Goal: Task Accomplishment & Management: Use online tool/utility

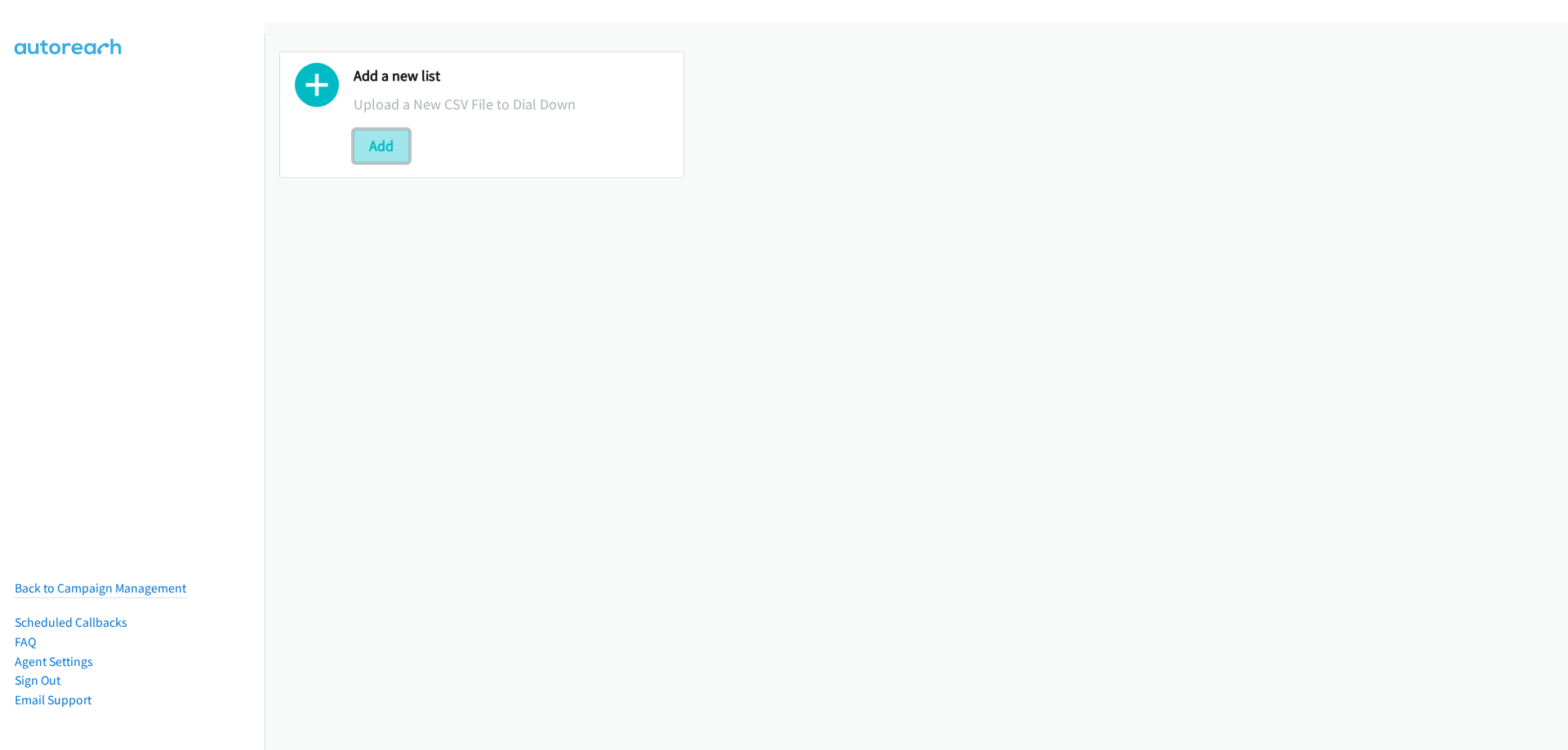
click at [372, 143] on button "Add" at bounding box center [381, 147] width 55 height 33
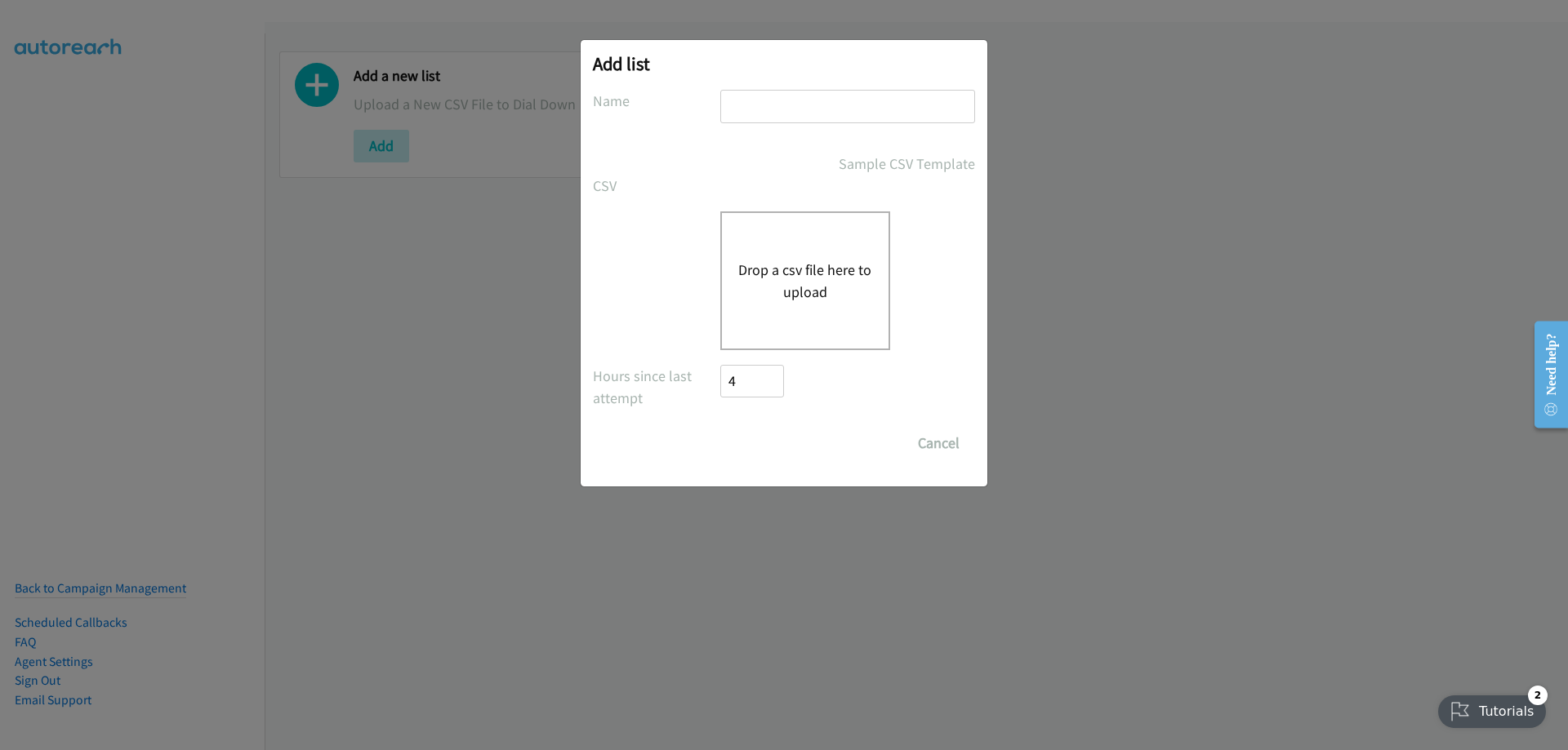
click at [824, 267] on button "Drop a csv file here to upload" at bounding box center [805, 280] width 134 height 44
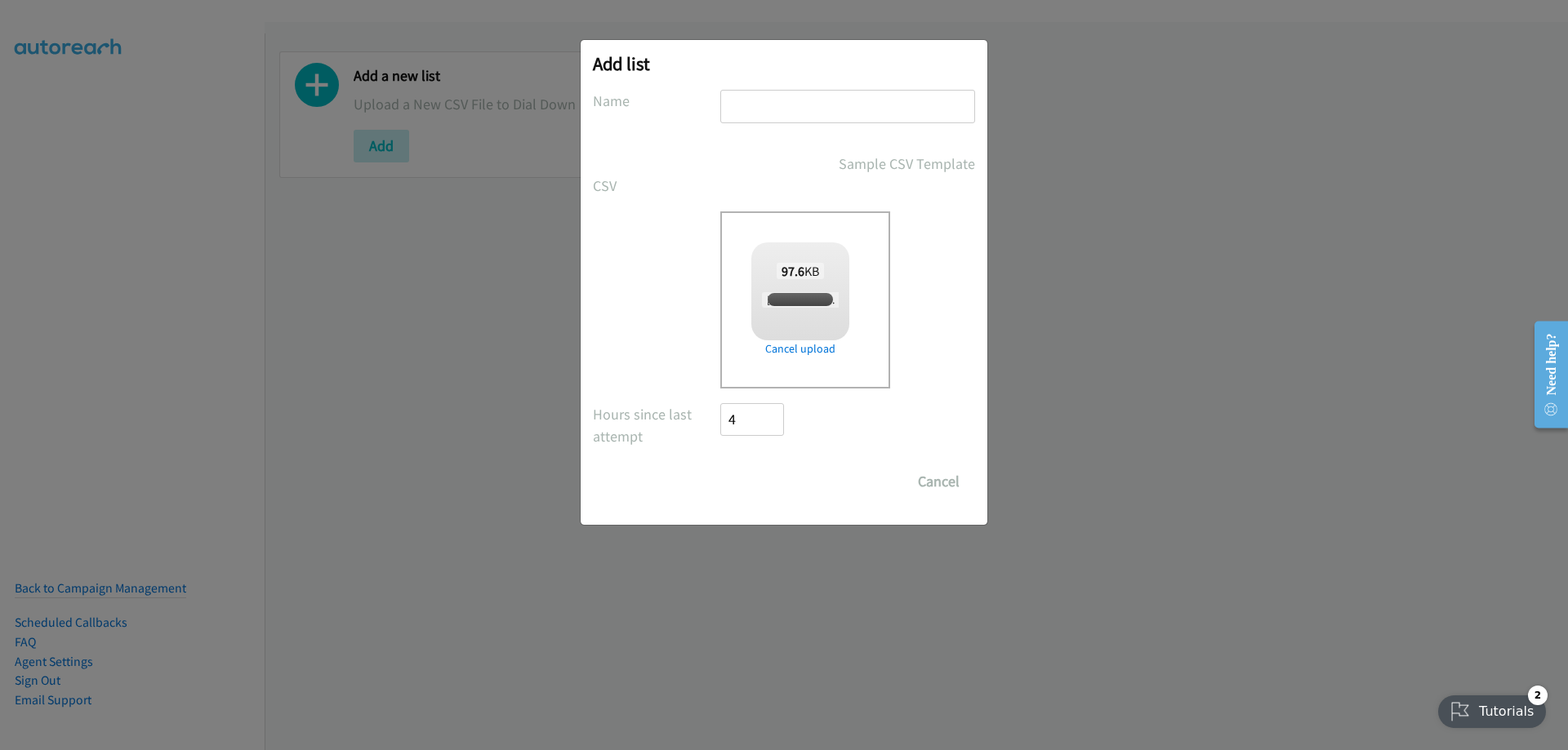
click at [733, 107] on input "text" at bounding box center [847, 106] width 255 height 34
checkbox input "true"
type input "Rippling"
click at [721, 466] on input "Save List" at bounding box center [763, 482] width 86 height 33
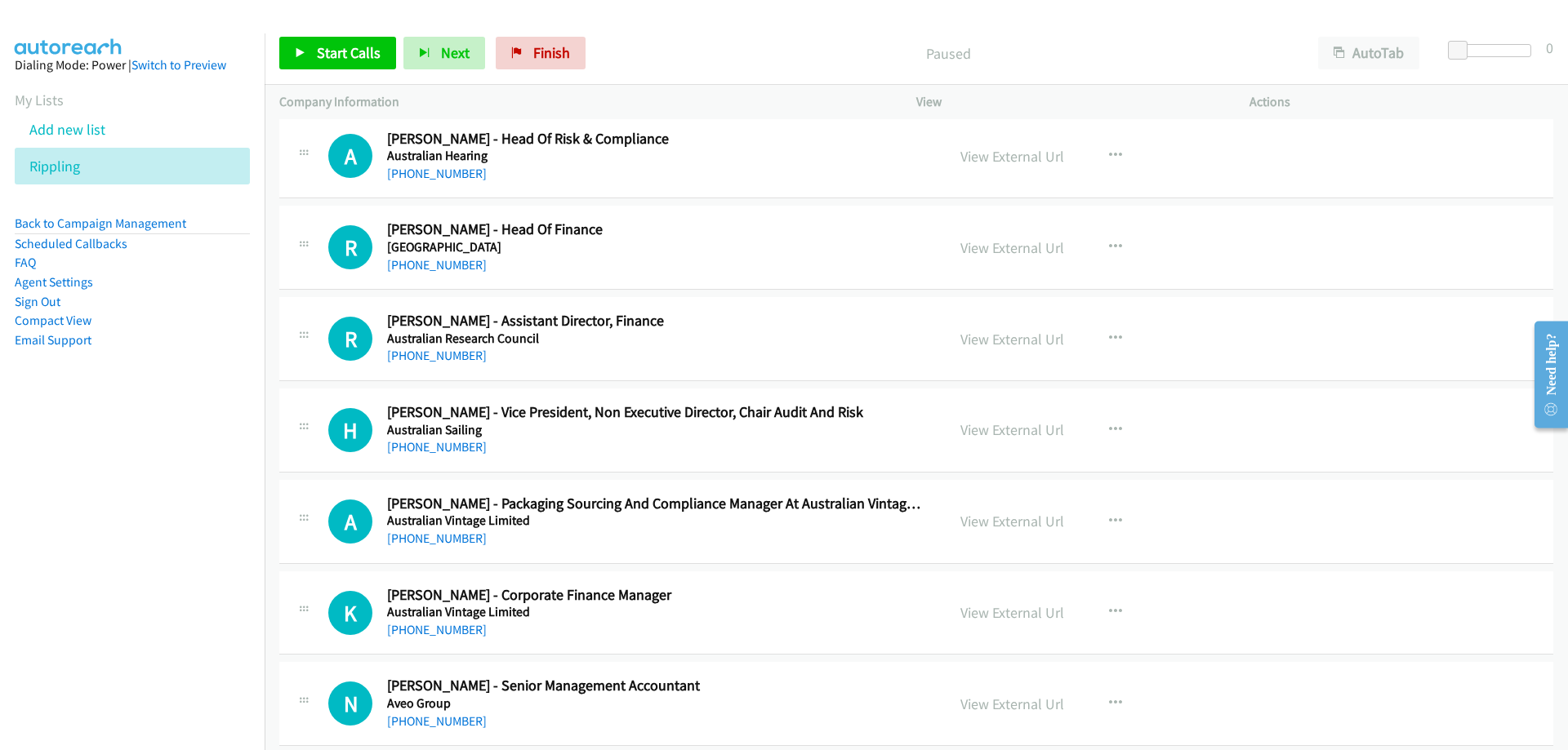
scroll to position [4980, 0]
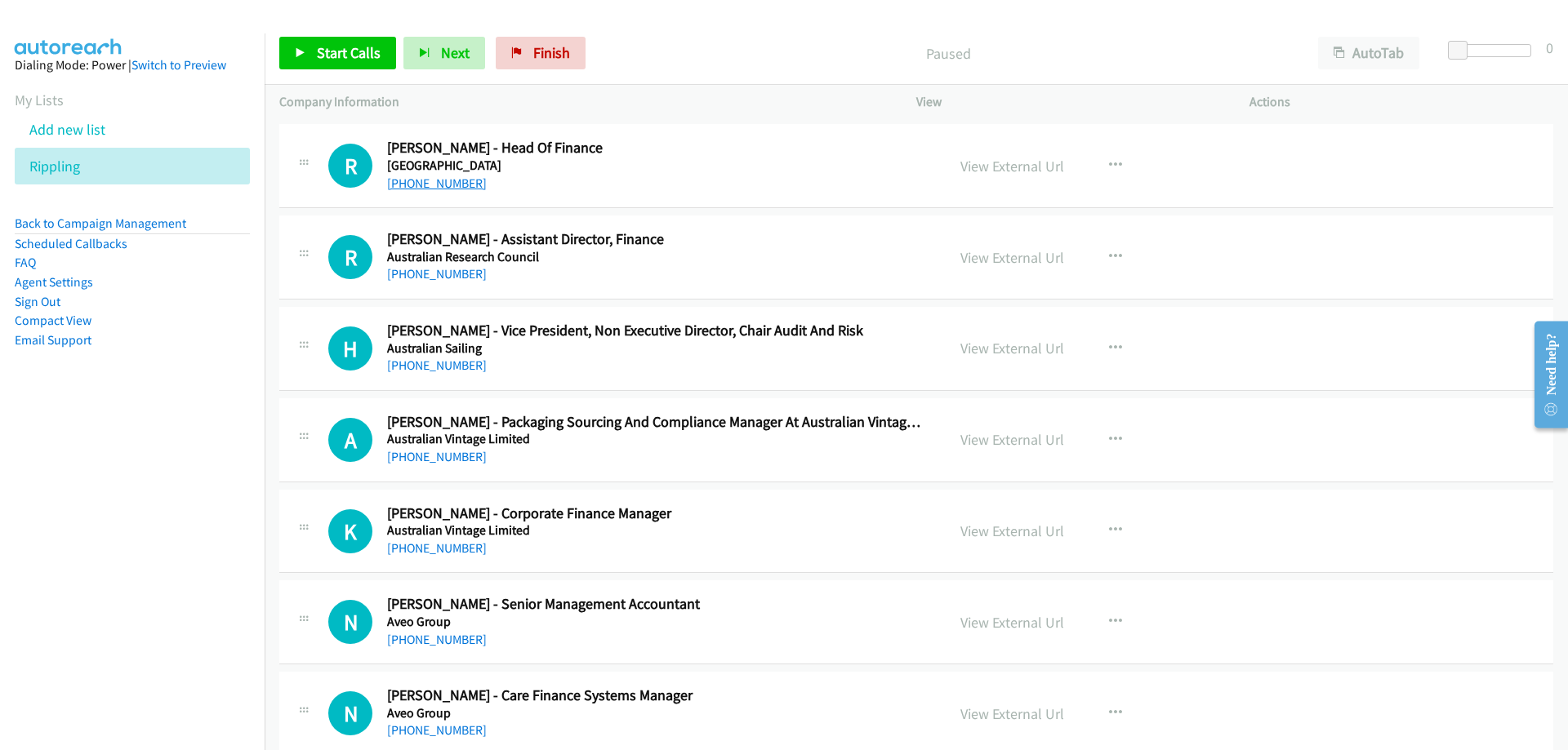
click at [431, 185] on link "[PHONE_NUMBER]" at bounding box center [437, 183] width 100 height 16
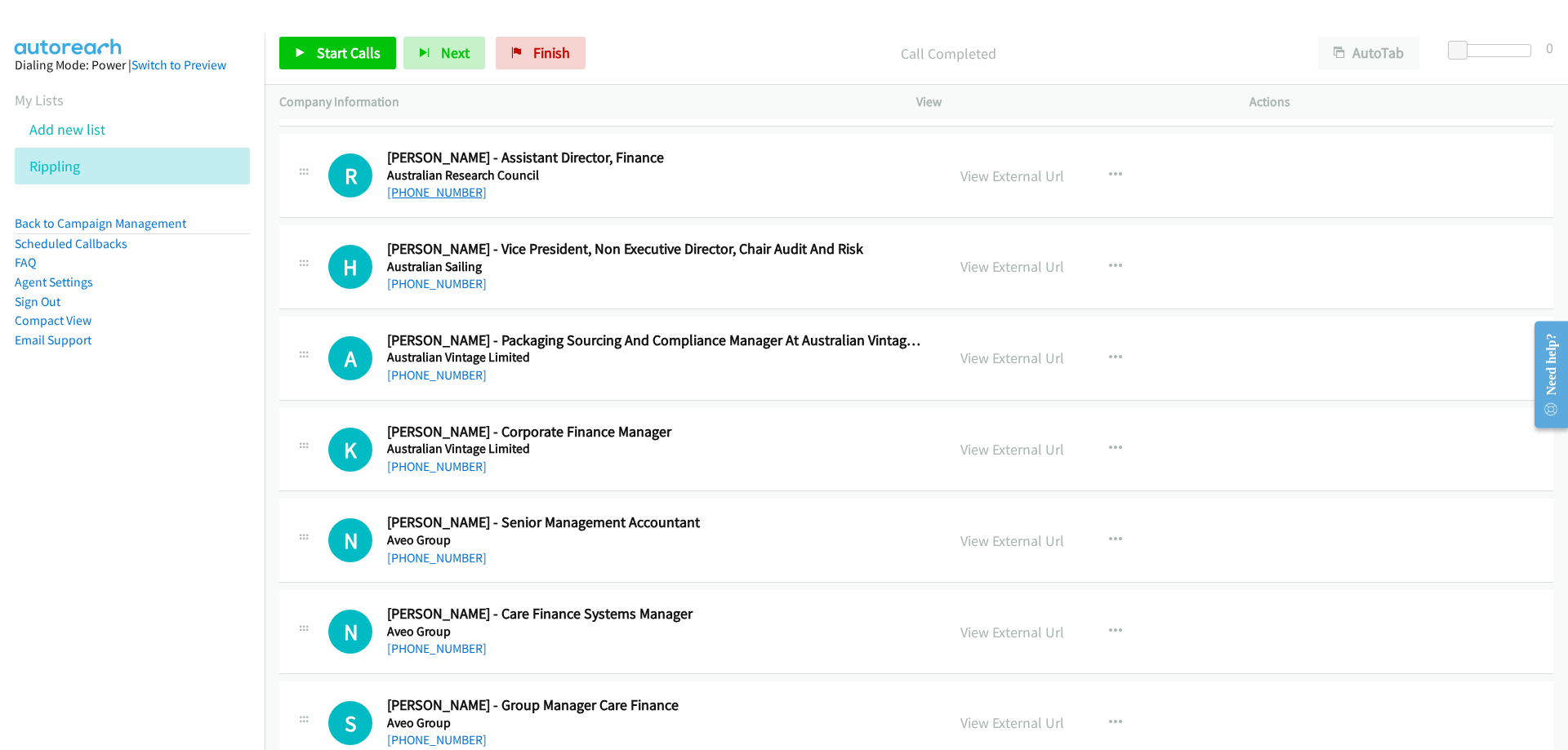
click at [446, 199] on link "[PHONE_NUMBER]" at bounding box center [437, 192] width 100 height 16
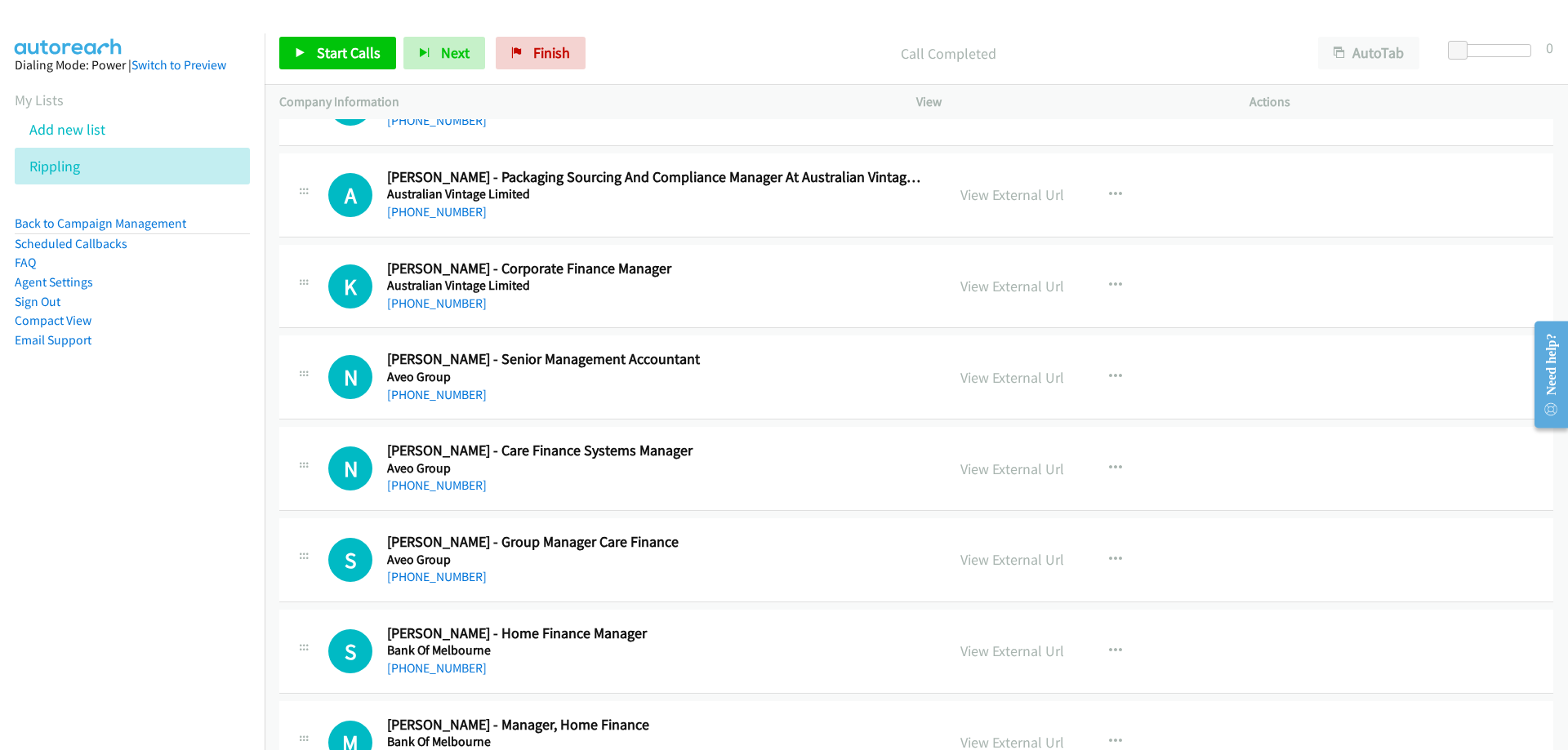
scroll to position [5307, 0]
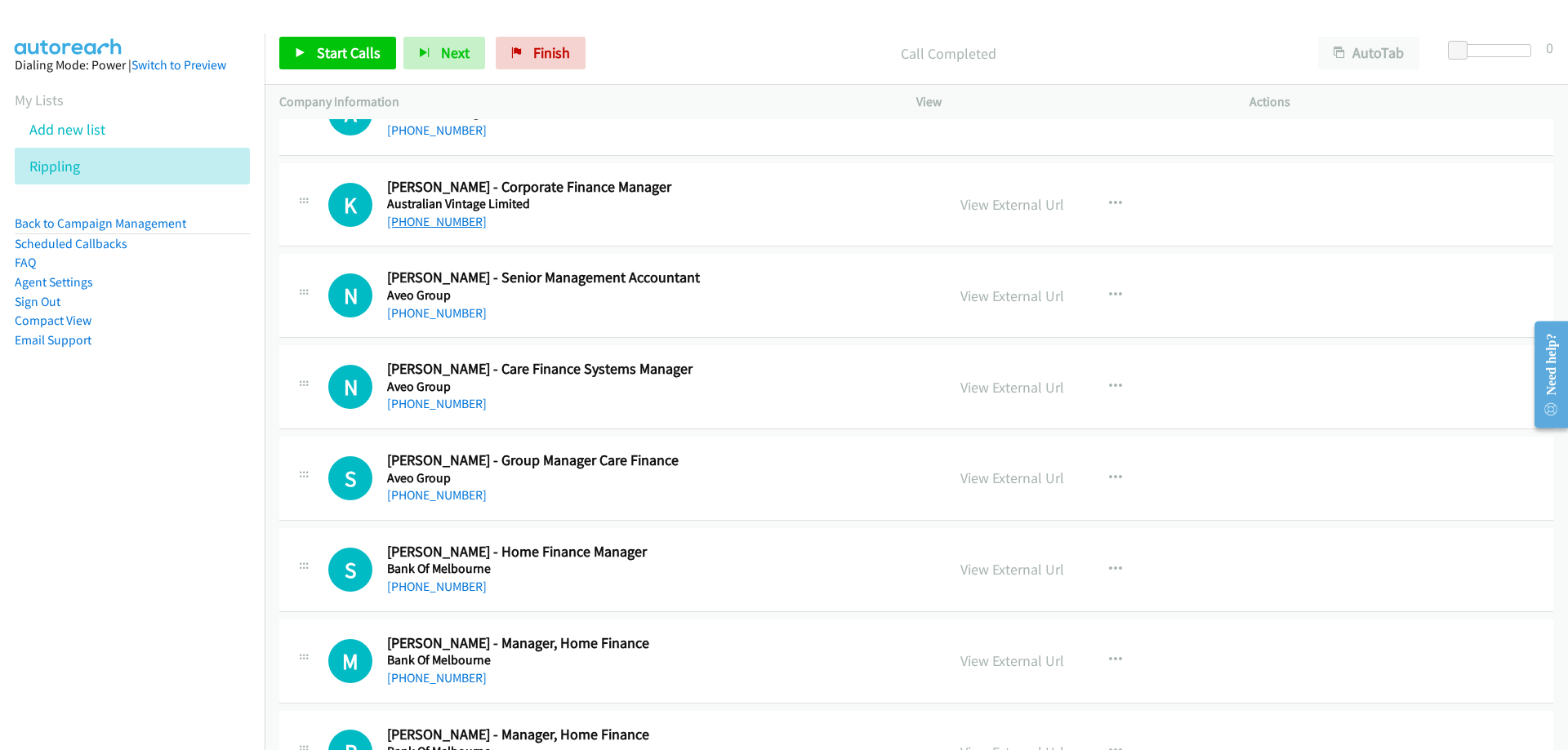
click at [414, 227] on link "[PHONE_NUMBER]" at bounding box center [437, 222] width 100 height 16
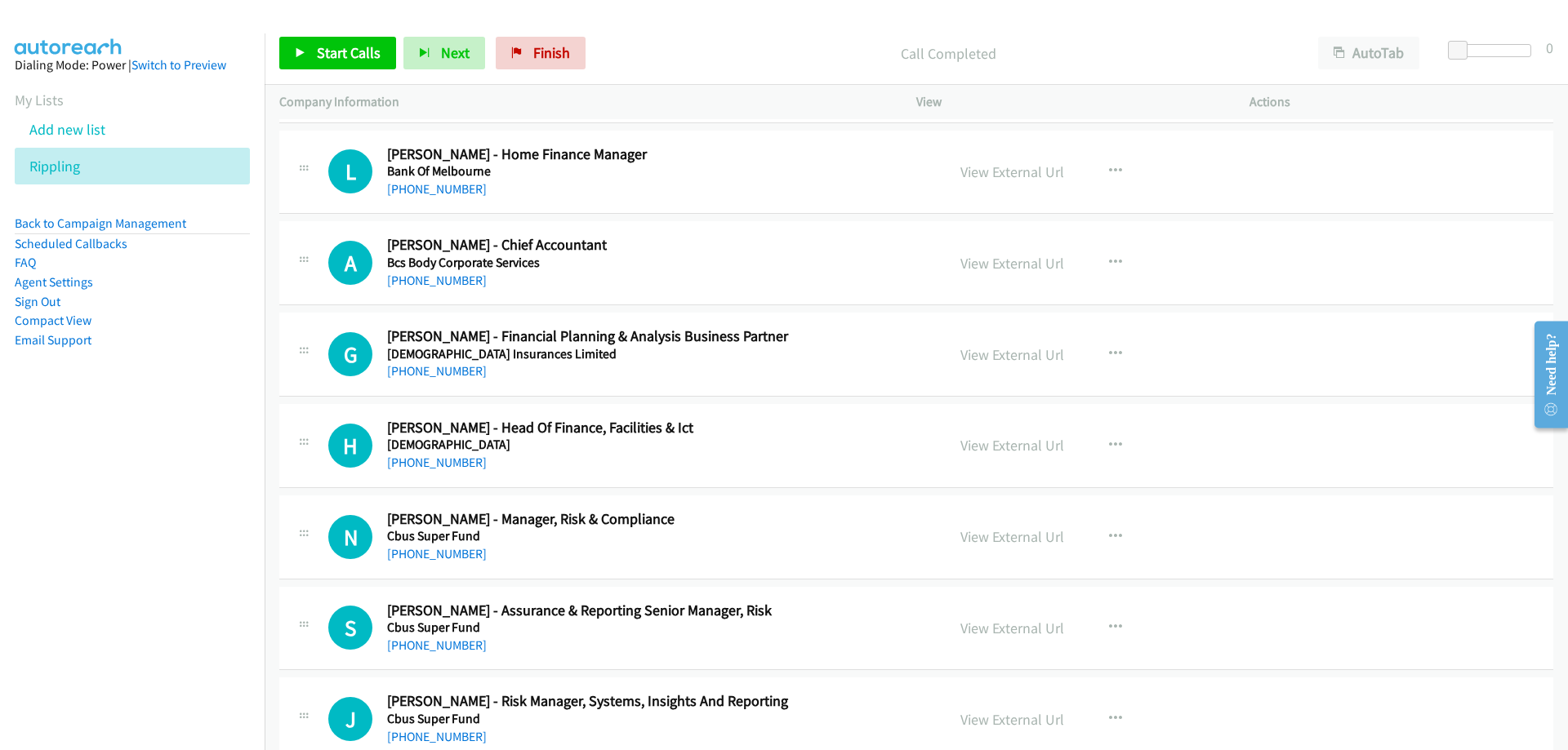
scroll to position [7430, 0]
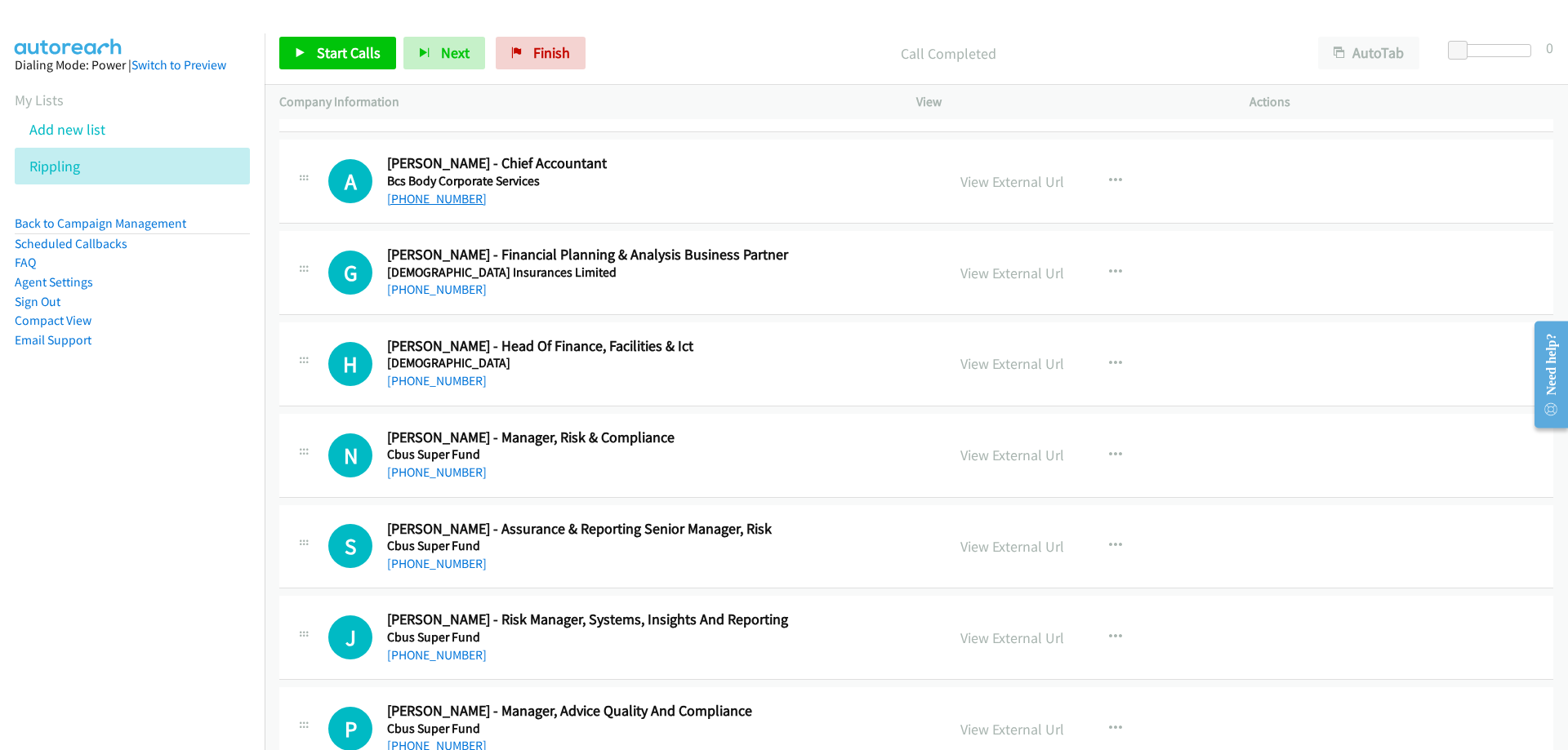
click at [417, 194] on link "[PHONE_NUMBER]" at bounding box center [437, 199] width 100 height 16
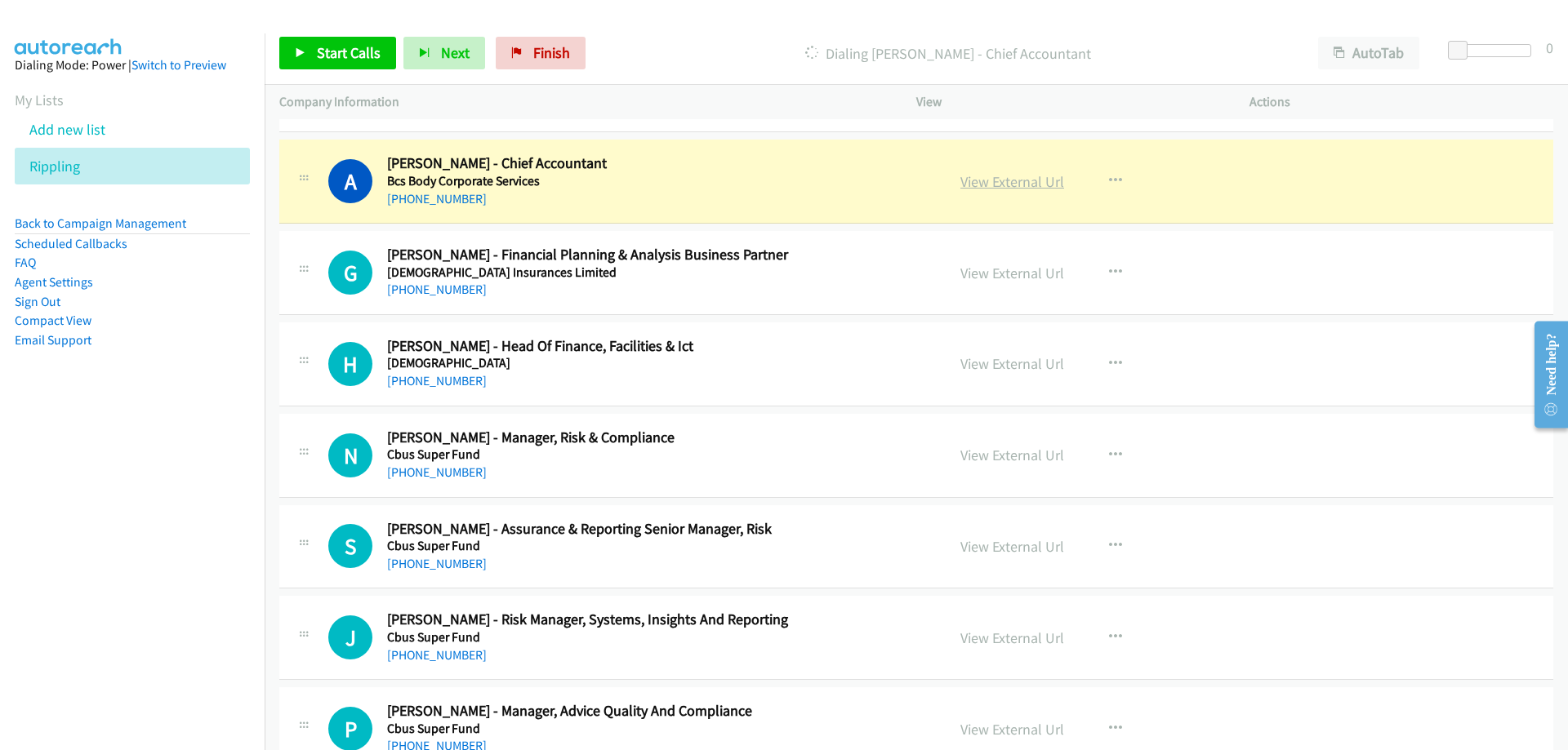
click at [960, 183] on link "View External Url" at bounding box center [1012, 181] width 104 height 19
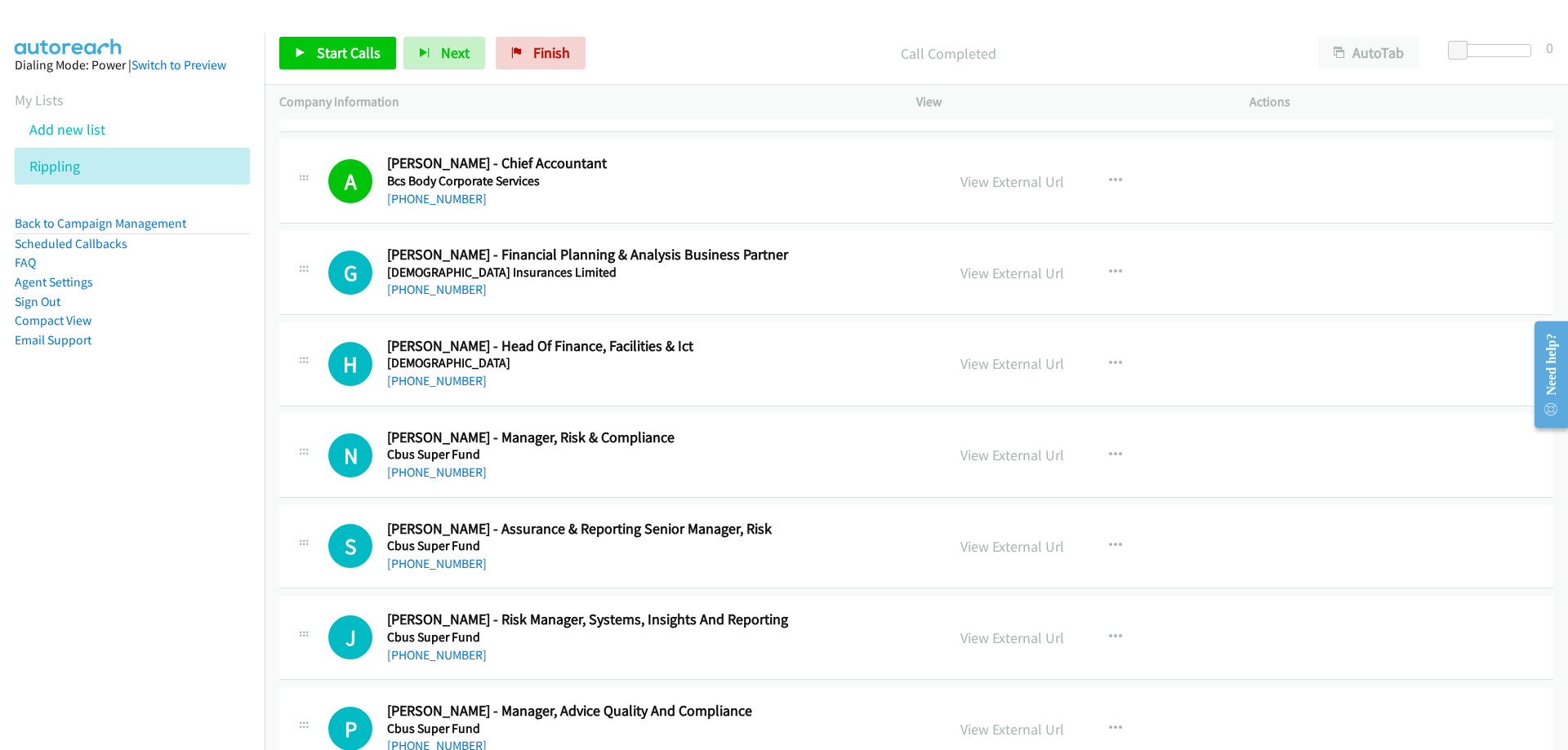
scroll to position [7512, 0]
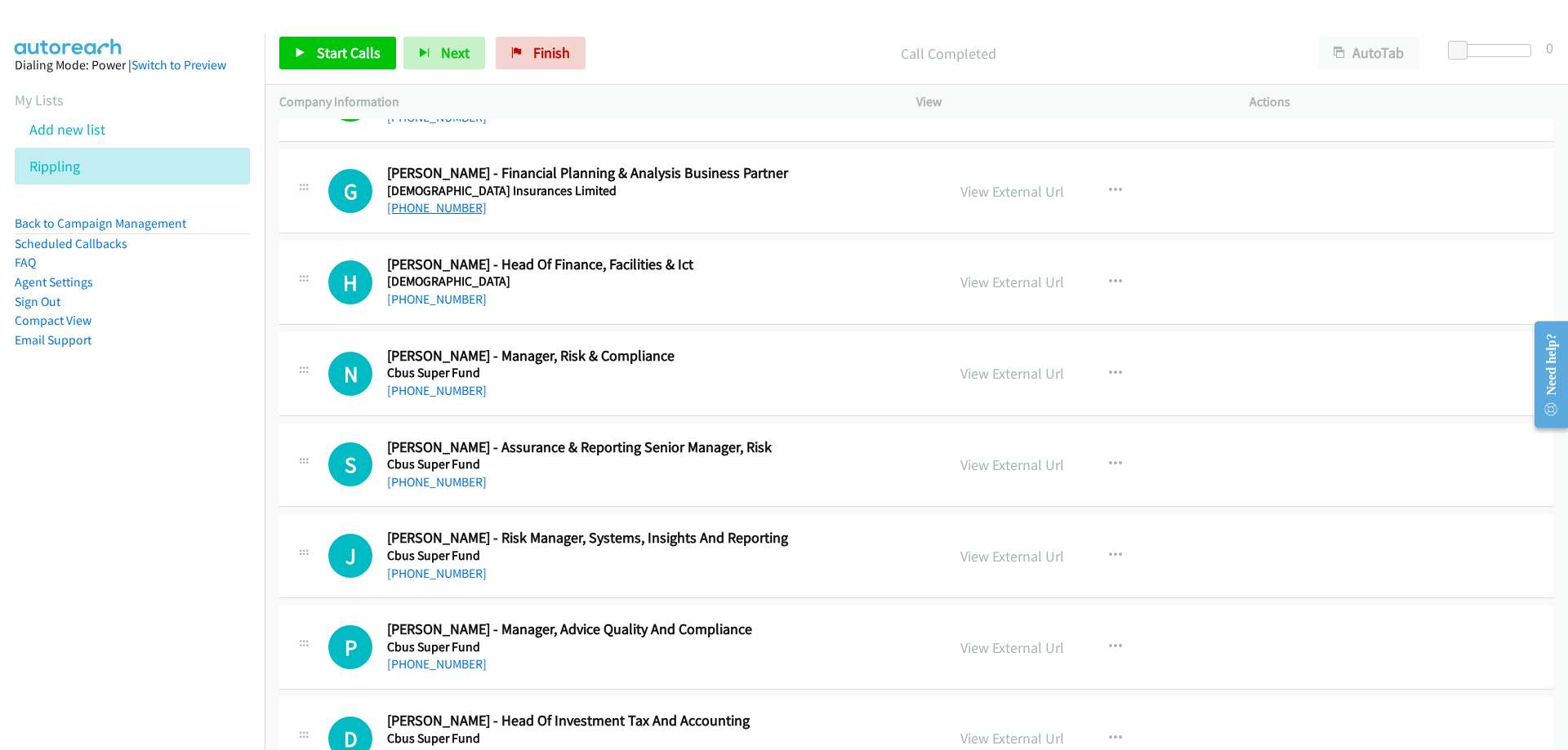
click at [452, 209] on link "[PHONE_NUMBER]" at bounding box center [437, 208] width 100 height 16
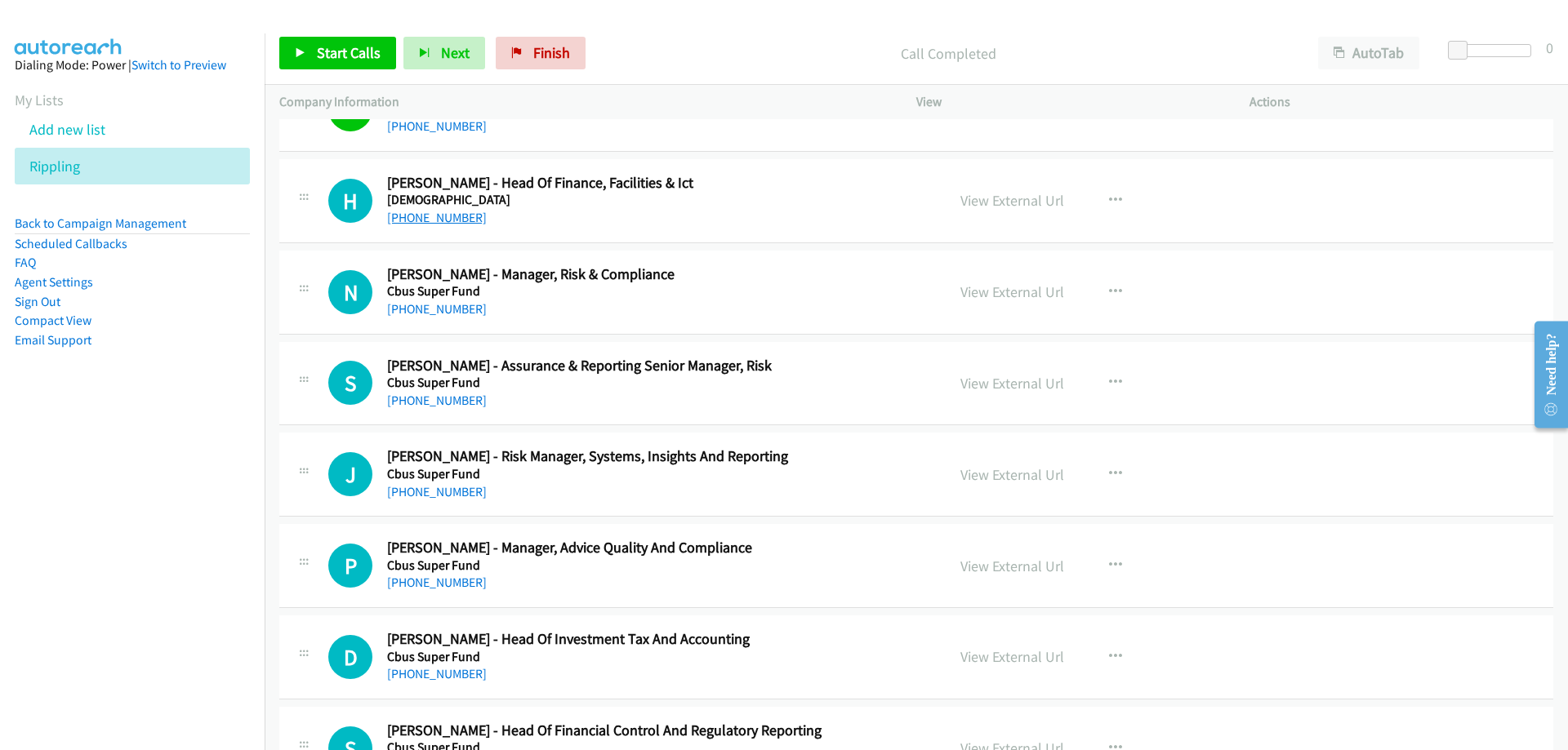
click at [435, 223] on link "[PHONE_NUMBER]" at bounding box center [437, 218] width 100 height 16
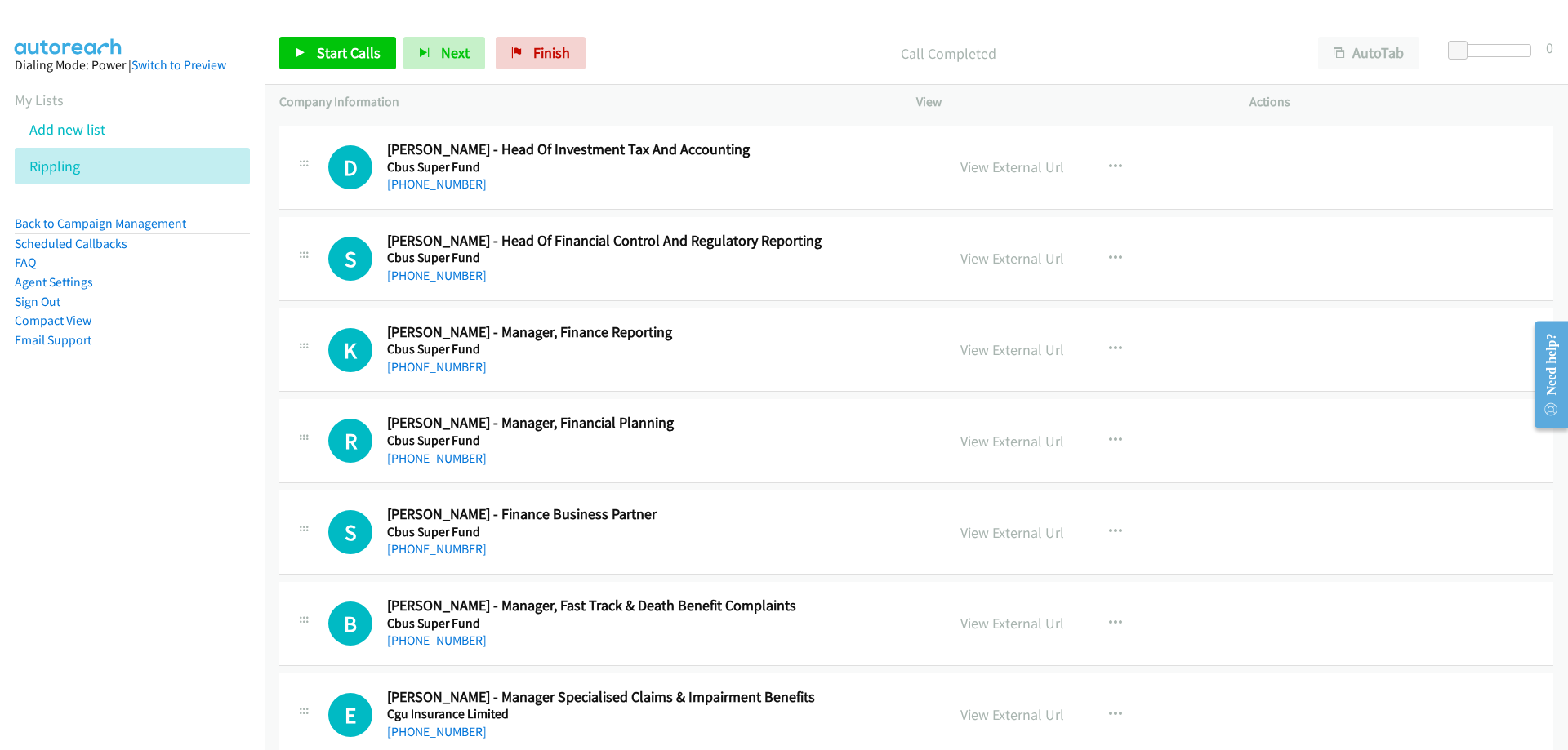
scroll to position [8164, 0]
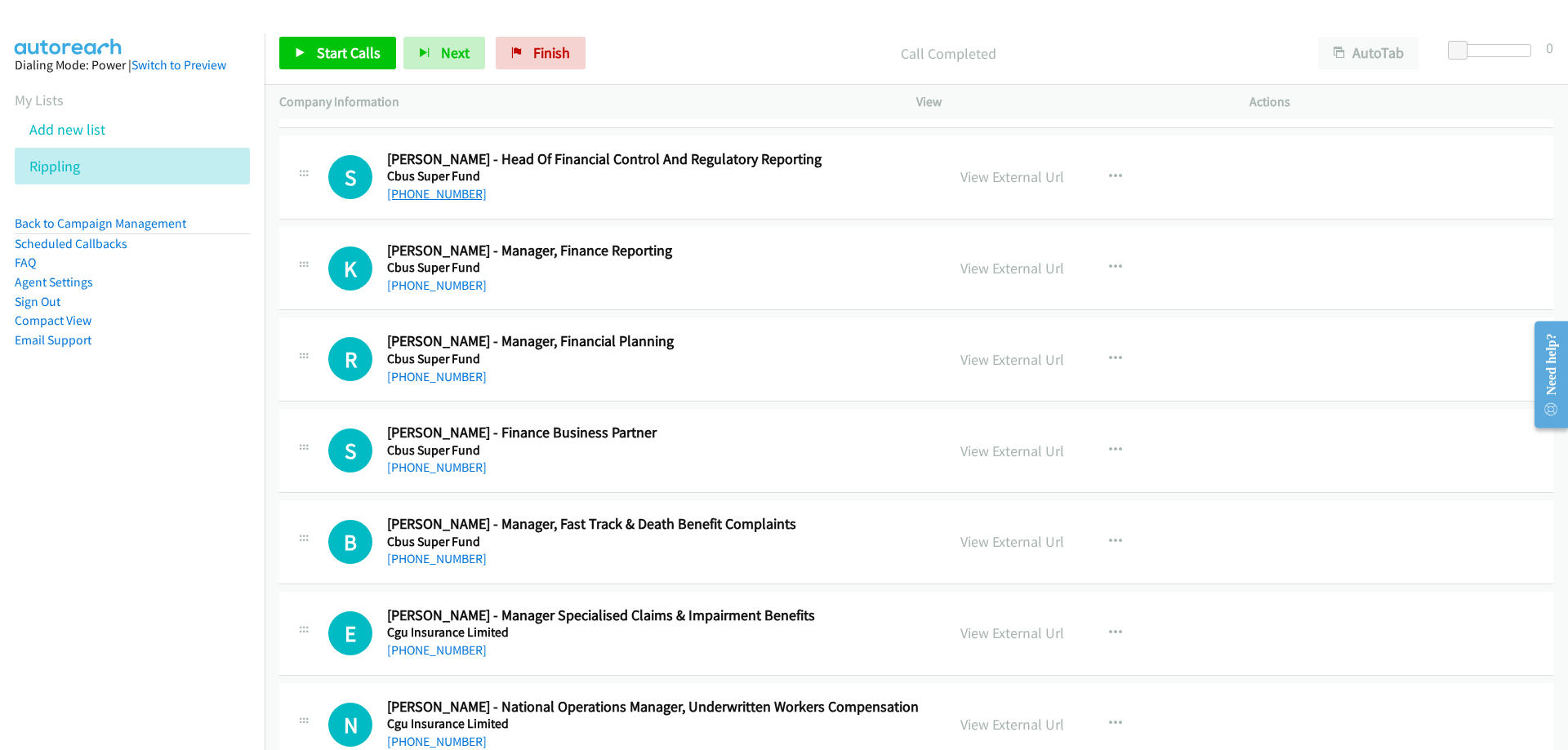
click at [433, 198] on link "[PHONE_NUMBER]" at bounding box center [437, 194] width 100 height 16
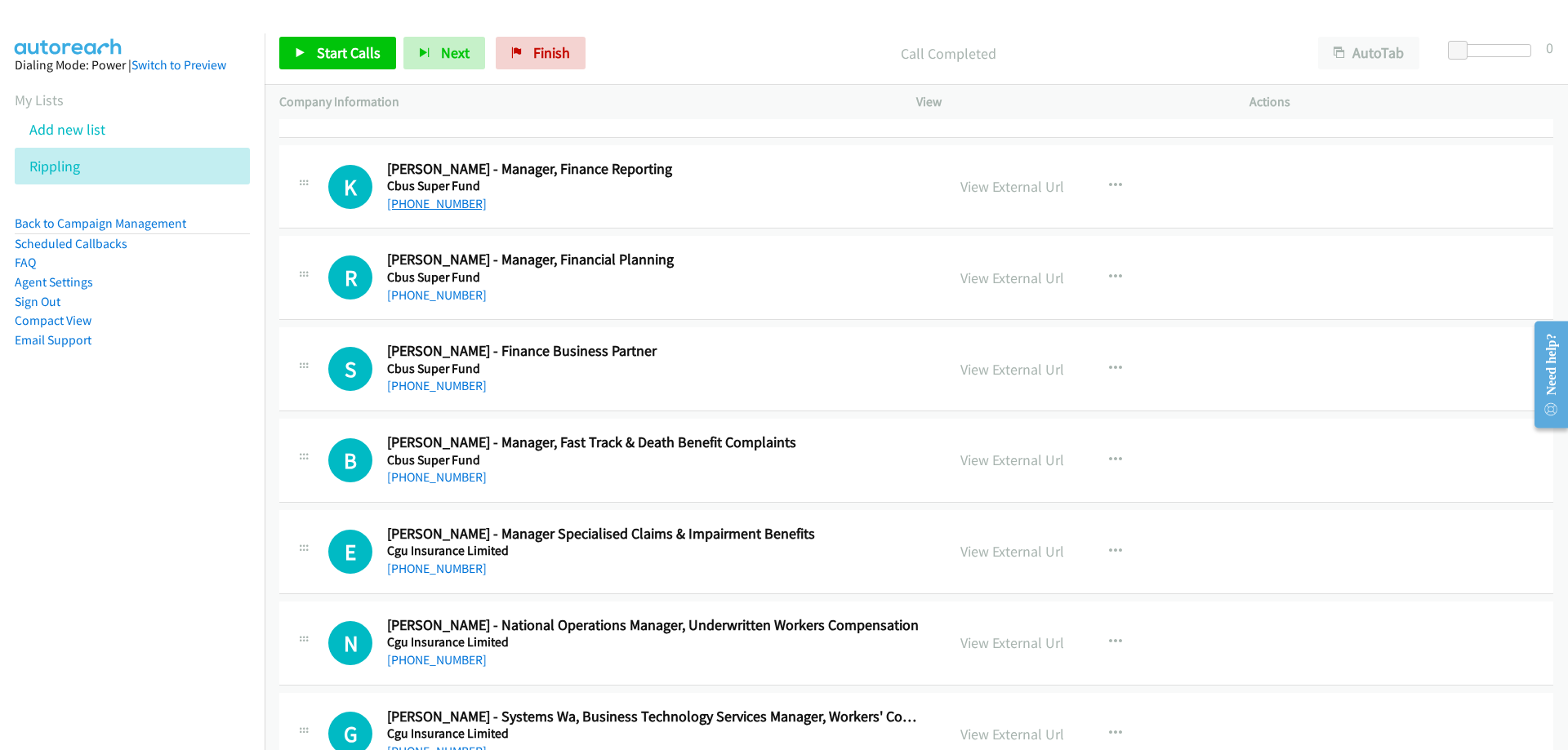
click at [411, 202] on link "[PHONE_NUMBER]" at bounding box center [437, 204] width 100 height 16
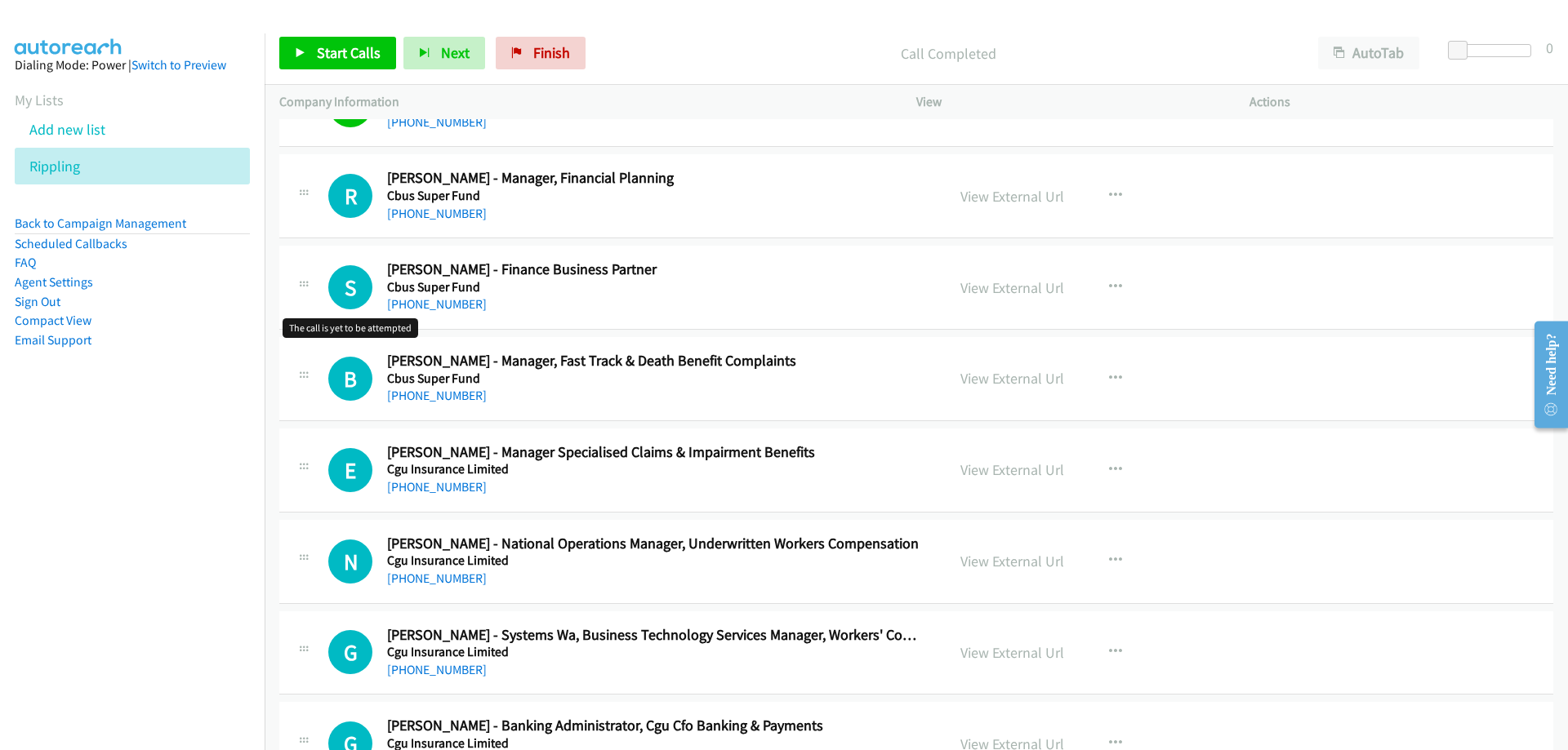
scroll to position [8410, 0]
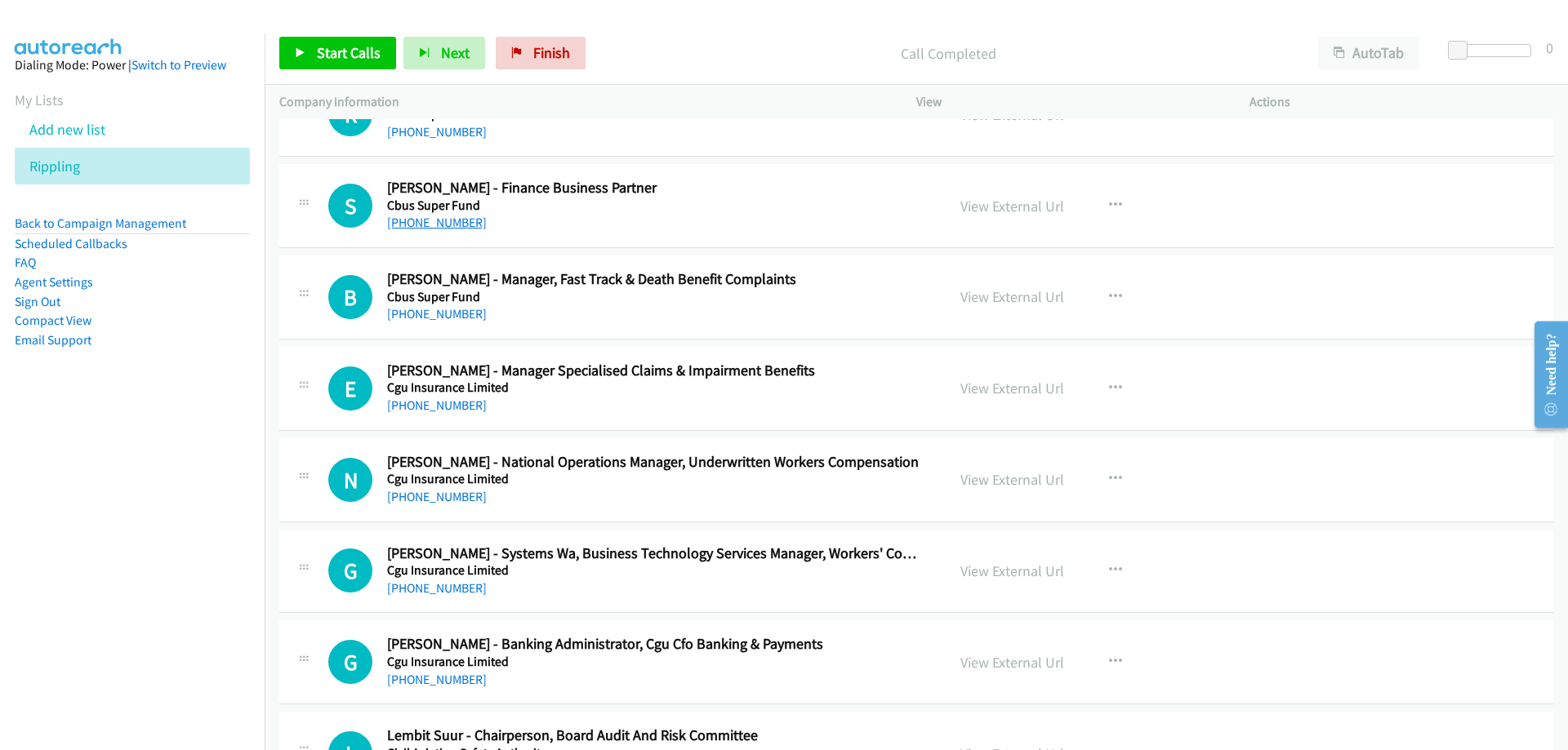
click at [423, 215] on link "[PHONE_NUMBER]" at bounding box center [437, 223] width 100 height 16
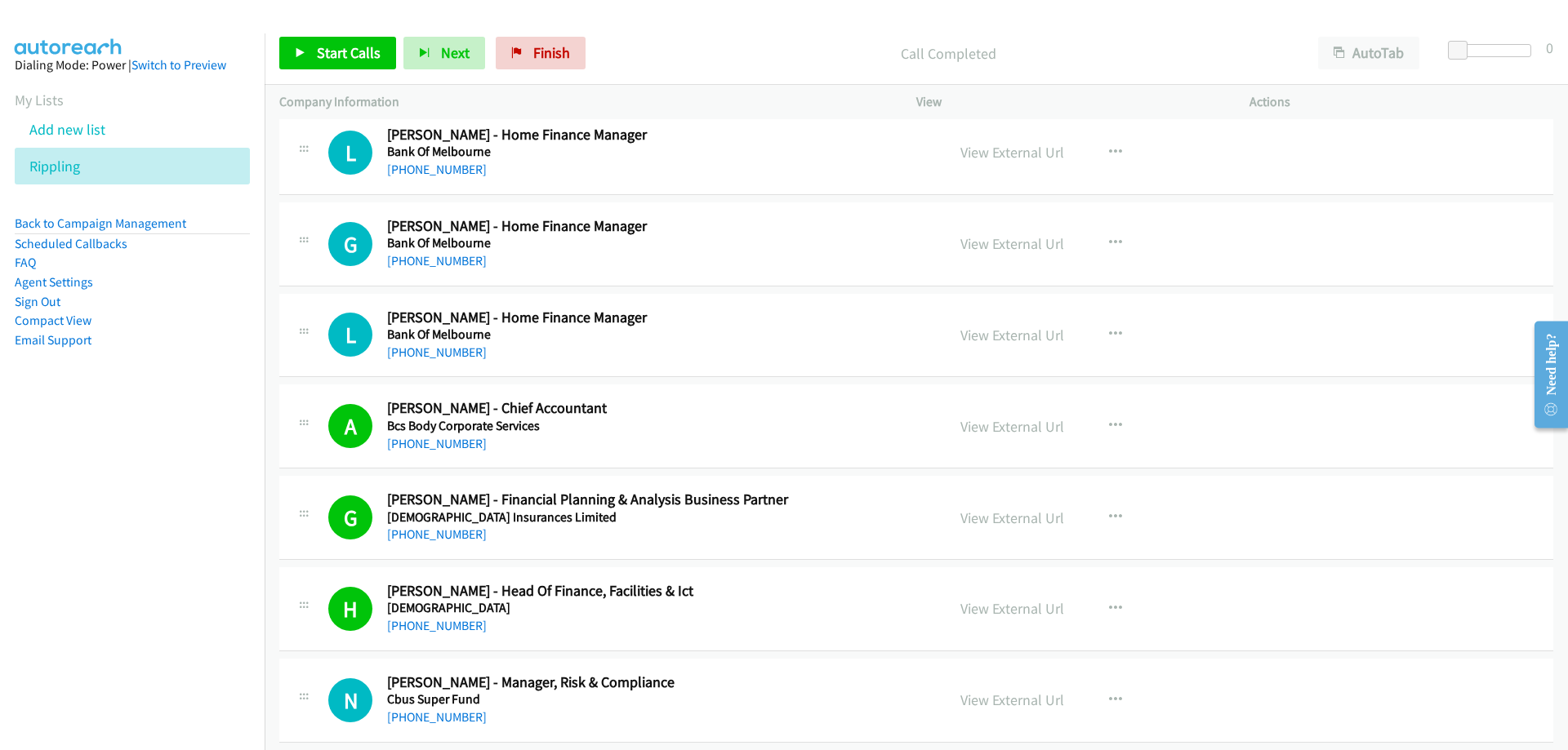
scroll to position [7348, 0]
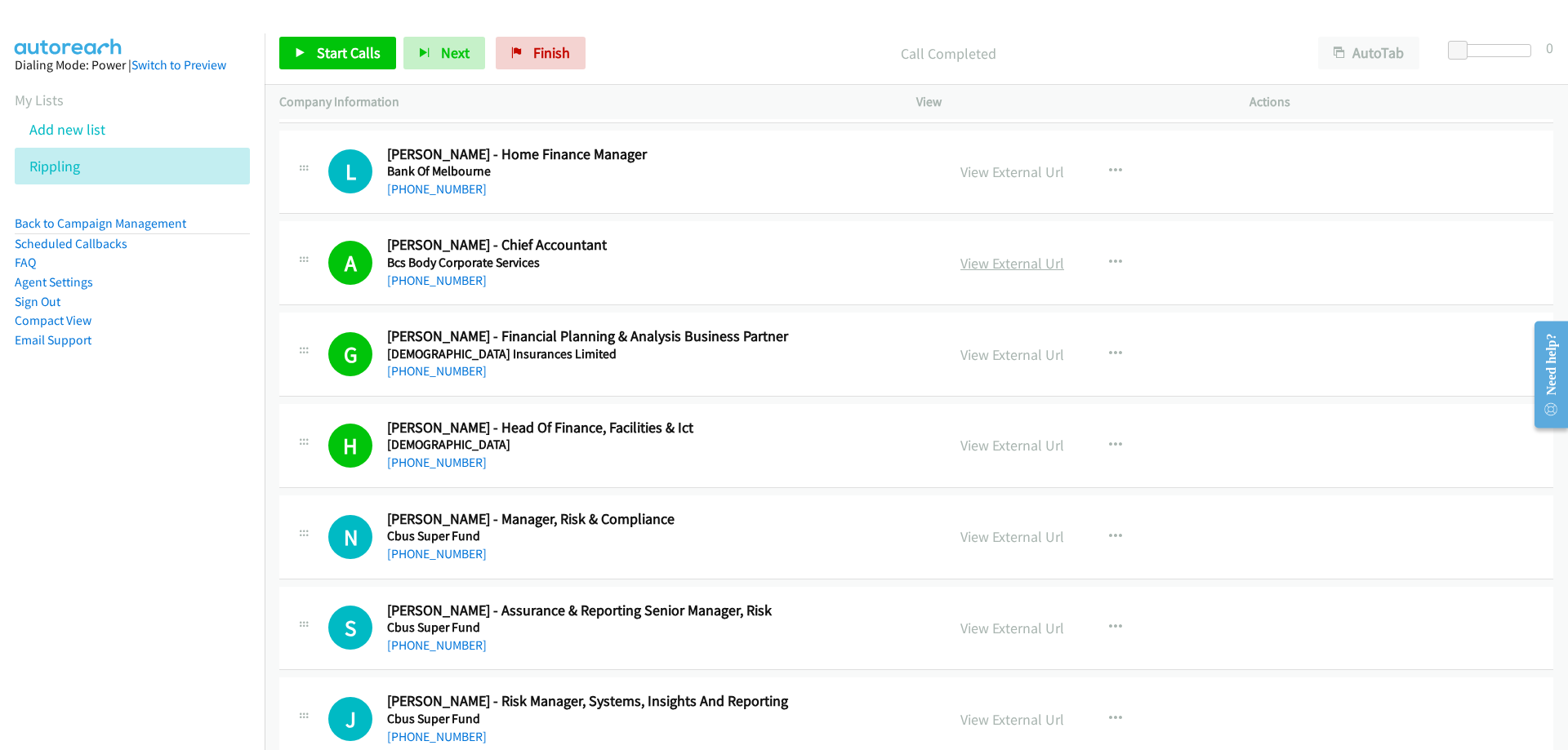
click at [1036, 267] on link "View External Url" at bounding box center [1012, 263] width 104 height 19
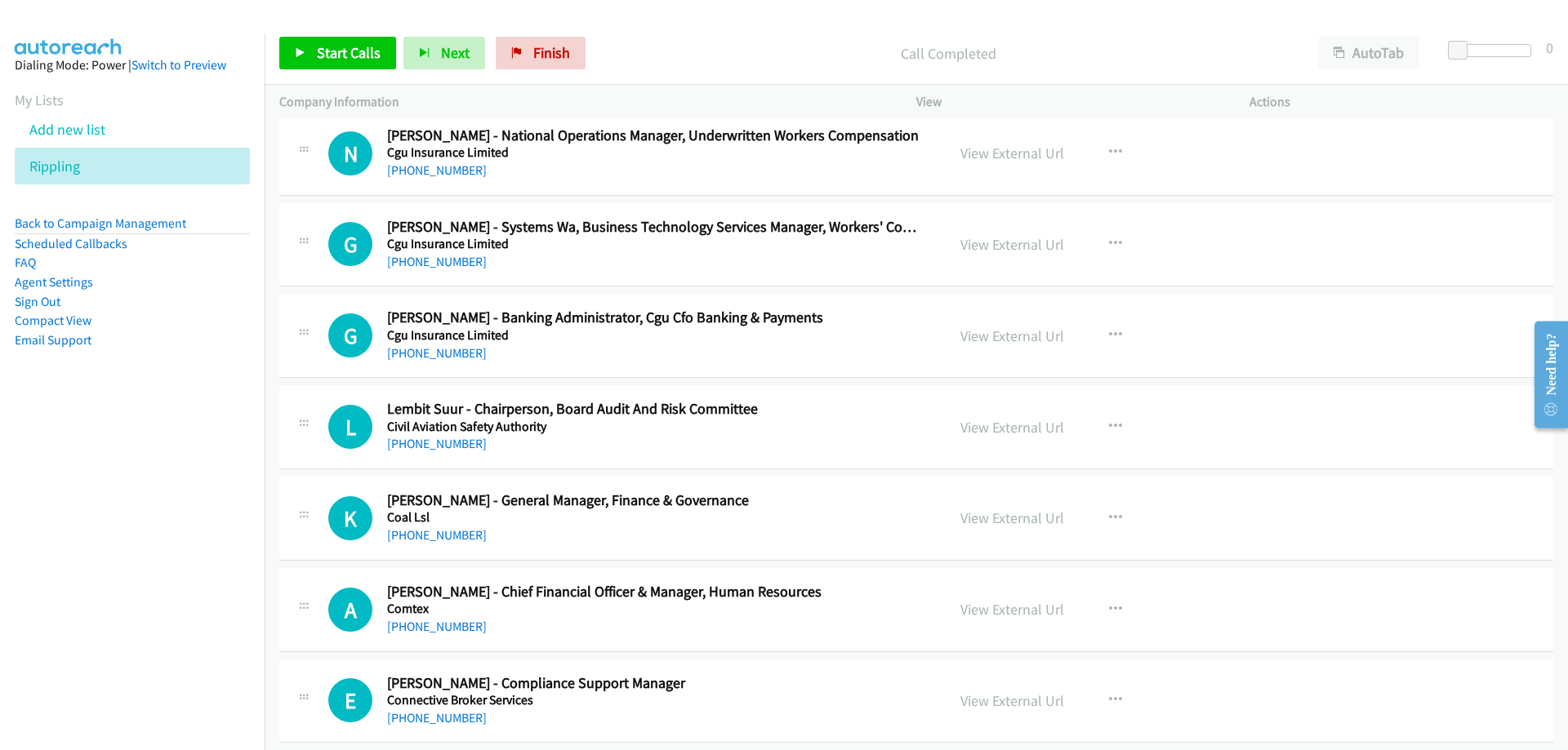
scroll to position [8818, 0]
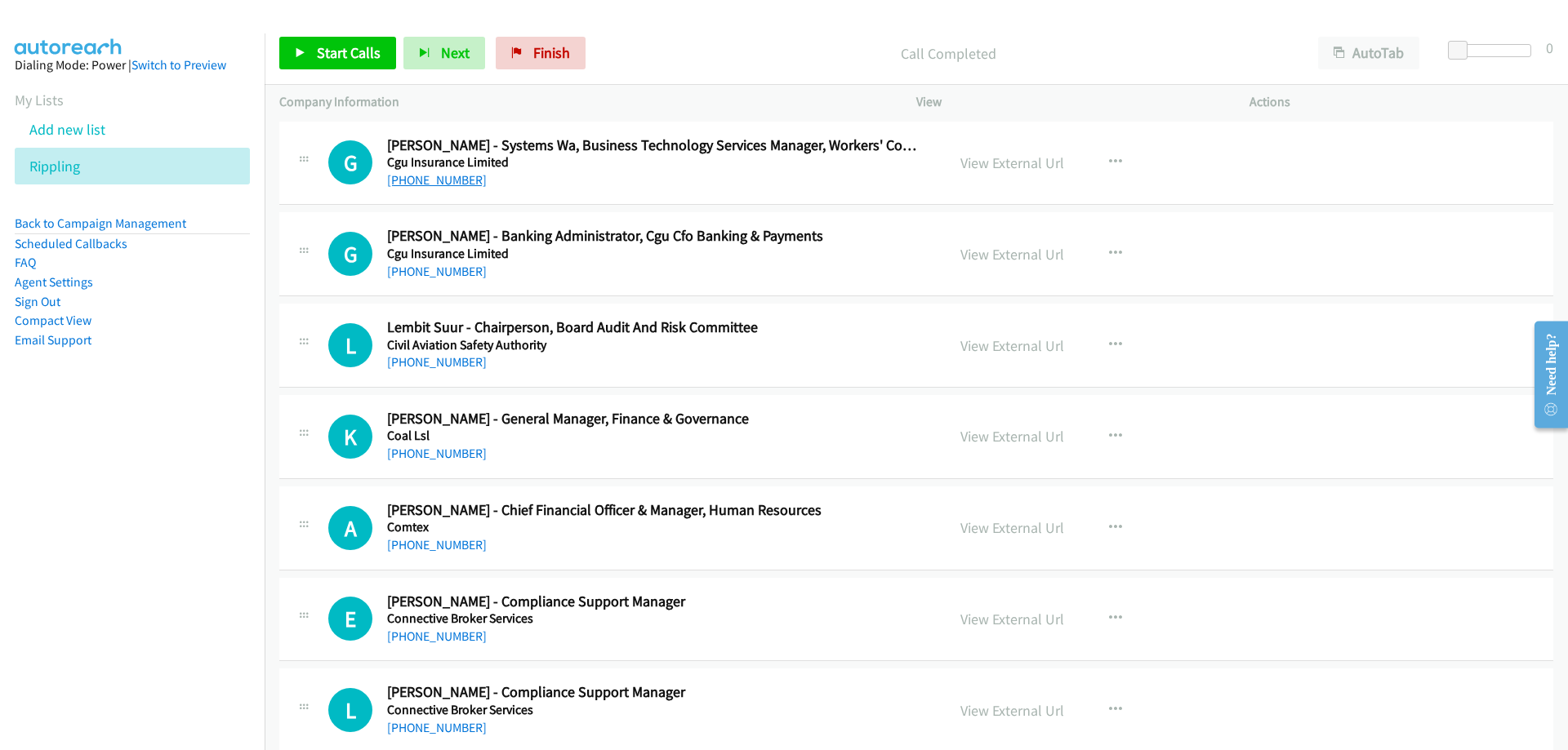
click at [443, 174] on link "[PHONE_NUMBER]" at bounding box center [437, 180] width 100 height 16
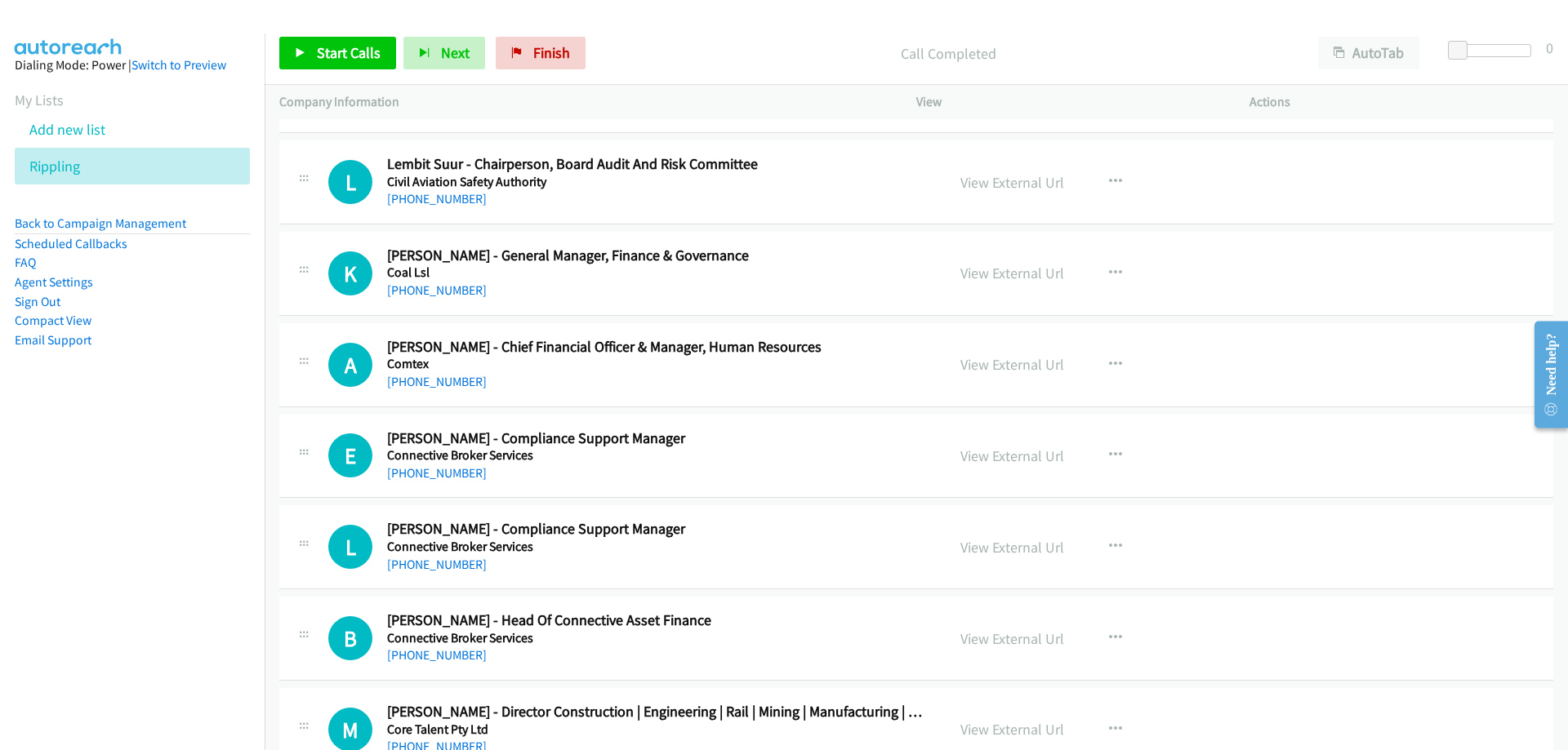
scroll to position [9063, 0]
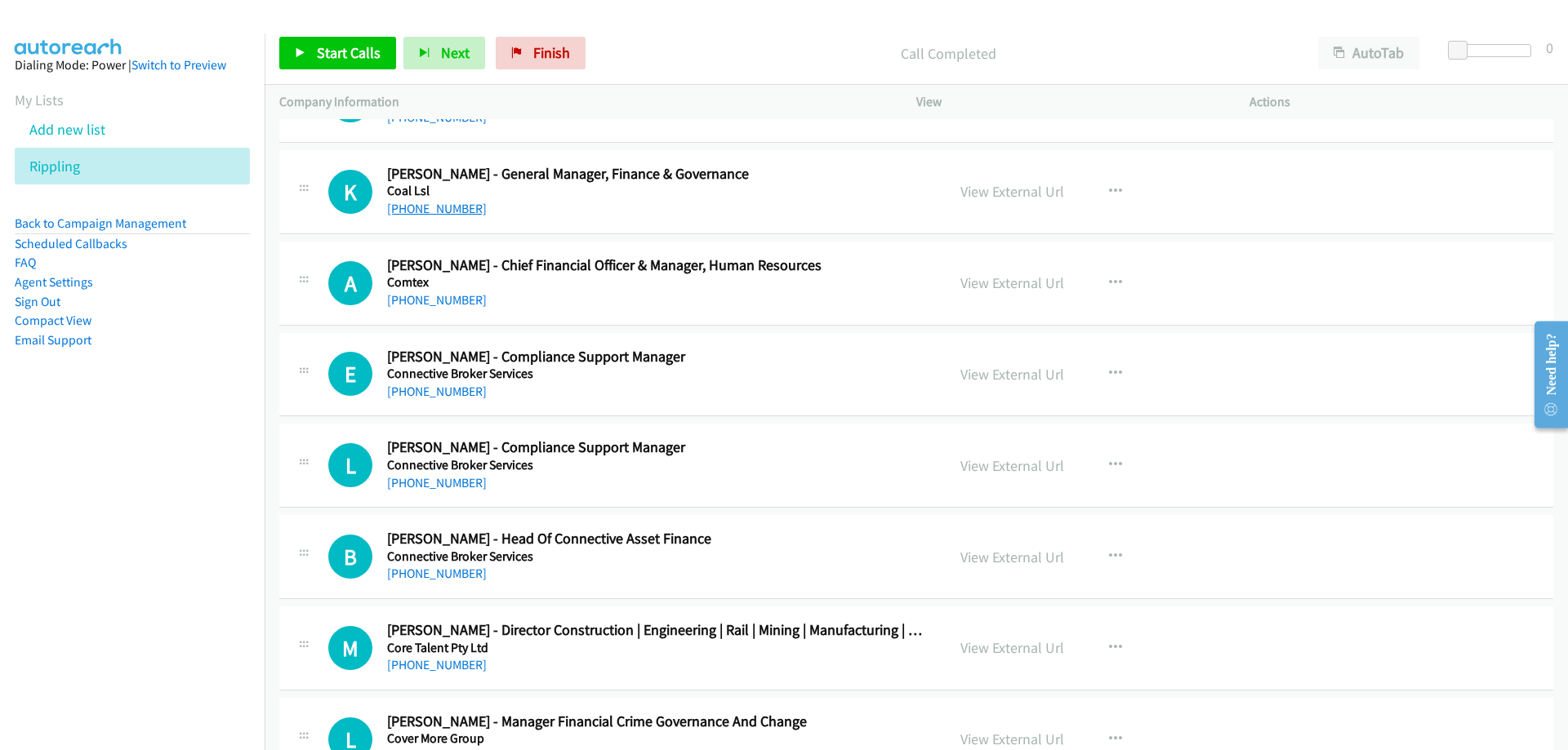
click at [444, 211] on link "[PHONE_NUMBER]" at bounding box center [437, 209] width 100 height 16
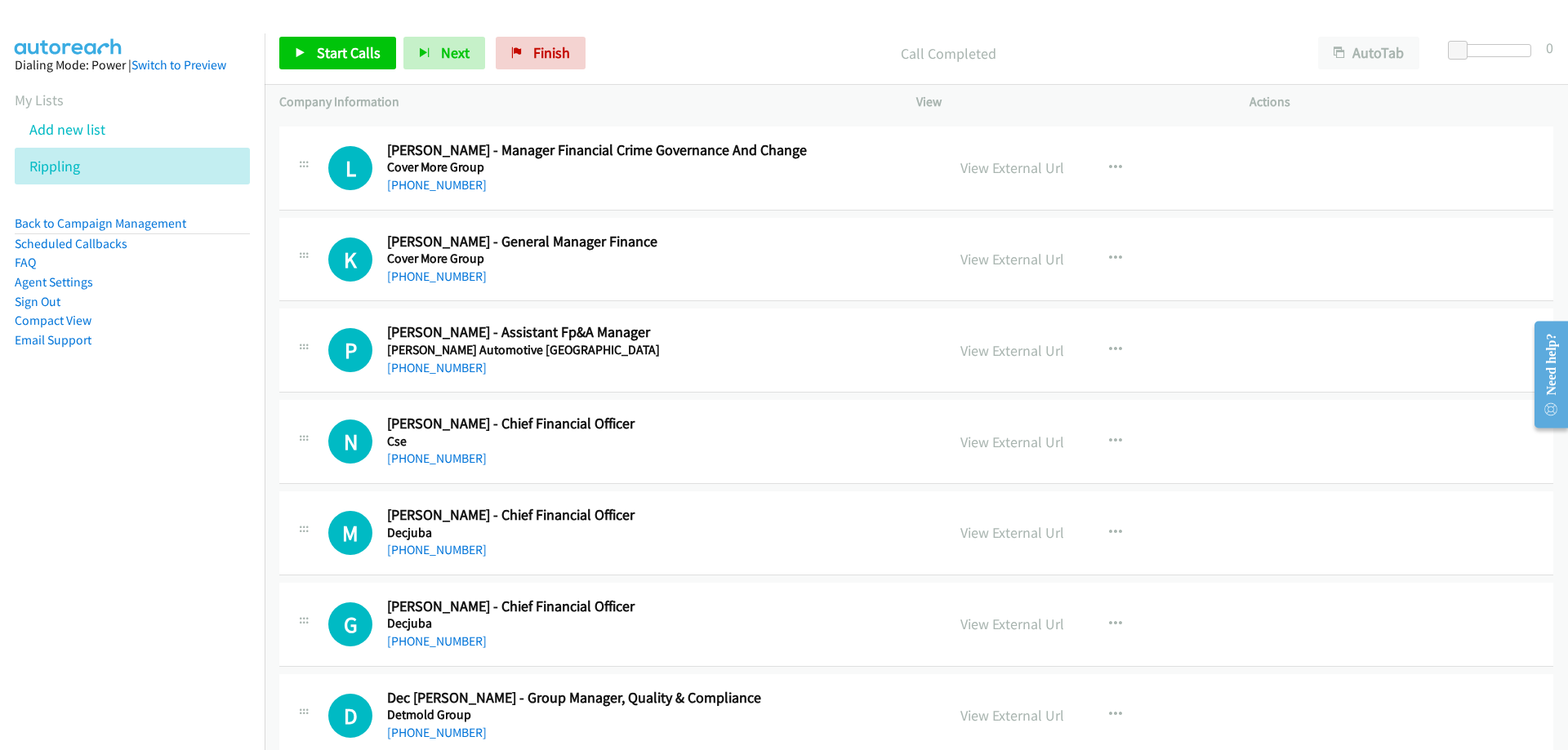
scroll to position [9716, 0]
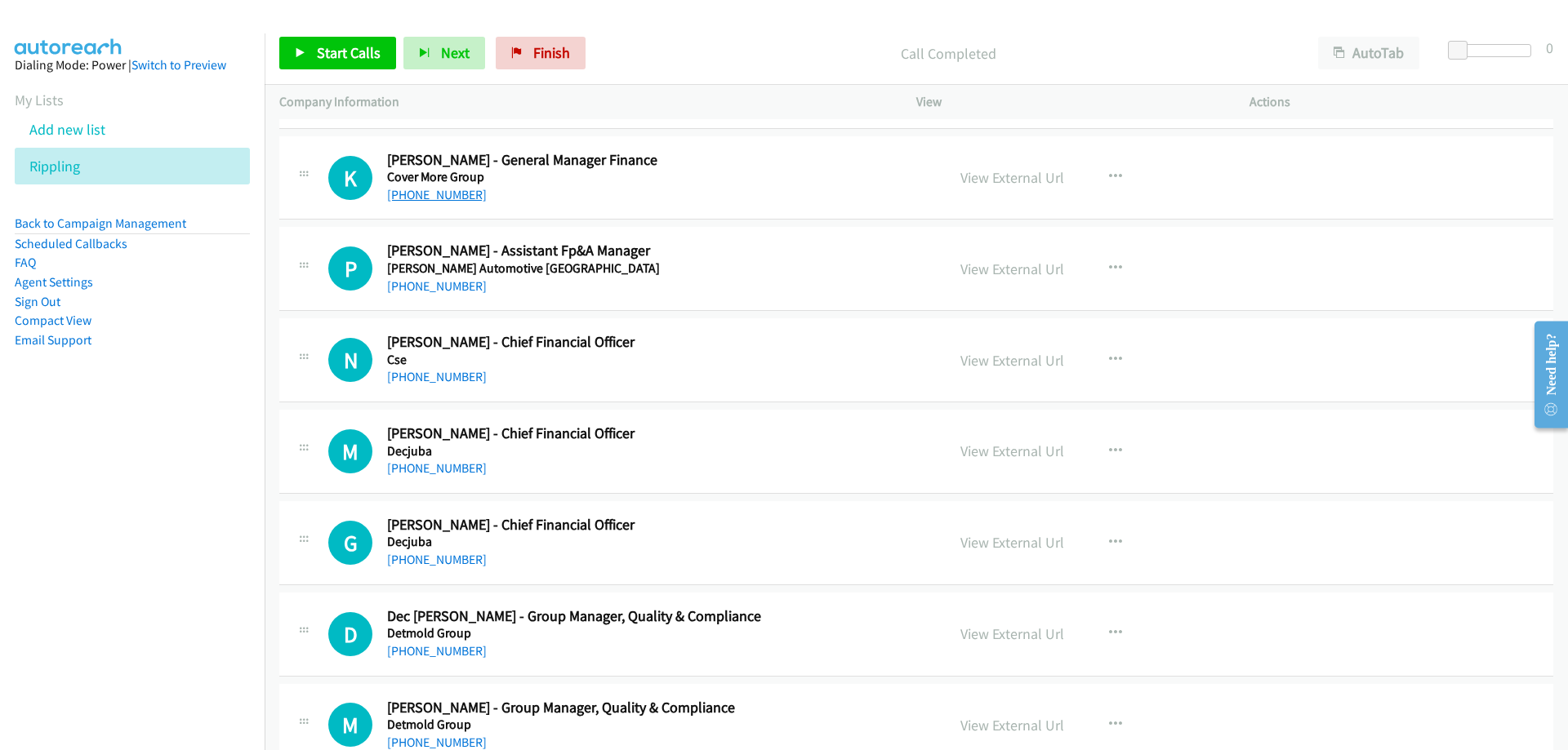
click at [439, 197] on link "[PHONE_NUMBER]" at bounding box center [437, 195] width 100 height 16
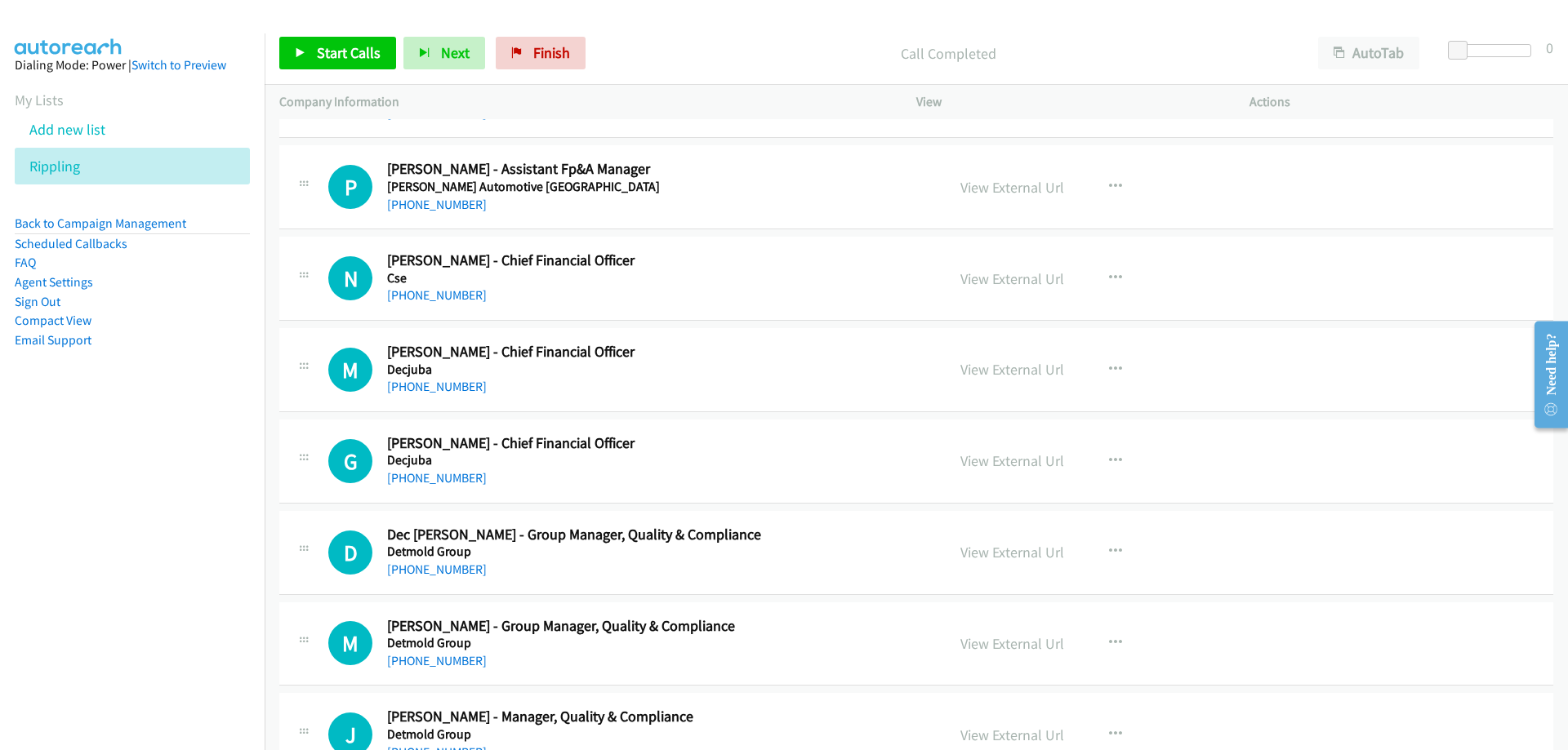
scroll to position [9879, 0]
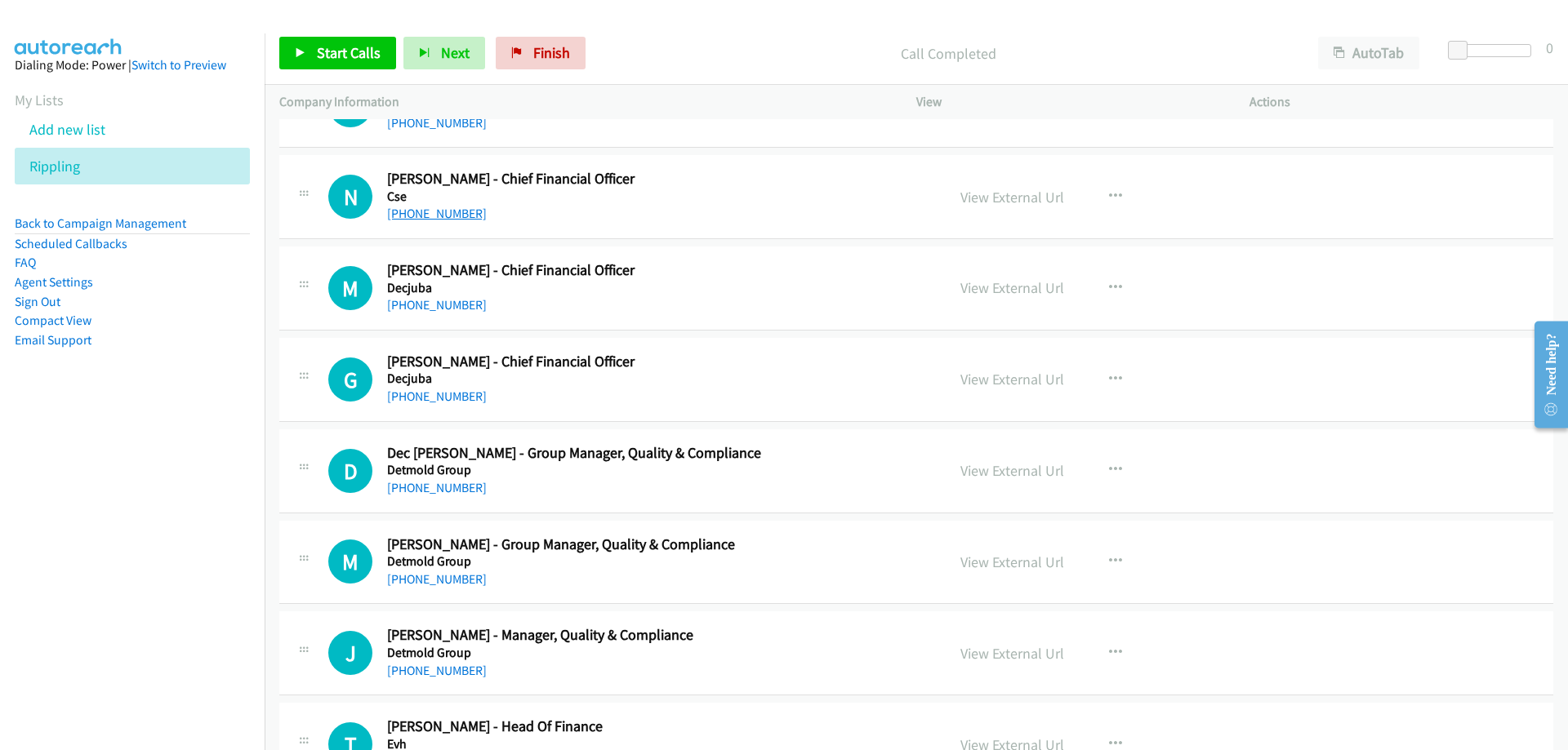
click at [434, 218] on link "[PHONE_NUMBER]" at bounding box center [437, 213] width 100 height 16
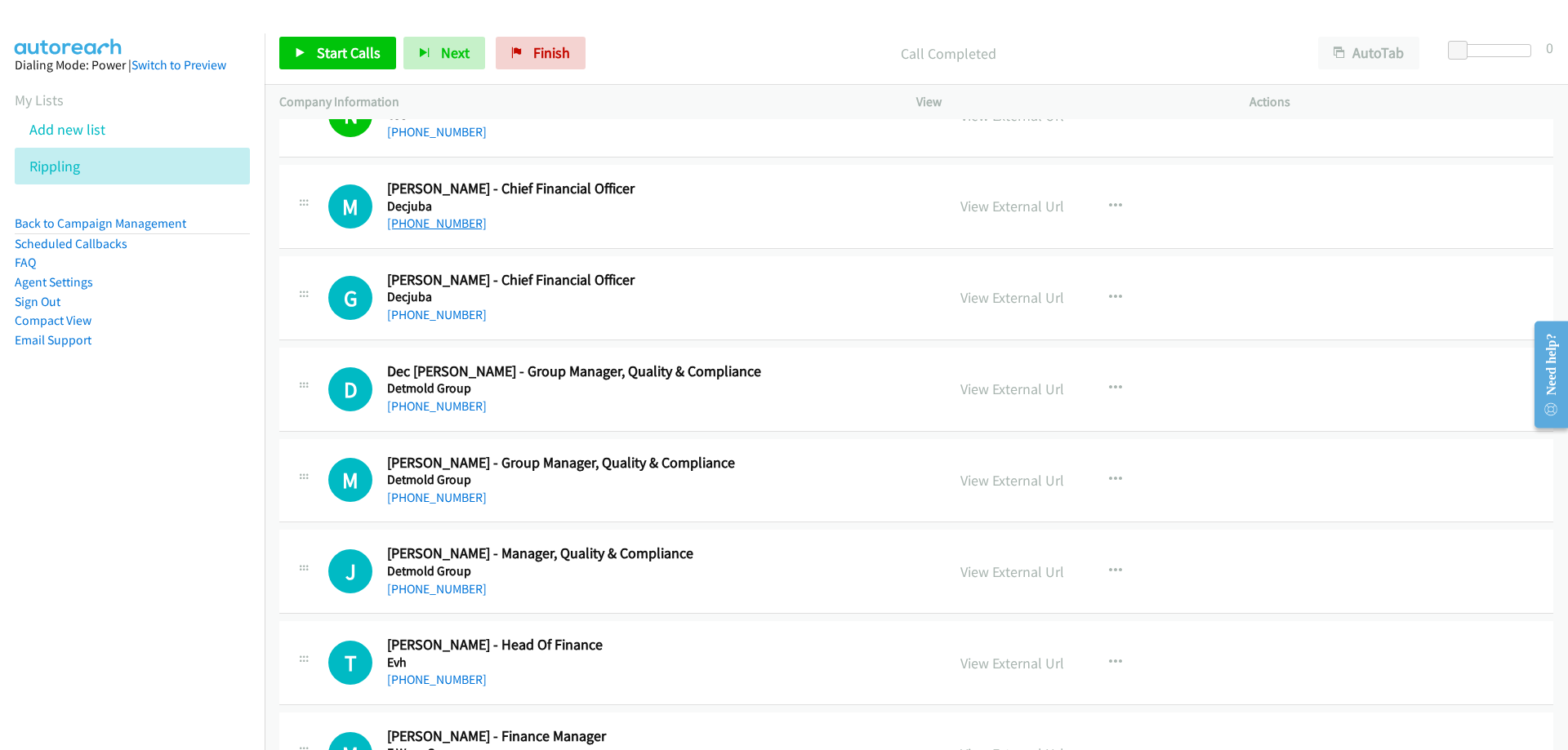
click at [453, 223] on link "[PHONE_NUMBER]" at bounding box center [437, 223] width 100 height 16
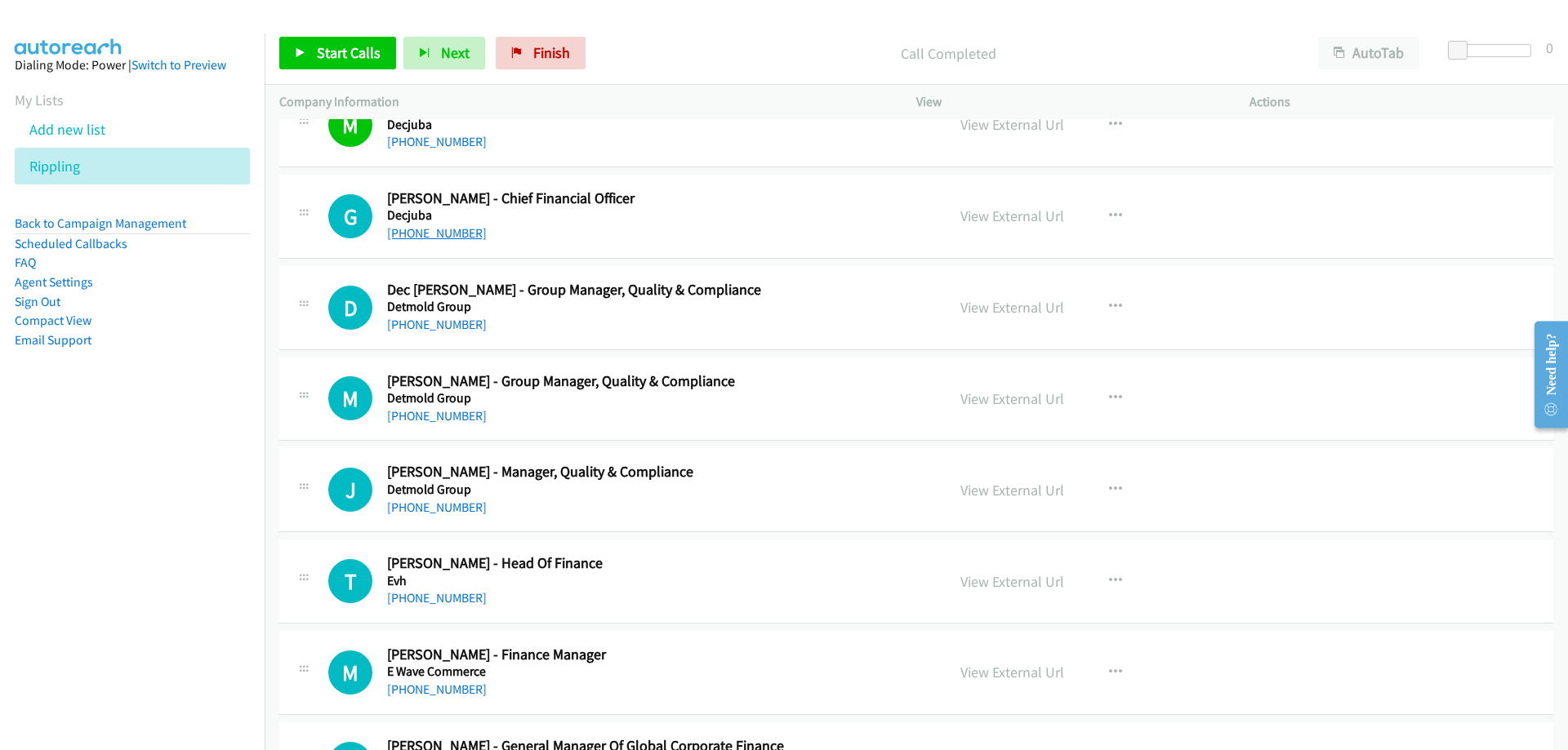
click at [434, 229] on link "[PHONE_NUMBER]" at bounding box center [437, 232] width 100 height 16
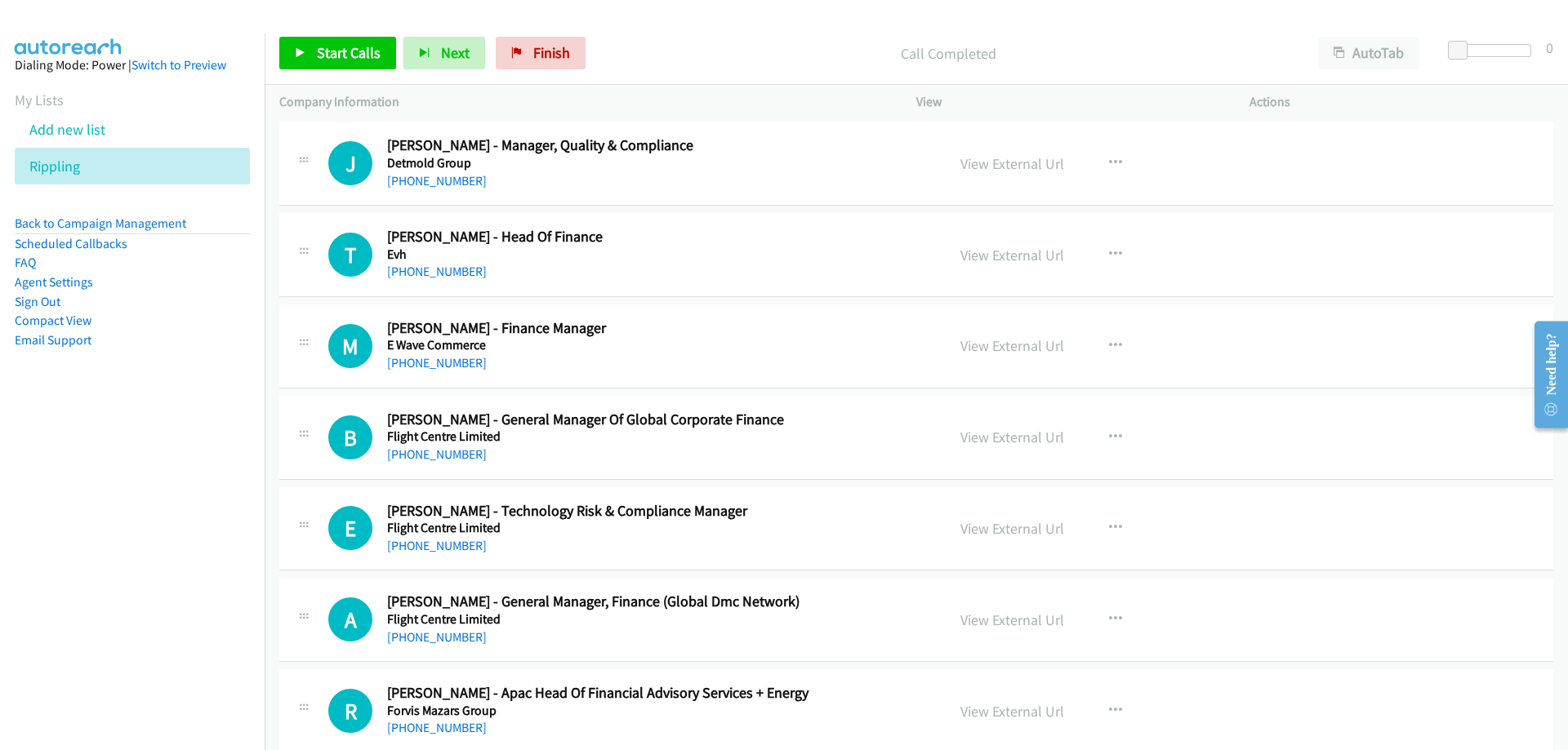
scroll to position [10451, 0]
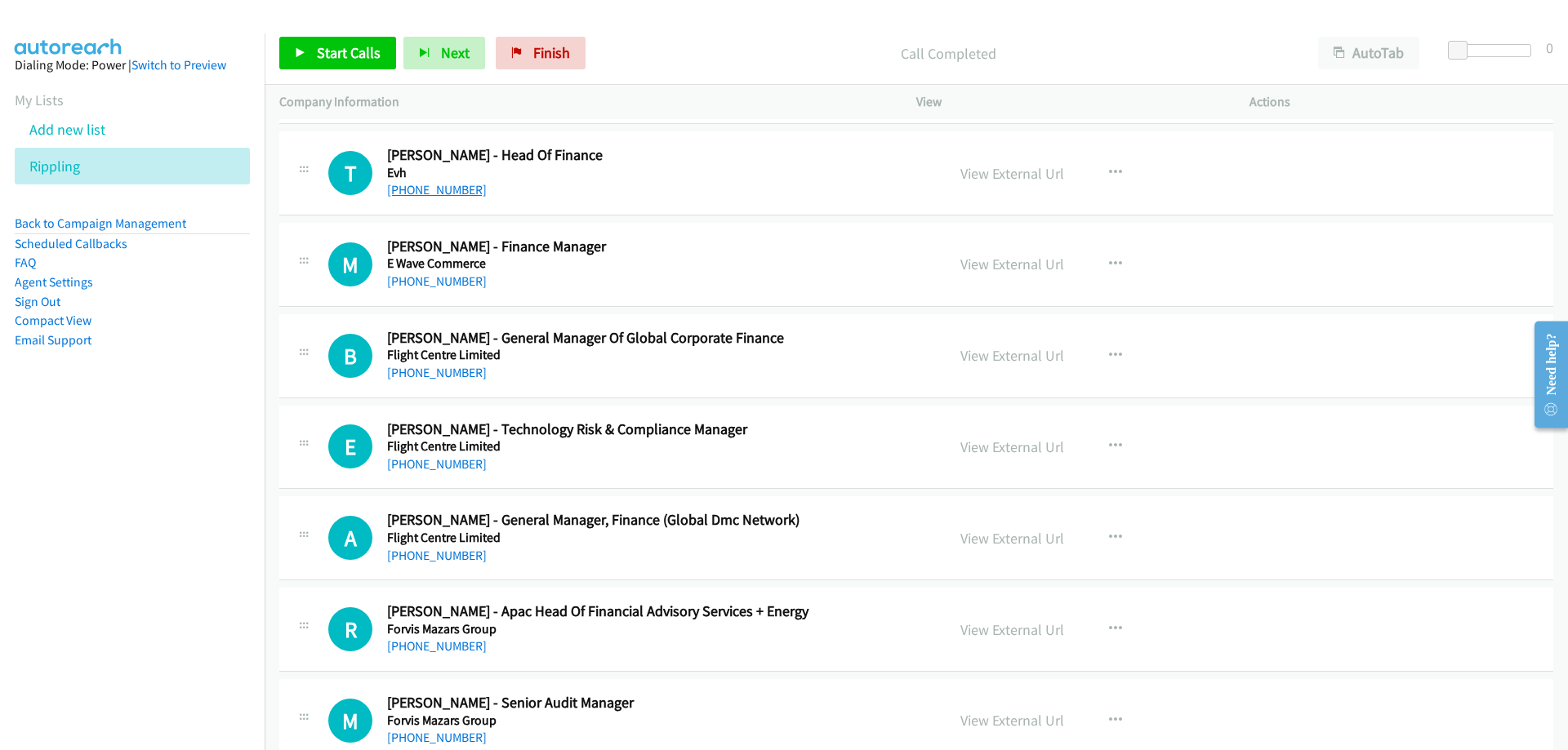
click at [452, 192] on link "[PHONE_NUMBER]" at bounding box center [437, 190] width 100 height 16
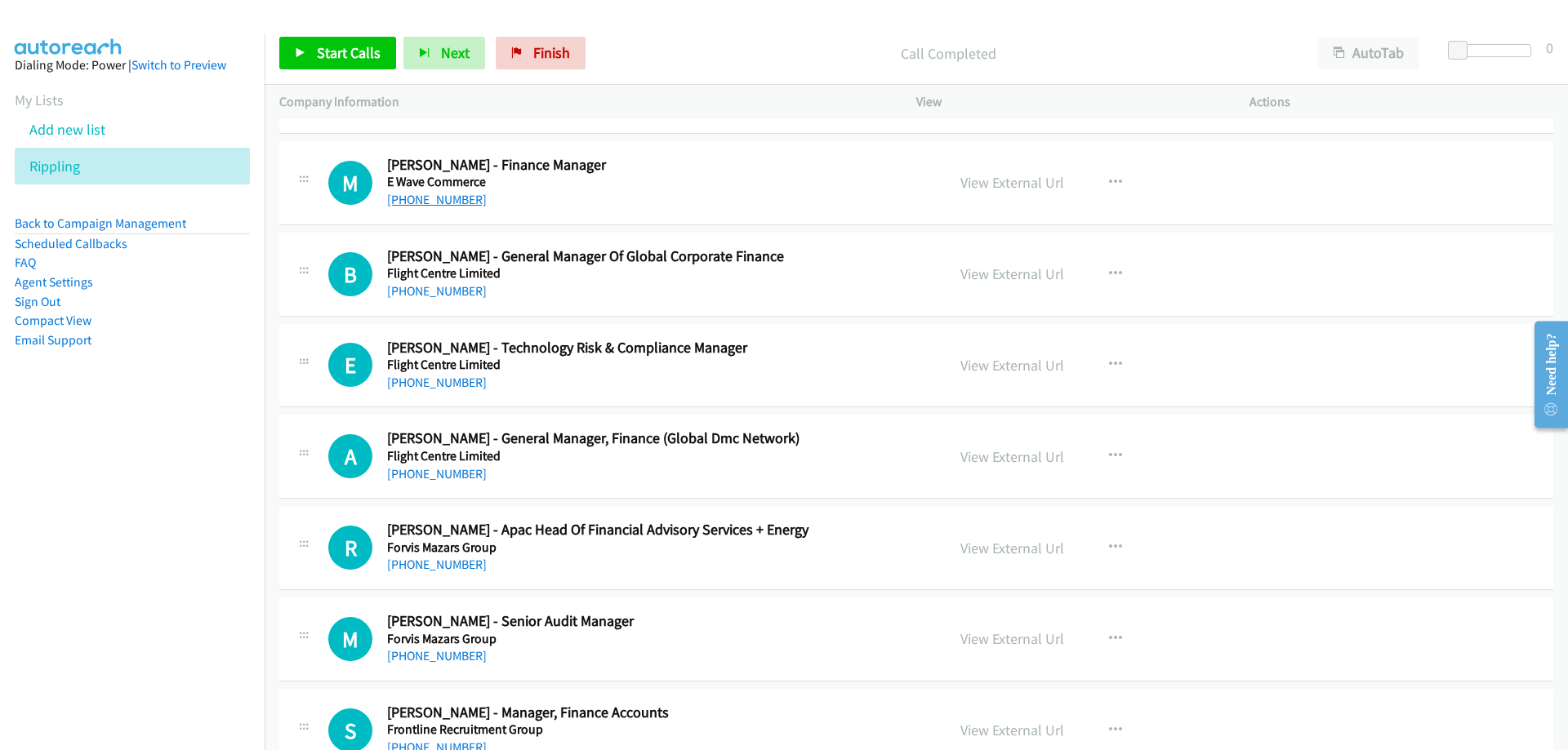
click at [438, 205] on link "[PHONE_NUMBER]" at bounding box center [437, 199] width 100 height 16
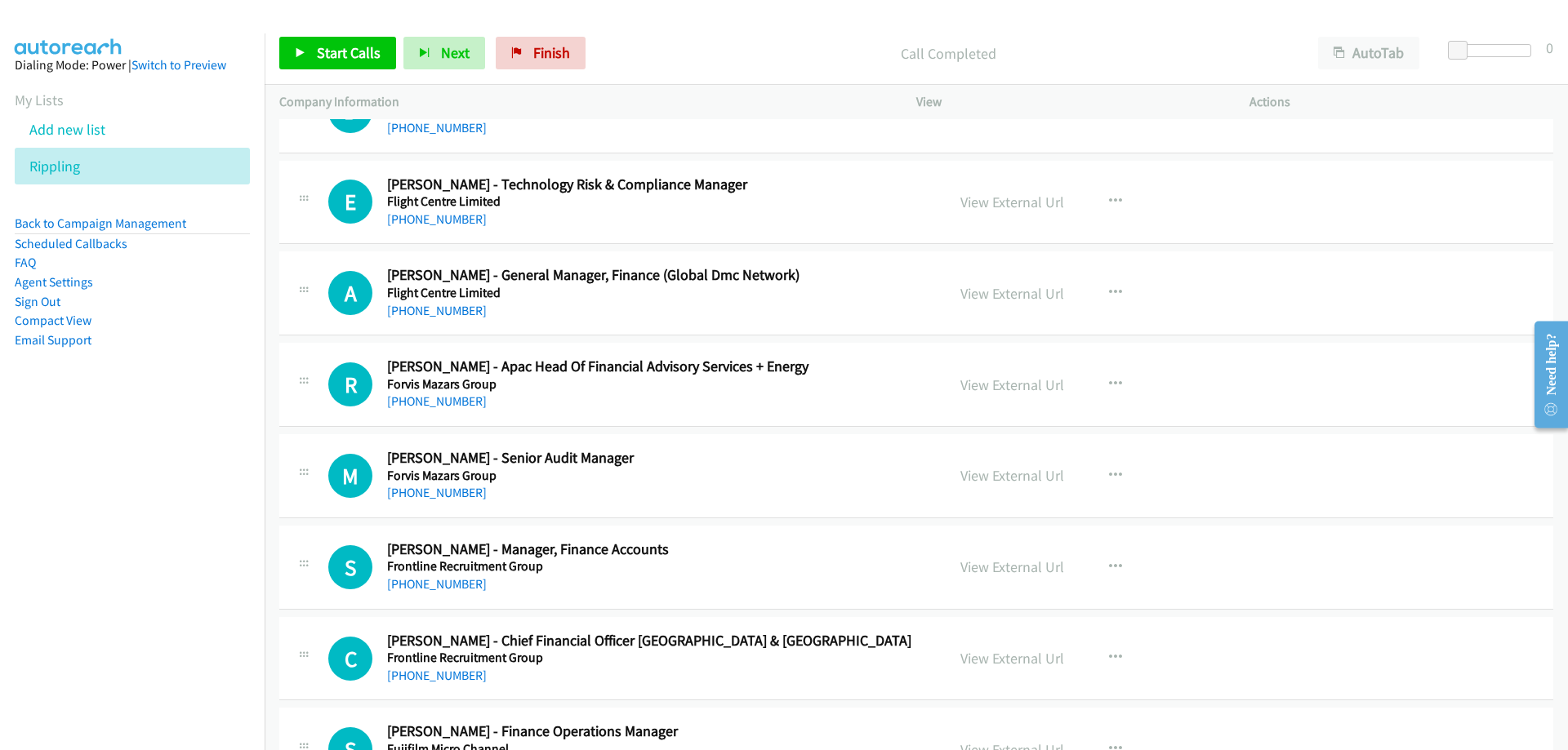
scroll to position [10777, 0]
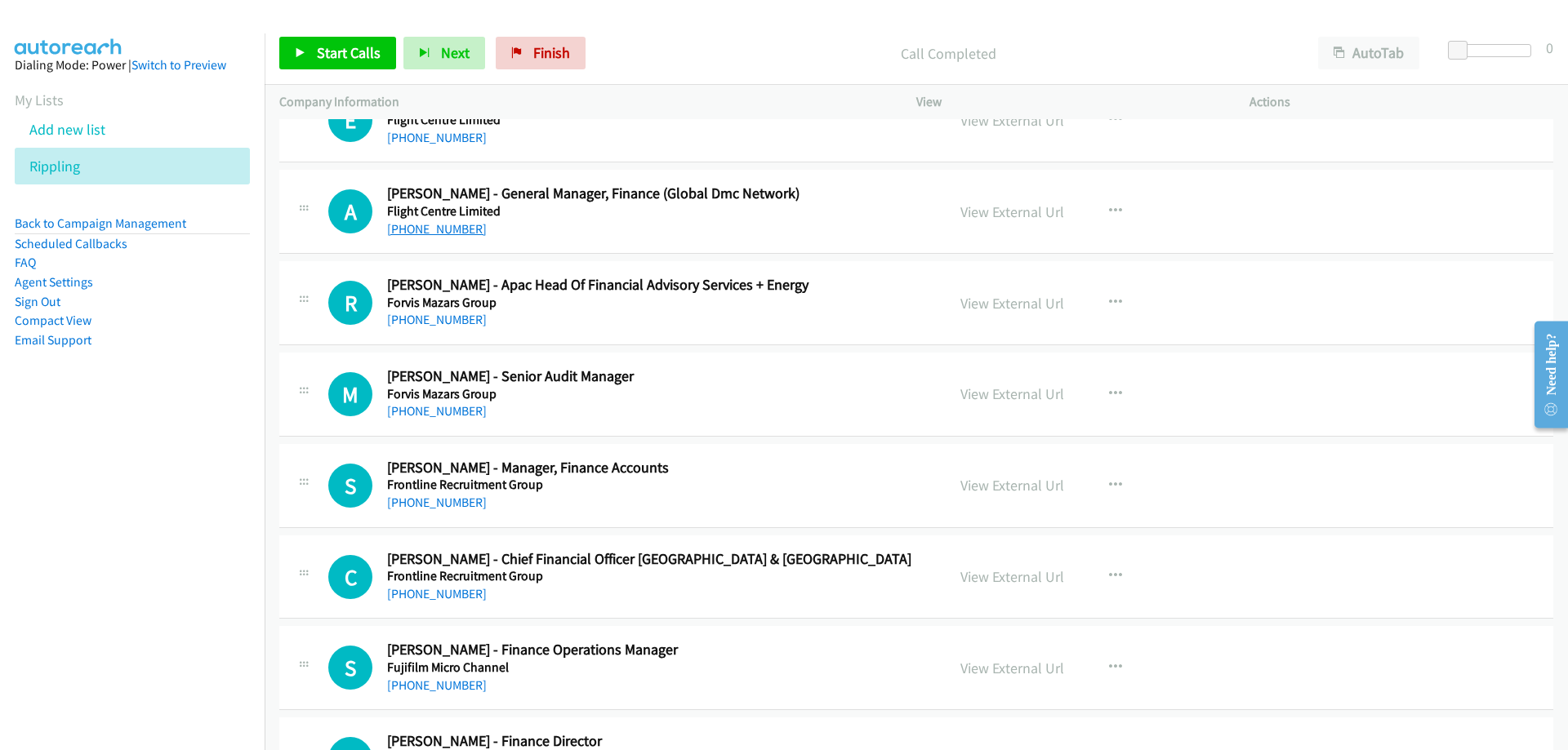
click at [450, 231] on link "[PHONE_NUMBER]" at bounding box center [437, 228] width 100 height 16
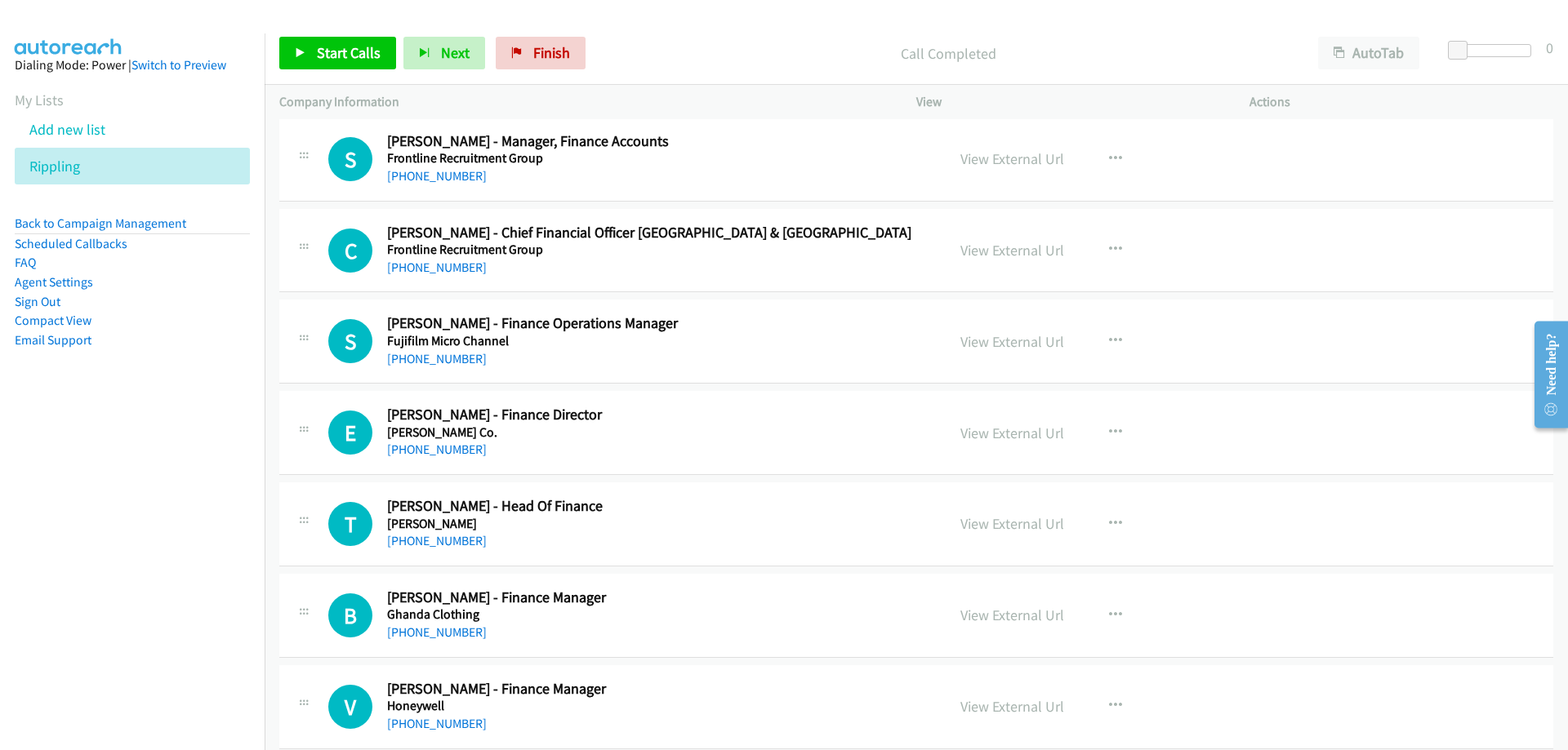
scroll to position [11186, 0]
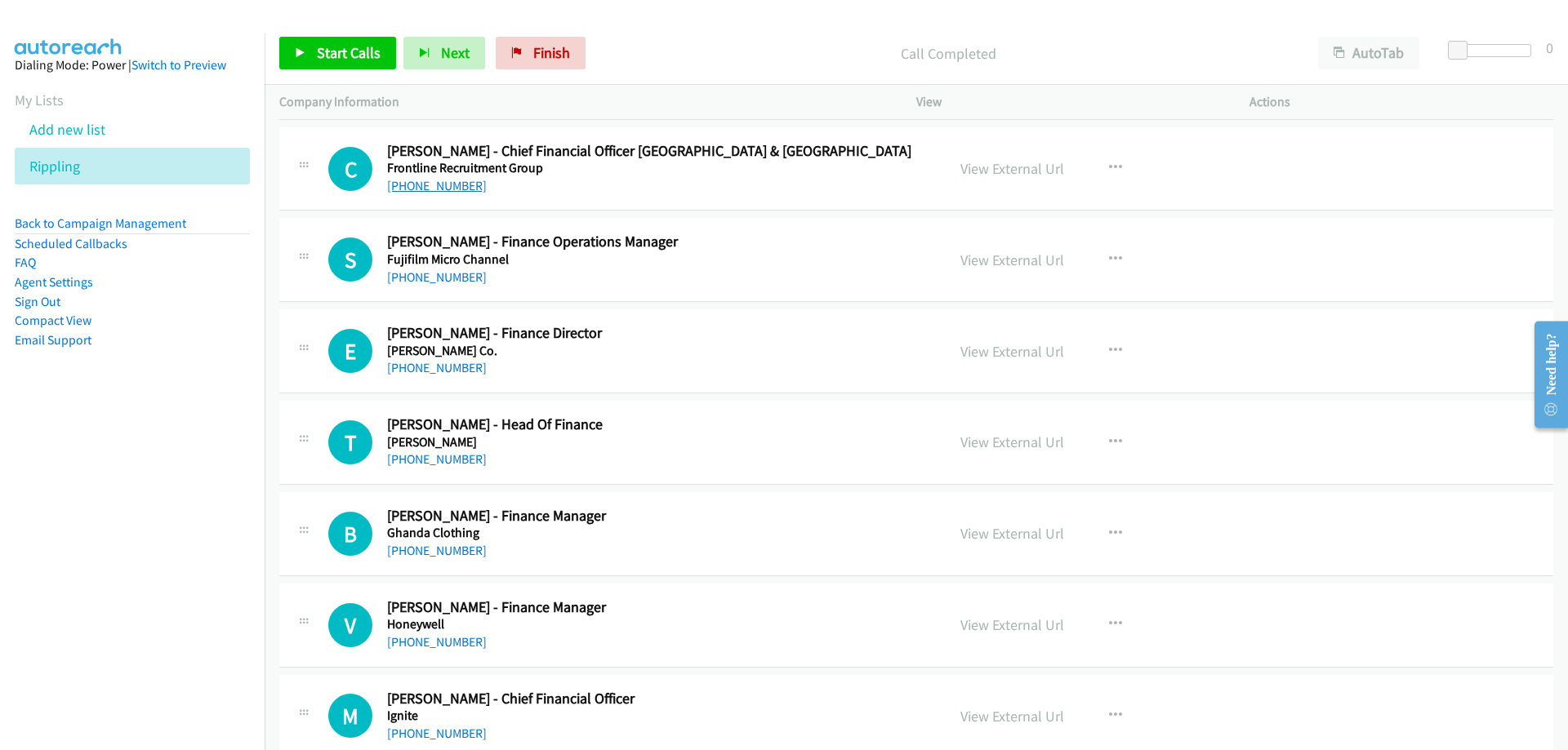
click at [441, 190] on link "[PHONE_NUMBER]" at bounding box center [437, 185] width 100 height 16
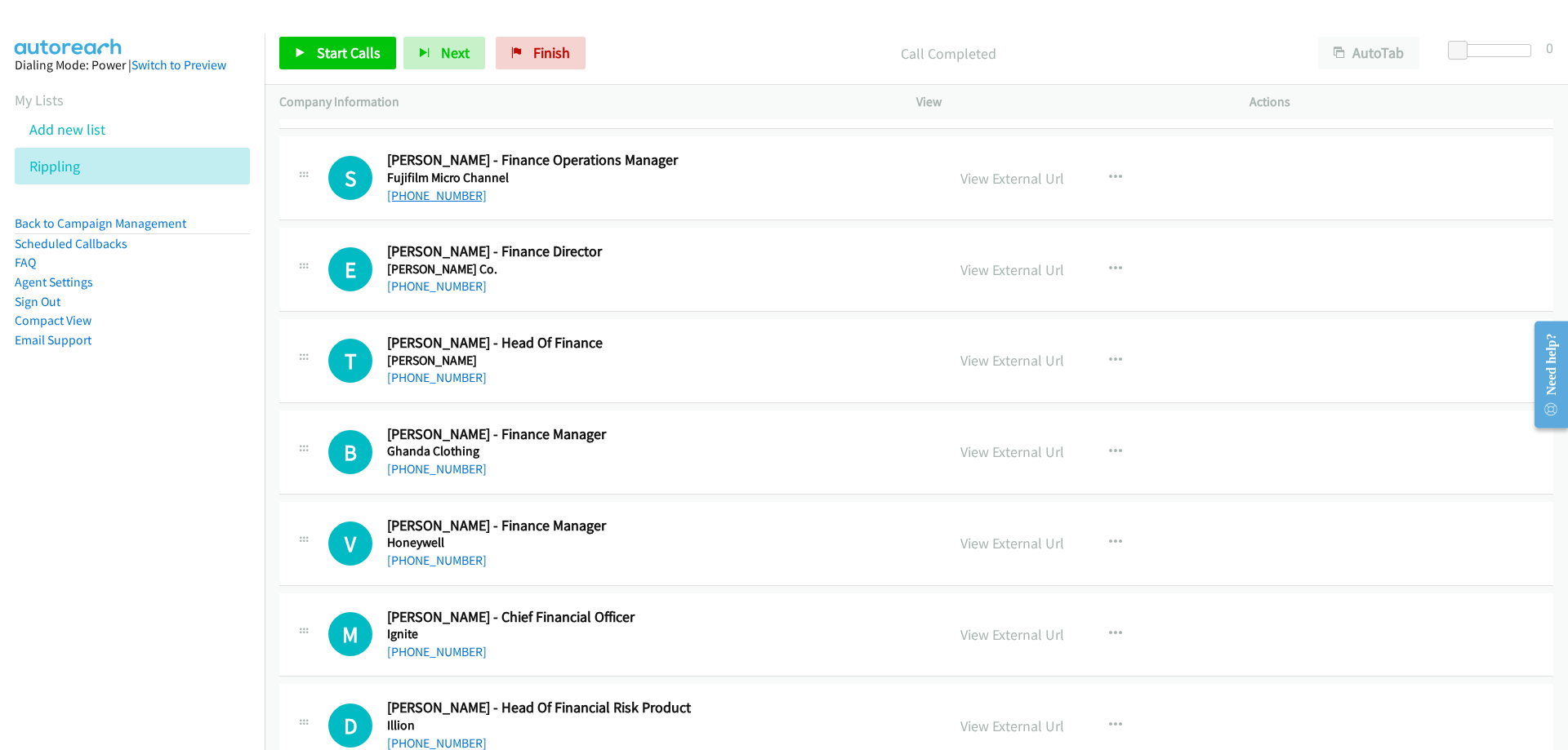
click at [438, 201] on link "[PHONE_NUMBER]" at bounding box center [437, 195] width 100 height 16
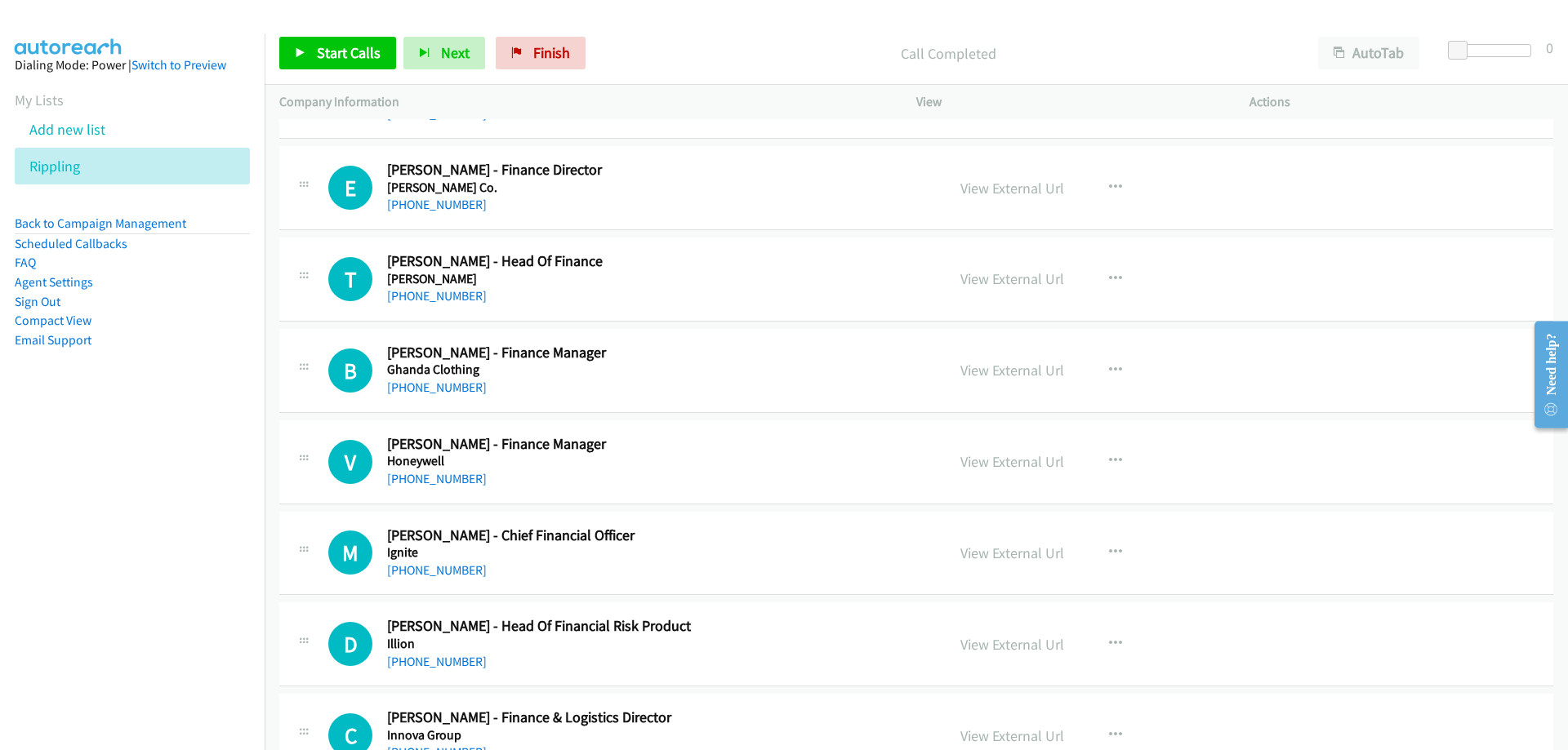
scroll to position [11430, 0]
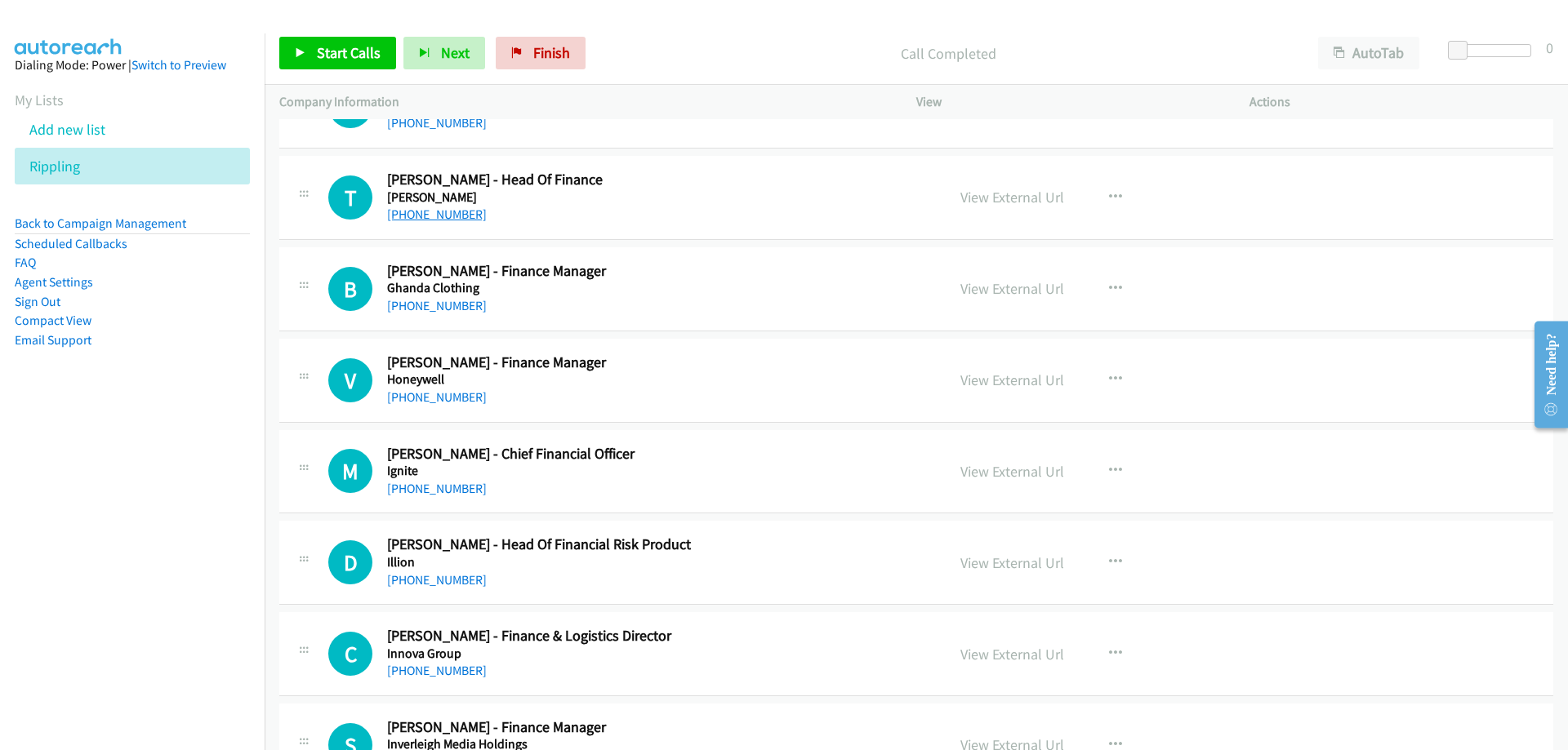
click at [423, 216] on link "[PHONE_NUMBER]" at bounding box center [437, 214] width 100 height 16
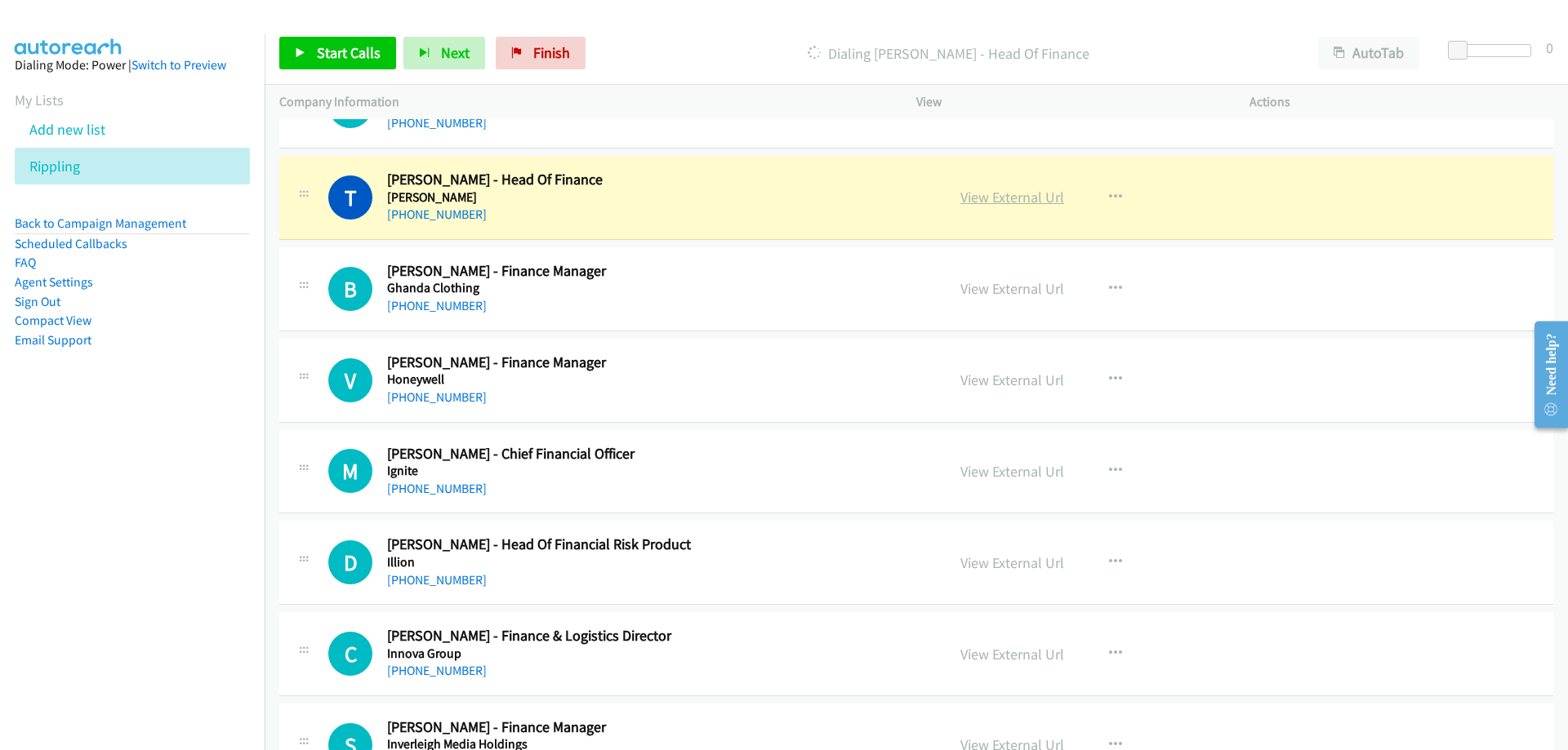
click at [997, 199] on link "View External Url" at bounding box center [1012, 197] width 104 height 19
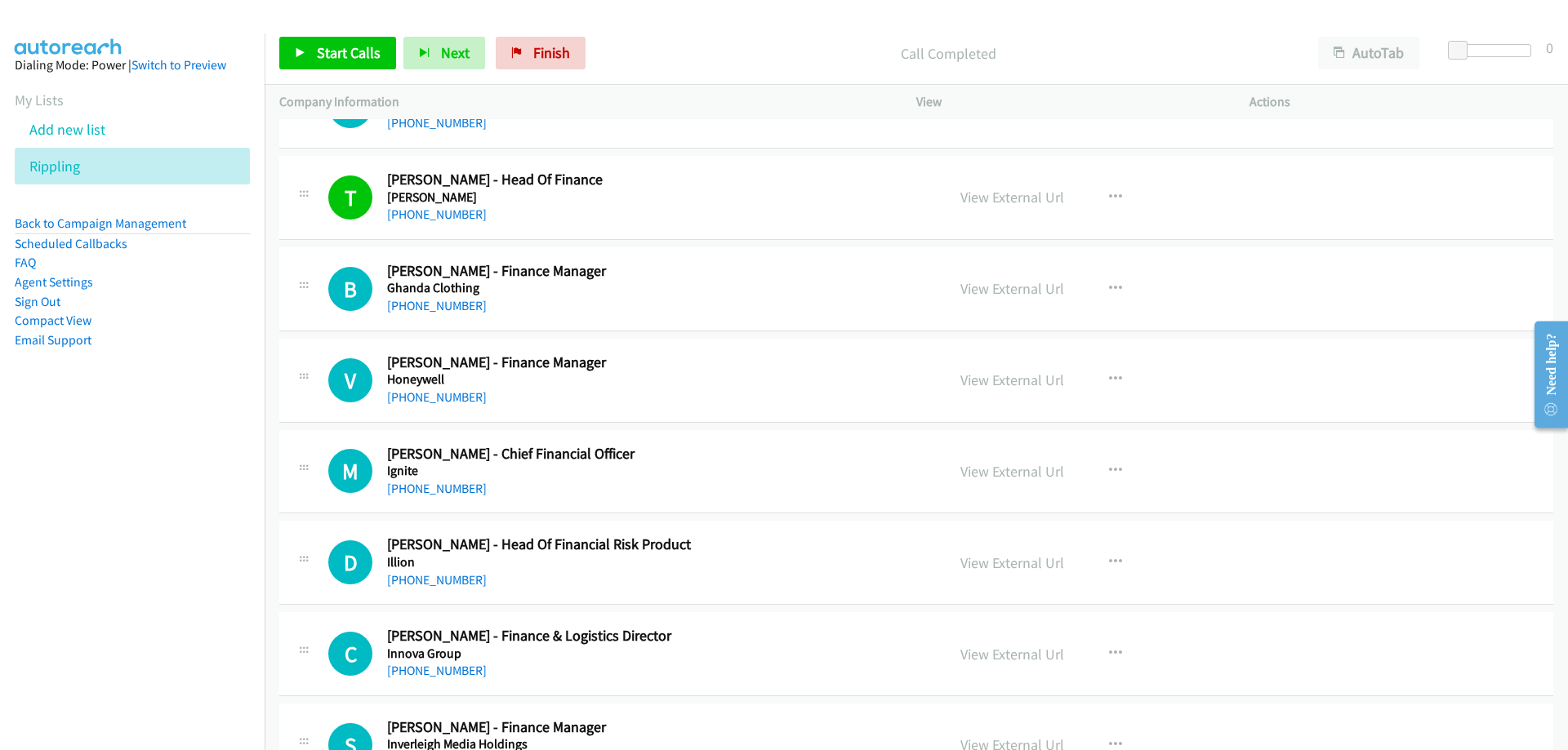
scroll to position [11512, 0]
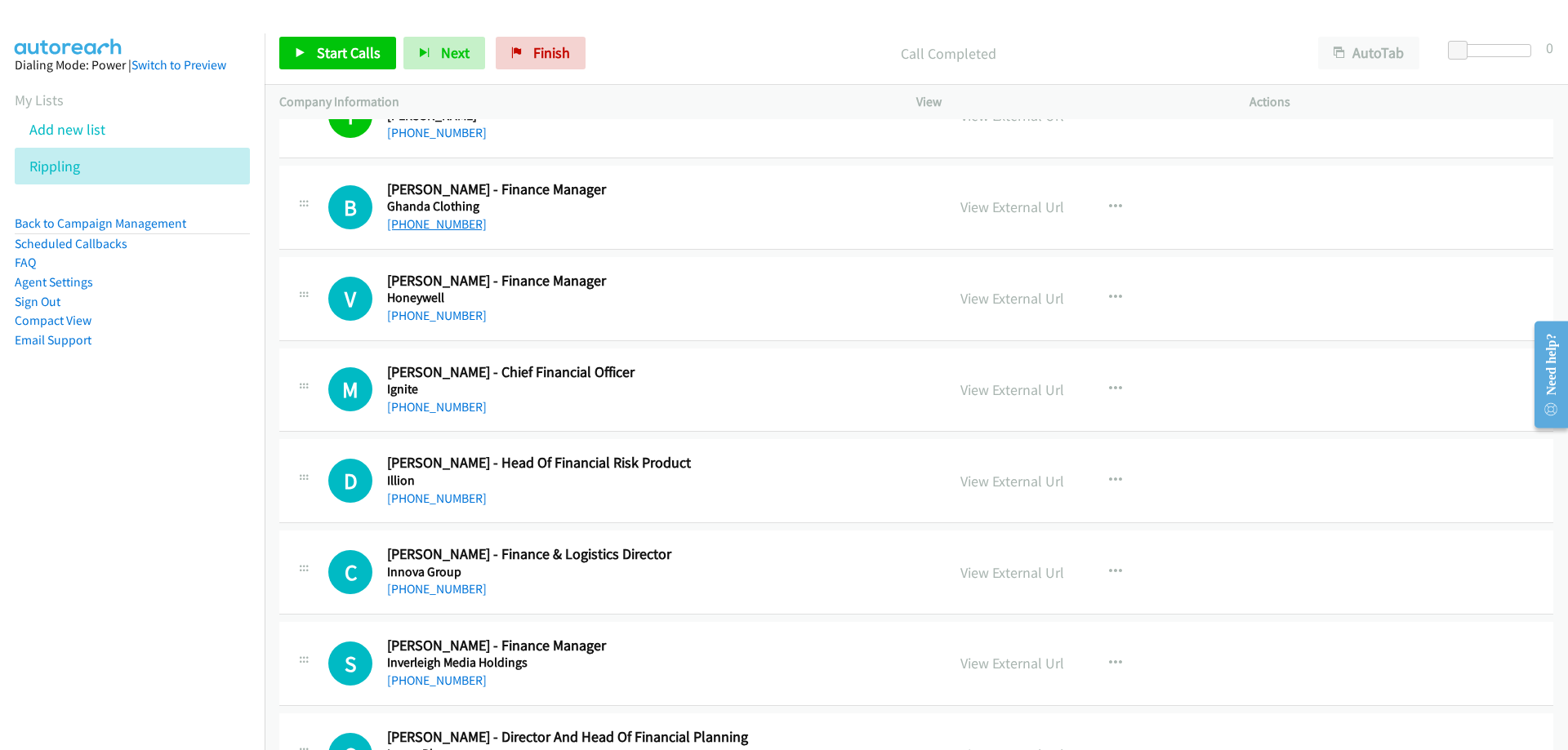
click at [442, 218] on link "[PHONE_NUMBER]" at bounding box center [437, 224] width 100 height 16
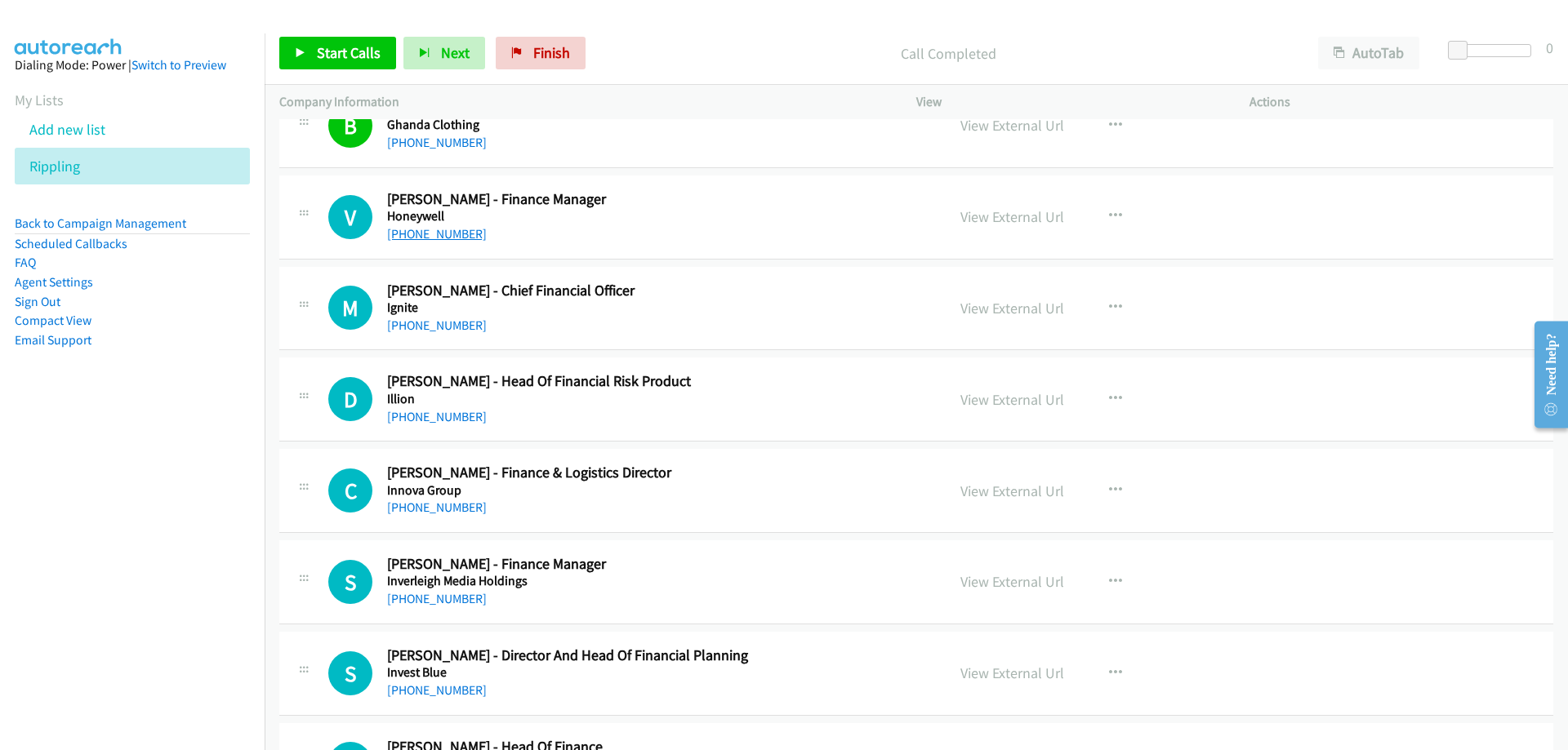
click at [420, 233] on link "[PHONE_NUMBER]" at bounding box center [437, 233] width 100 height 16
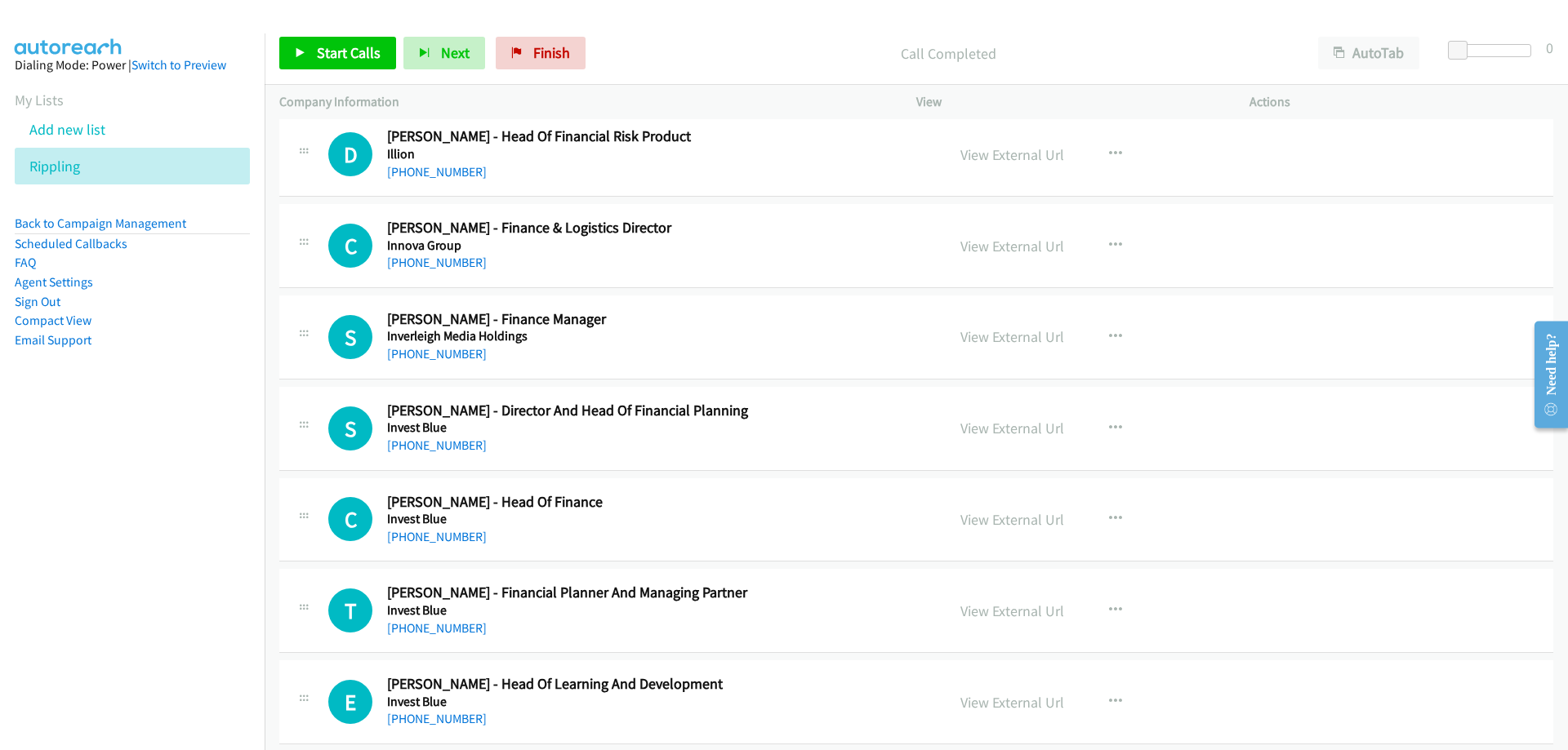
scroll to position [11920, 0]
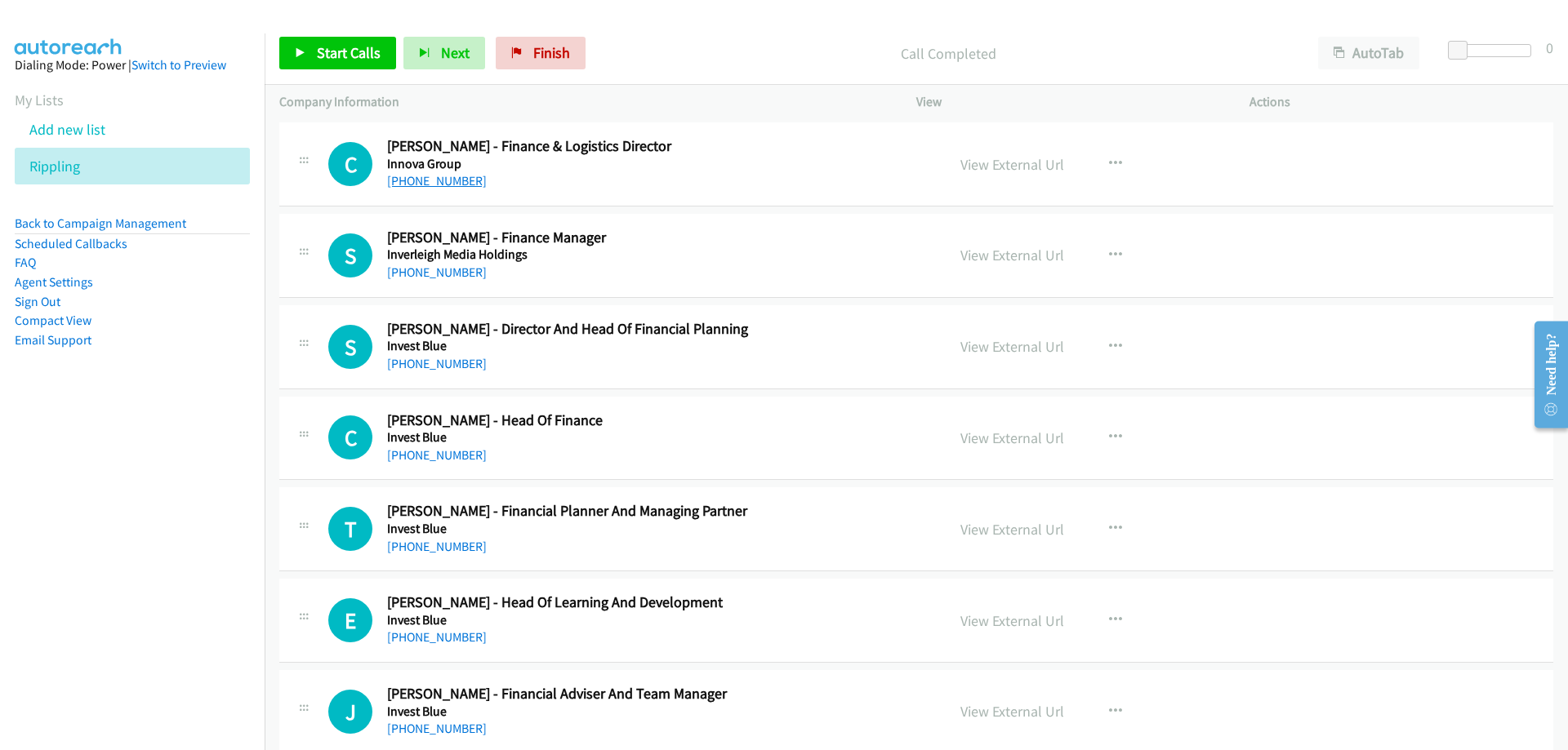
click at [453, 182] on link "[PHONE_NUMBER]" at bounding box center [437, 180] width 100 height 16
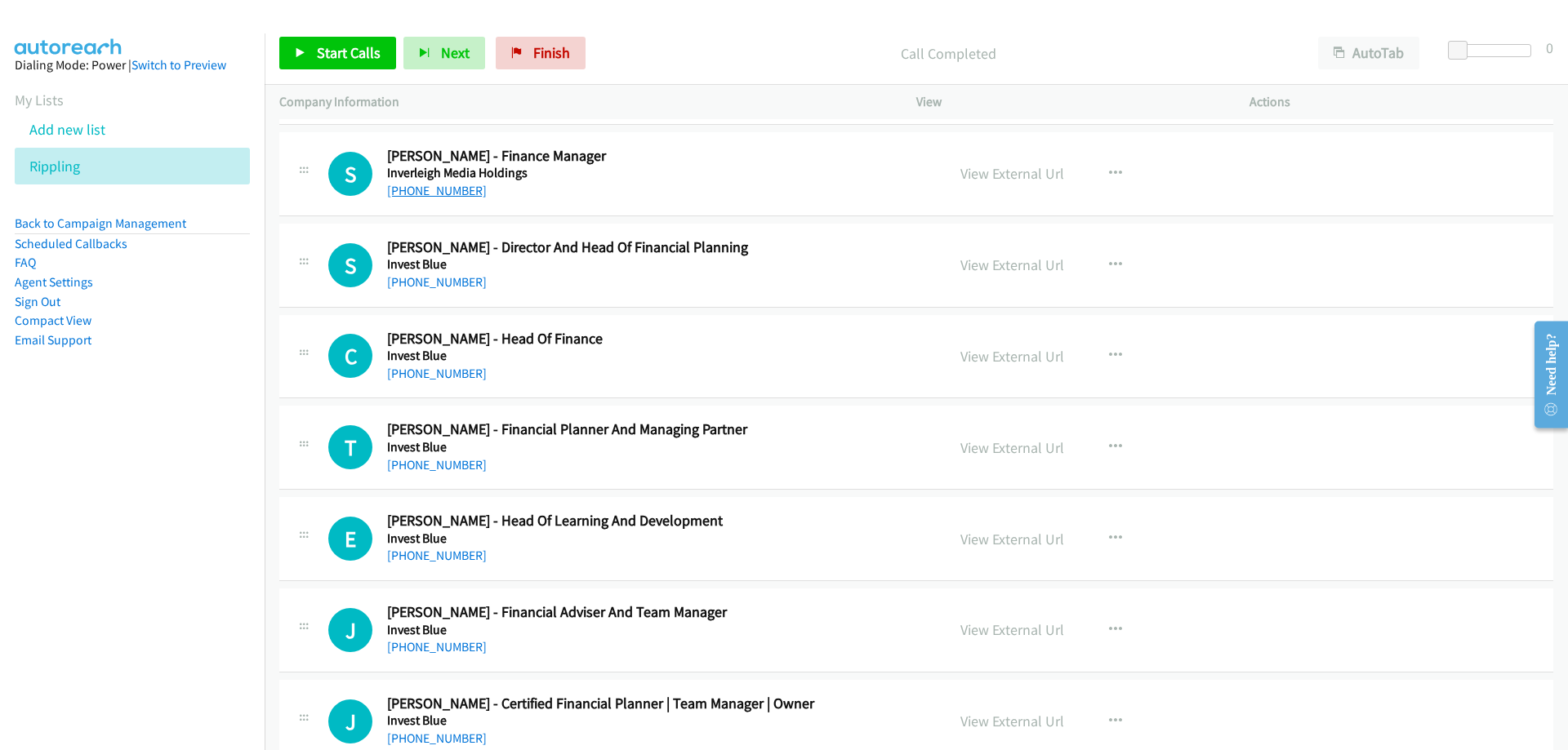
click at [434, 195] on link "[PHONE_NUMBER]" at bounding box center [437, 190] width 100 height 16
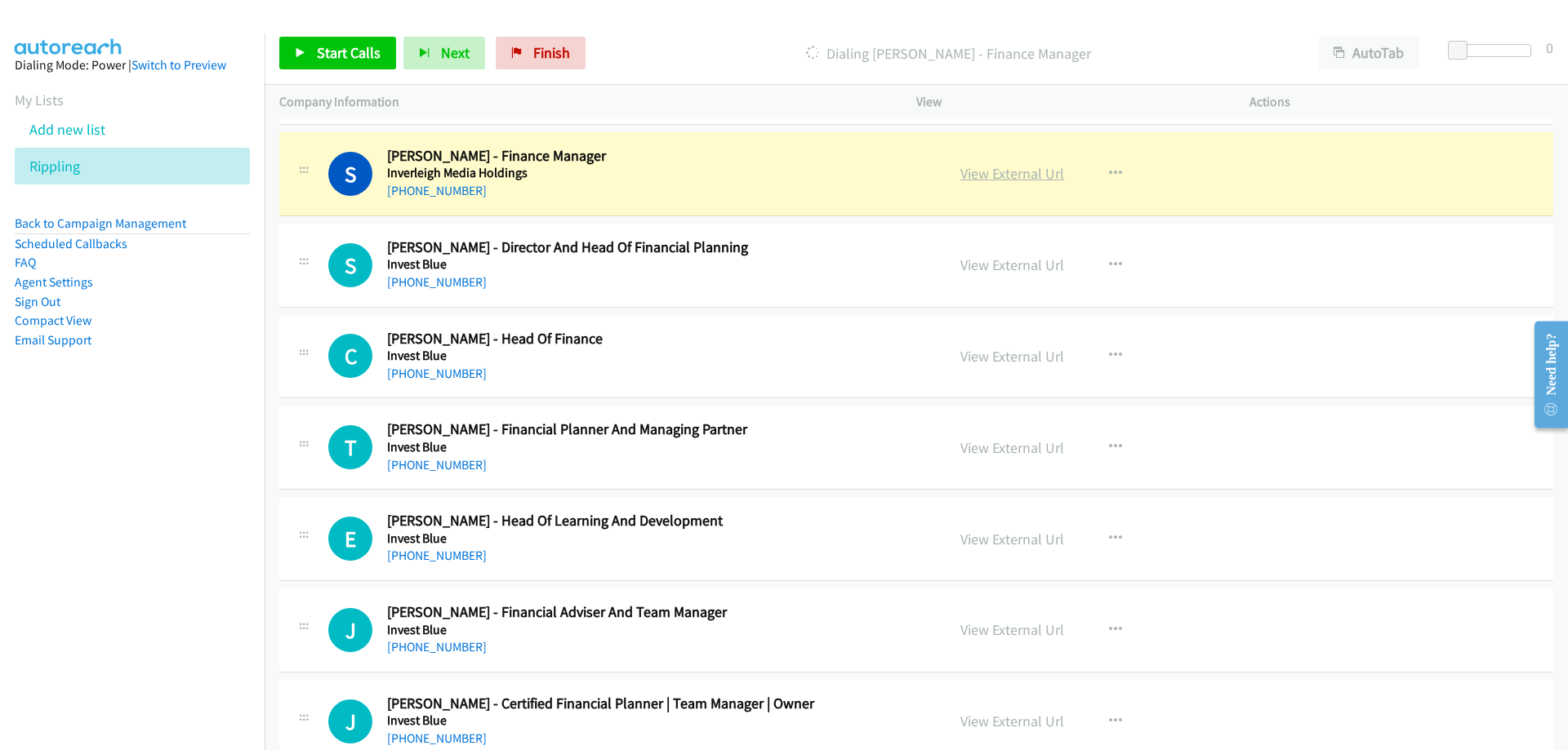
click at [977, 167] on link "View External Url" at bounding box center [1012, 173] width 104 height 19
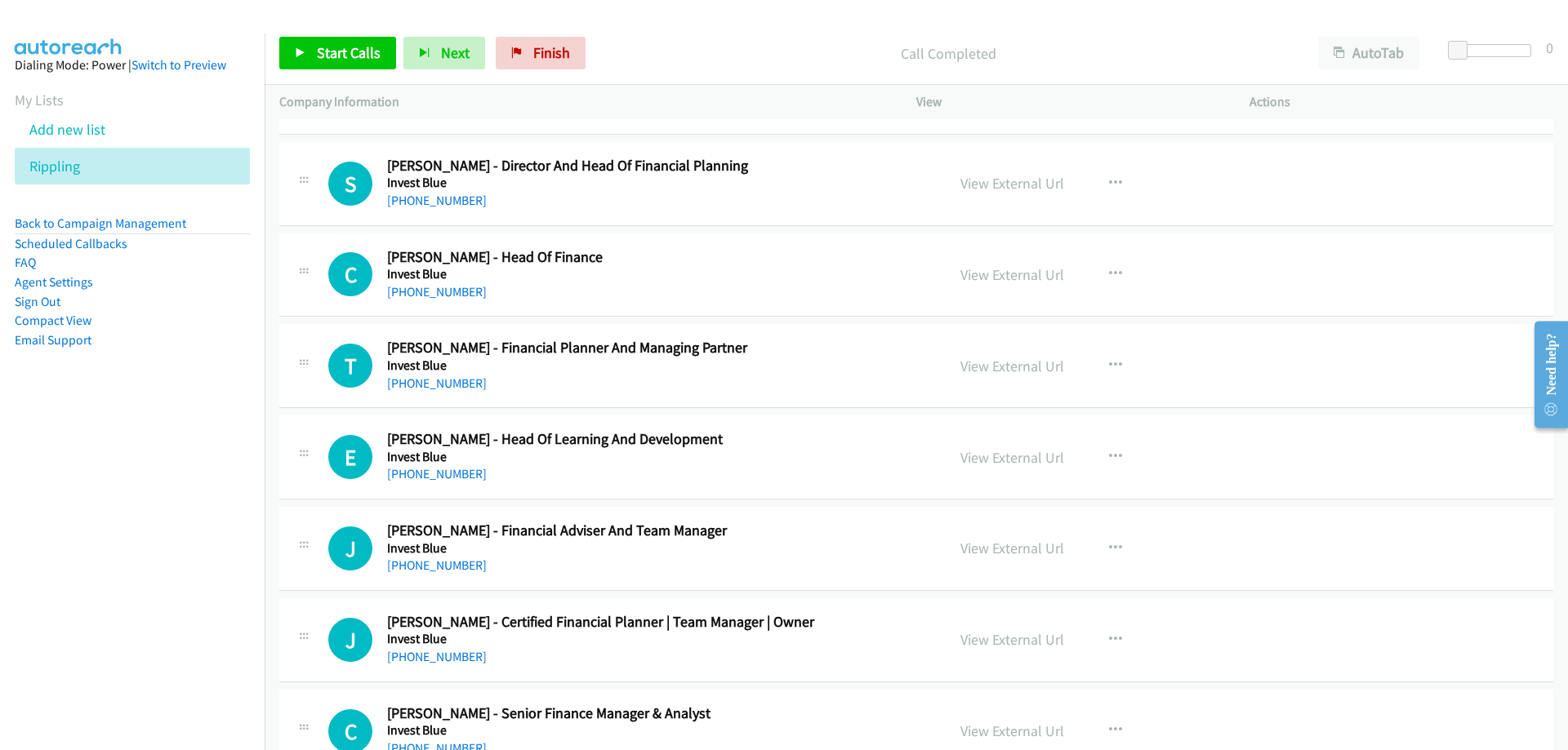
scroll to position [12165, 0]
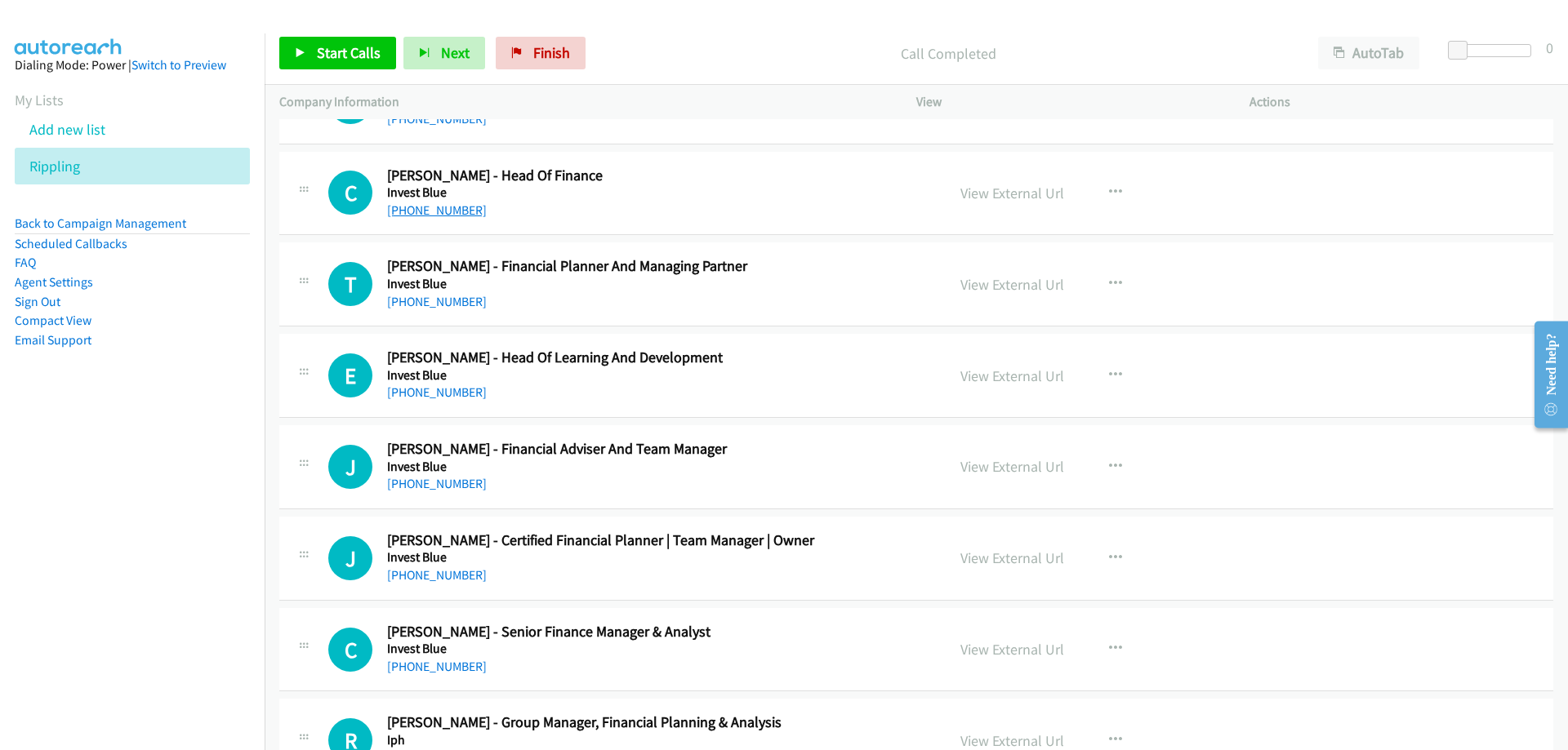
click at [445, 209] on link "[PHONE_NUMBER]" at bounding box center [437, 210] width 100 height 16
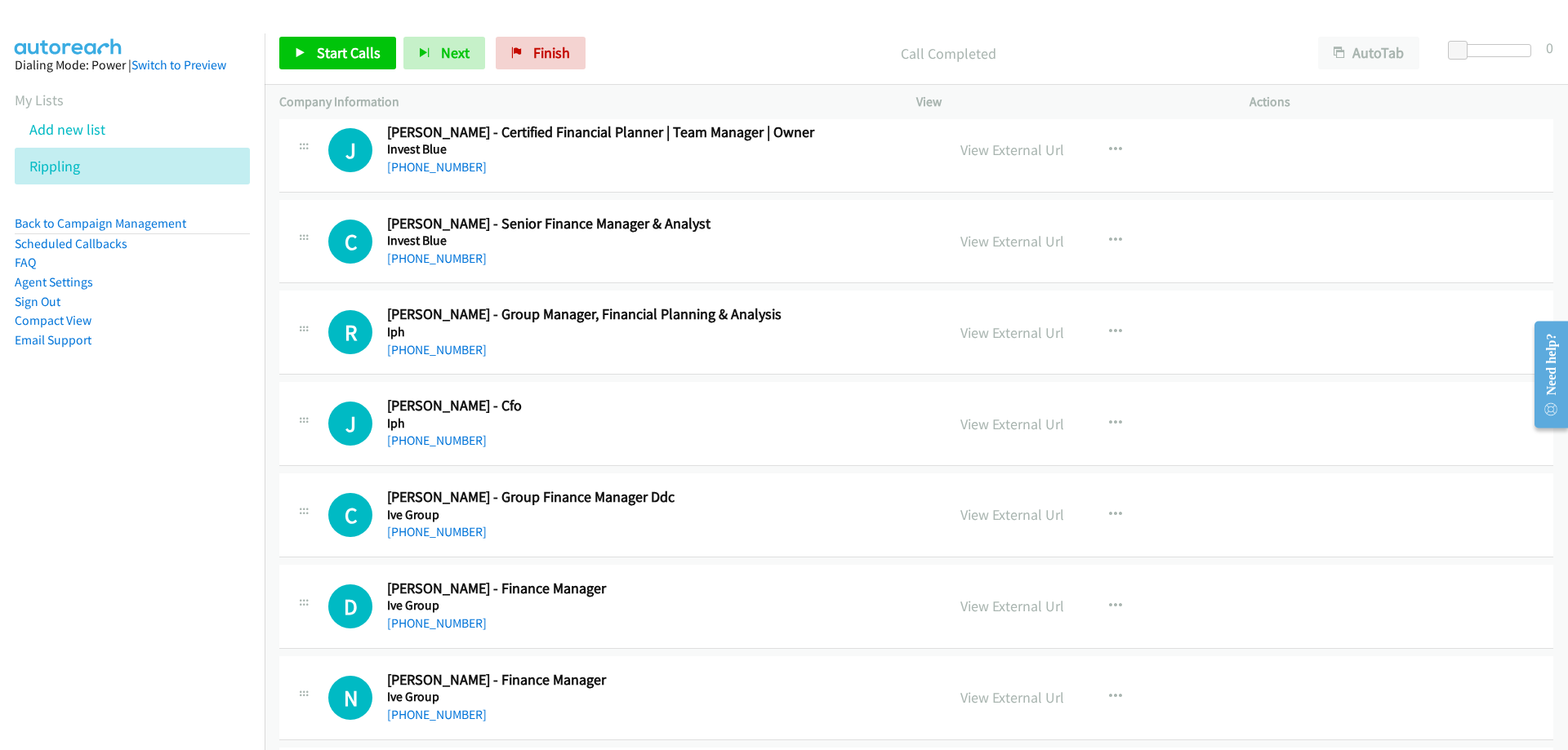
scroll to position [12655, 0]
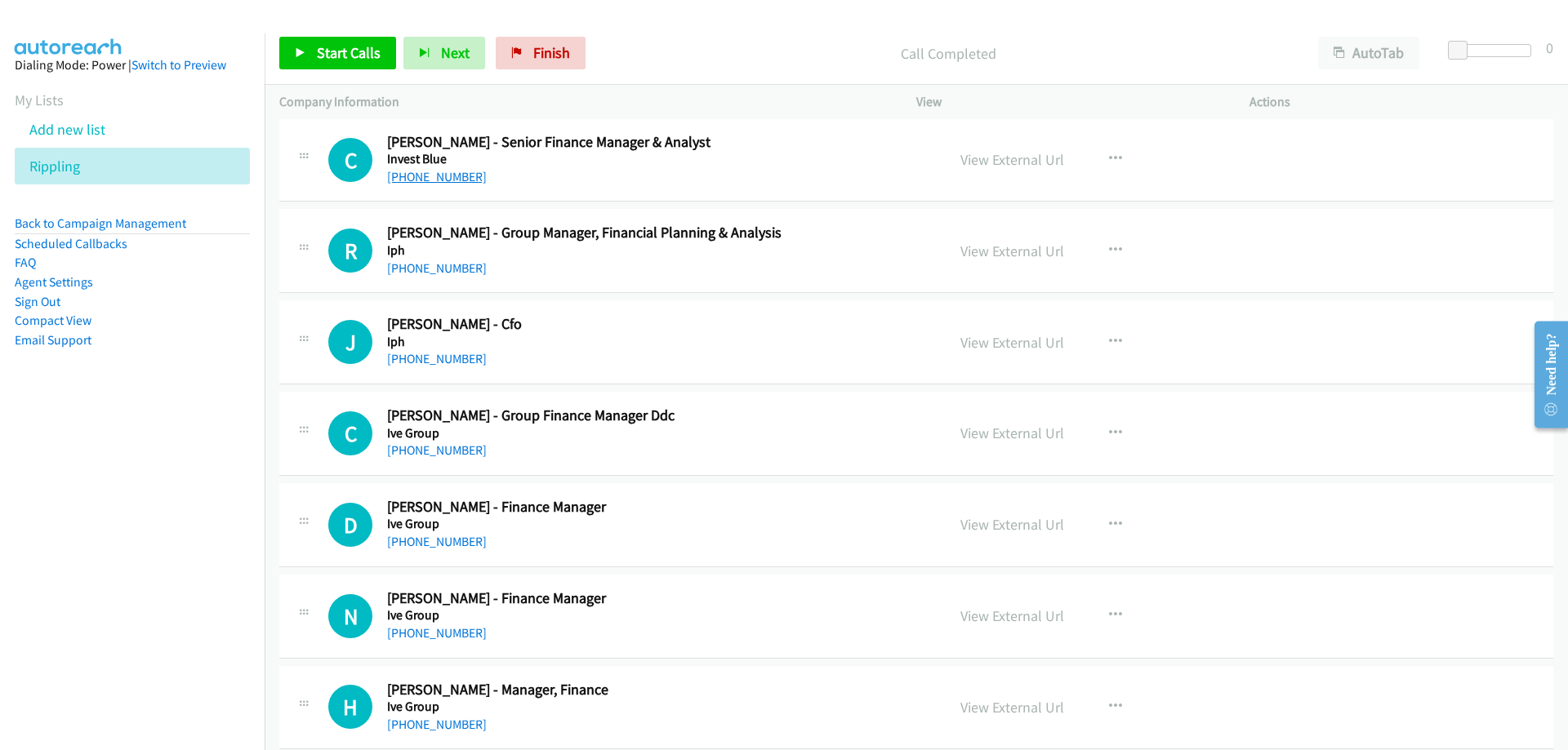
click at [443, 179] on link "[PHONE_NUMBER]" at bounding box center [437, 176] width 100 height 16
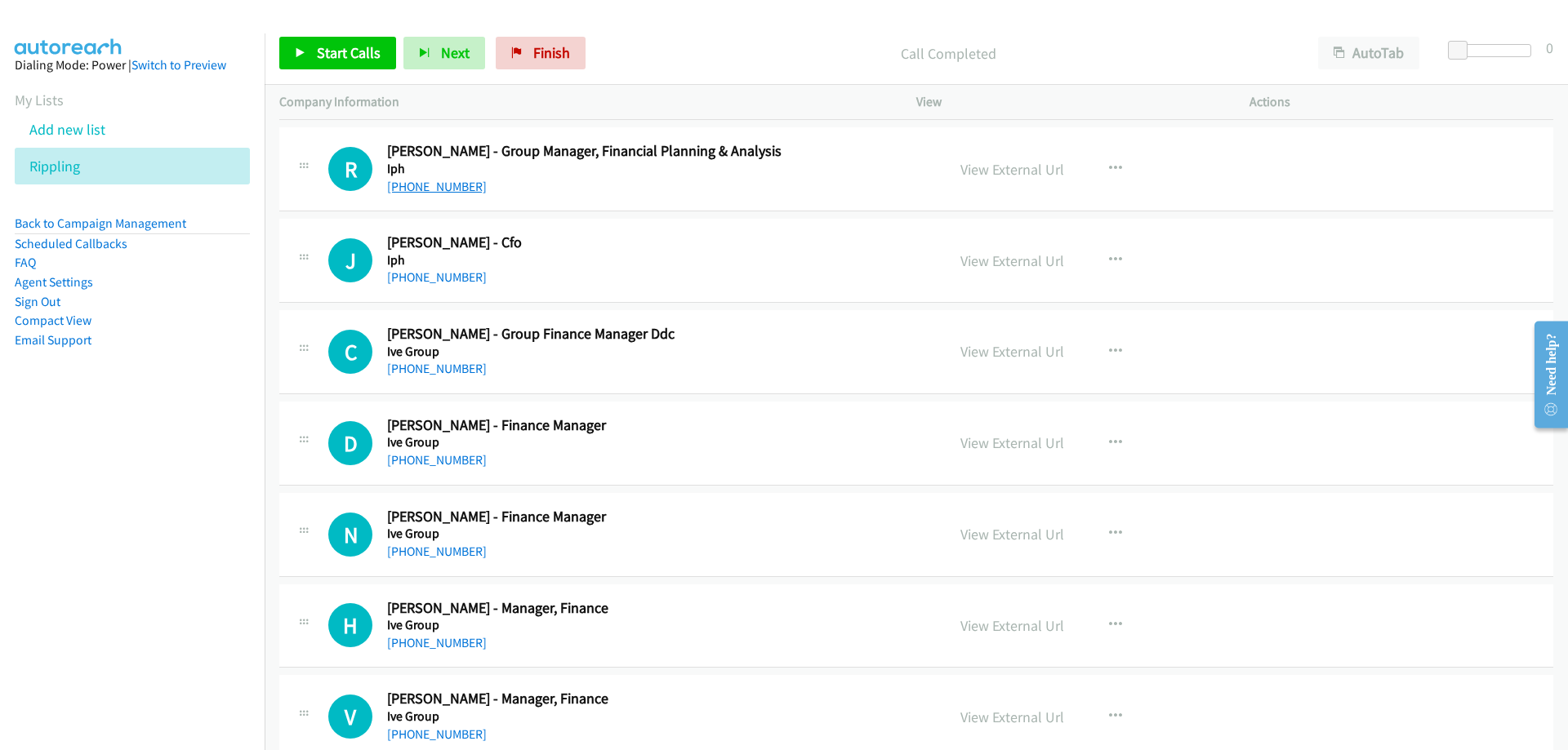
click at [408, 191] on link "[PHONE_NUMBER]" at bounding box center [437, 186] width 100 height 16
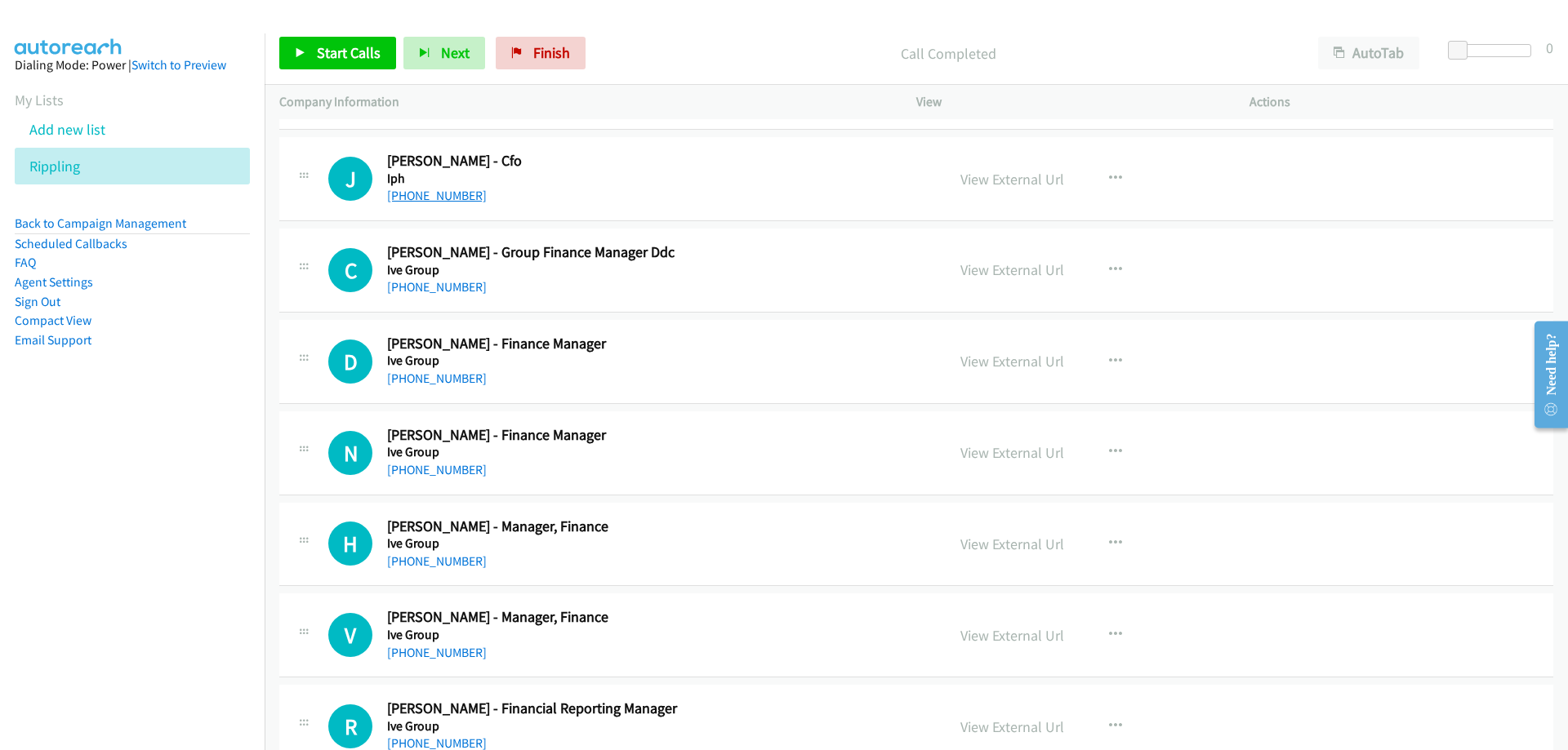
click at [458, 199] on link "[PHONE_NUMBER]" at bounding box center [437, 195] width 100 height 16
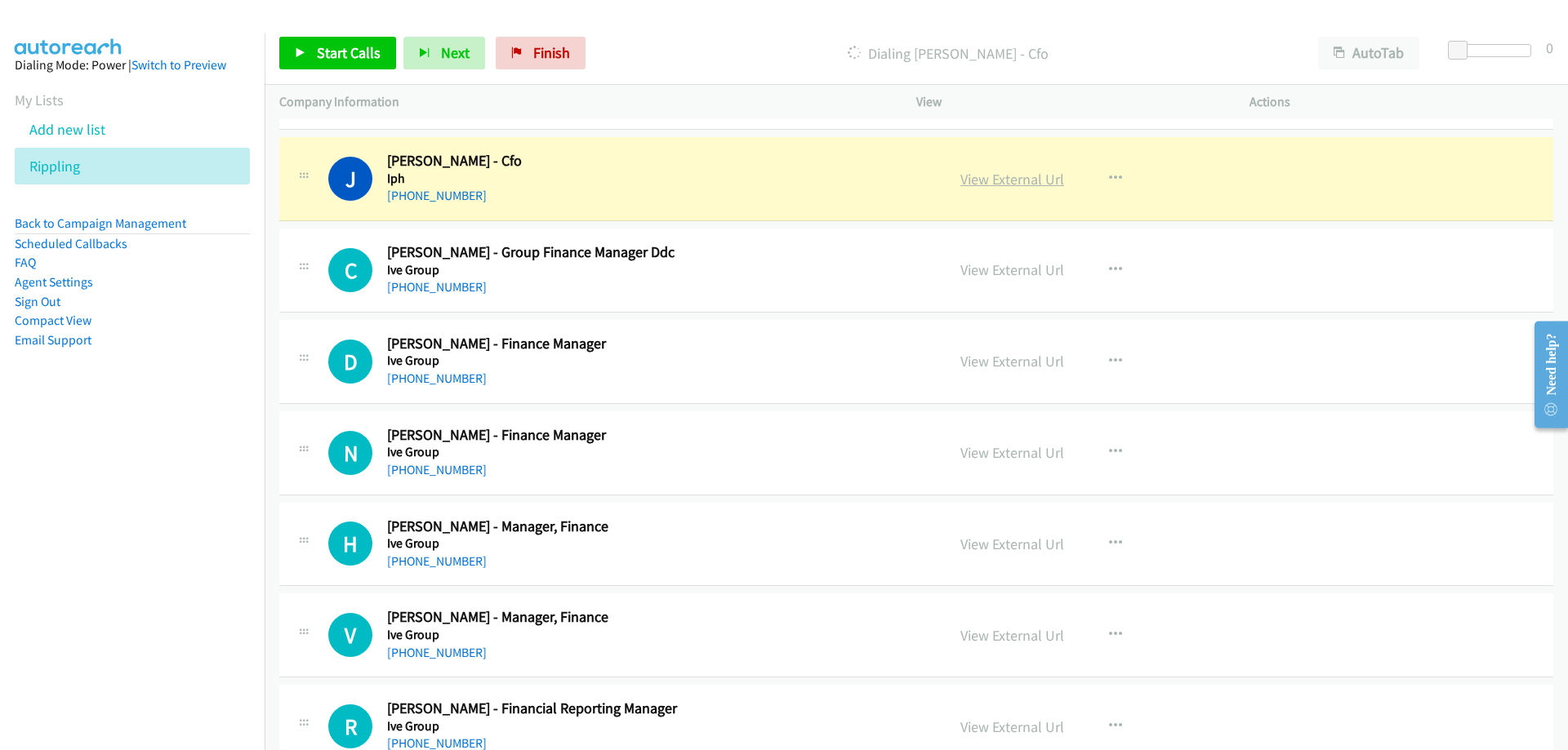
click at [986, 179] on link "View External Url" at bounding box center [1012, 179] width 104 height 19
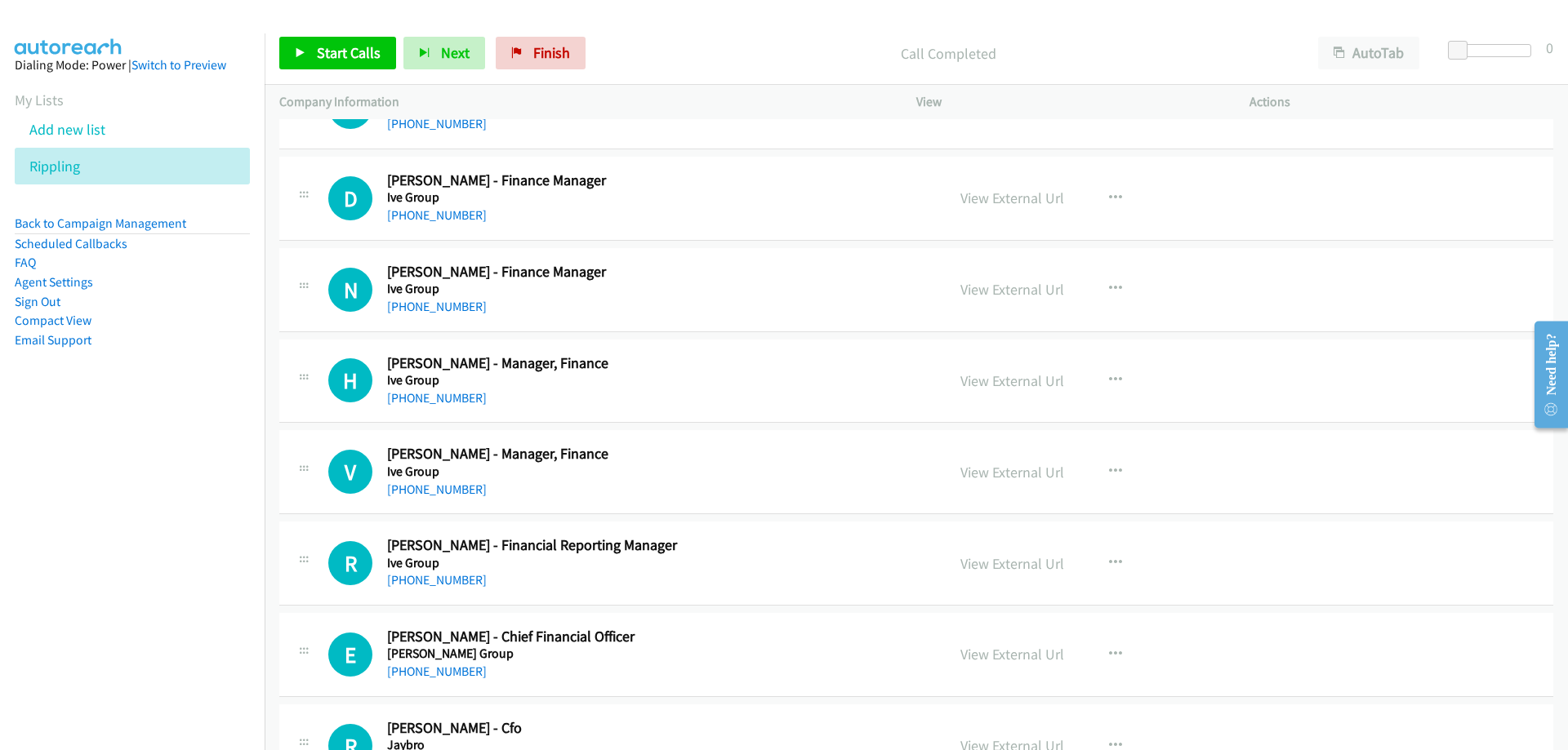
scroll to position [12900, 0]
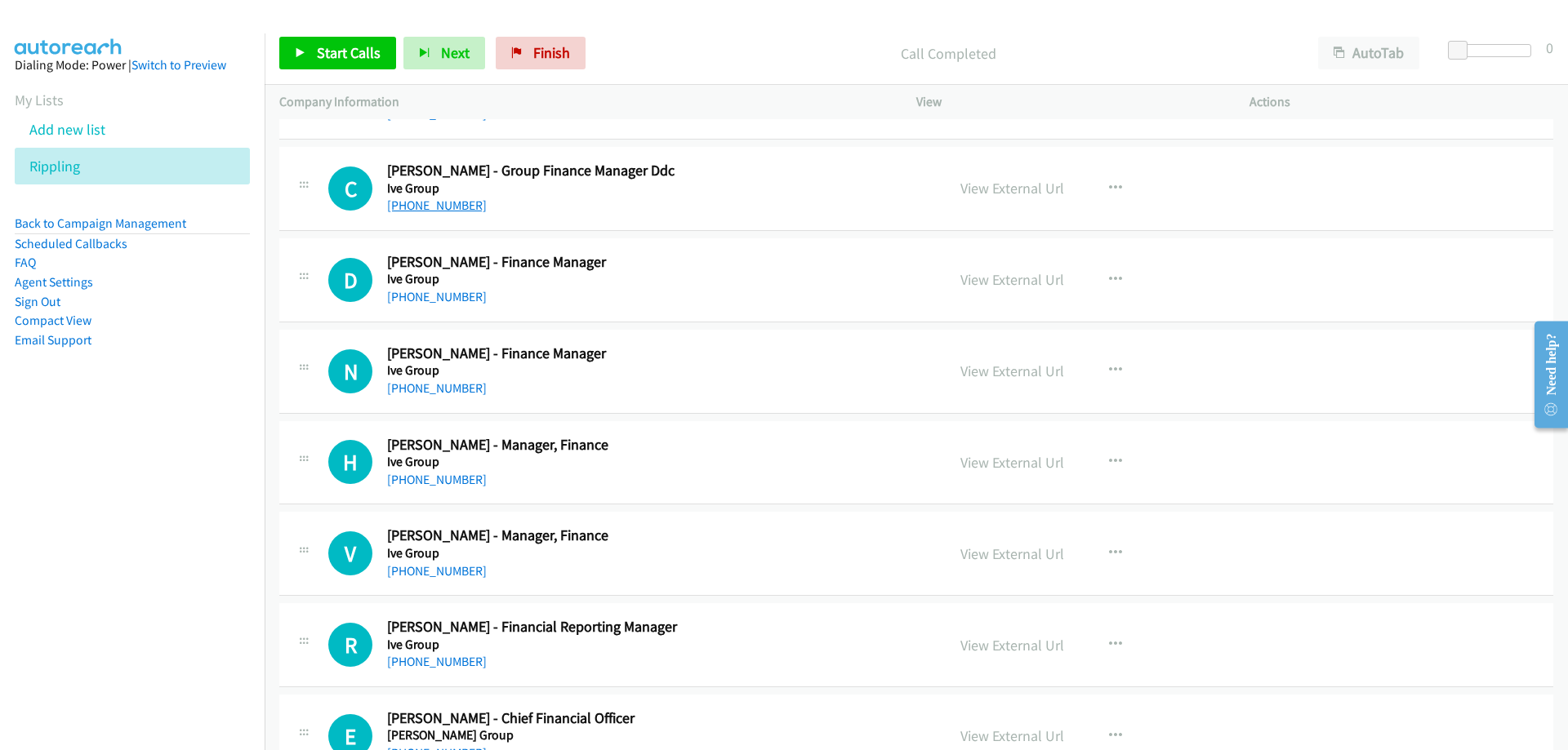
click at [433, 198] on link "[PHONE_NUMBER]" at bounding box center [437, 205] width 100 height 16
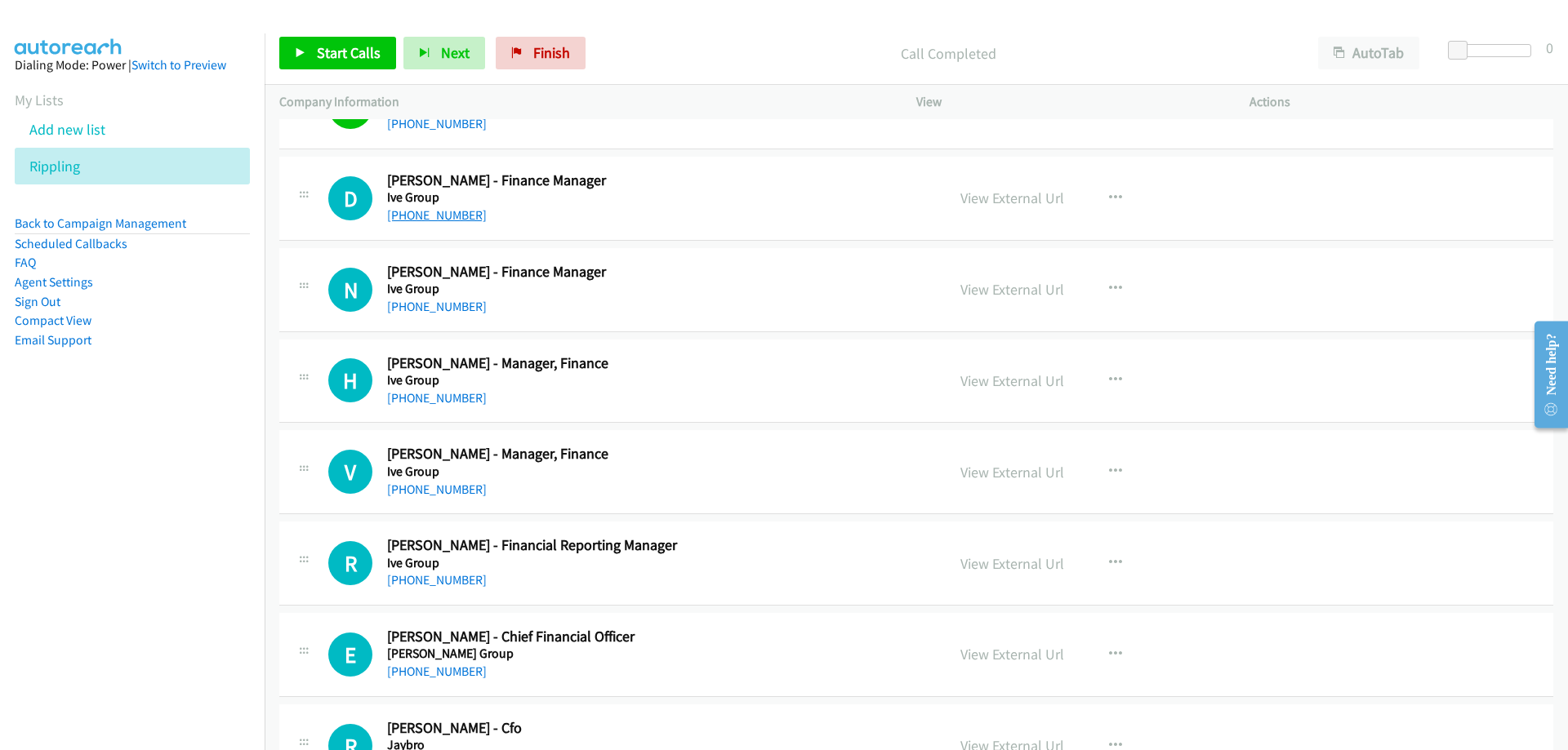
click at [458, 219] on link "[PHONE_NUMBER]" at bounding box center [437, 215] width 100 height 16
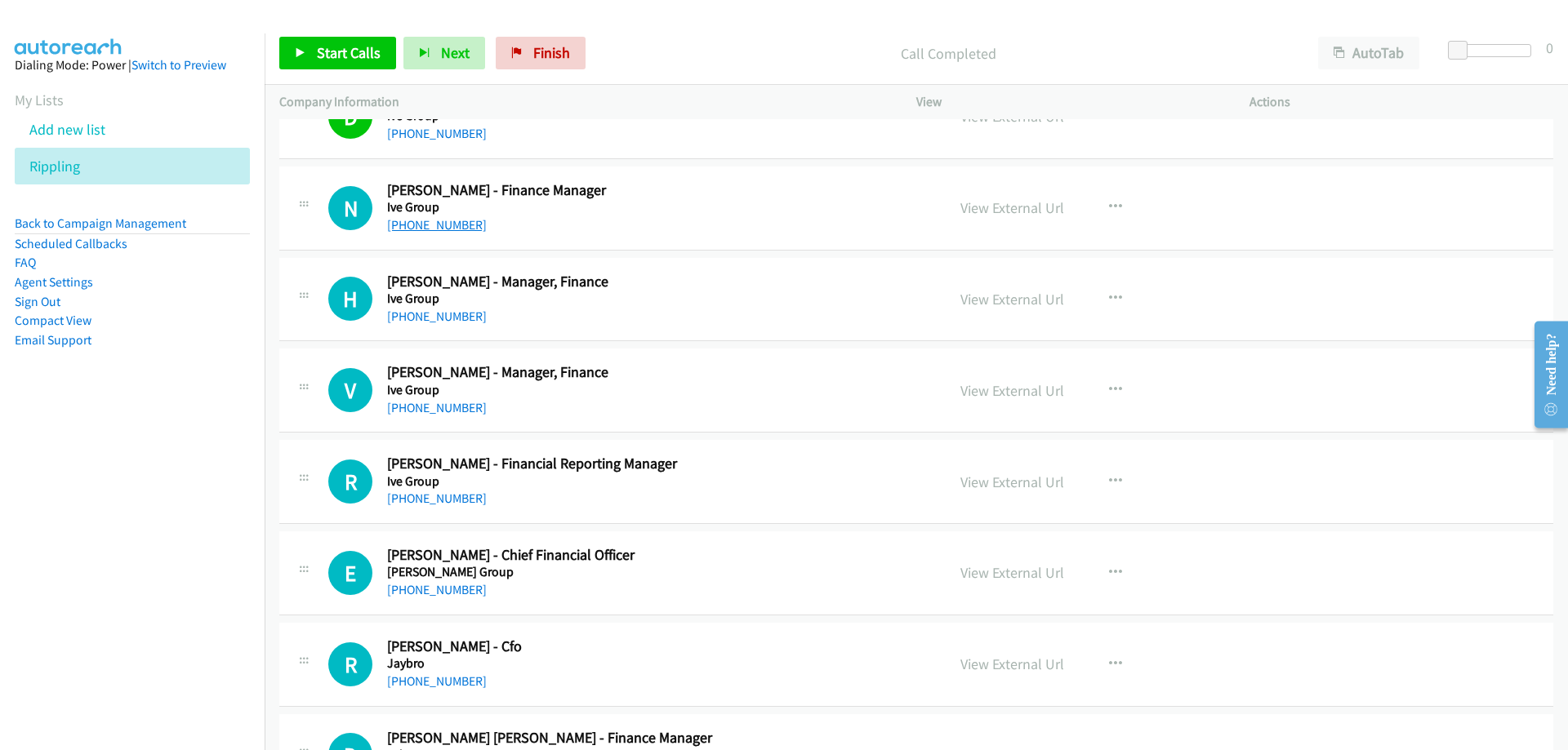
click at [438, 219] on link "[PHONE_NUMBER]" at bounding box center [437, 225] width 100 height 16
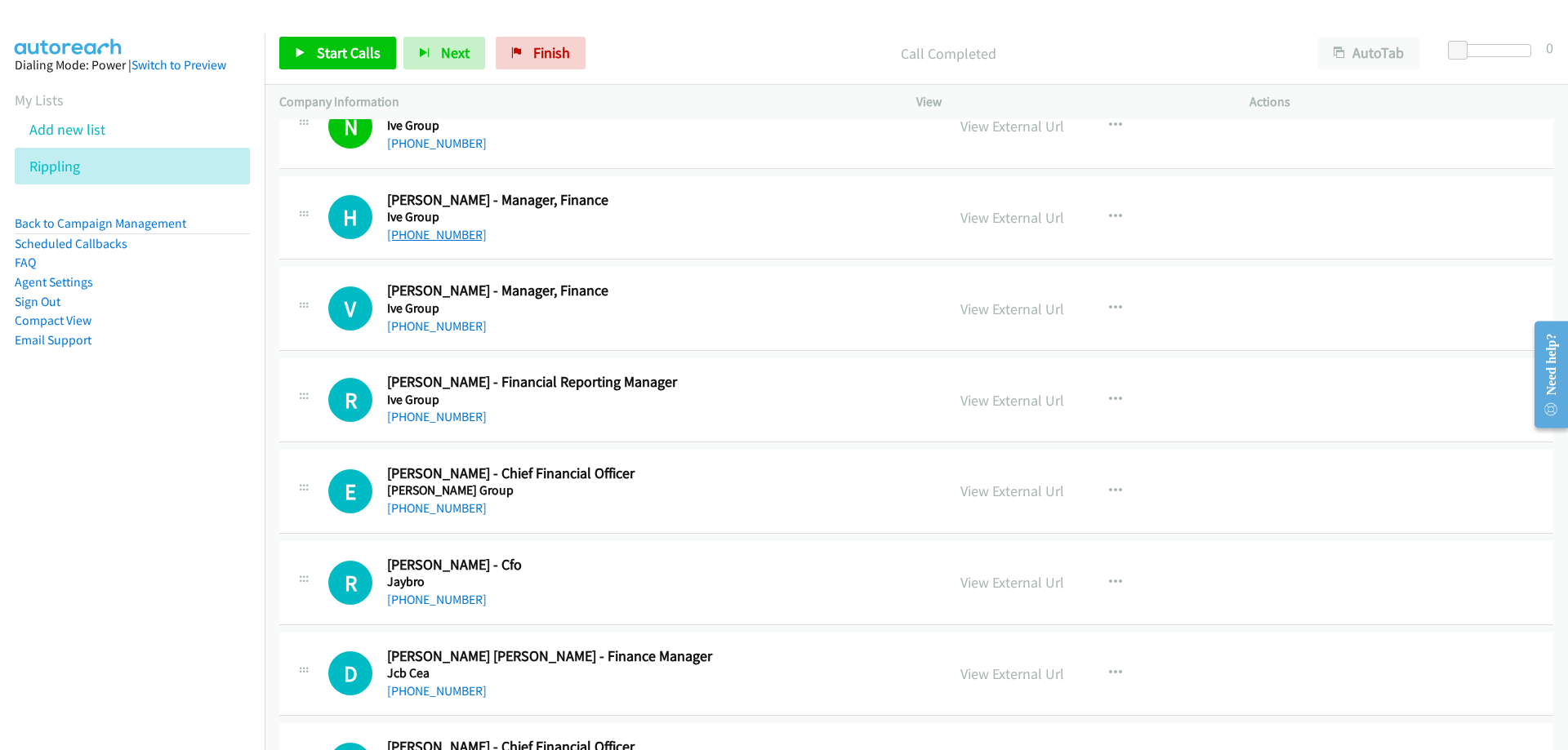
click at [401, 241] on link "[PHONE_NUMBER]" at bounding box center [437, 234] width 100 height 16
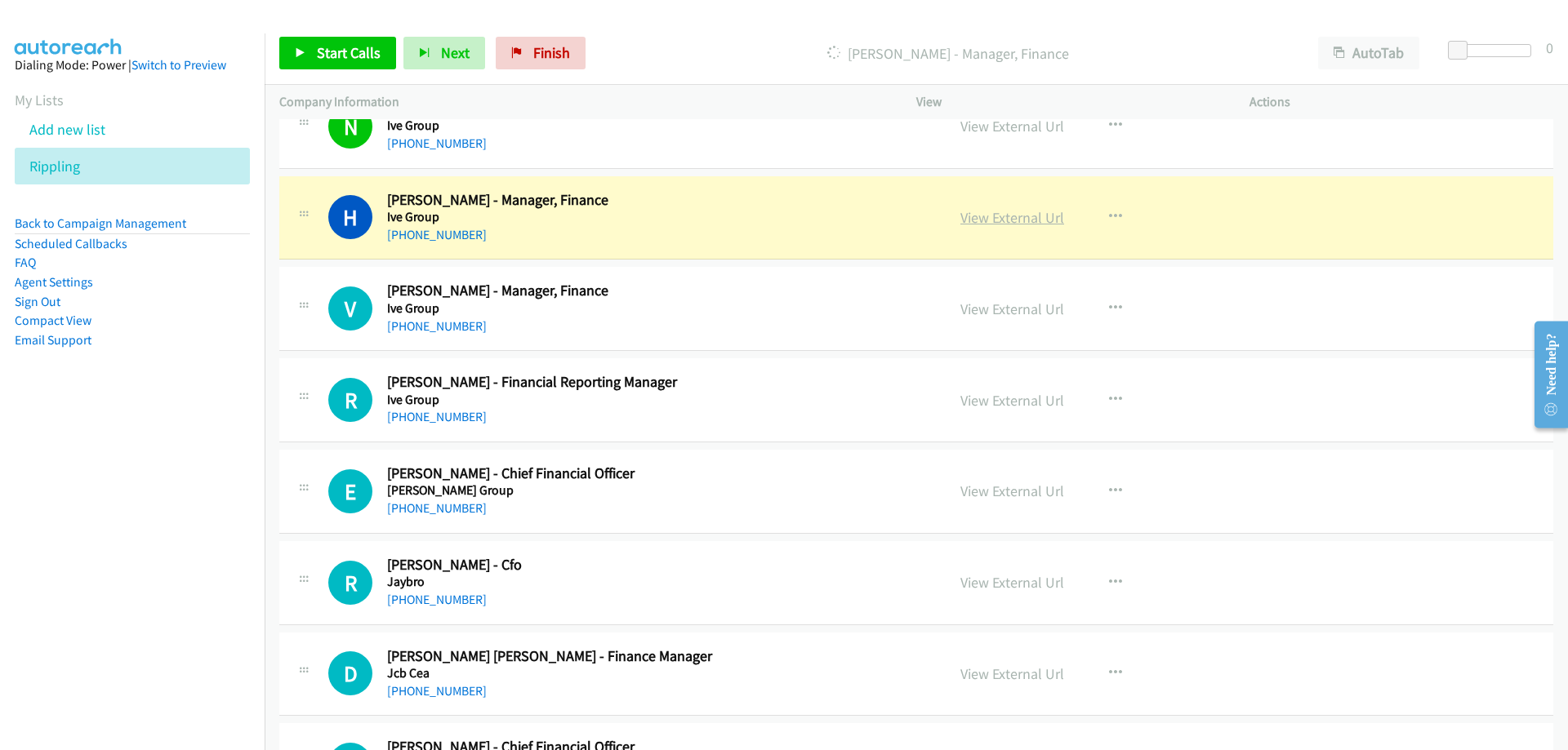
click at [988, 218] on link "View External Url" at bounding box center [1012, 218] width 104 height 19
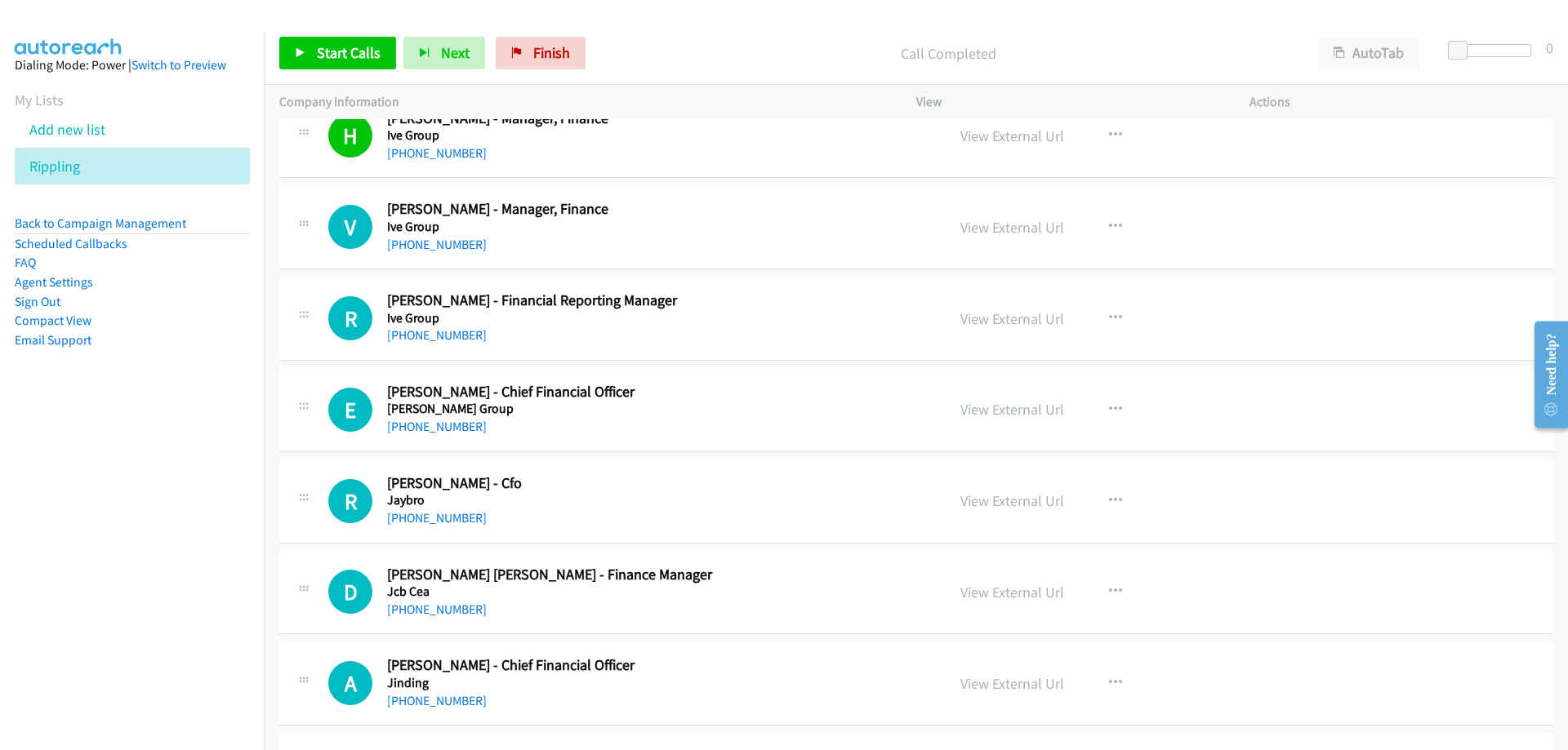
scroll to position [13308, 0]
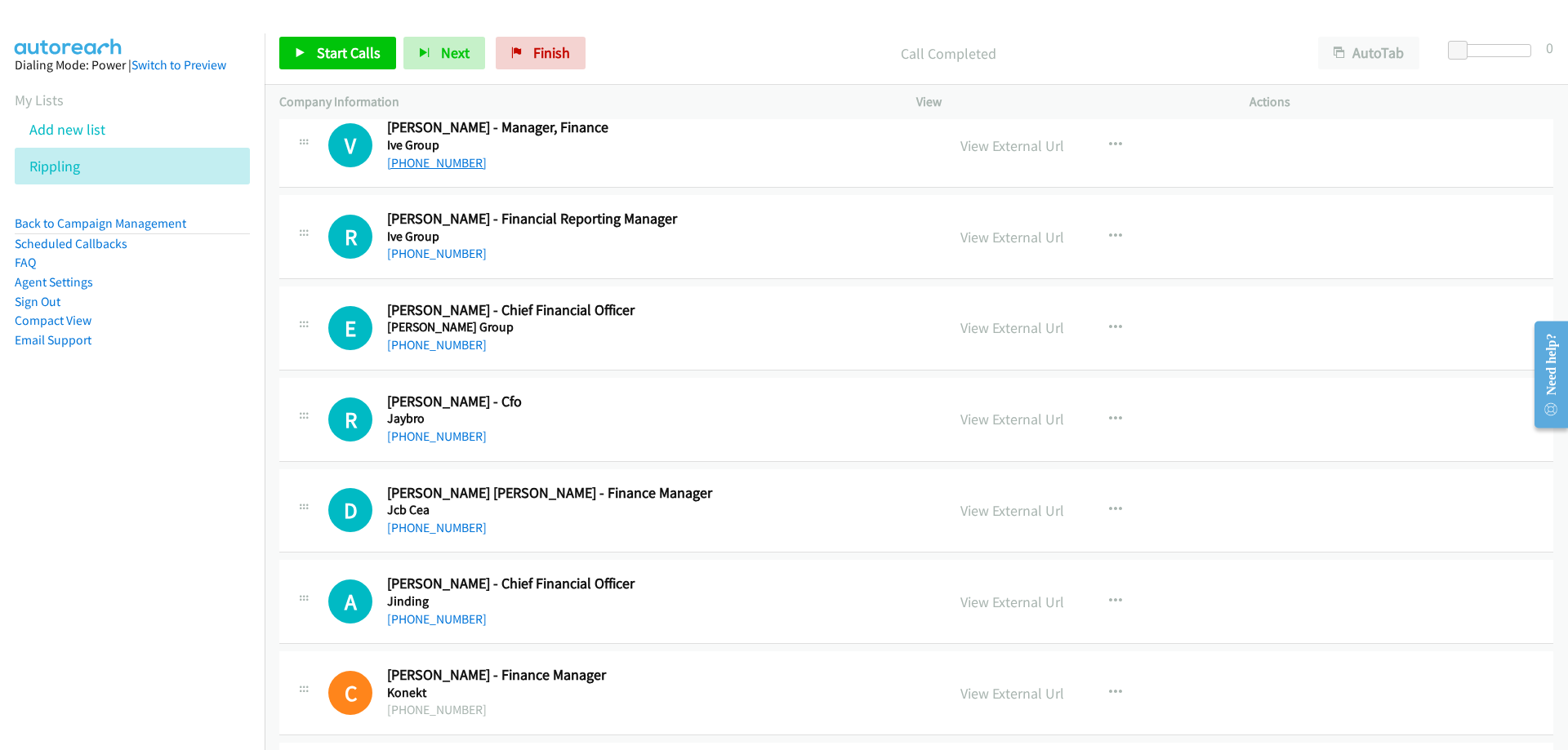
click at [446, 166] on link "[PHONE_NUMBER]" at bounding box center [437, 162] width 100 height 16
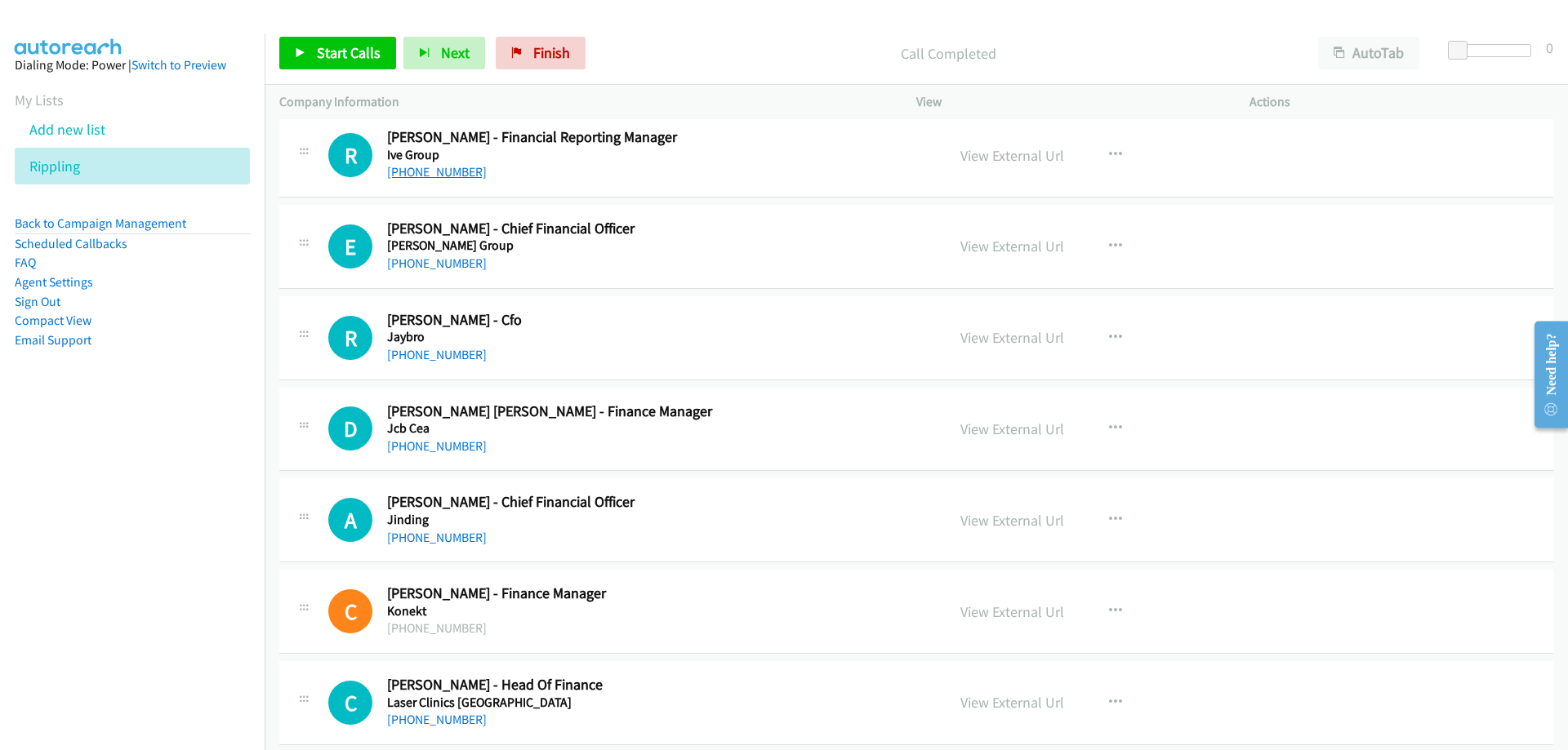
click at [450, 159] on h5 "Ive Group" at bounding box center [656, 155] width 538 height 16
click at [451, 166] on link "[PHONE_NUMBER]" at bounding box center [437, 171] width 100 height 16
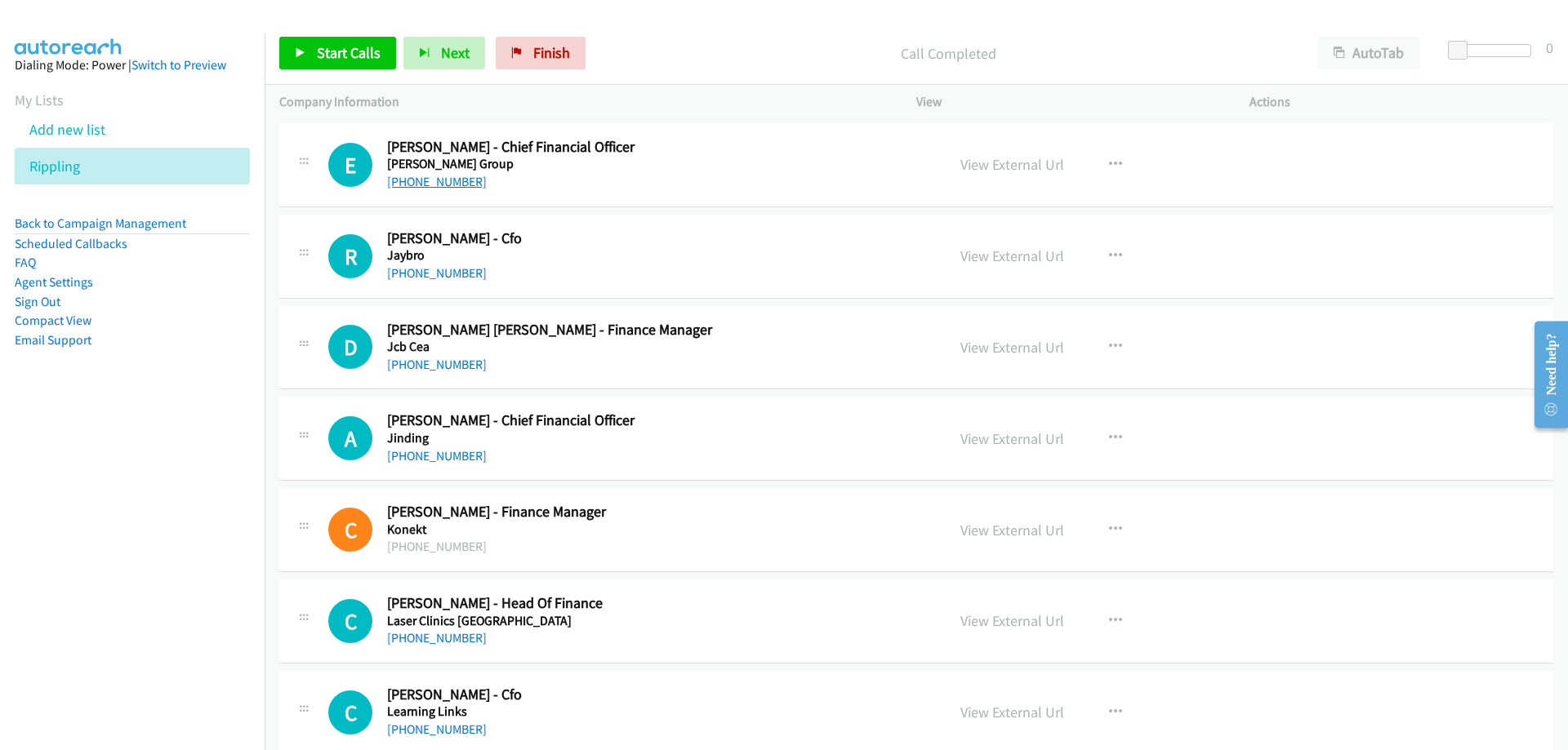
click at [427, 186] on link "[PHONE_NUMBER]" at bounding box center [437, 181] width 100 height 16
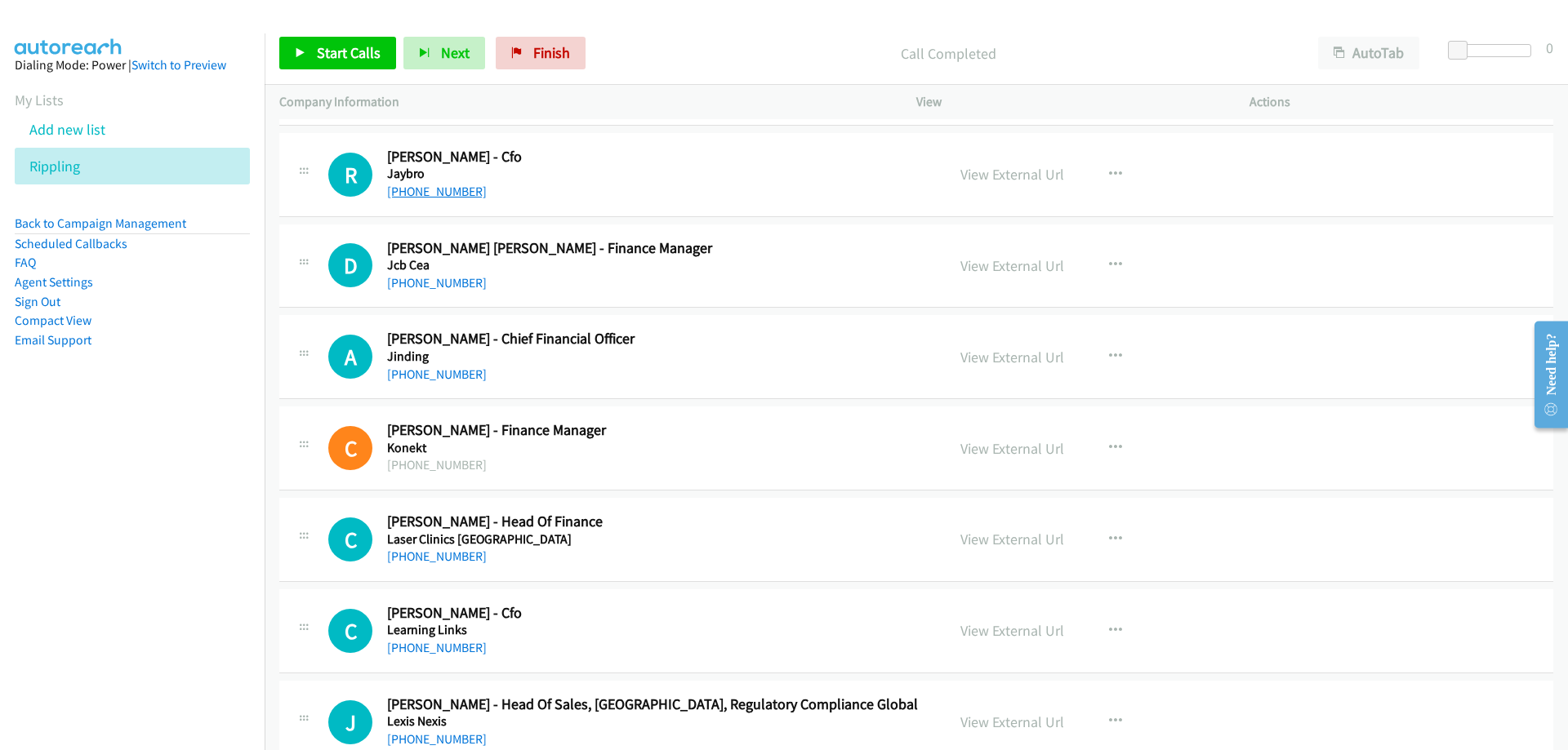
click at [462, 195] on link "[PHONE_NUMBER]" at bounding box center [437, 191] width 100 height 16
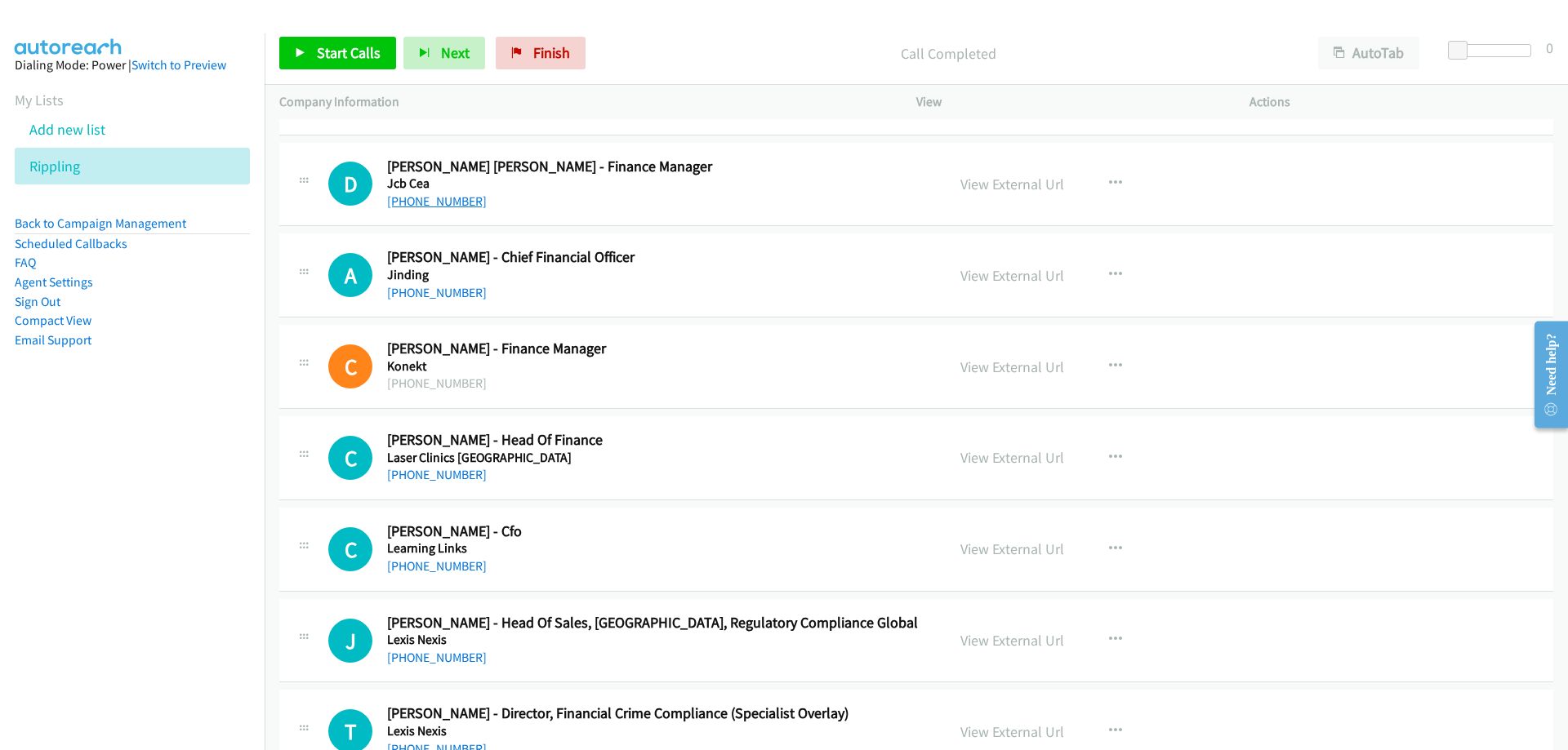
click at [466, 205] on link "[PHONE_NUMBER]" at bounding box center [437, 201] width 100 height 16
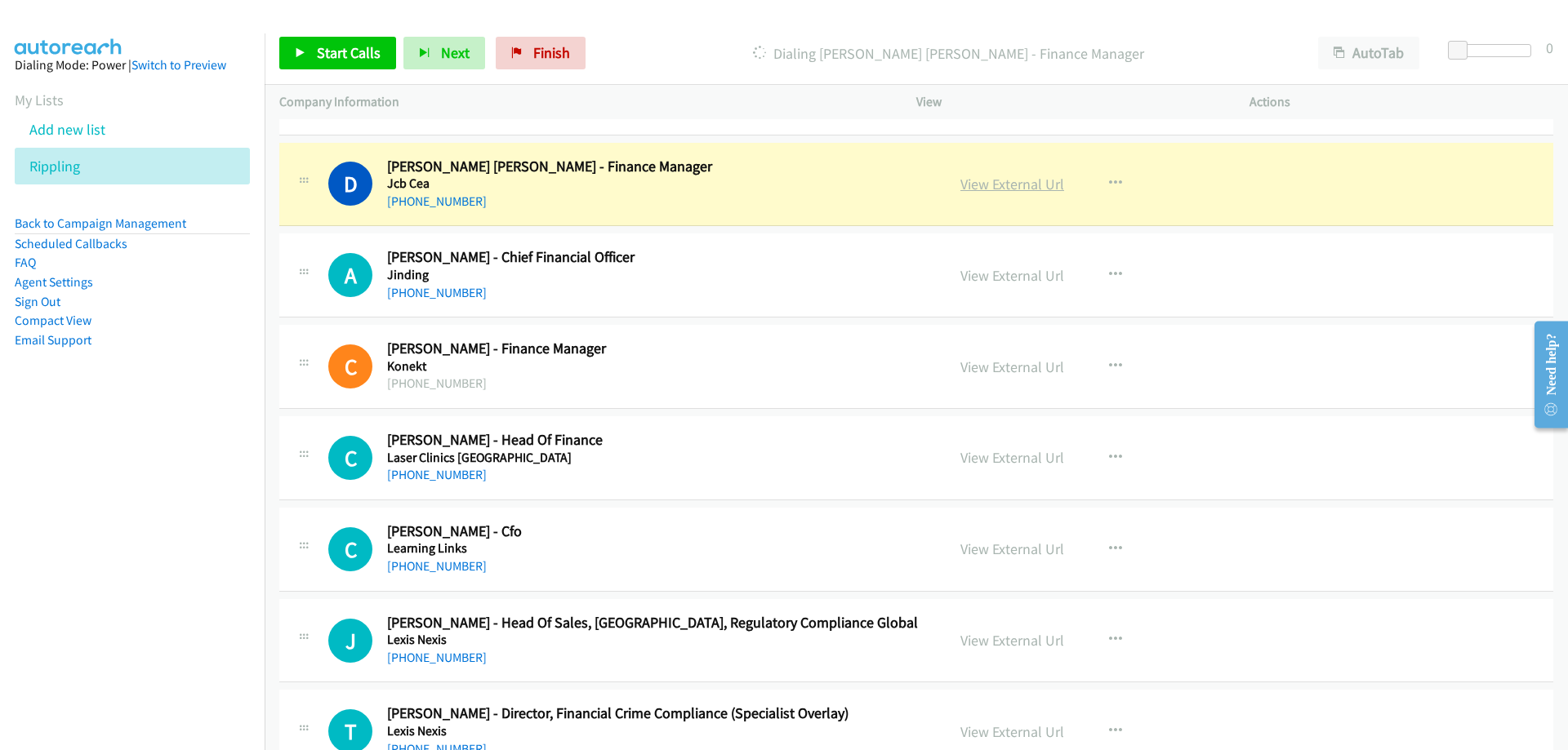
click at [993, 181] on link "View External Url" at bounding box center [1012, 184] width 104 height 19
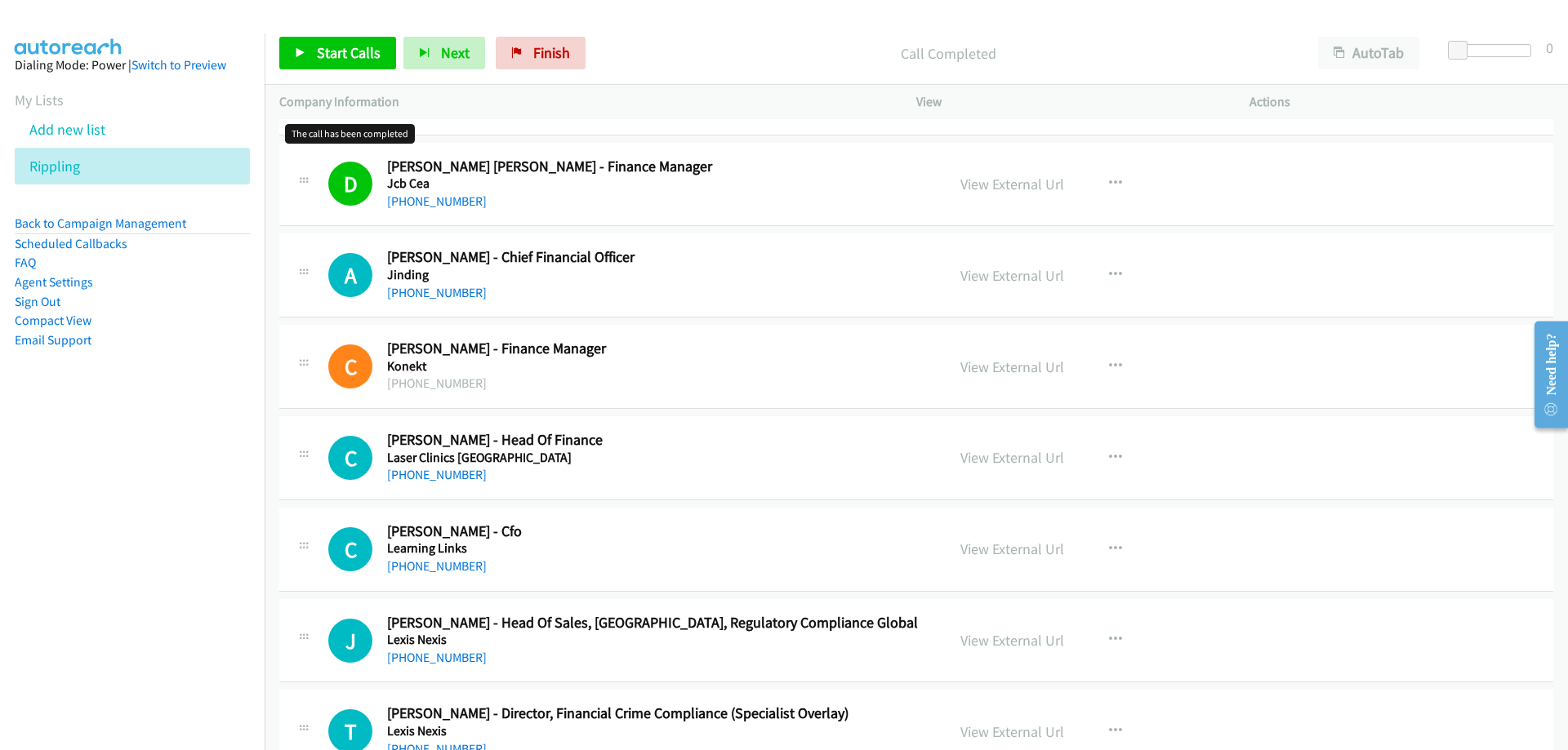
scroll to position [13717, 0]
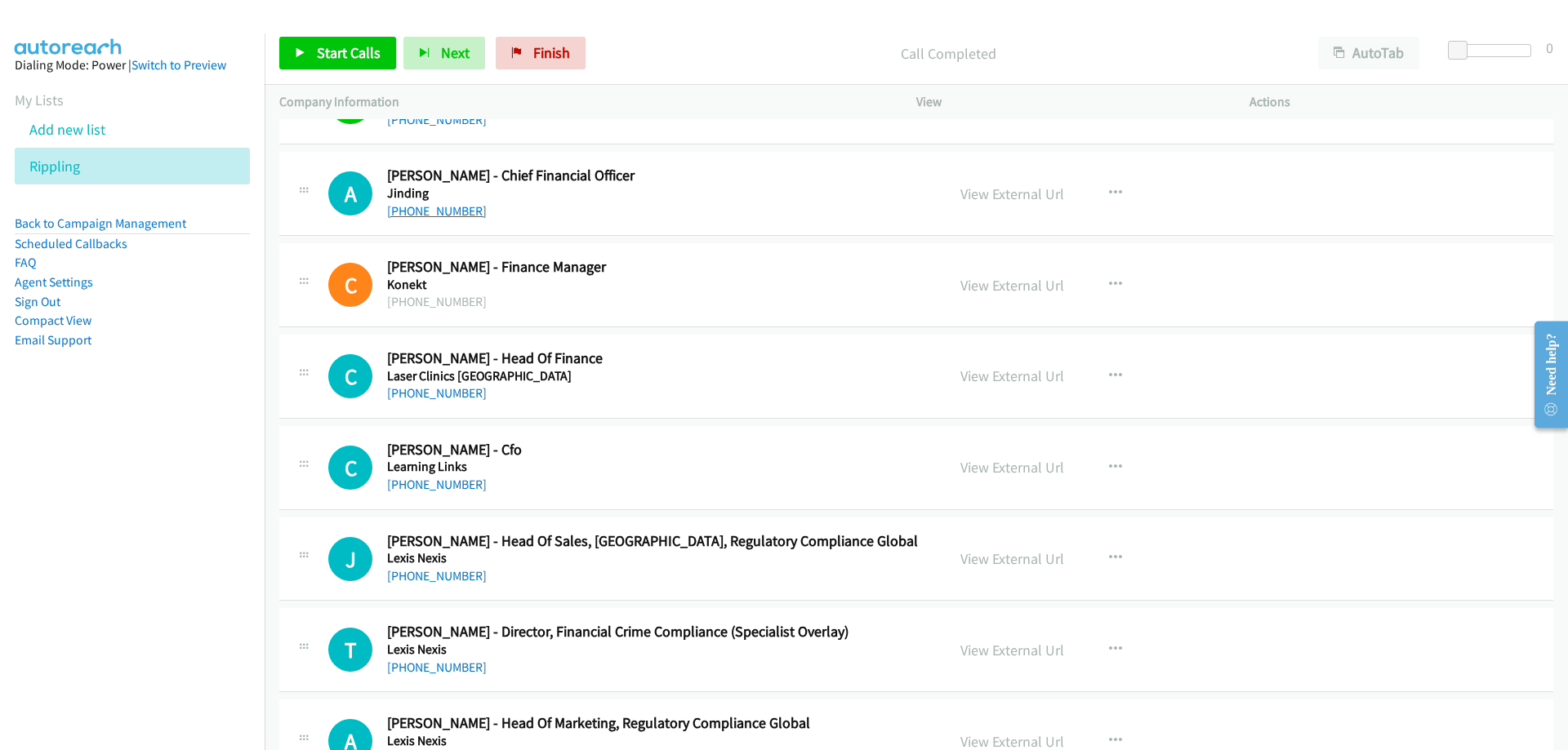
click at [394, 207] on link "[PHONE_NUMBER]" at bounding box center [437, 211] width 100 height 16
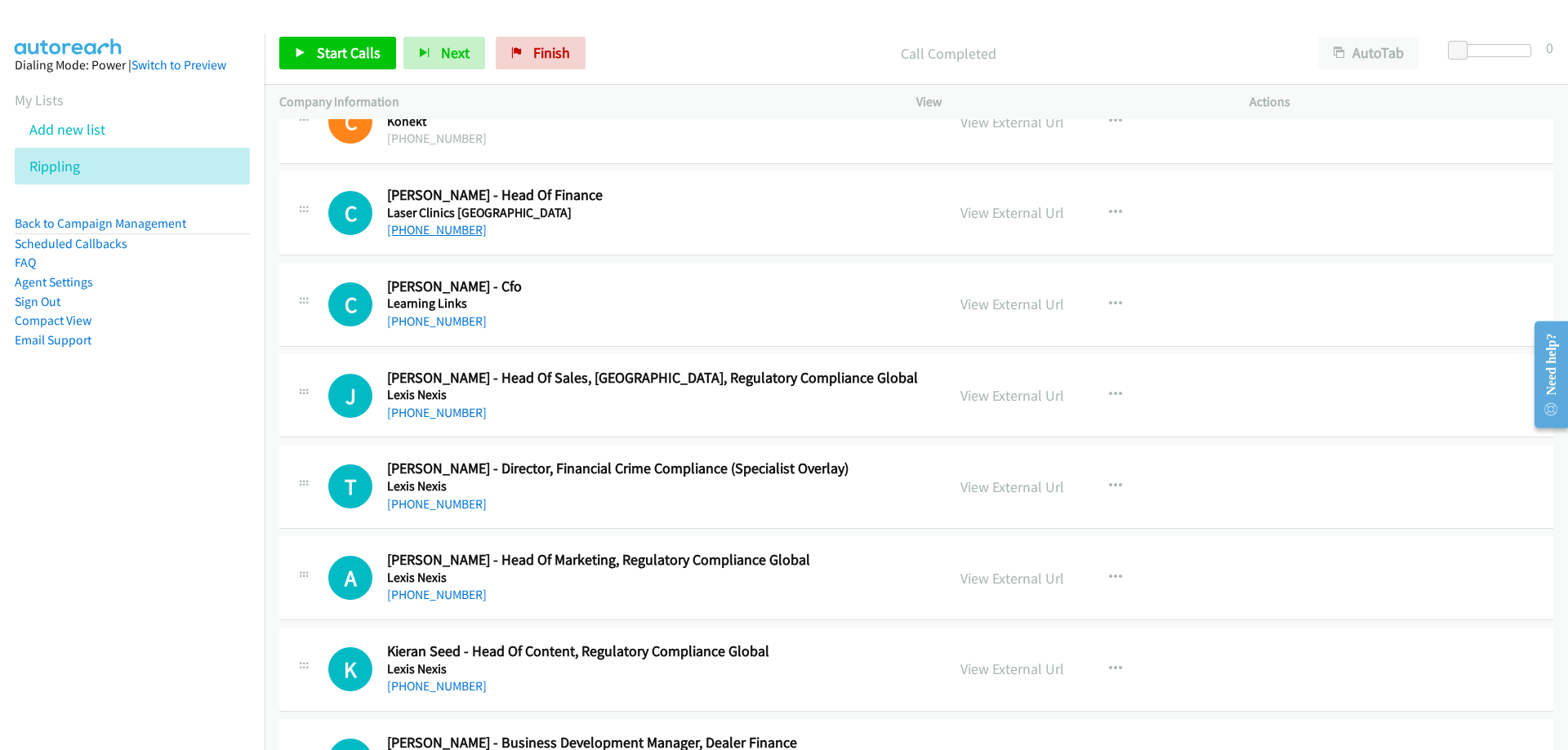
click at [447, 228] on link "[PHONE_NUMBER]" at bounding box center [437, 229] width 100 height 16
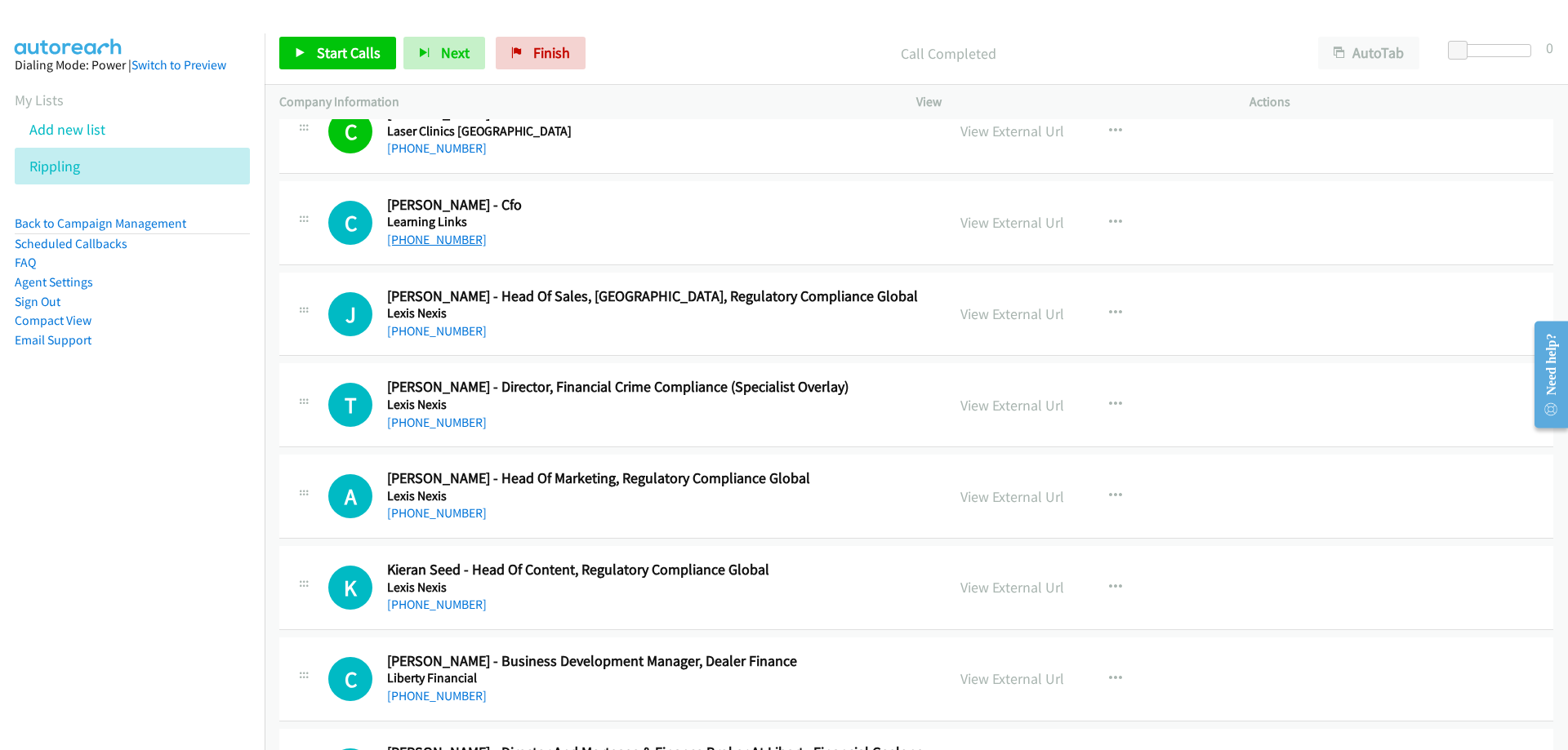
click at [448, 236] on link "[PHONE_NUMBER]" at bounding box center [437, 239] width 100 height 16
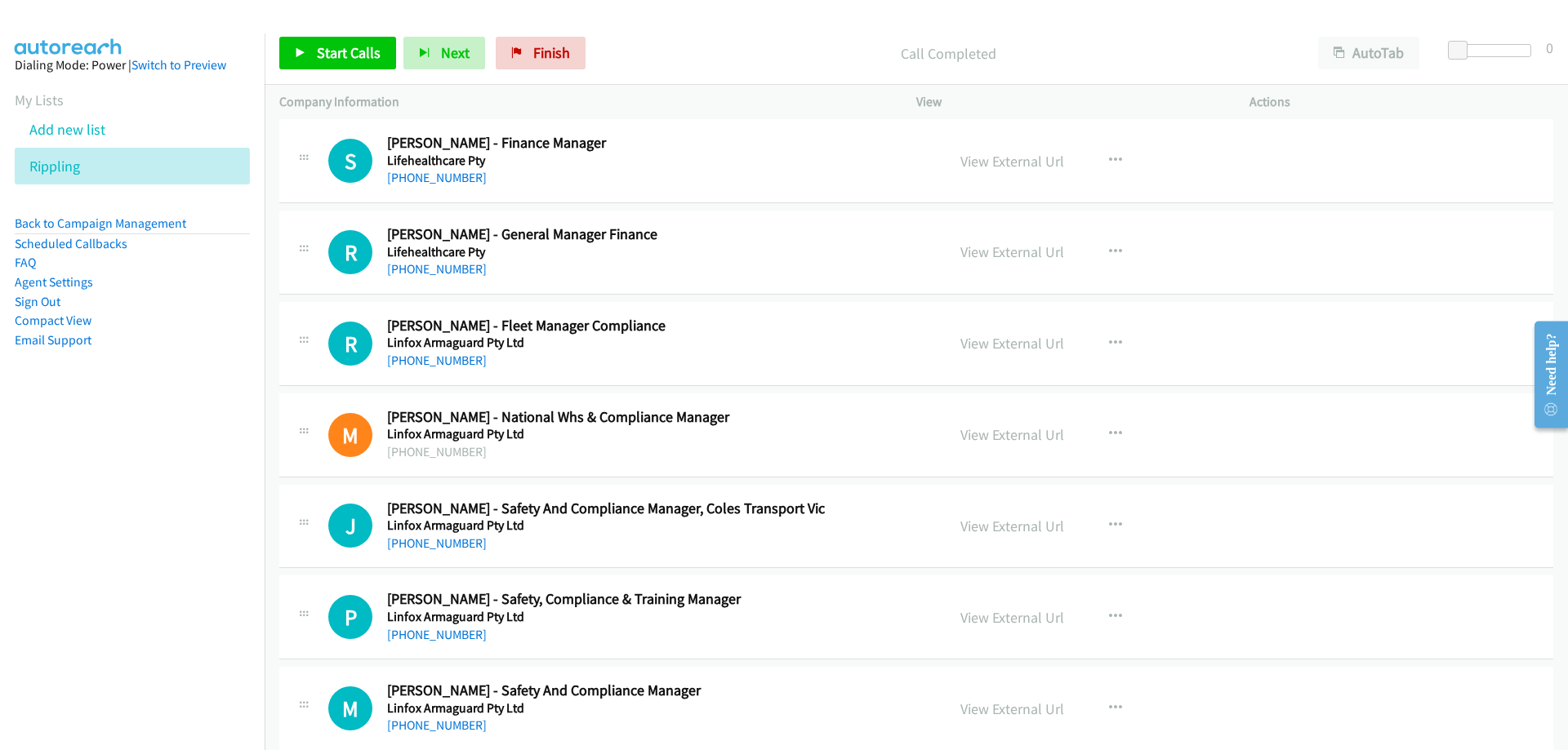
scroll to position [15839, 0]
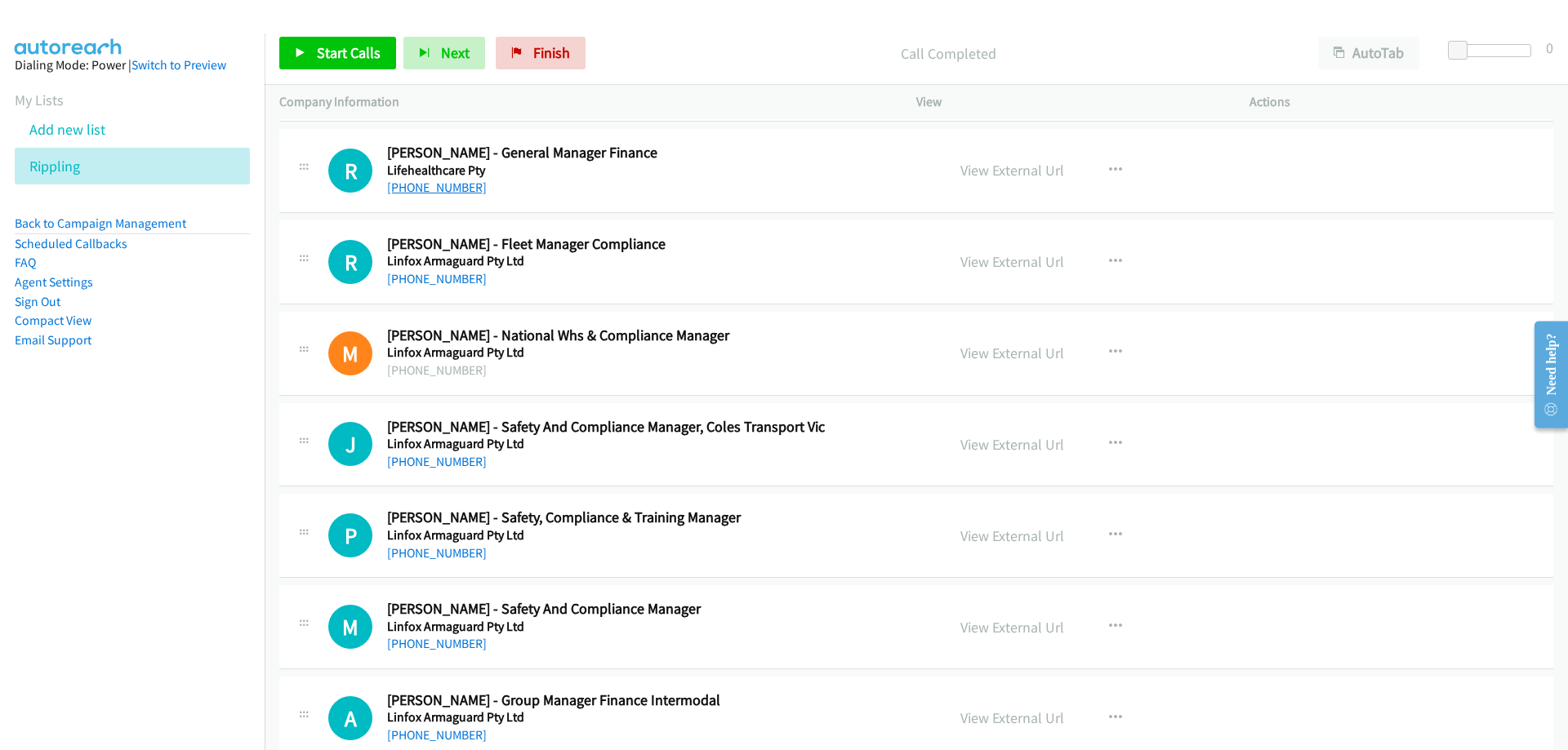
click at [432, 190] on link "[PHONE_NUMBER]" at bounding box center [437, 187] width 100 height 16
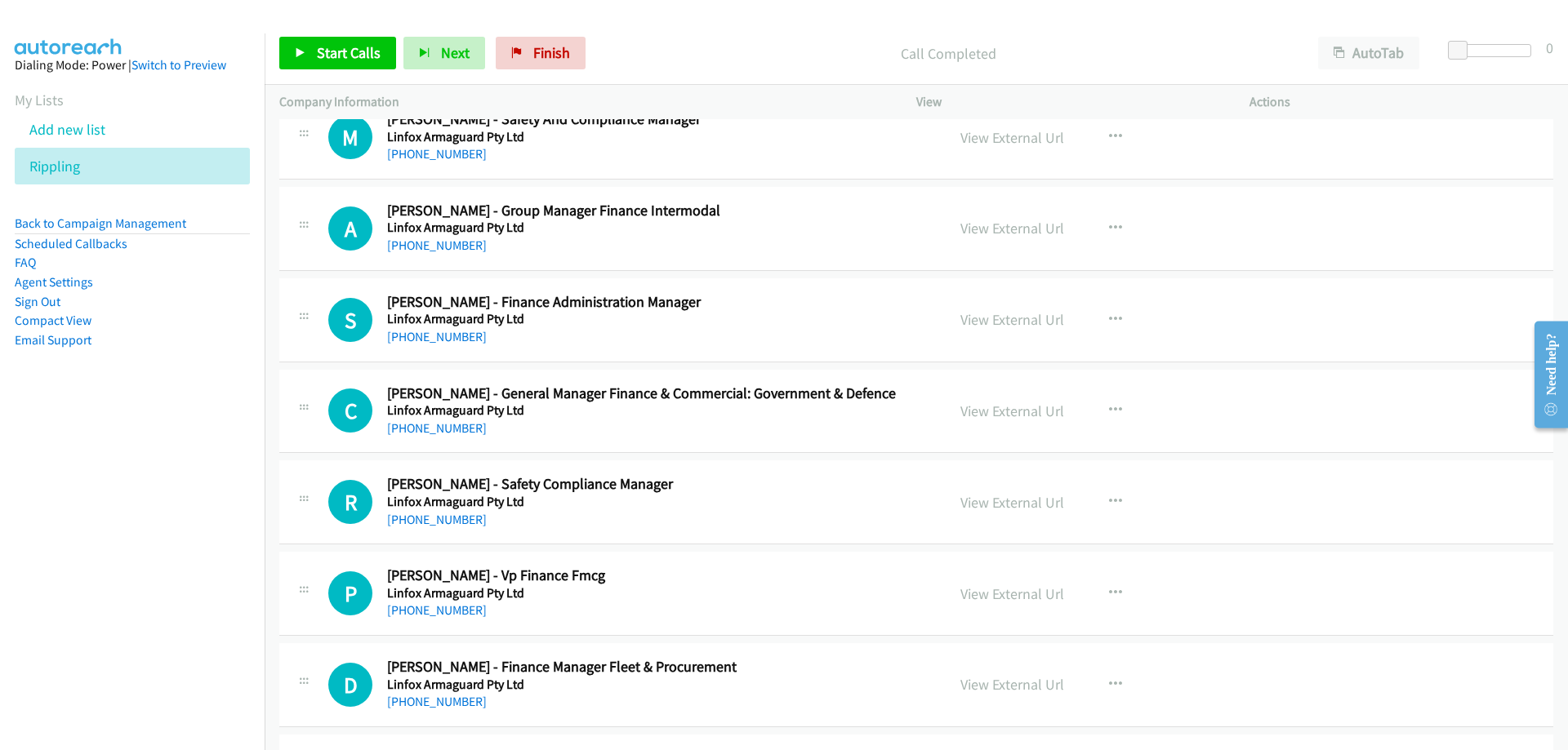
scroll to position [16411, 0]
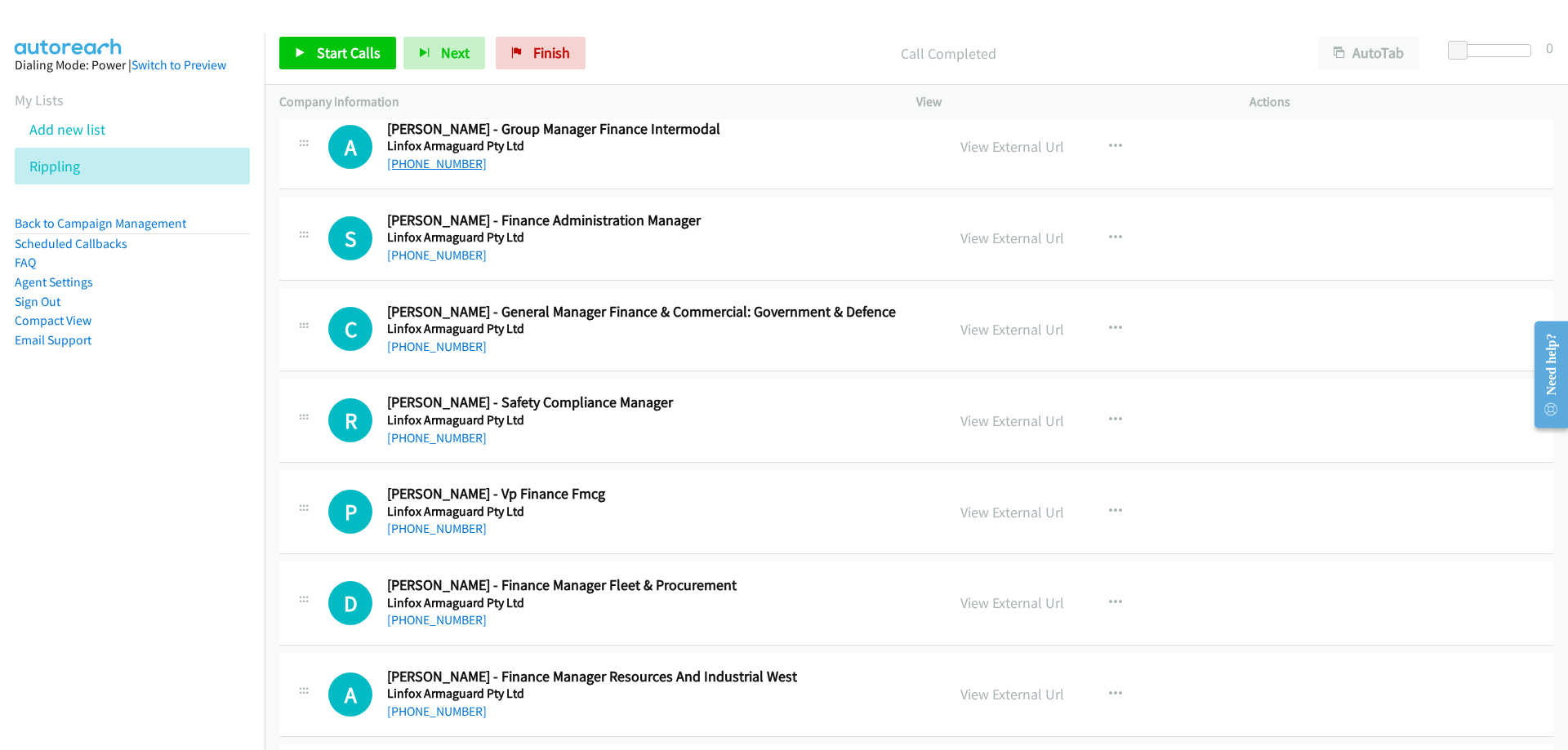
click at [424, 159] on link "[PHONE_NUMBER]" at bounding box center [437, 163] width 100 height 16
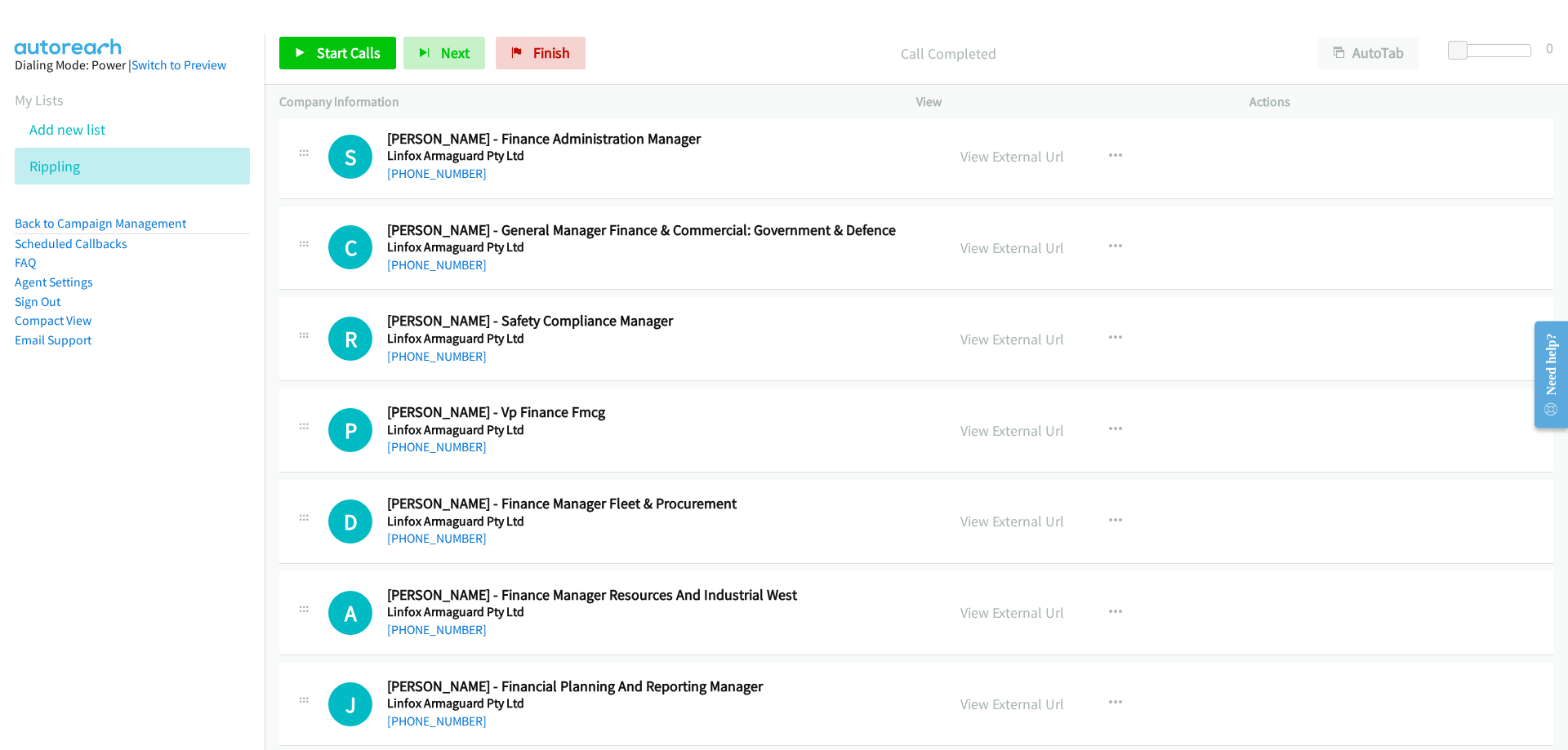
click at [428, 161] on h5 "Linfox Armaguard Pty Ltd" at bounding box center [656, 156] width 538 height 16
click at [431, 176] on link "[PHONE_NUMBER]" at bounding box center [437, 173] width 100 height 16
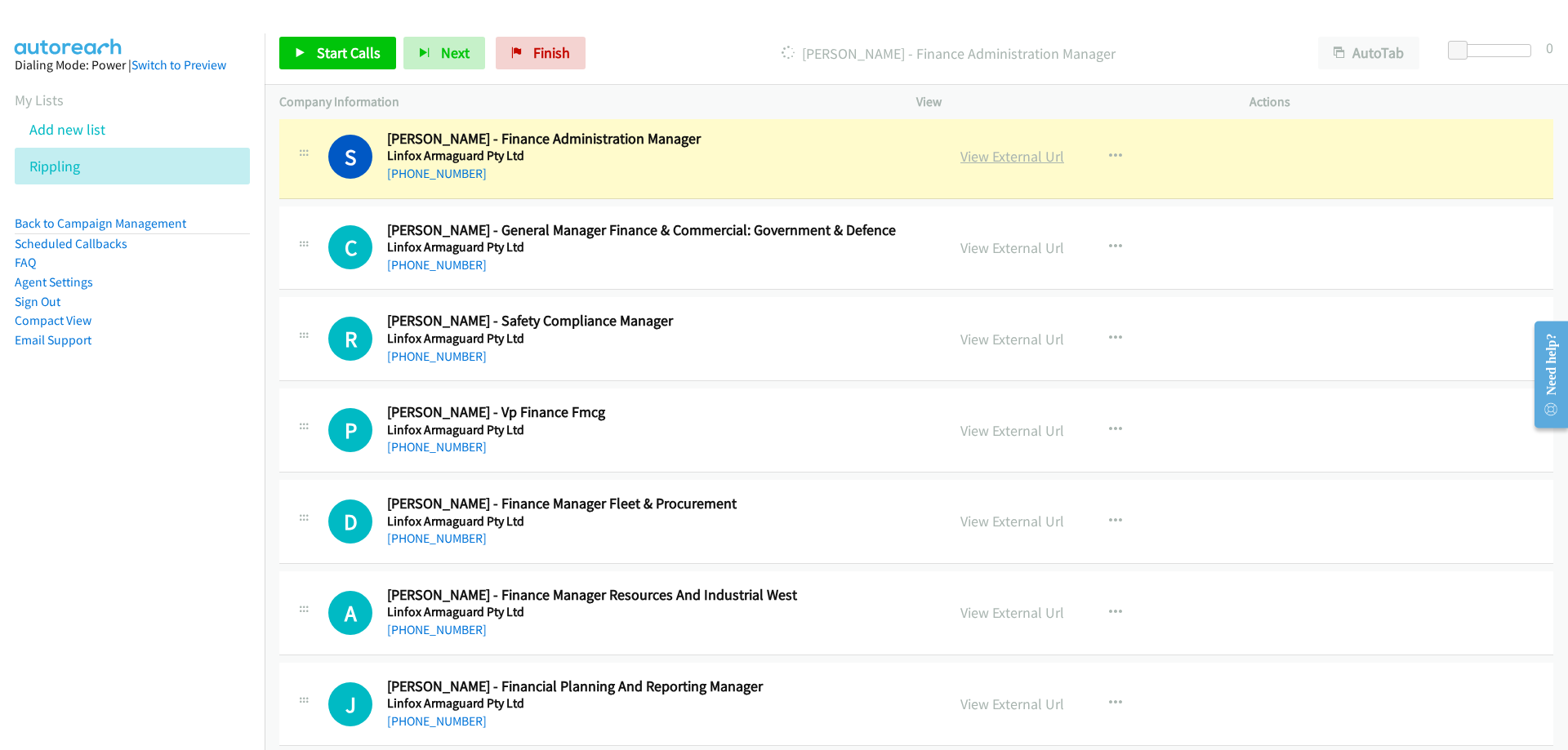
click at [965, 162] on link "View External Url" at bounding box center [1012, 156] width 104 height 19
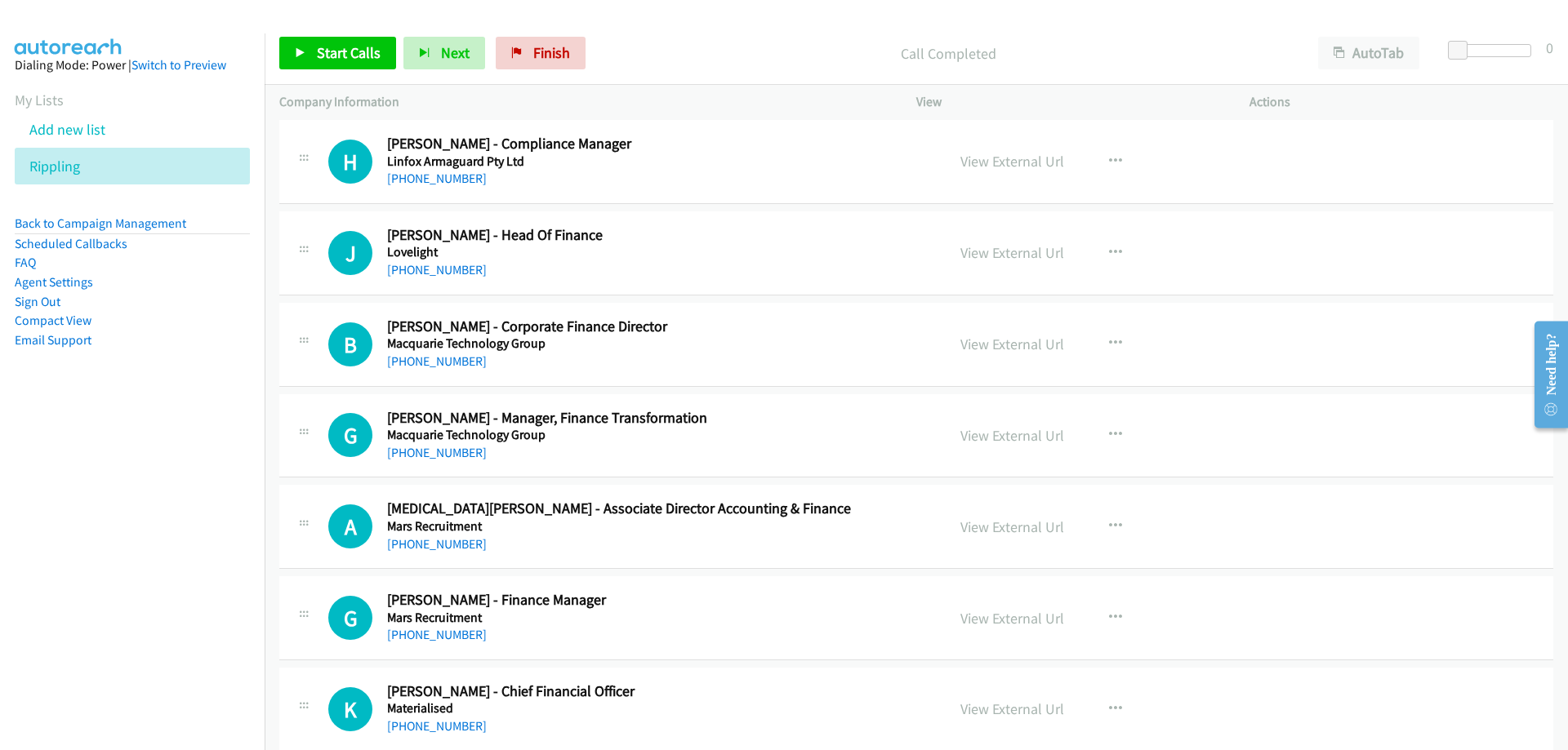
scroll to position [17391, 0]
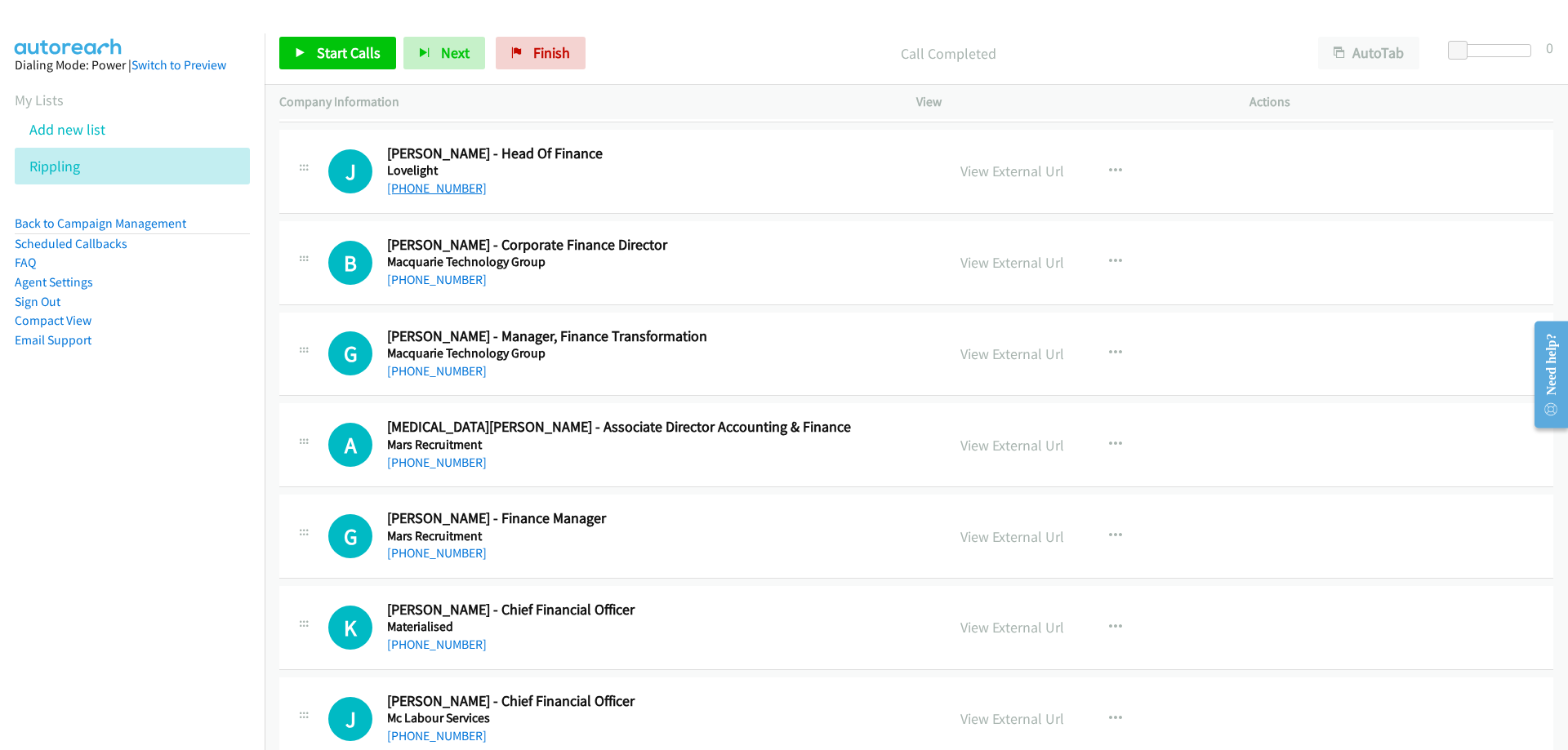
click at [409, 187] on link "[PHONE_NUMBER]" at bounding box center [437, 188] width 100 height 16
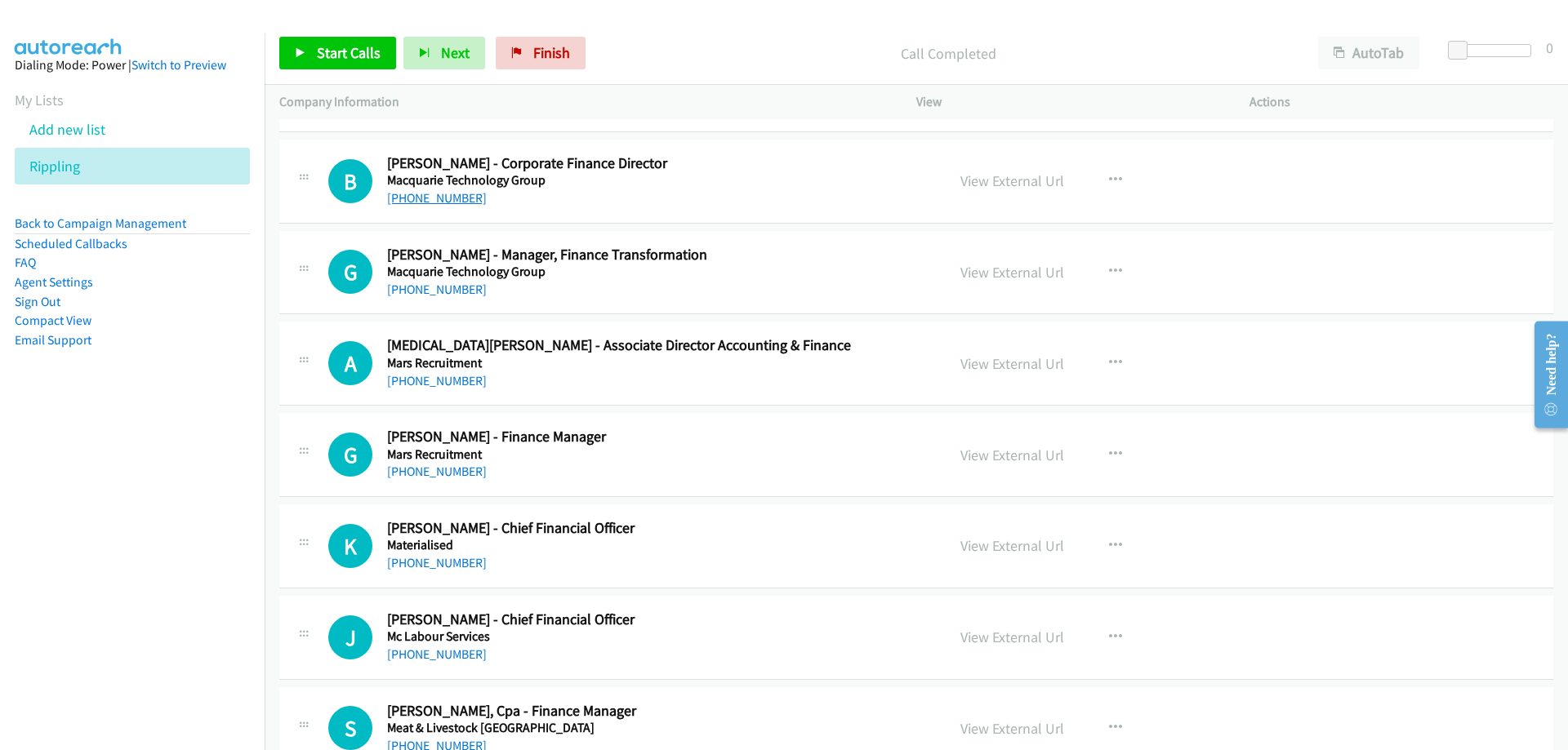
click at [451, 204] on link "[PHONE_NUMBER]" at bounding box center [437, 198] width 100 height 16
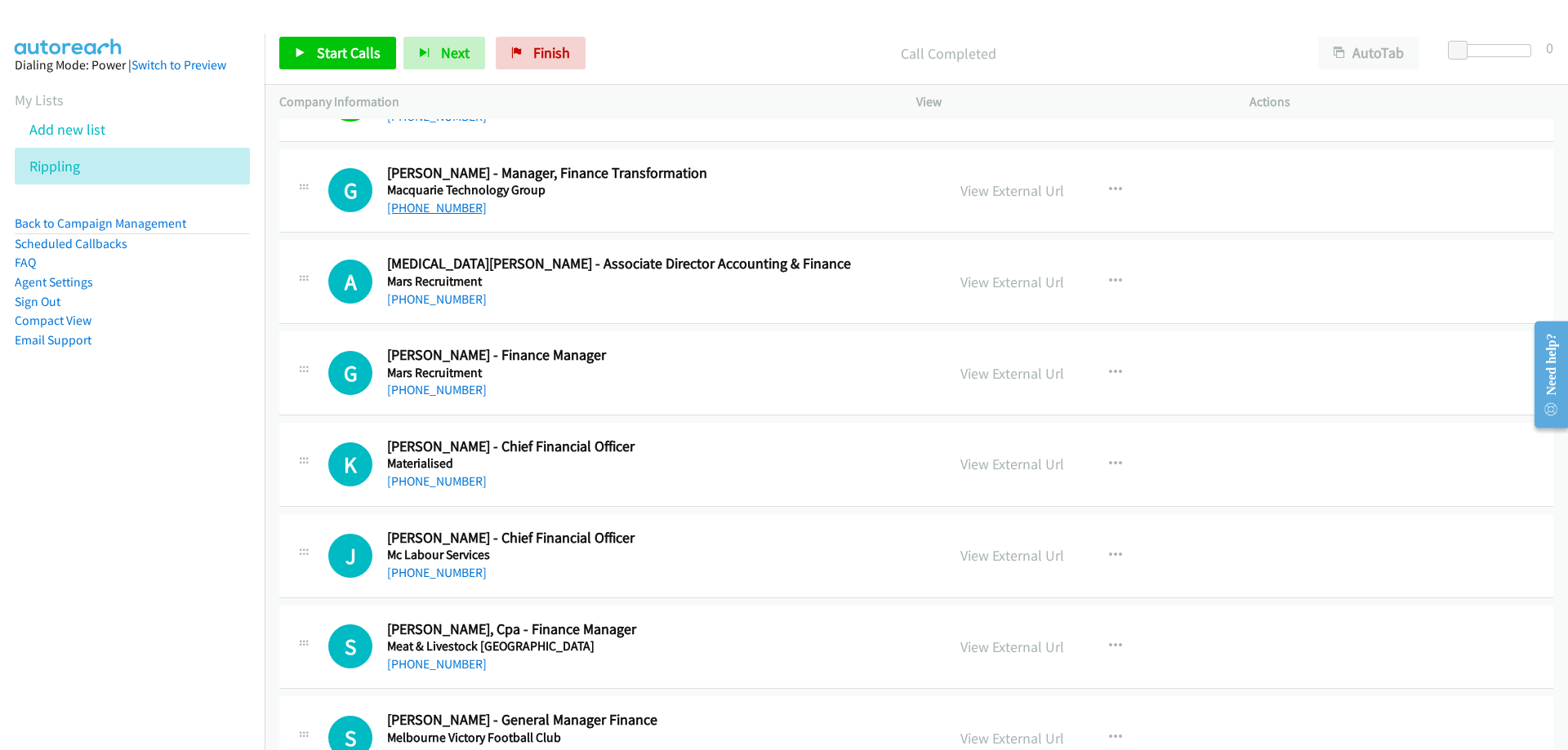
click at [444, 208] on link "[PHONE_NUMBER]" at bounding box center [437, 208] width 100 height 16
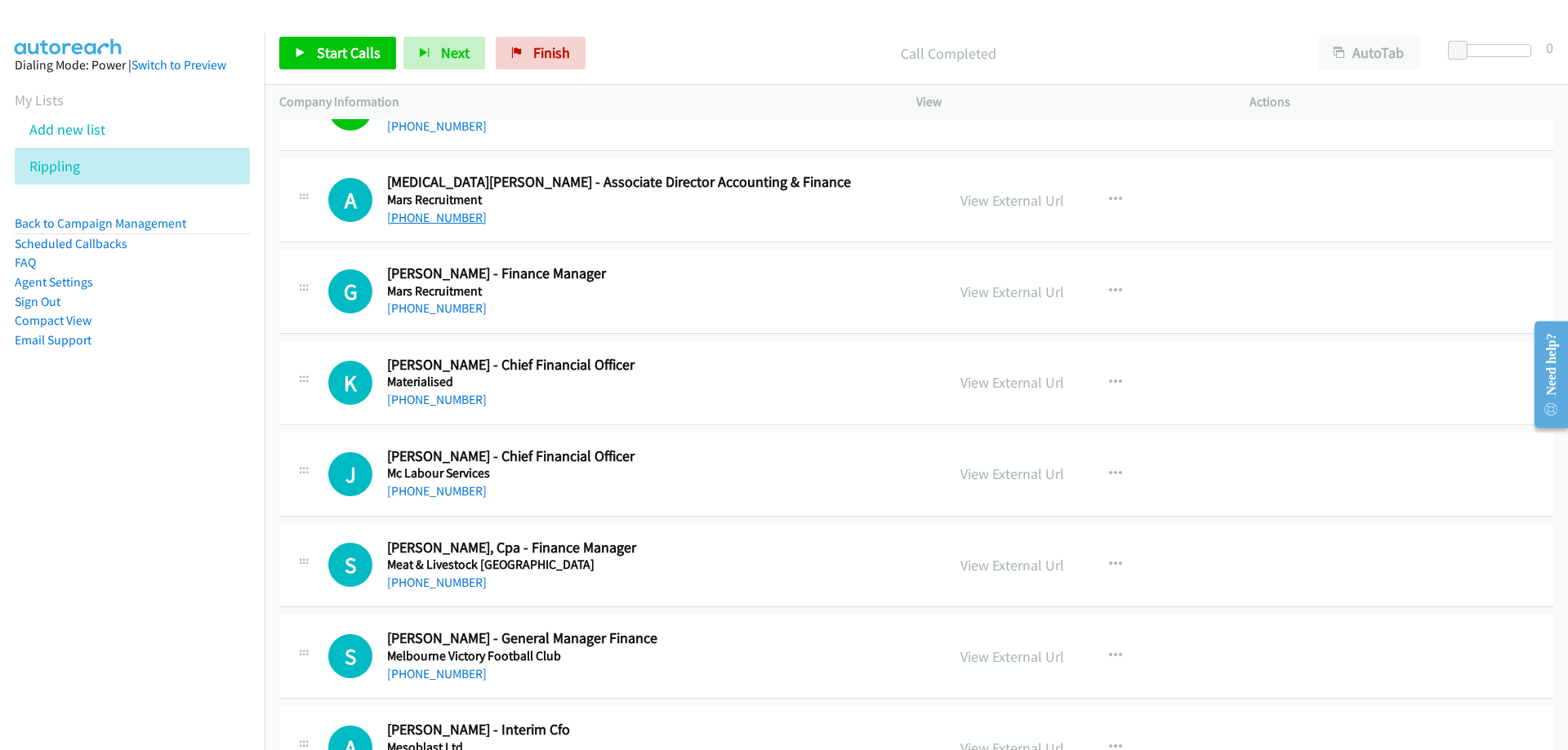
click at [447, 214] on link "[PHONE_NUMBER]" at bounding box center [437, 218] width 100 height 16
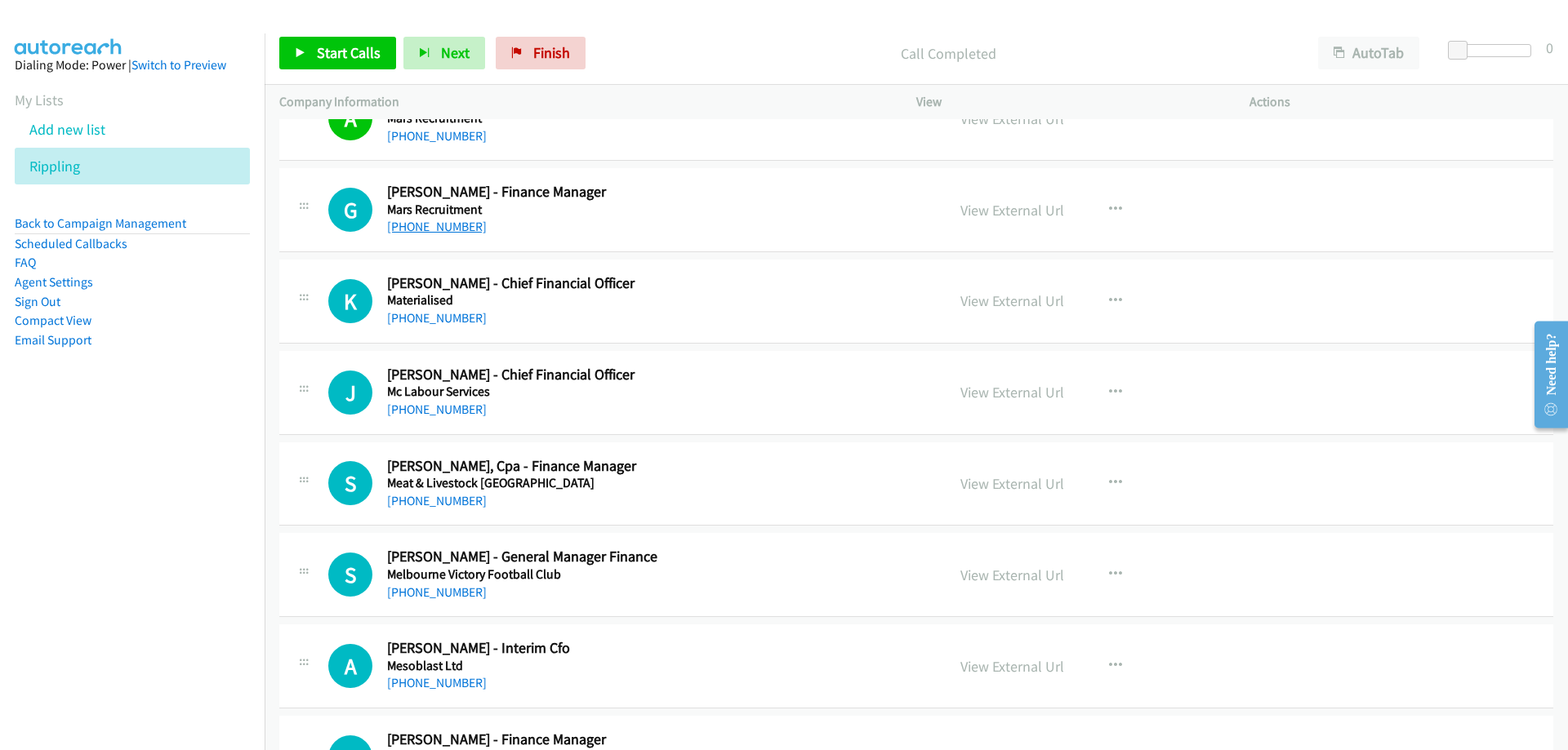
click at [412, 228] on link "[PHONE_NUMBER]" at bounding box center [437, 226] width 100 height 16
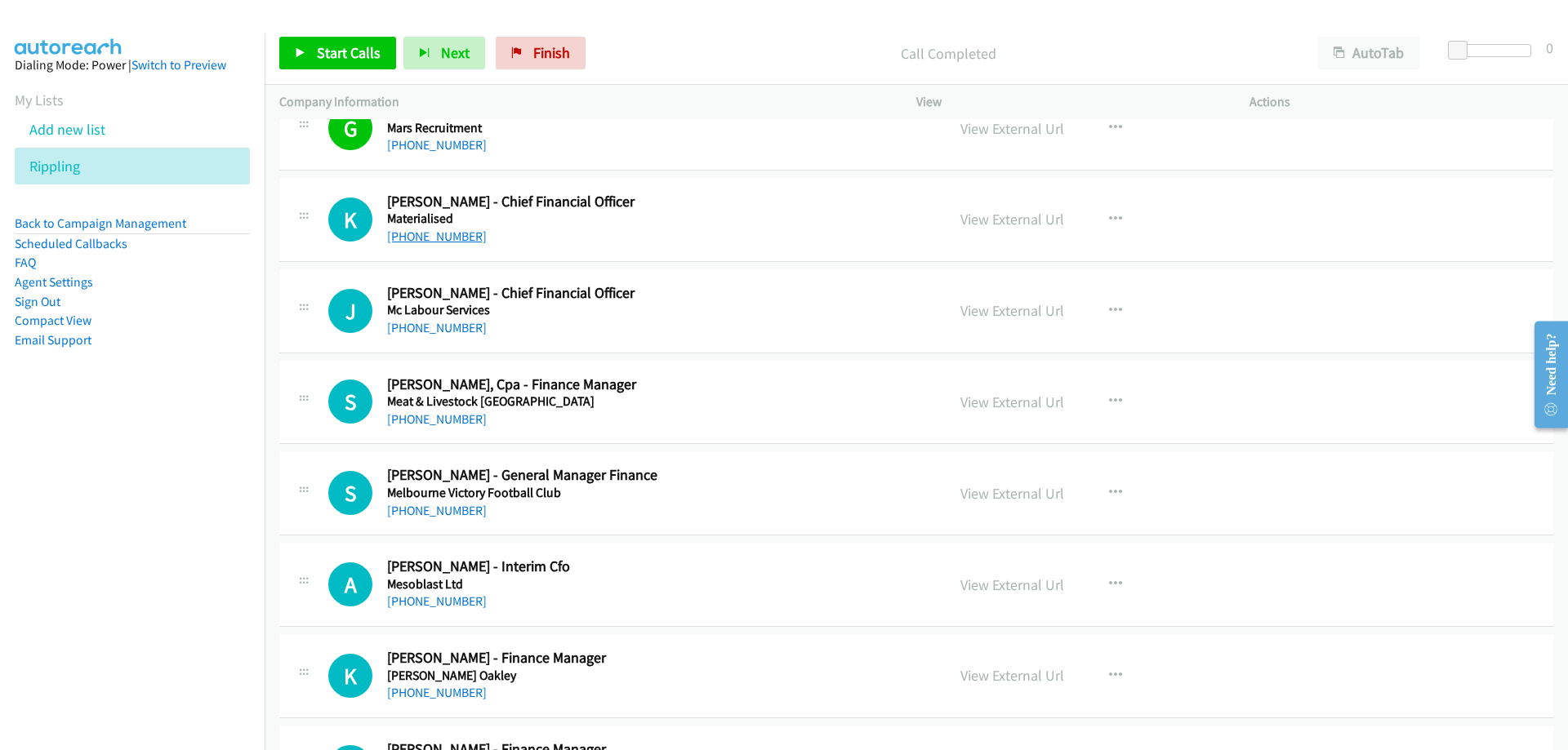
click at [422, 238] on link "[PHONE_NUMBER]" at bounding box center [437, 236] width 100 height 16
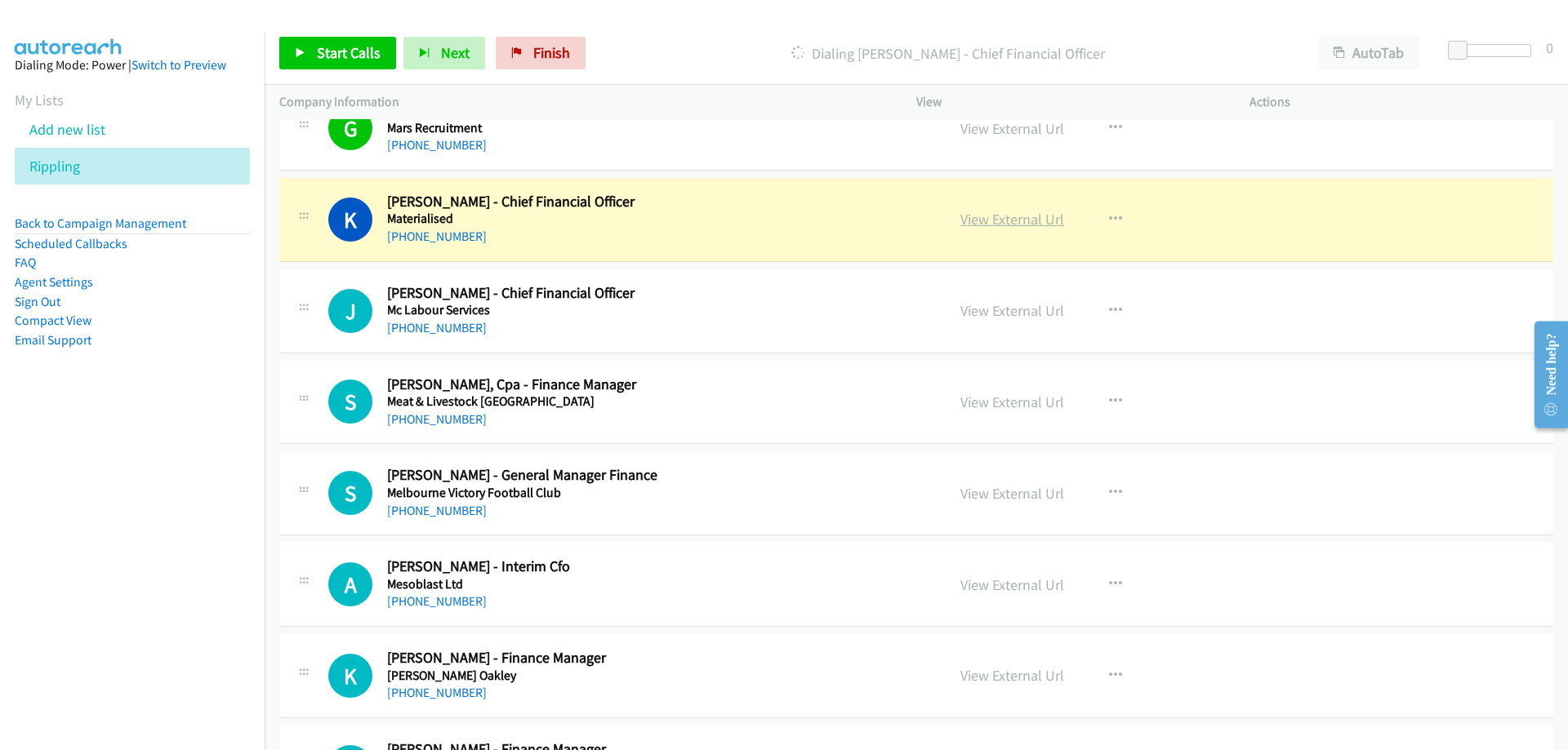
click at [970, 218] on link "View External Url" at bounding box center [1012, 219] width 104 height 19
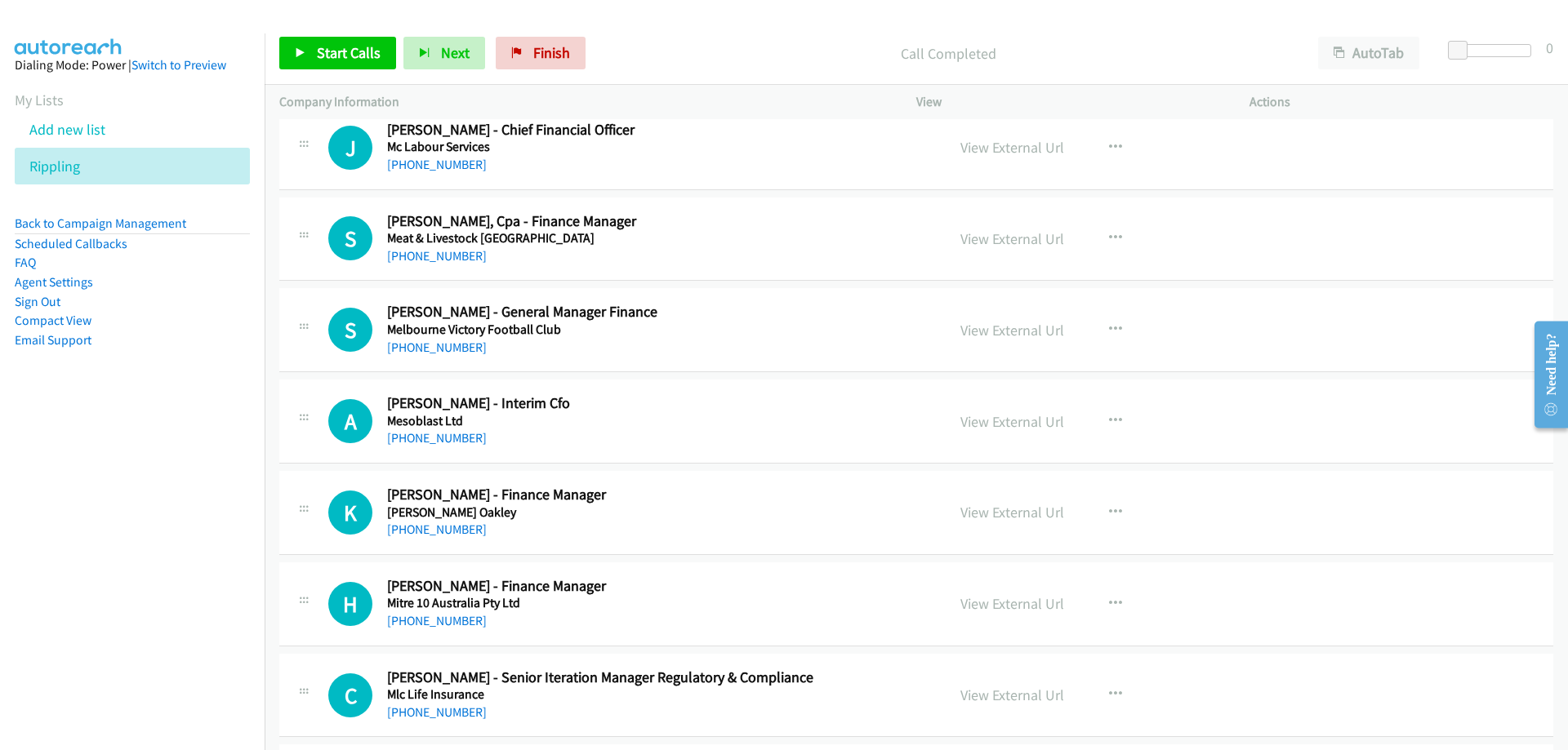
scroll to position [18044, 0]
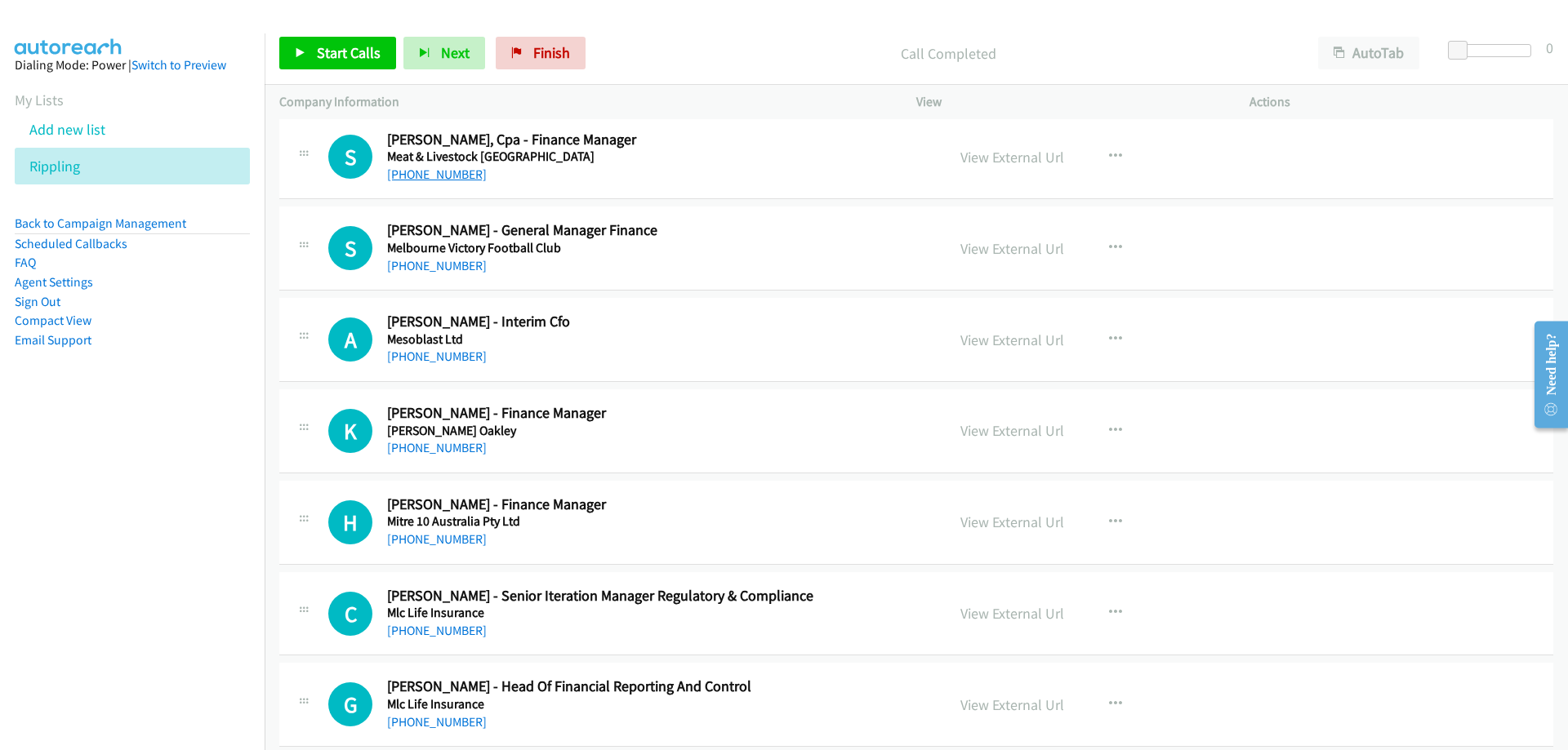
click at [447, 175] on link "[PHONE_NUMBER]" at bounding box center [437, 174] width 100 height 16
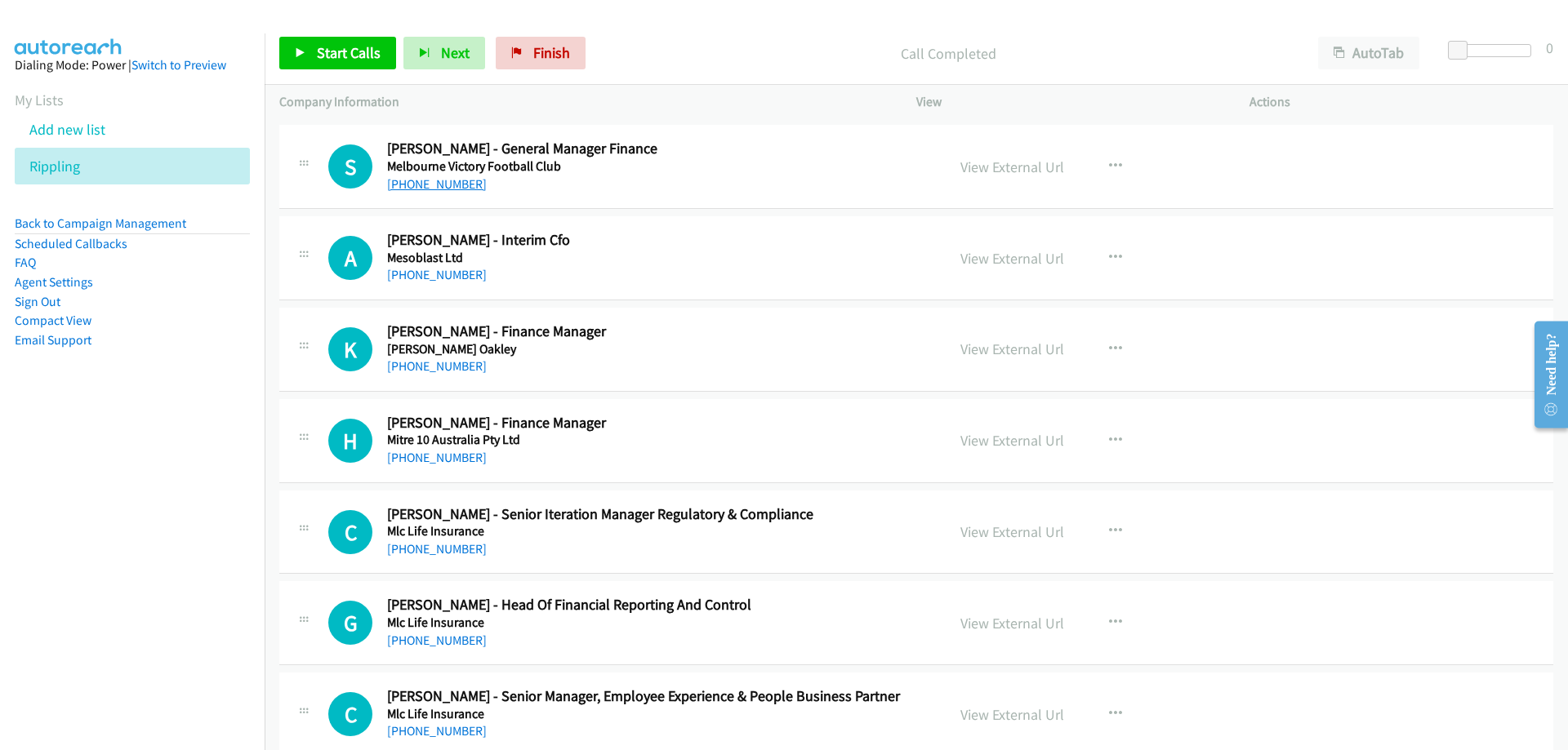
click at [433, 184] on link "[PHONE_NUMBER]" at bounding box center [437, 184] width 100 height 16
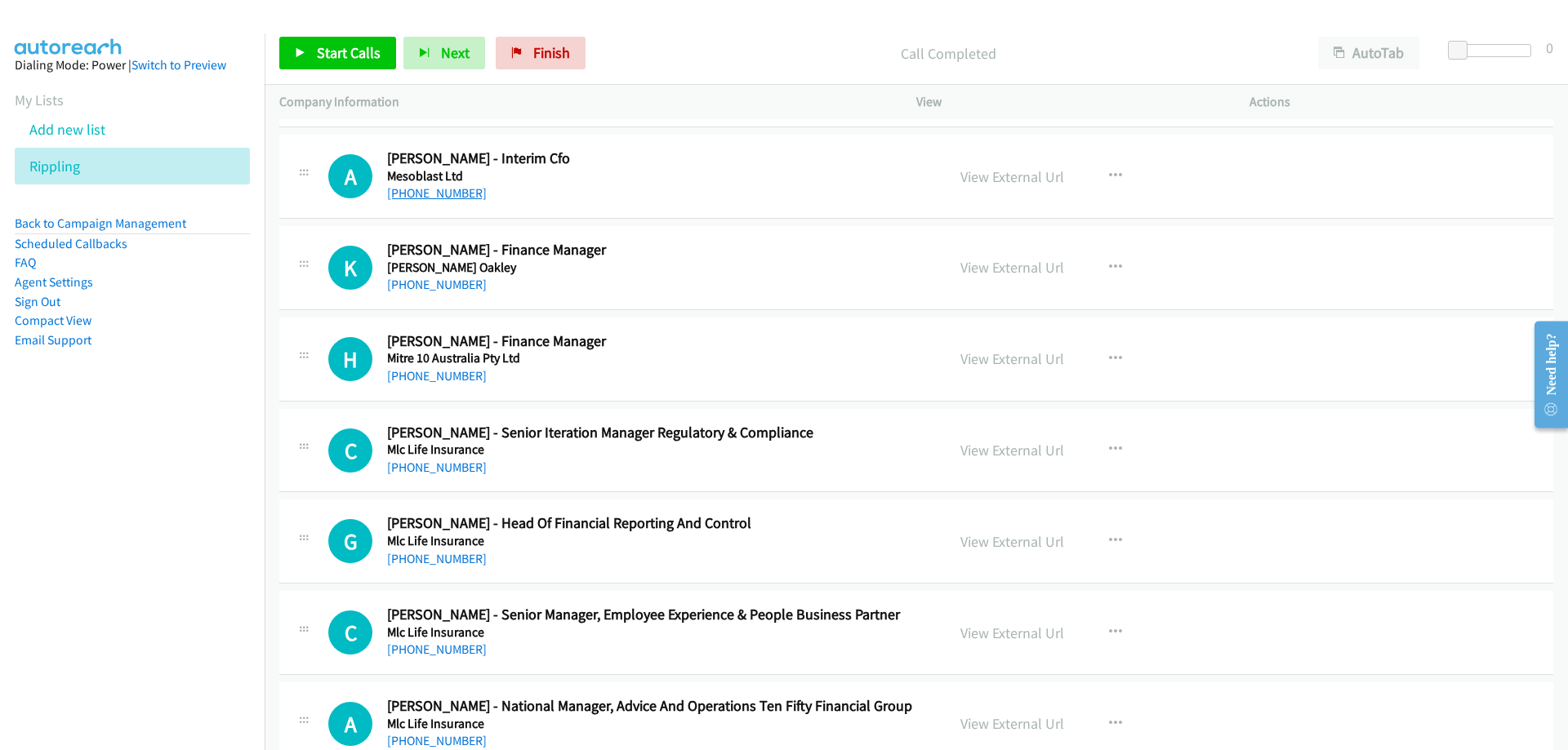
click at [439, 196] on link "[PHONE_NUMBER]" at bounding box center [437, 193] width 100 height 16
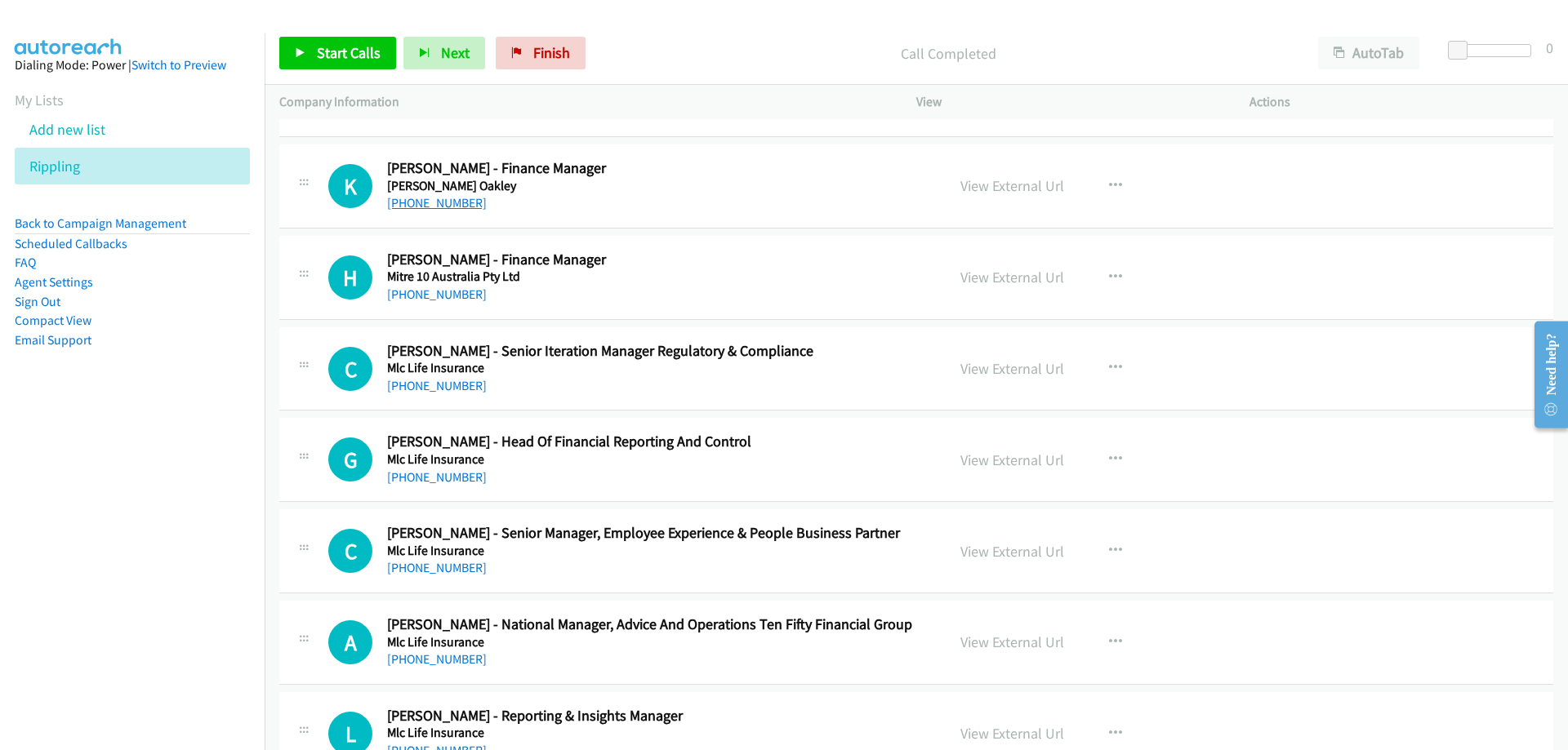
click at [444, 209] on link "[PHONE_NUMBER]" at bounding box center [437, 203] width 100 height 16
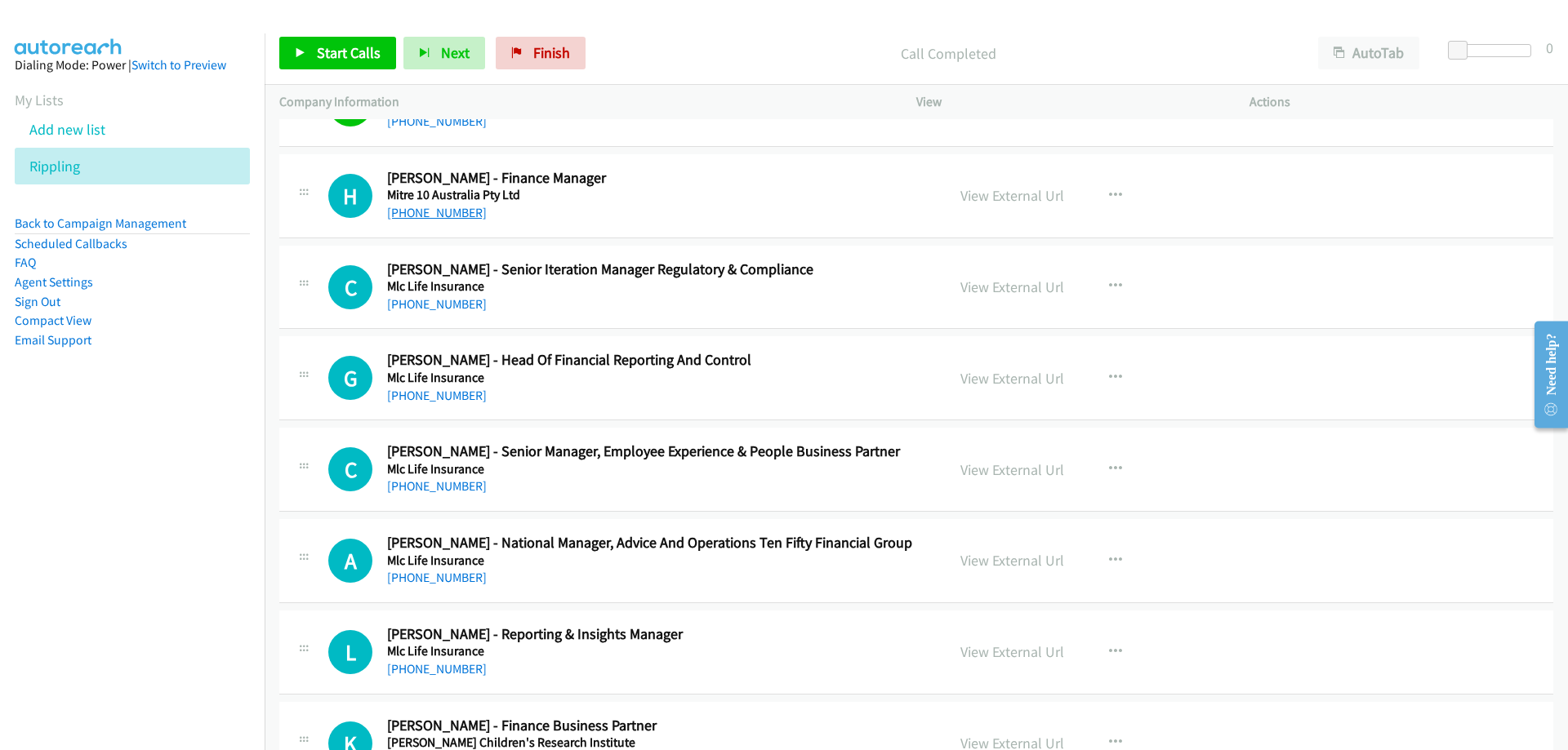
click at [428, 216] on link "[PHONE_NUMBER]" at bounding box center [437, 213] width 100 height 16
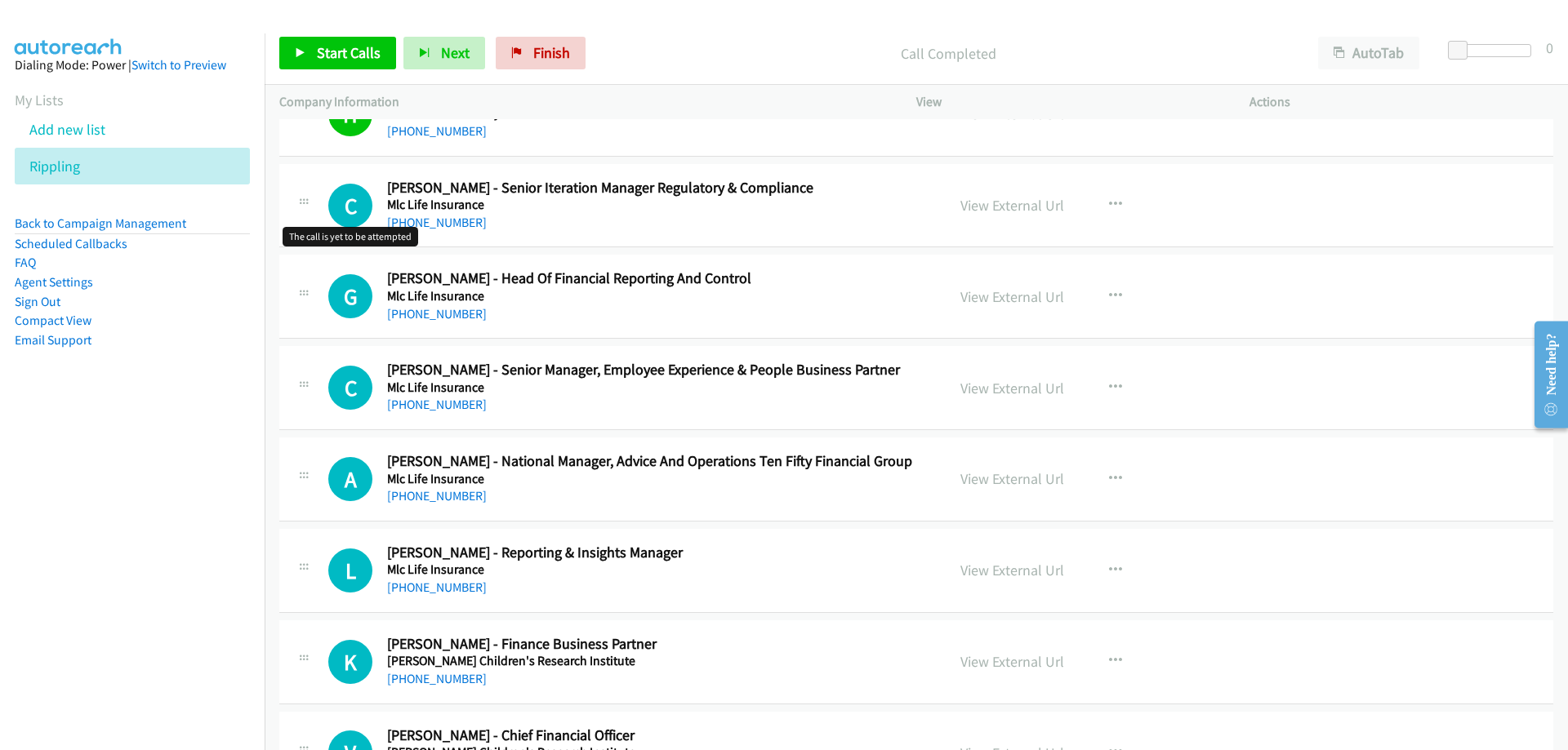
scroll to position [18533, 0]
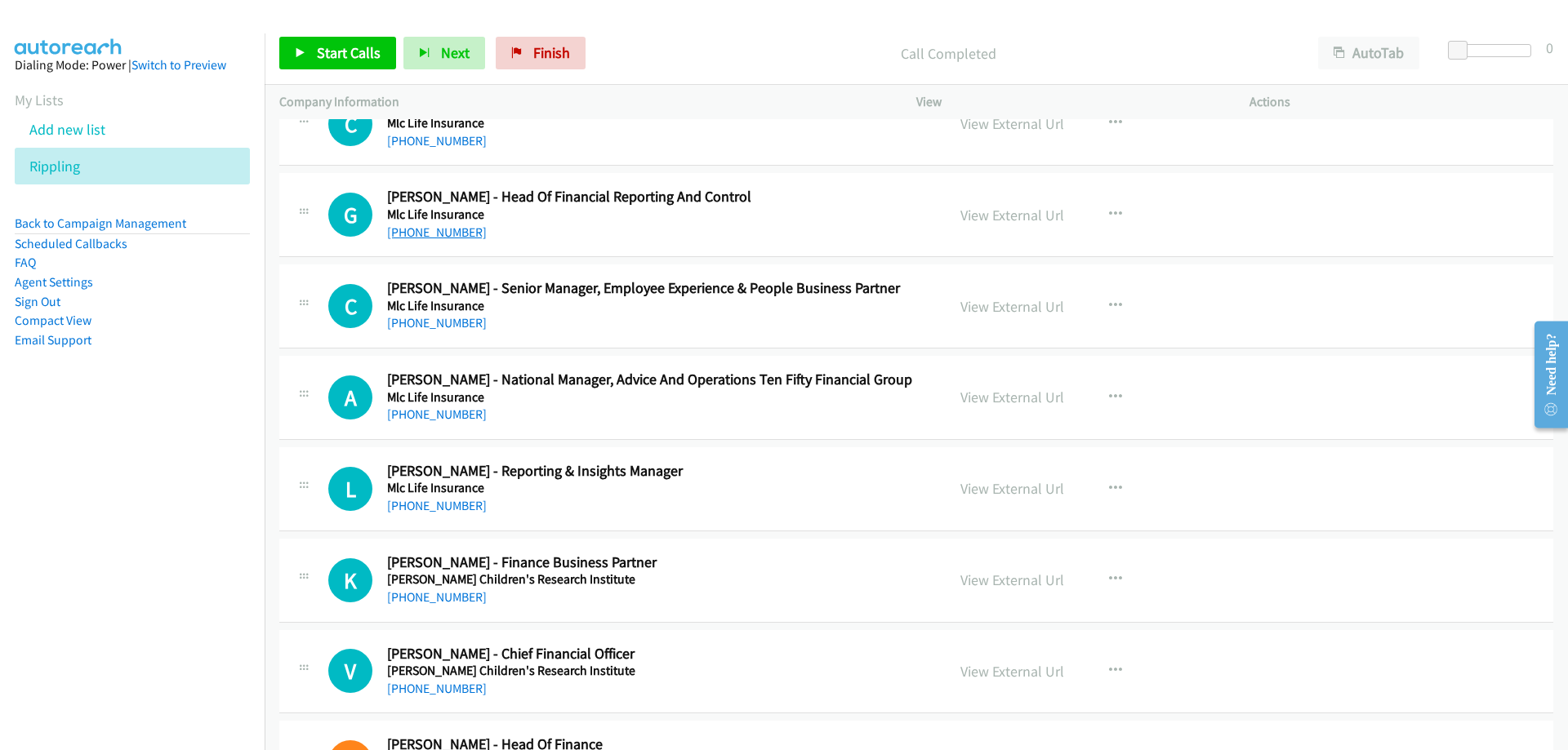
click at [442, 232] on link "[PHONE_NUMBER]" at bounding box center [437, 232] width 100 height 16
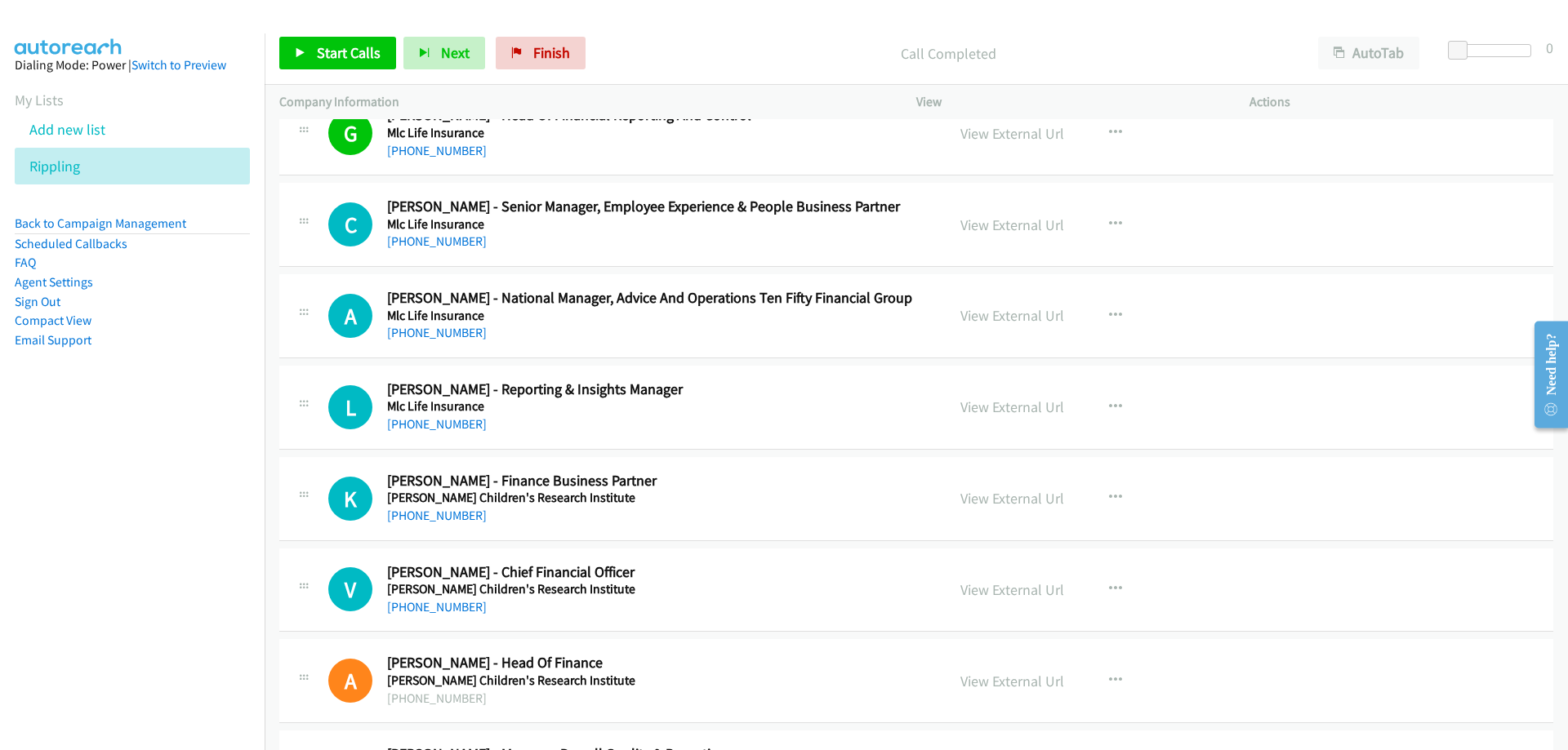
scroll to position [18697, 0]
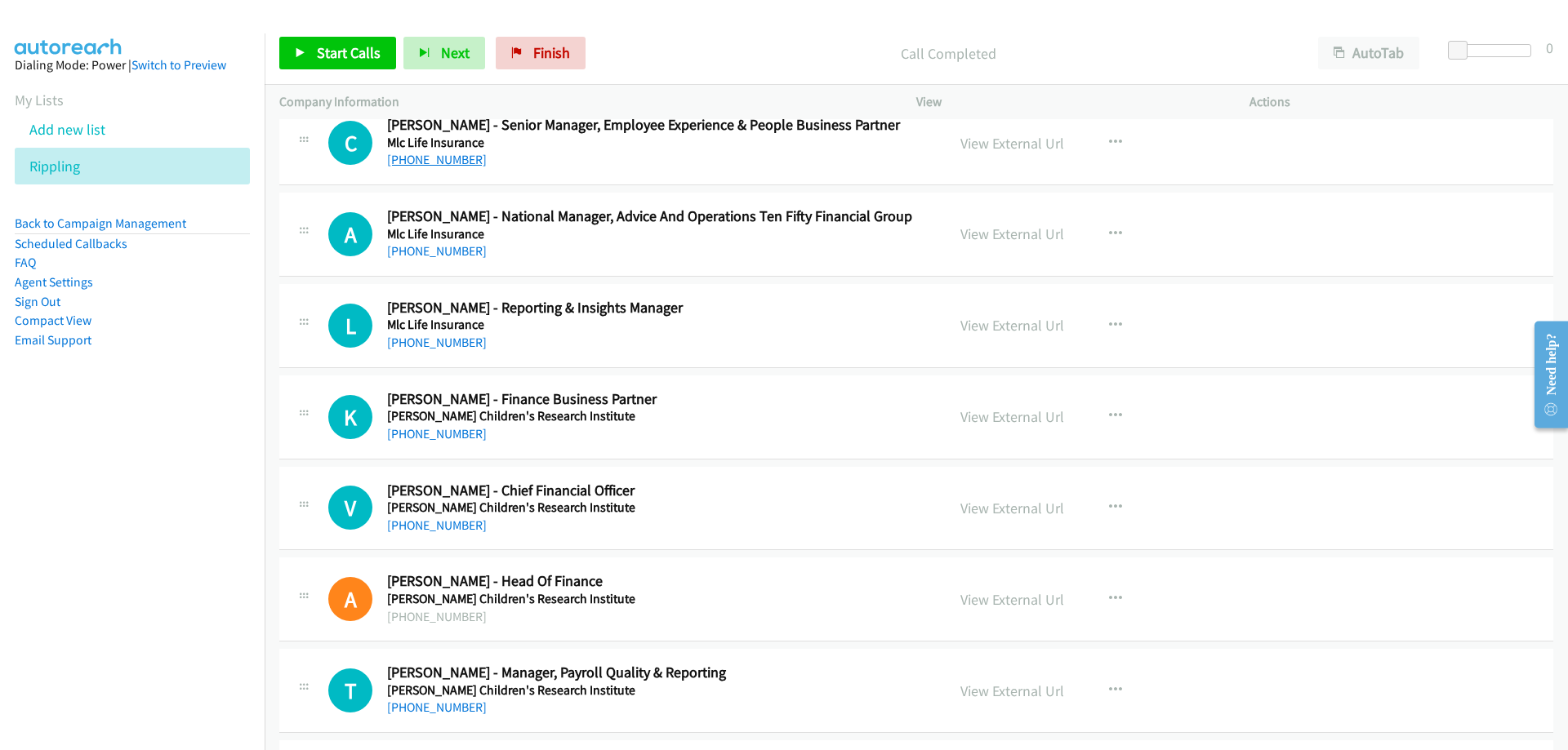
click at [444, 164] on link "[PHONE_NUMBER]" at bounding box center [437, 159] width 100 height 16
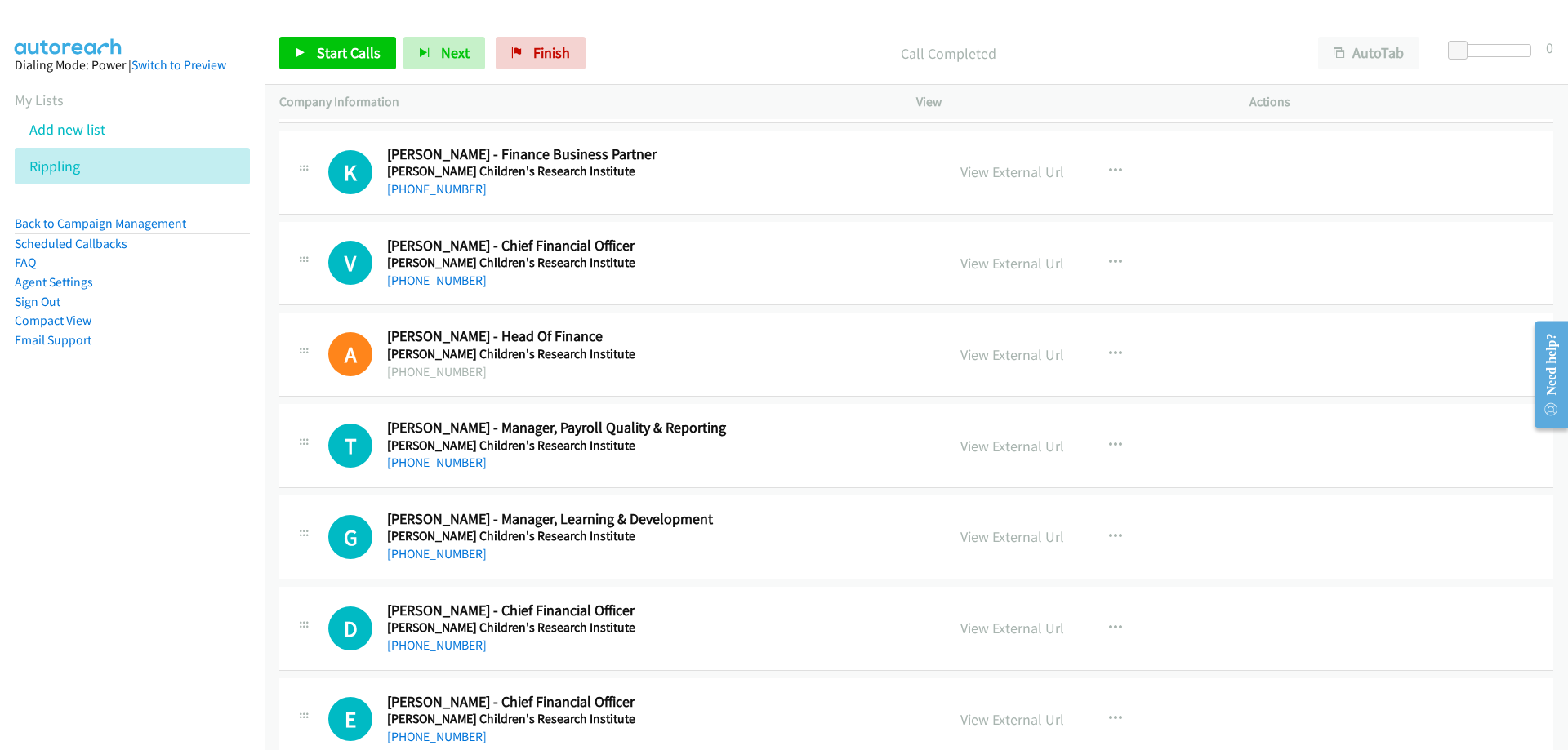
scroll to position [19024, 0]
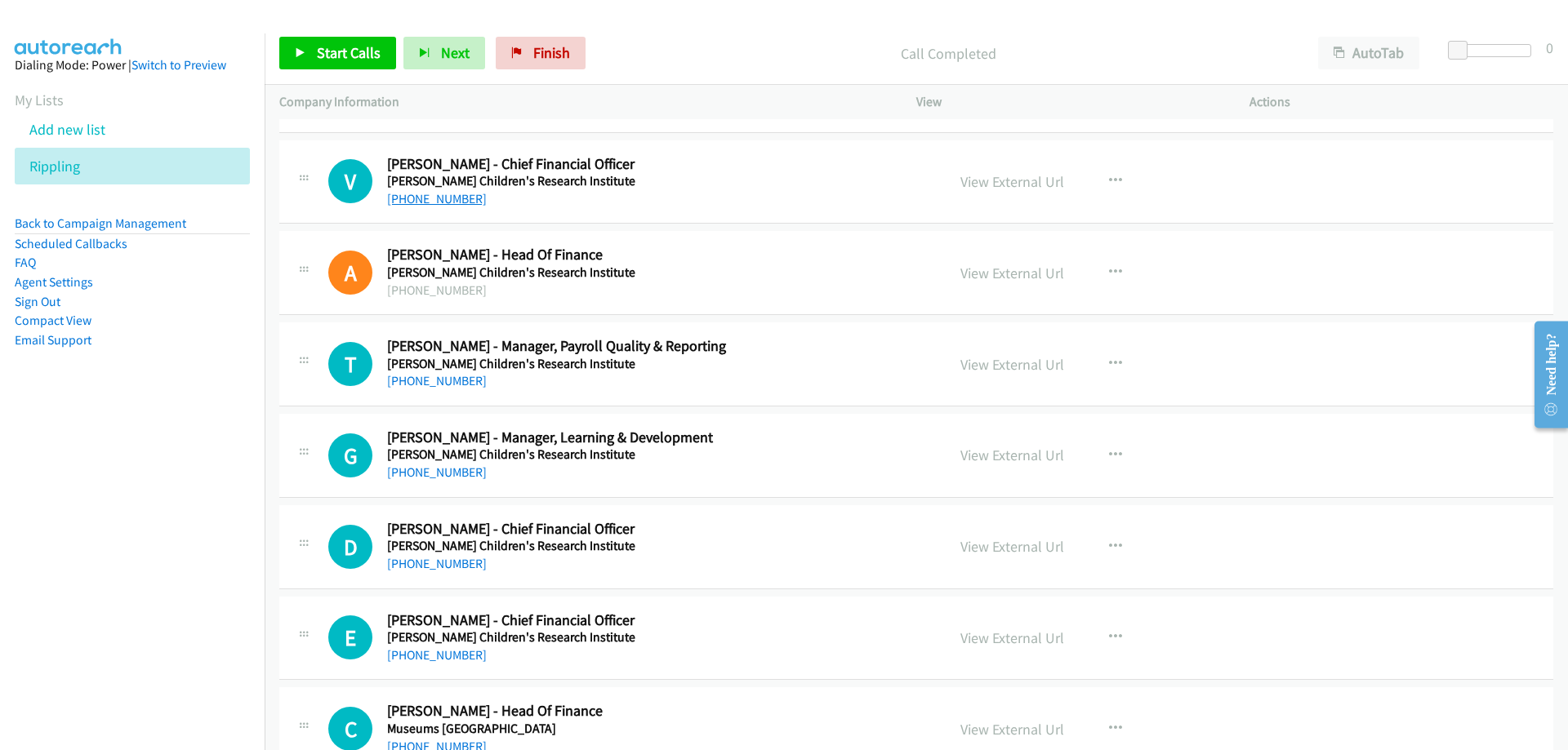
click at [428, 205] on link "[PHONE_NUMBER]" at bounding box center [437, 199] width 100 height 16
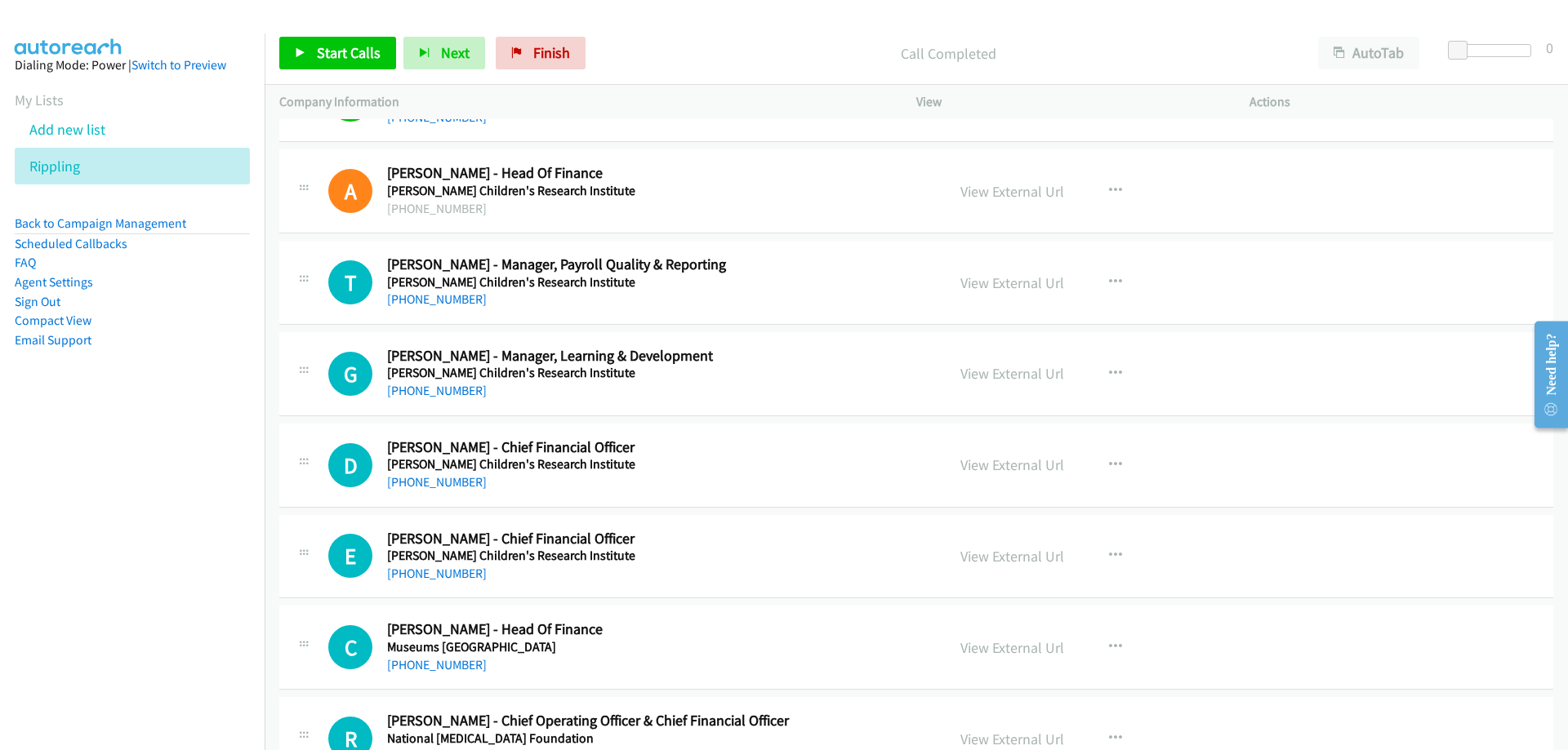
scroll to position [19187, 0]
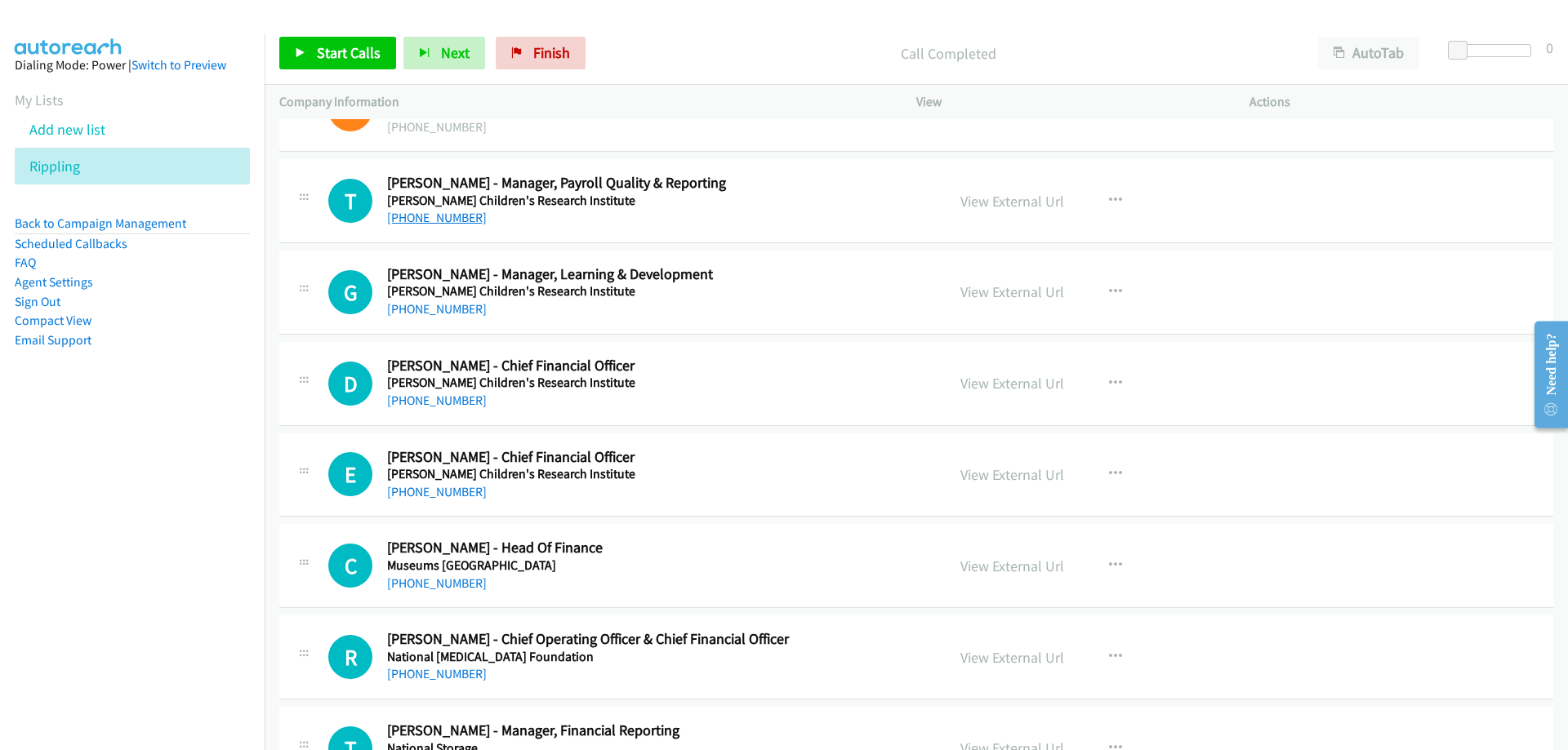
click at [422, 223] on link "[PHONE_NUMBER]" at bounding box center [437, 218] width 100 height 16
click at [411, 213] on link "[PHONE_NUMBER]" at bounding box center [437, 218] width 100 height 16
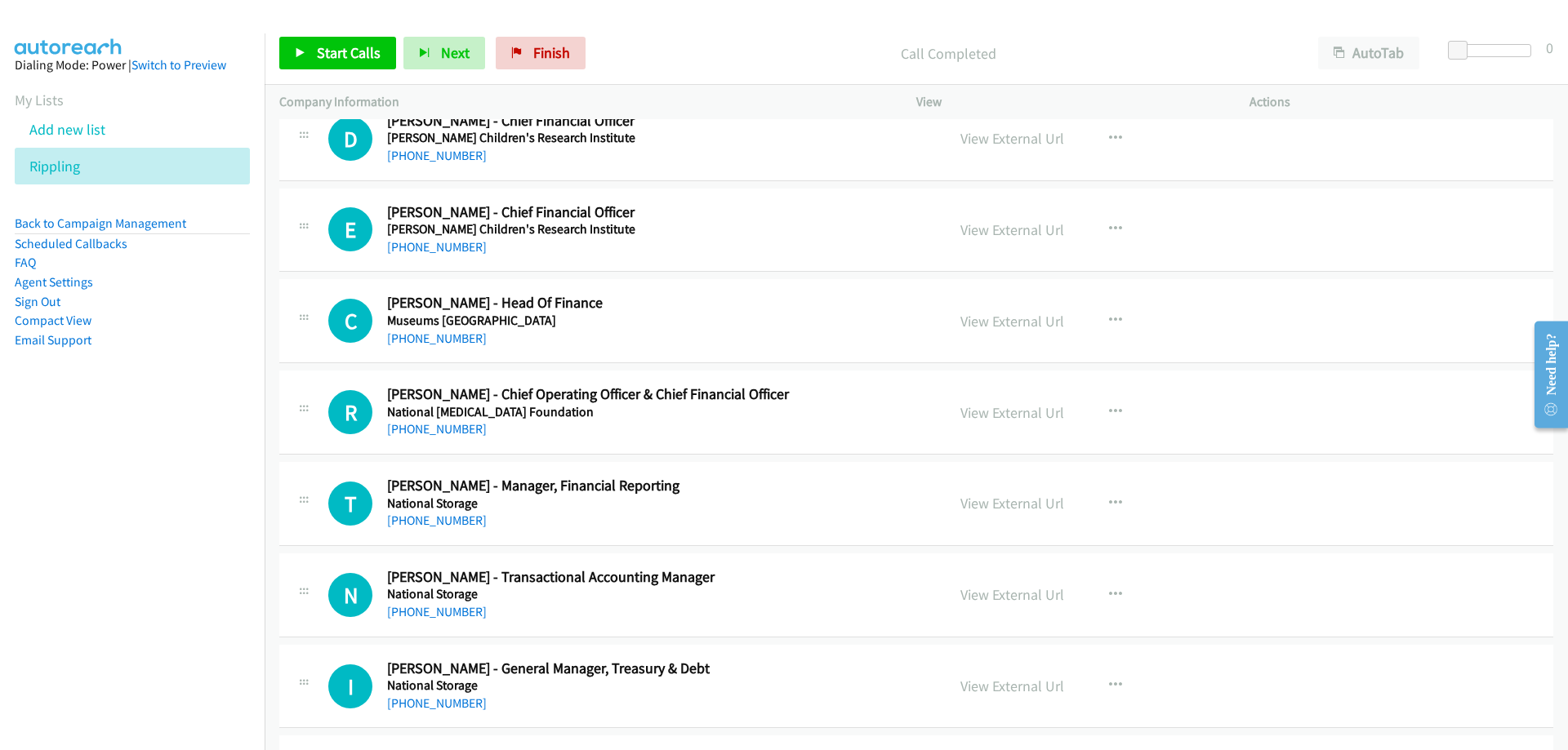
scroll to position [19350, 0]
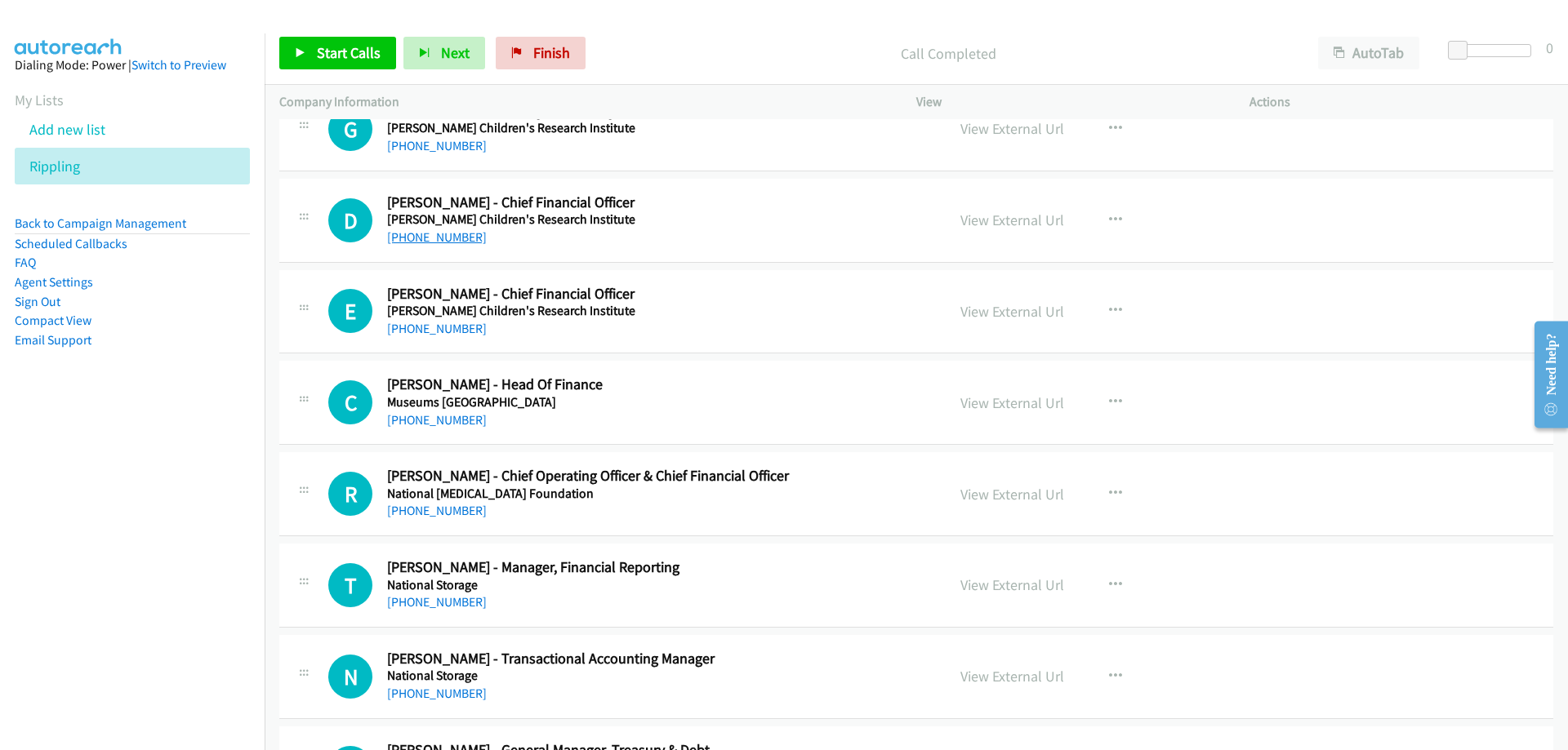
click at [417, 236] on link "[PHONE_NUMBER]" at bounding box center [437, 237] width 100 height 16
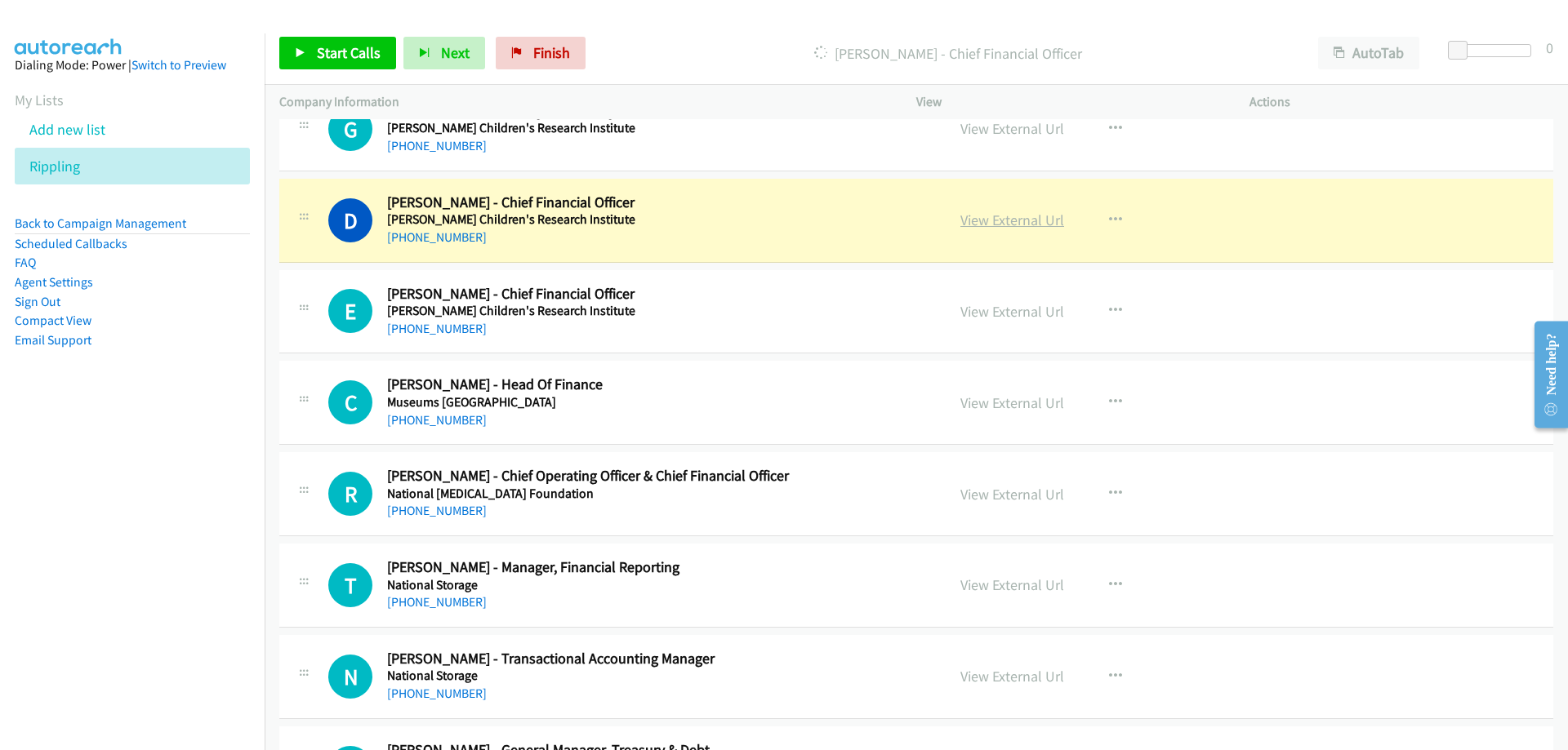
click at [1002, 220] on link "View External Url" at bounding box center [1012, 220] width 104 height 19
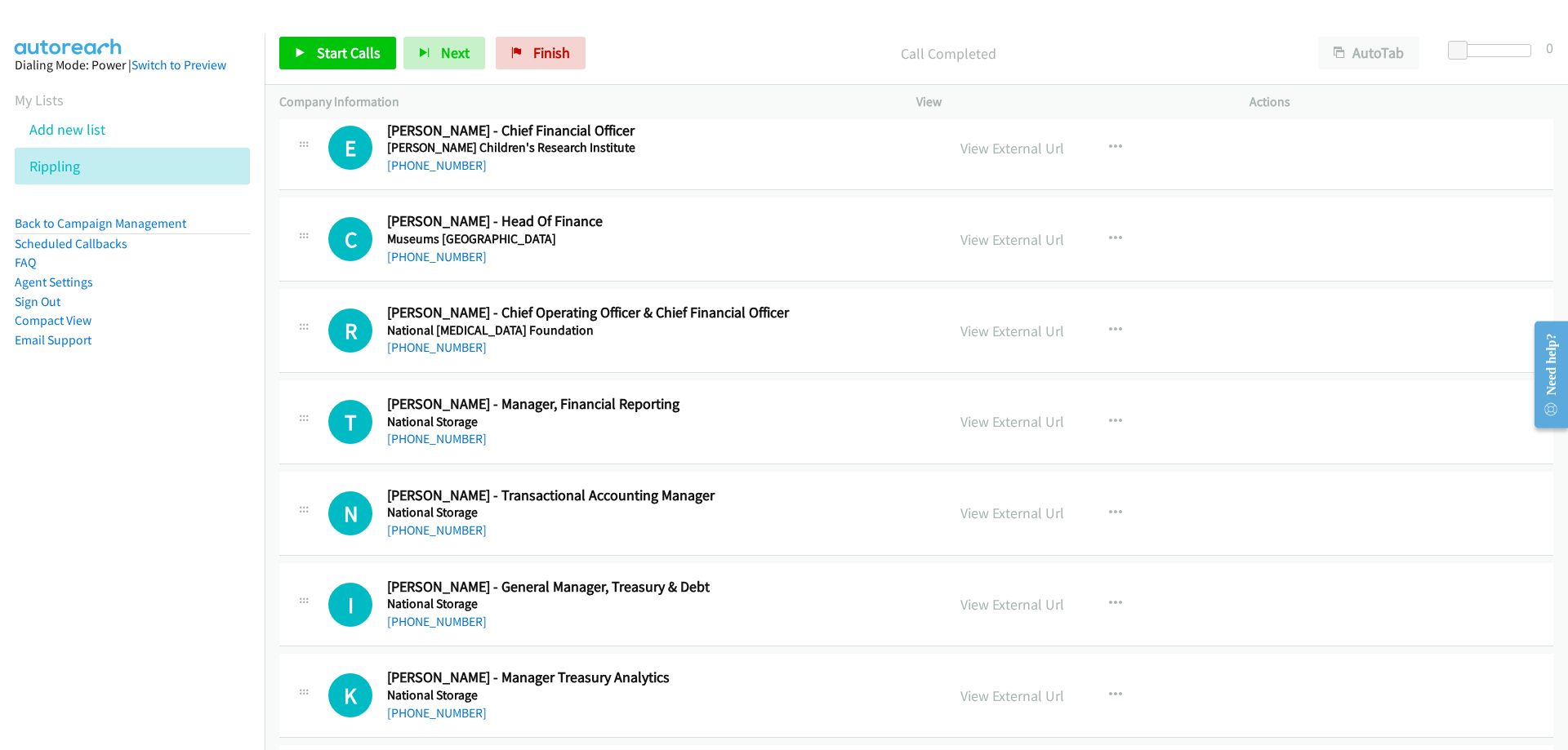
scroll to position [19595, 0]
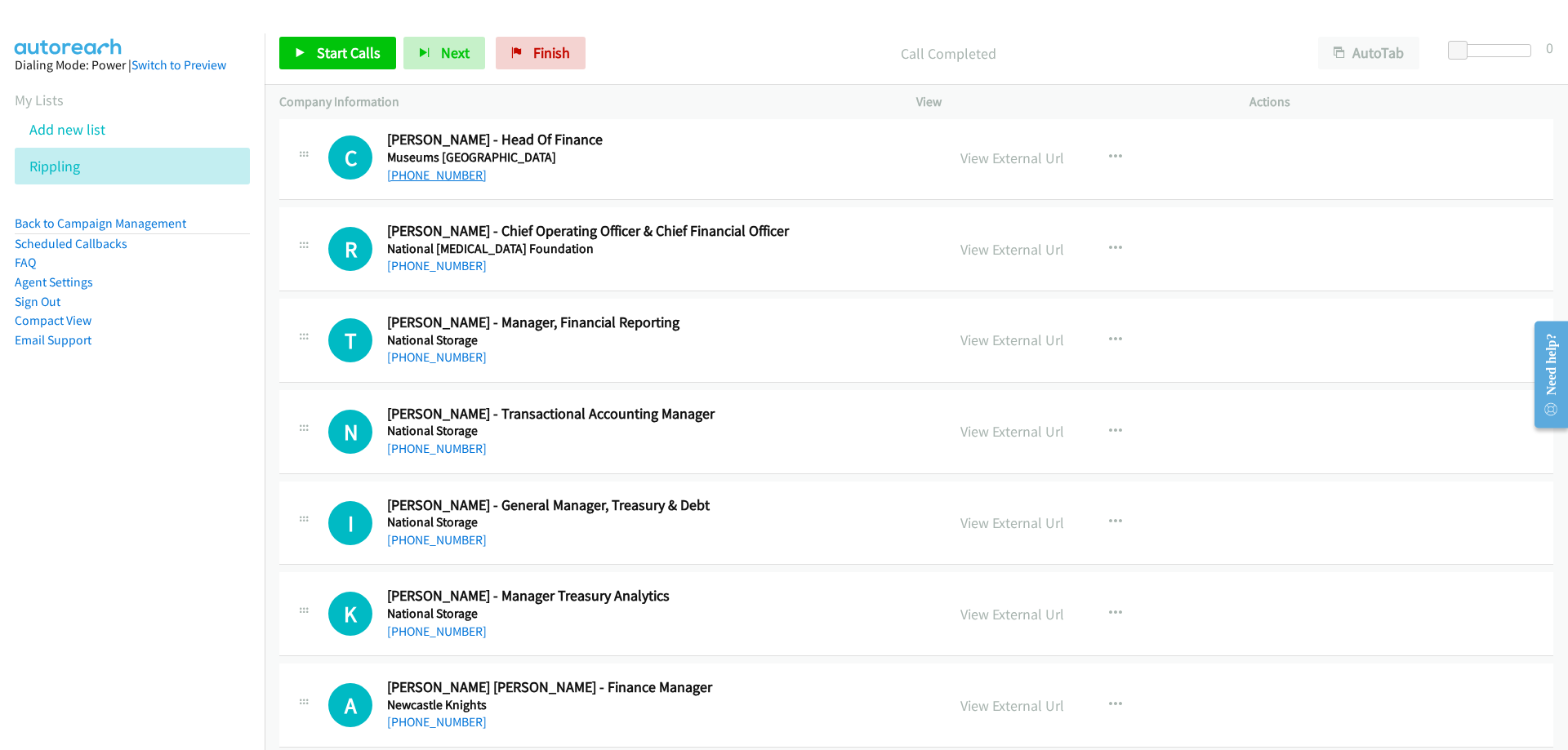
click at [459, 174] on link "[PHONE_NUMBER]" at bounding box center [437, 175] width 100 height 16
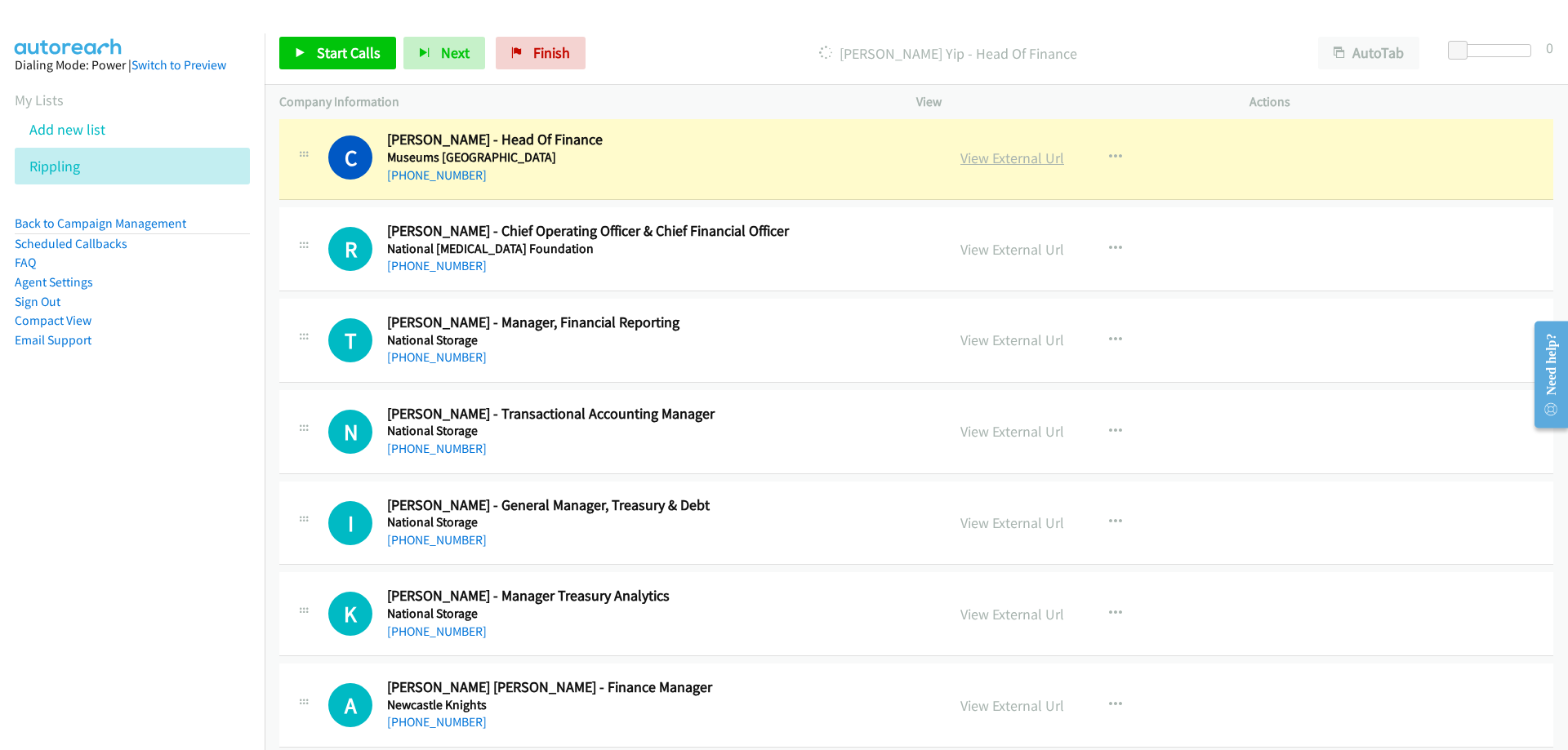
click at [1007, 158] on link "View External Url" at bounding box center [1012, 157] width 104 height 19
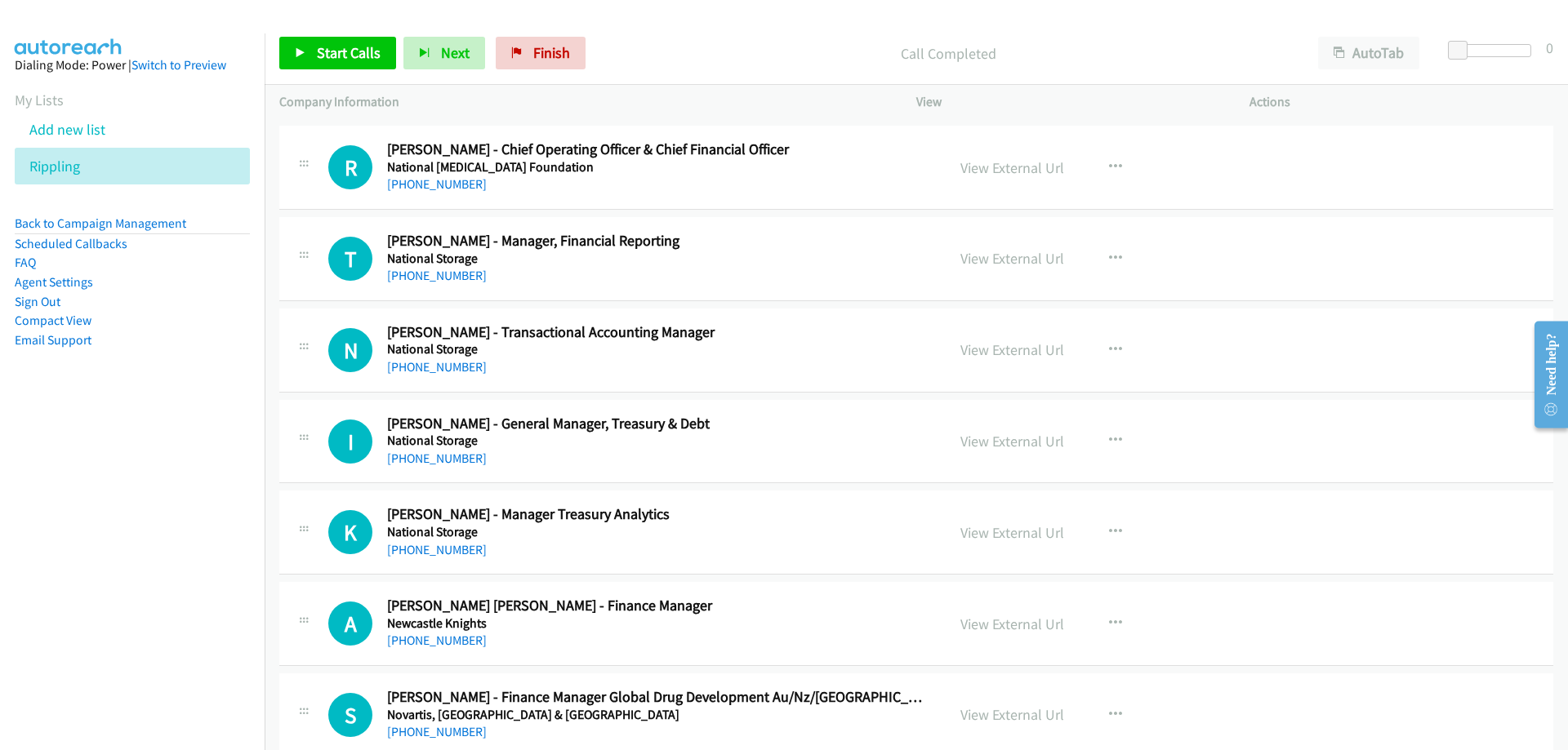
scroll to position [19758, 0]
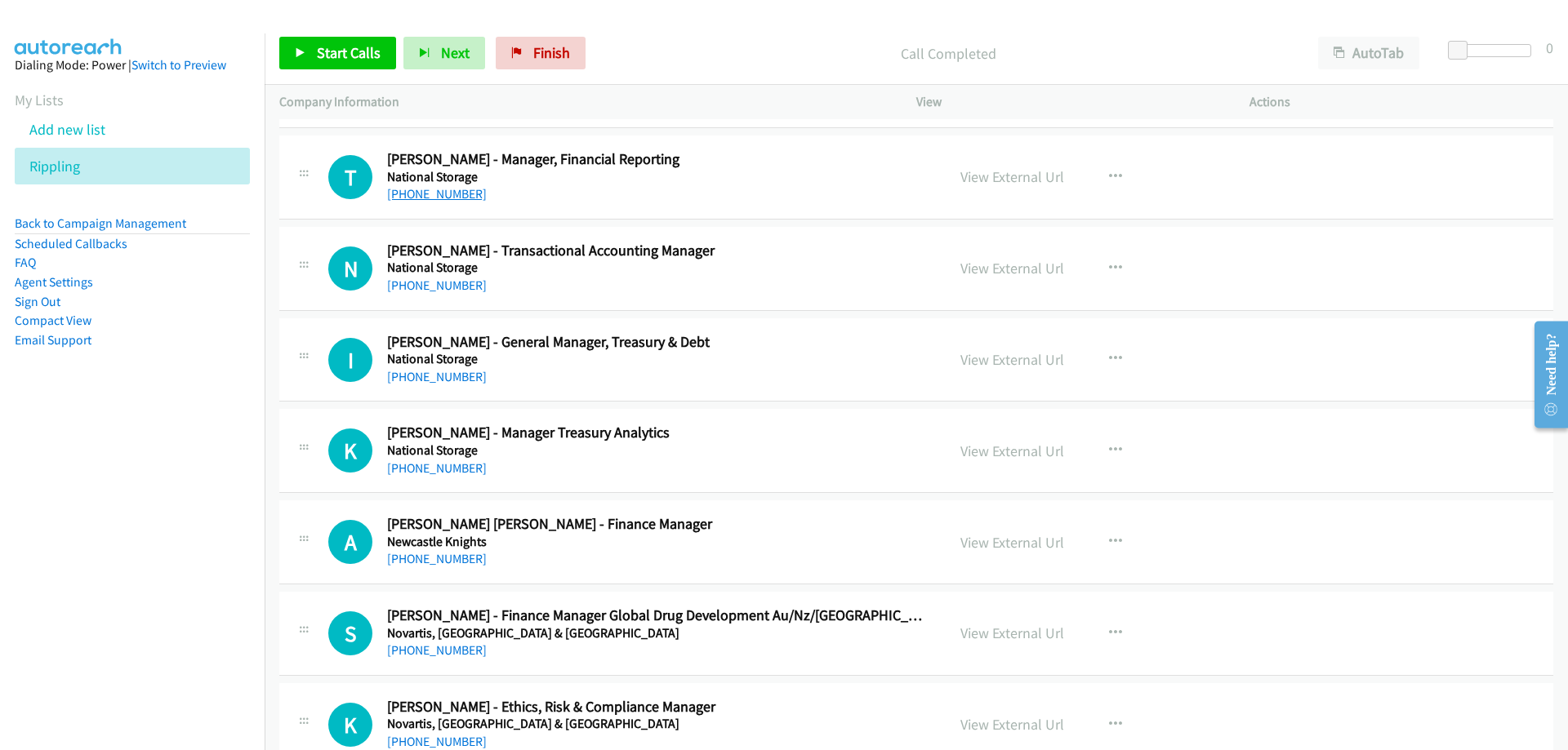
click at [453, 193] on link "[PHONE_NUMBER]" at bounding box center [437, 194] width 100 height 16
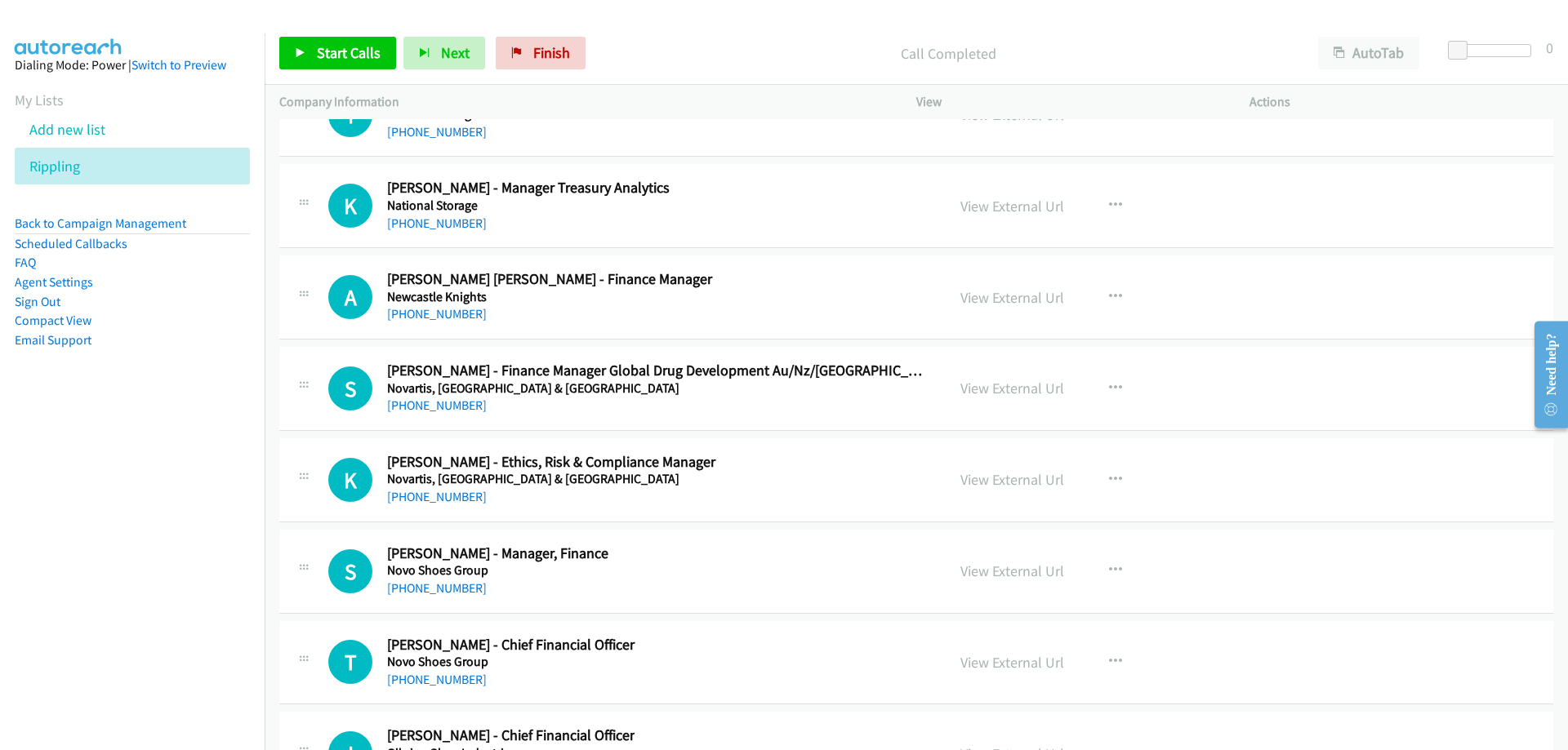
scroll to position [20085, 0]
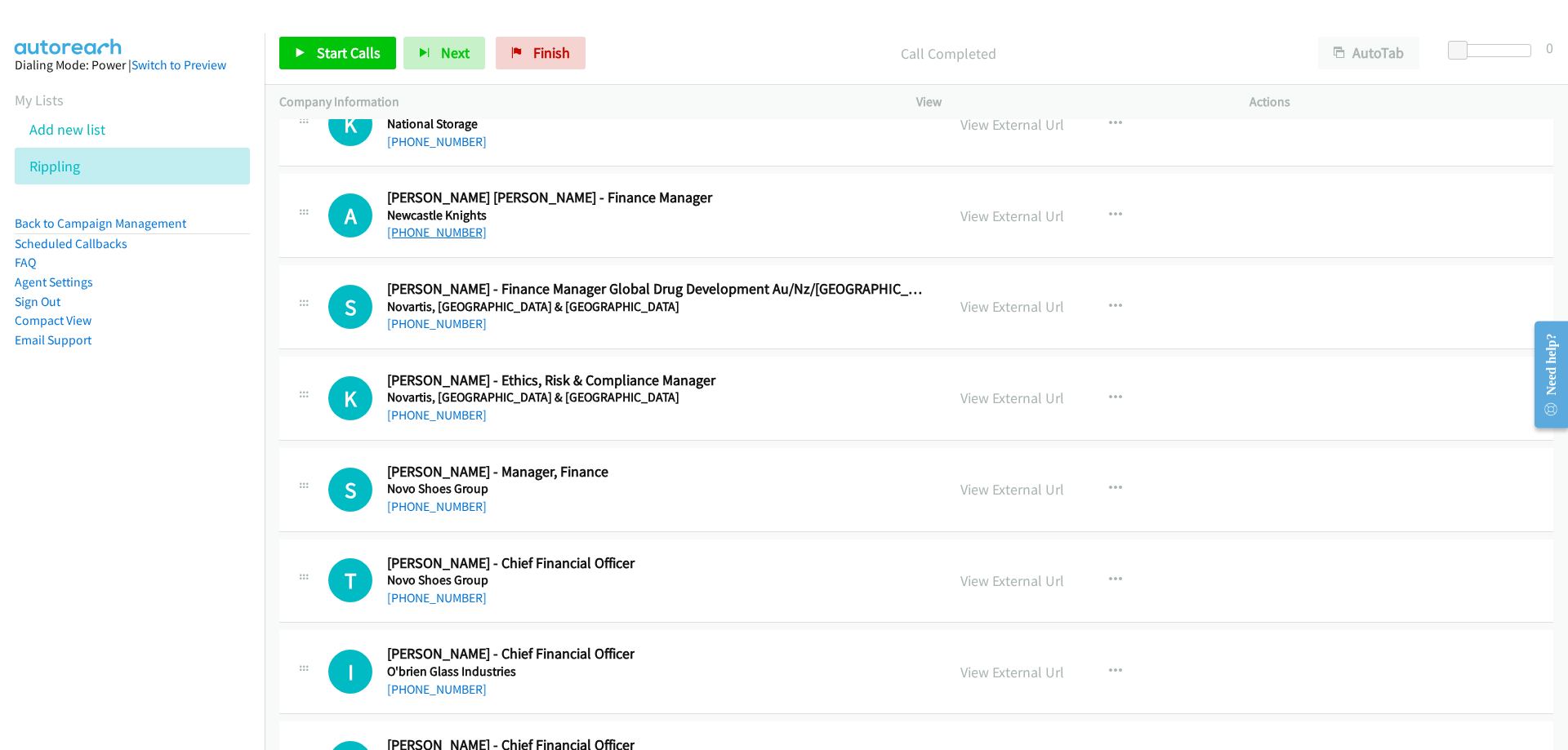
click at [464, 225] on link "[PHONE_NUMBER]" at bounding box center [437, 232] width 100 height 16
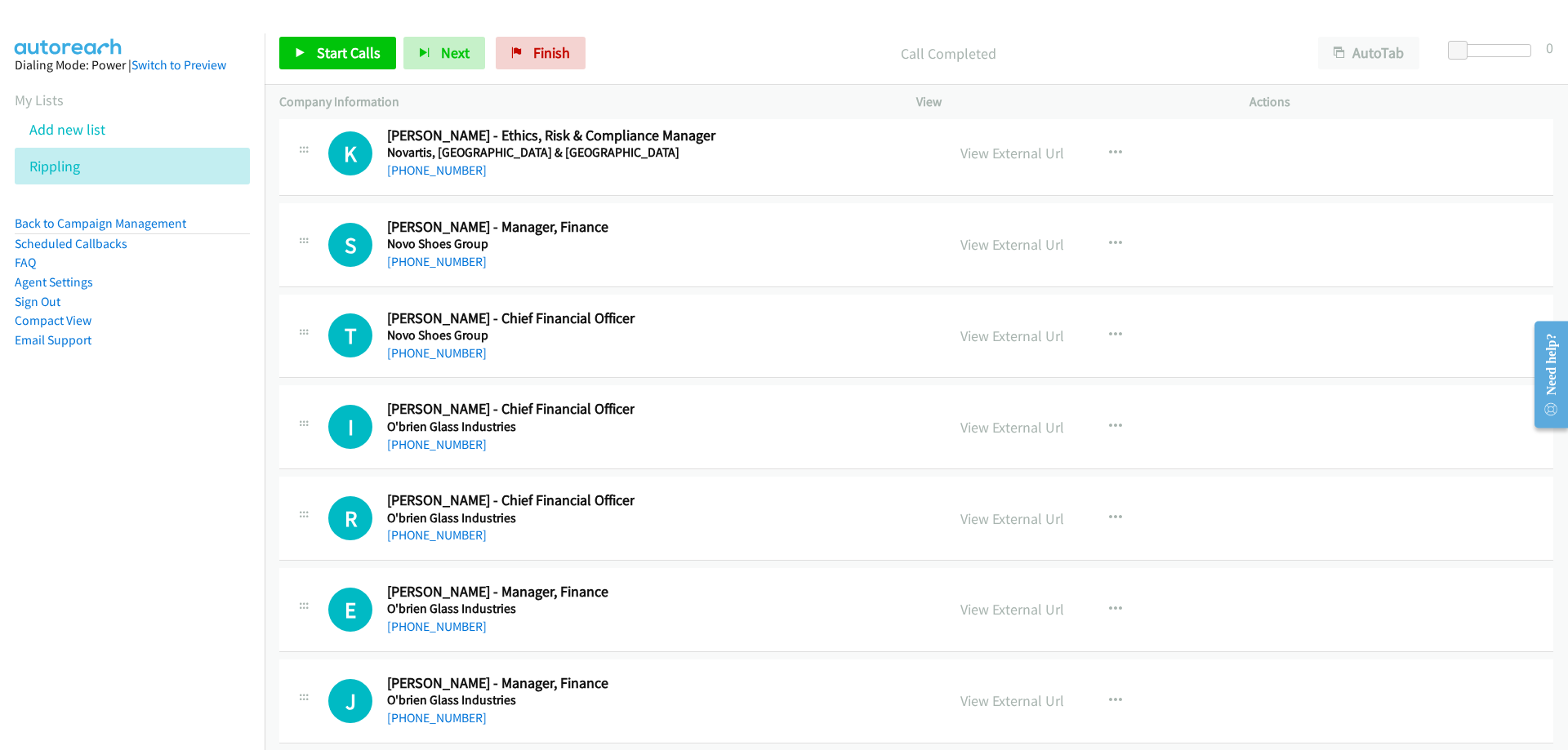
scroll to position [20412, 0]
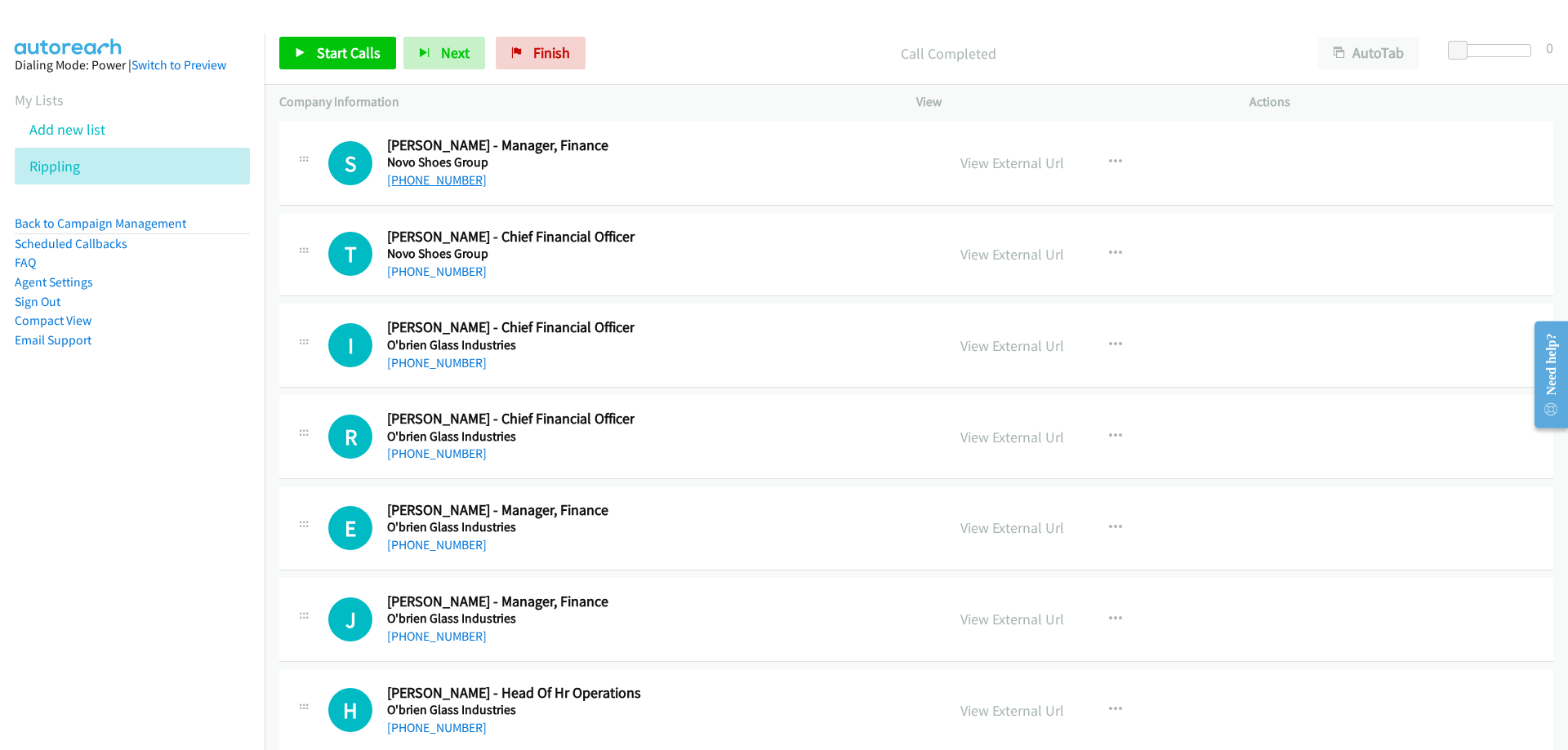
click at [445, 180] on link "[PHONE_NUMBER]" at bounding box center [437, 180] width 100 height 16
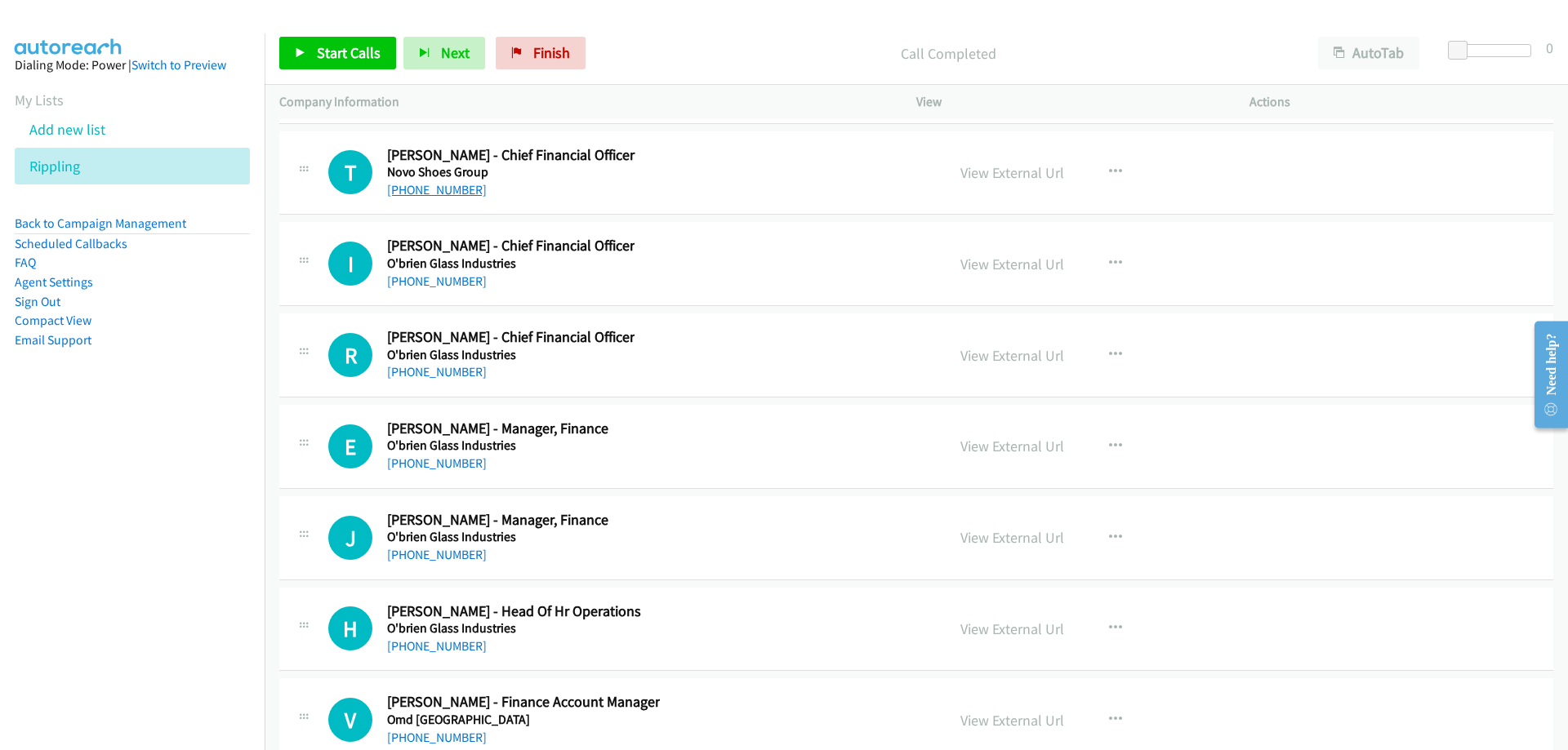
click at [456, 197] on link "[PHONE_NUMBER]" at bounding box center [437, 190] width 100 height 16
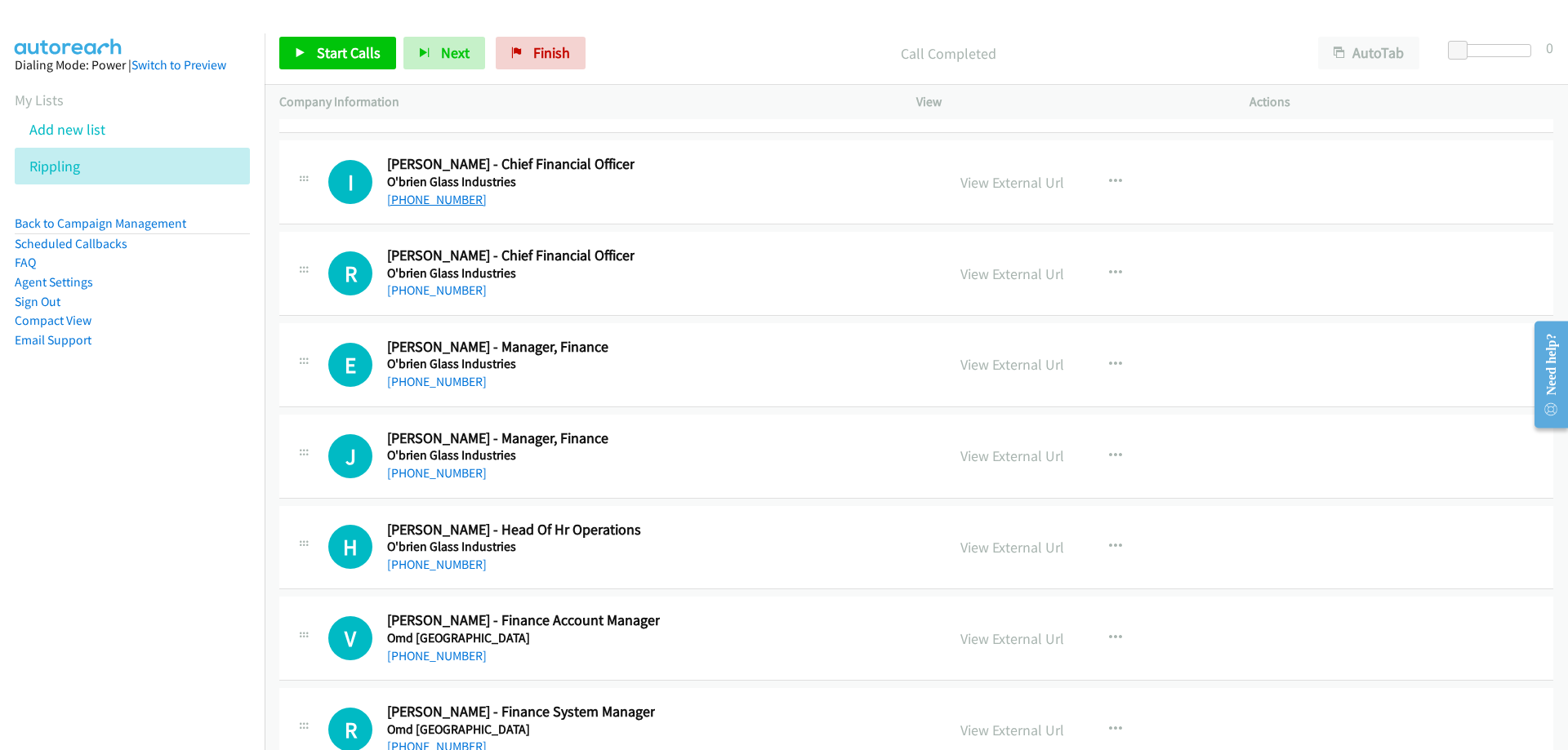
click at [418, 203] on link "[PHONE_NUMBER]" at bounding box center [437, 199] width 100 height 16
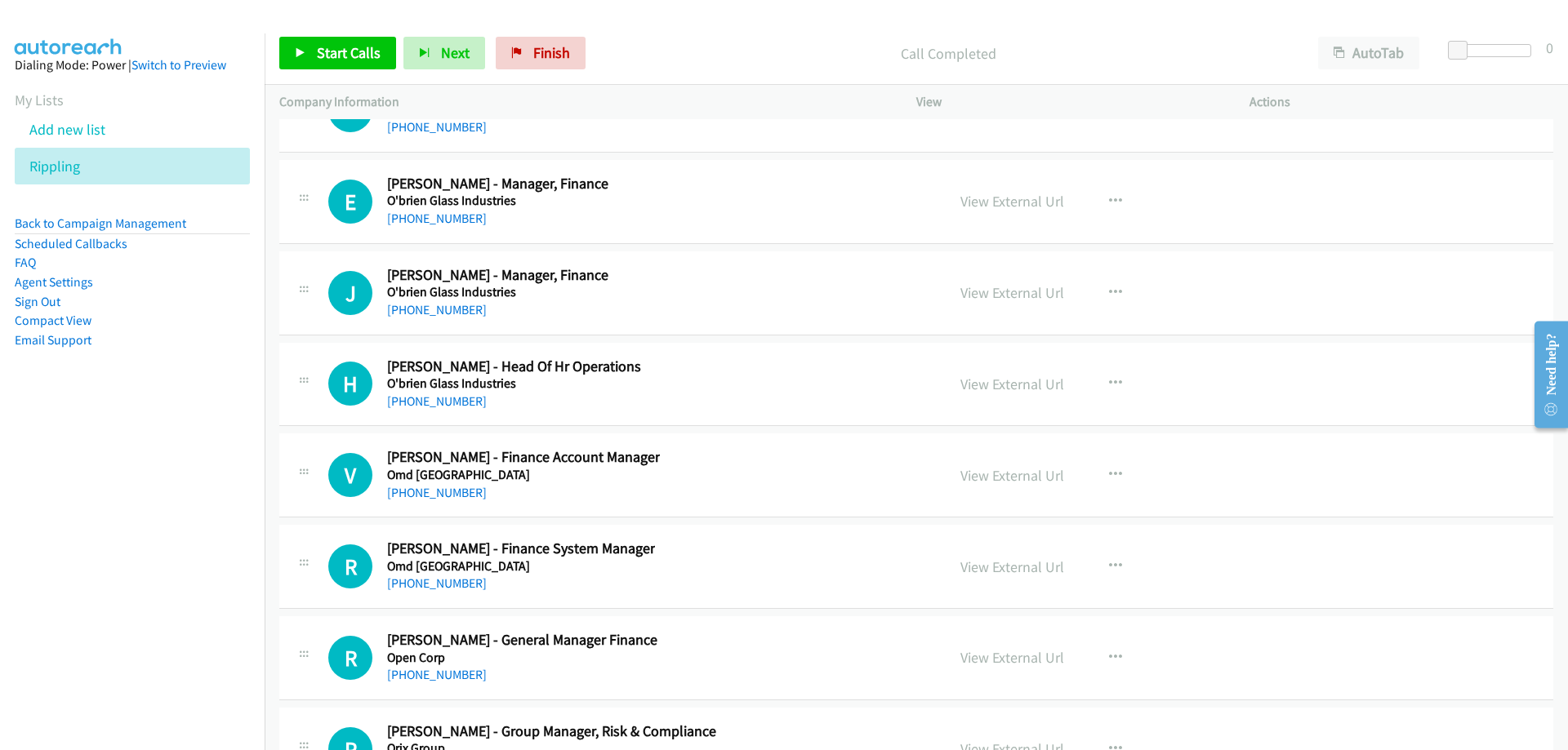
scroll to position [20820, 0]
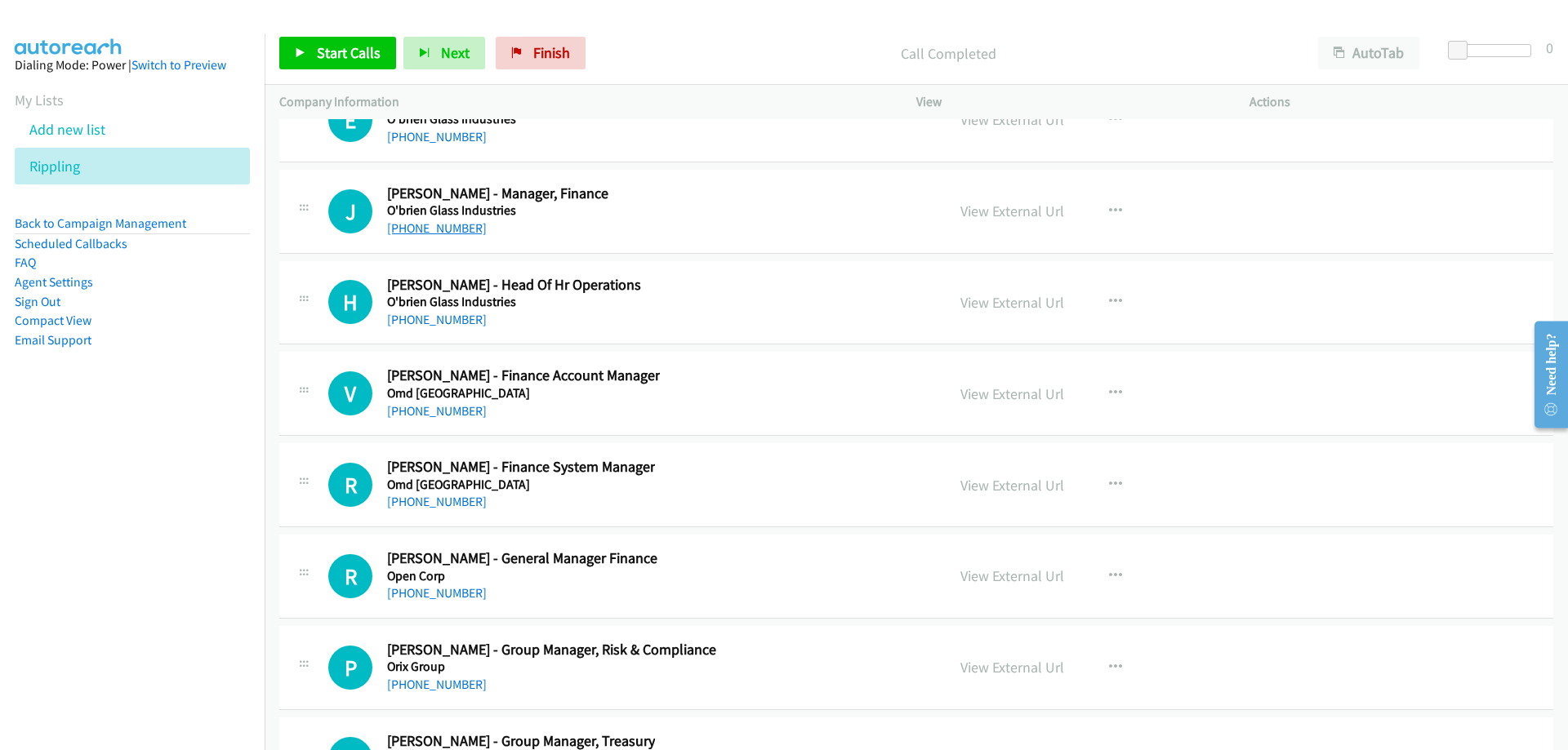
click at [415, 227] on link "[PHONE_NUMBER]" at bounding box center [437, 227] width 100 height 16
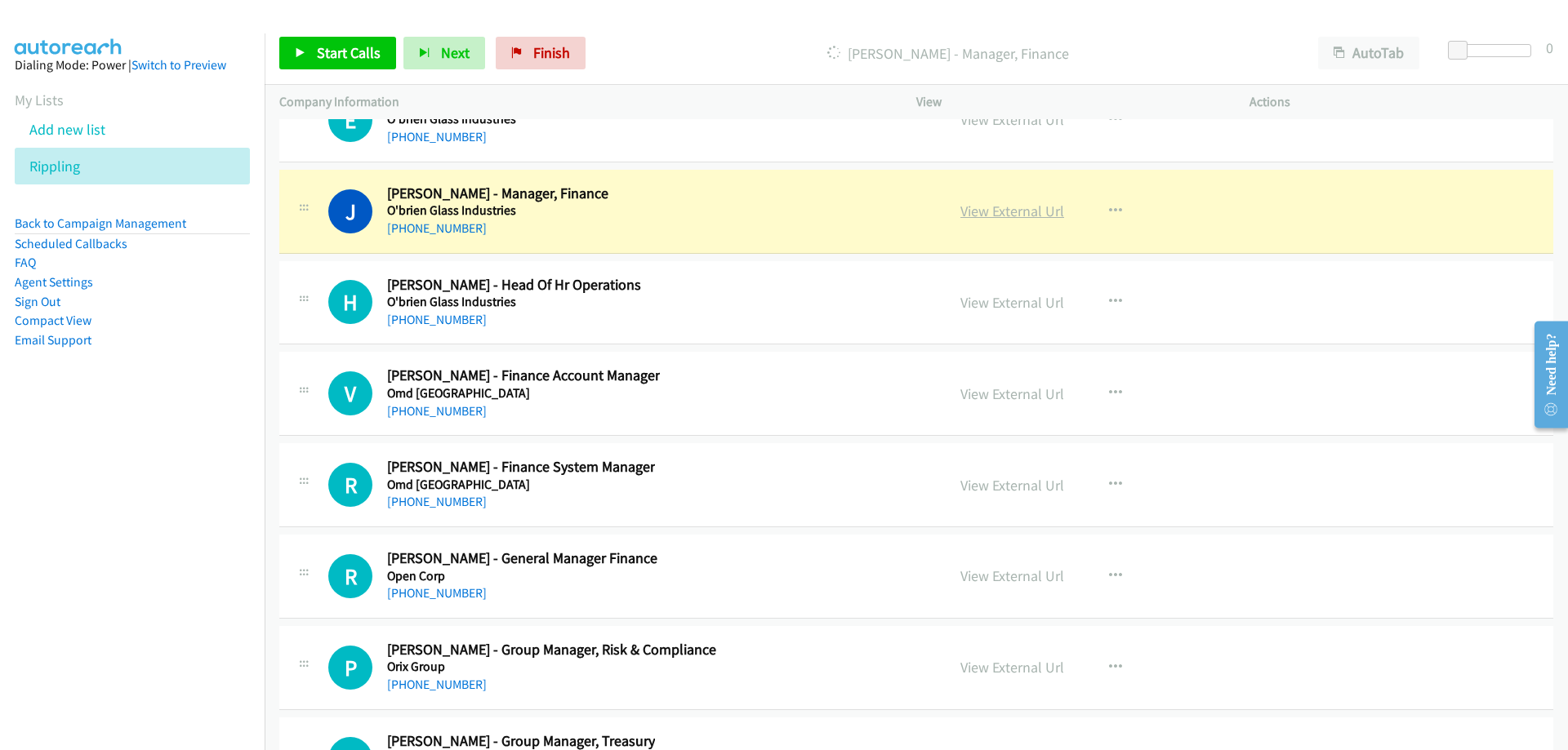
click at [985, 216] on link "View External Url" at bounding box center [1012, 211] width 104 height 19
click at [984, 210] on link "View External Url" at bounding box center [1012, 211] width 104 height 19
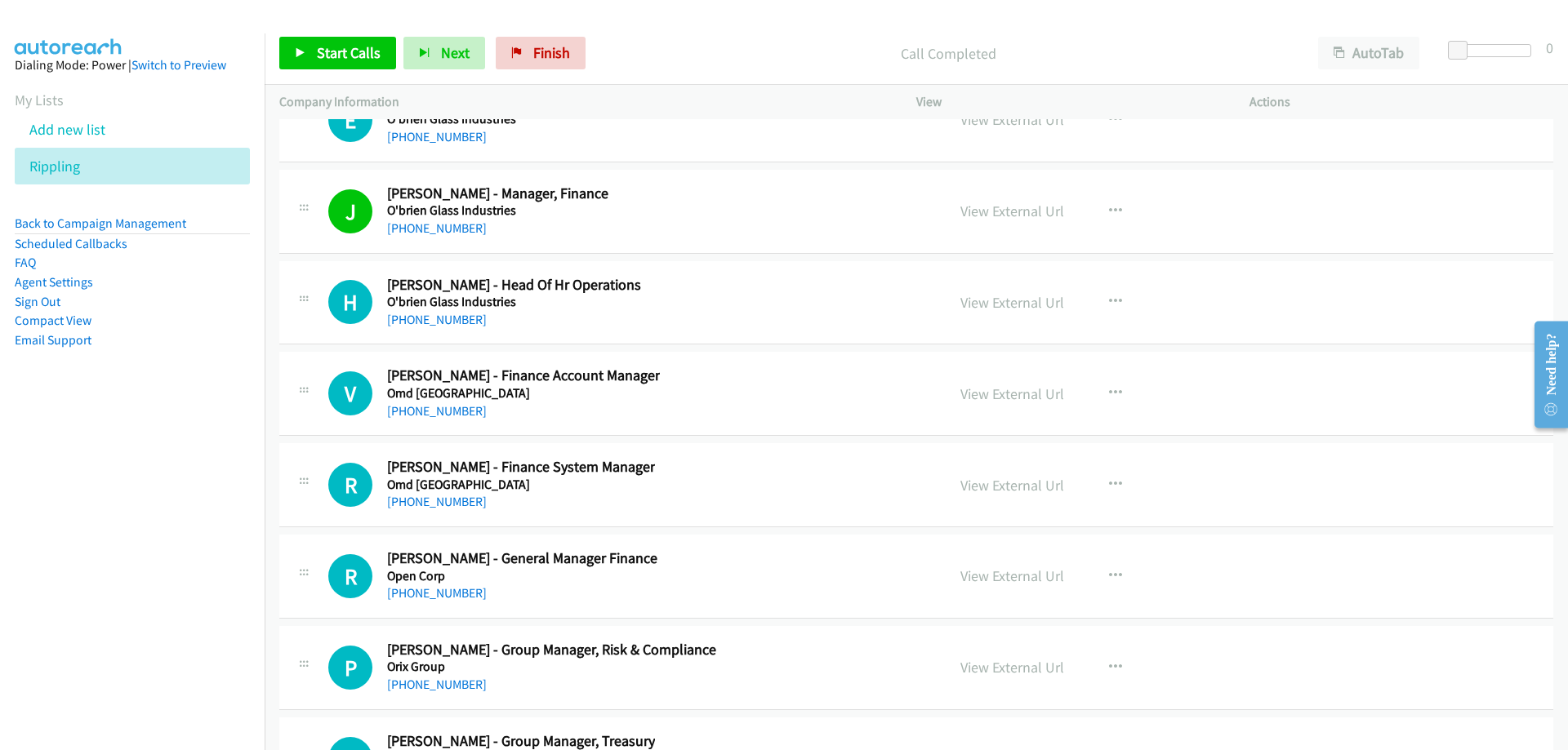
scroll to position [20901, 0]
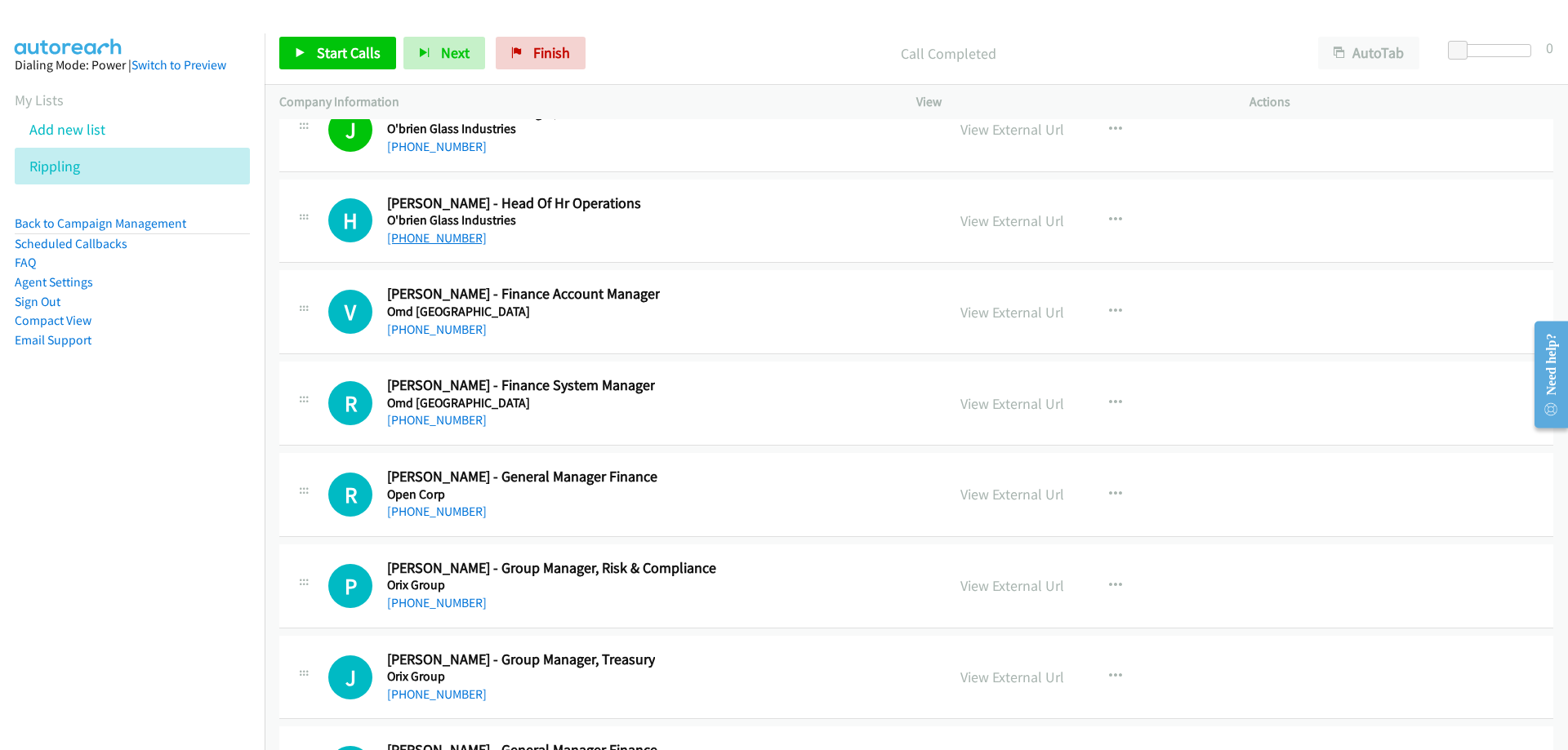
click at [453, 240] on link "[PHONE_NUMBER]" at bounding box center [437, 237] width 100 height 16
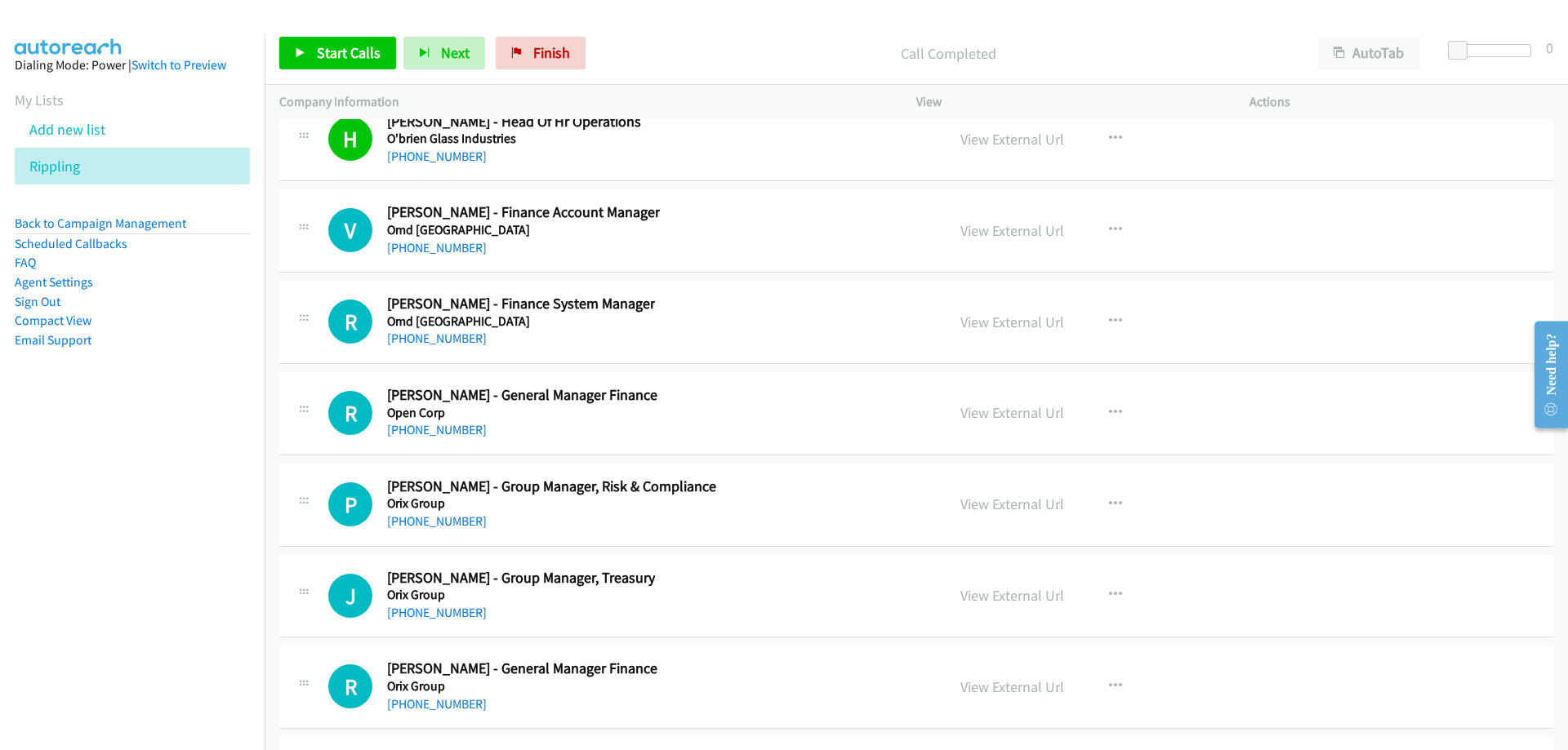
scroll to position [21064, 0]
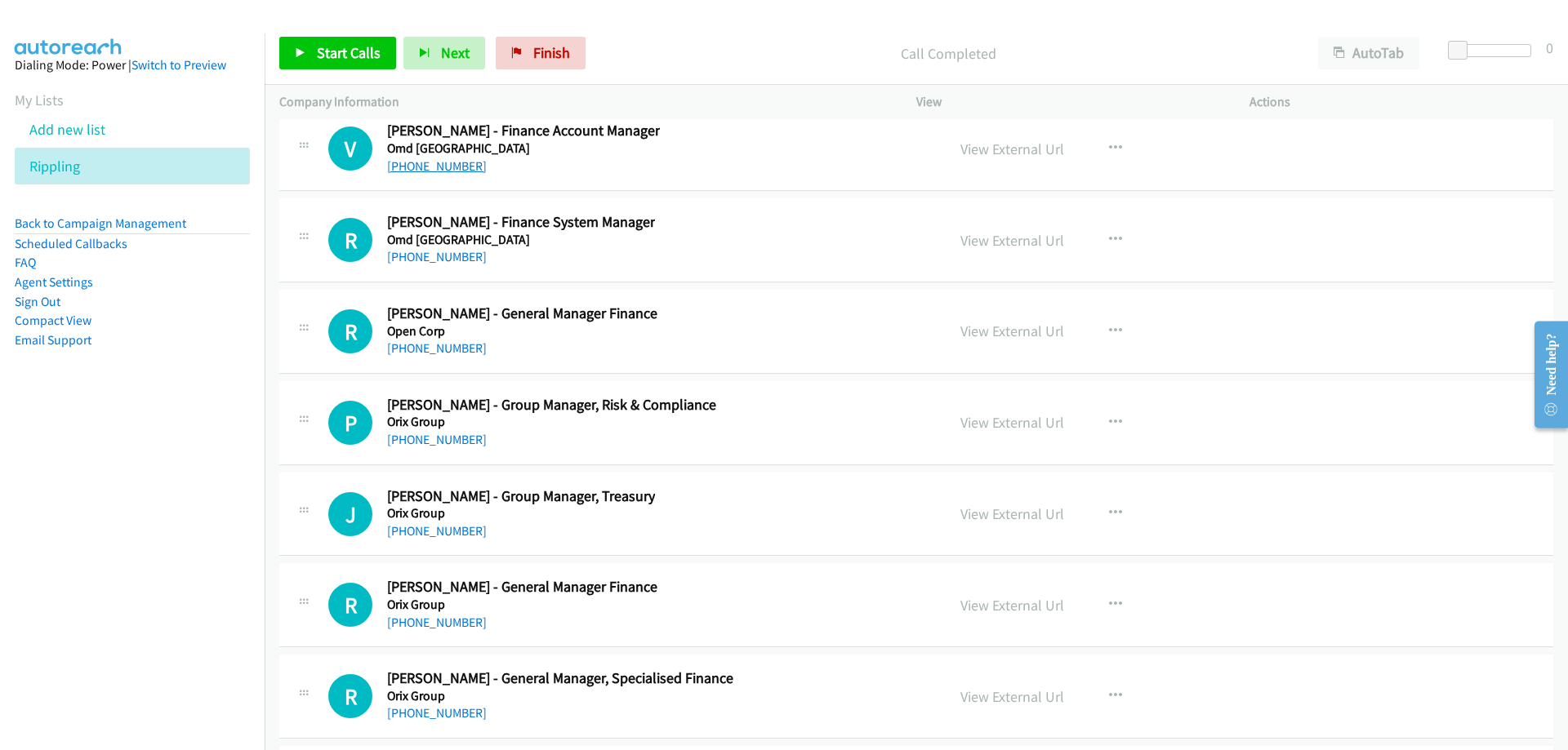
click at [448, 159] on link "[PHONE_NUMBER]" at bounding box center [437, 166] width 100 height 16
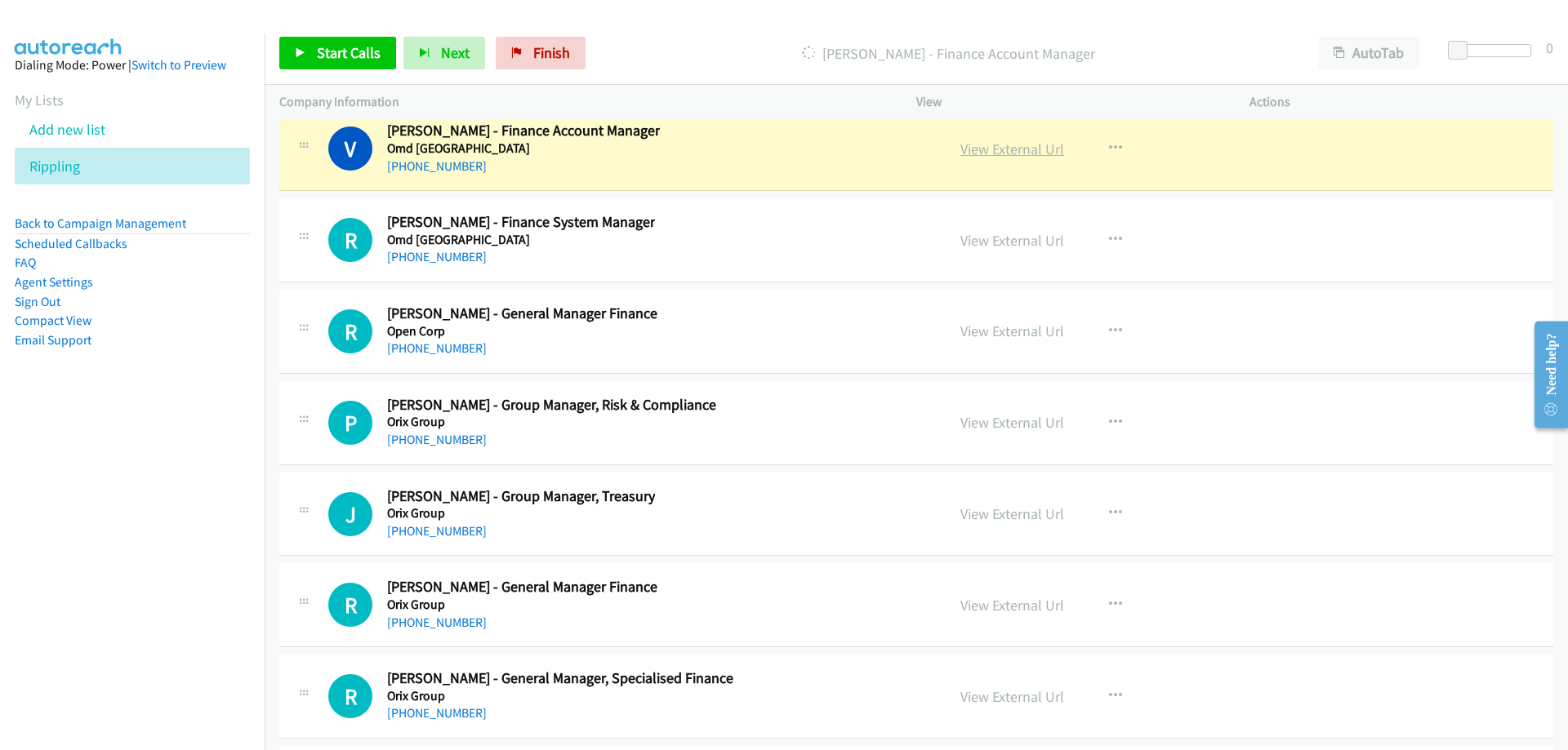
click at [987, 146] on link "View External Url" at bounding box center [1012, 148] width 104 height 19
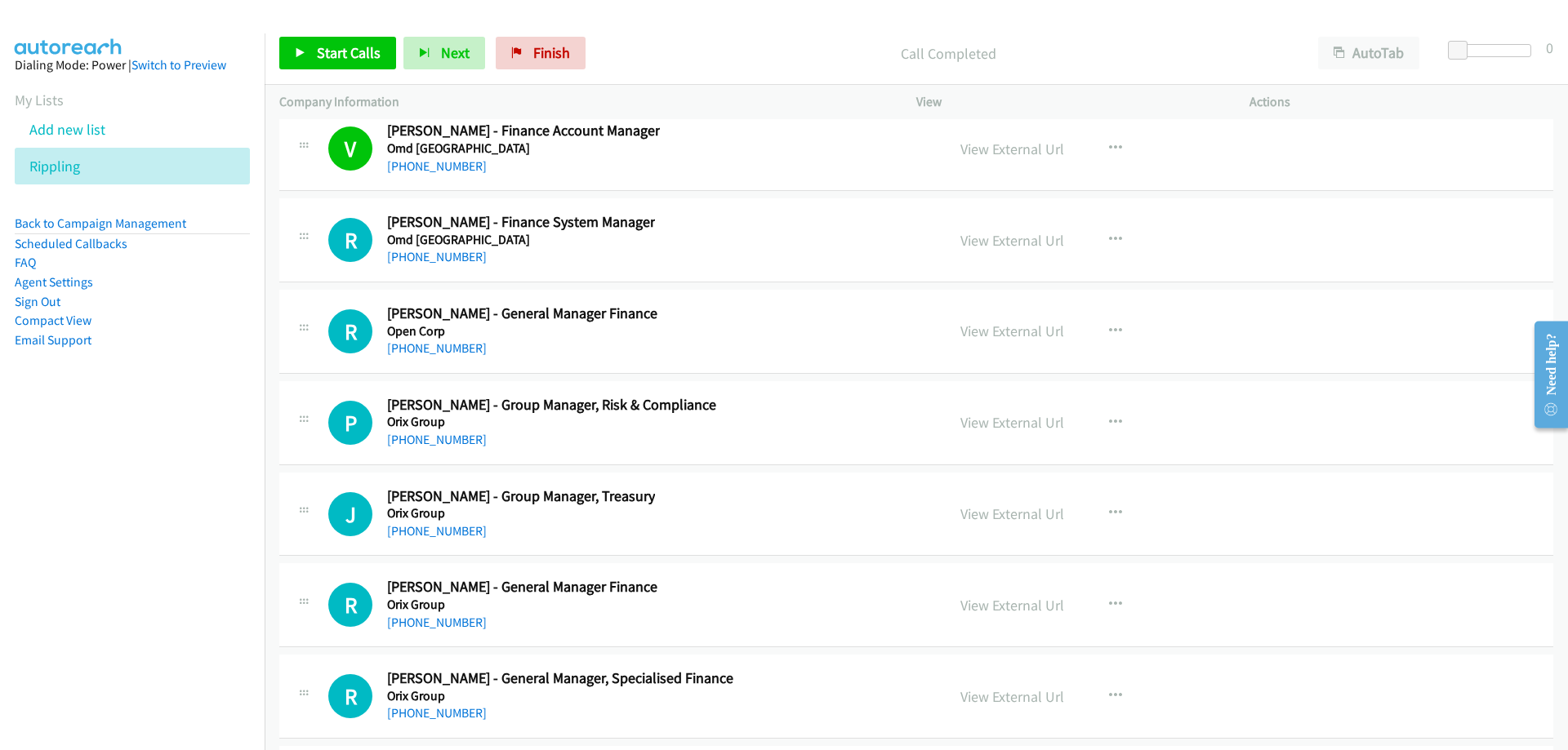
scroll to position [21146, 0]
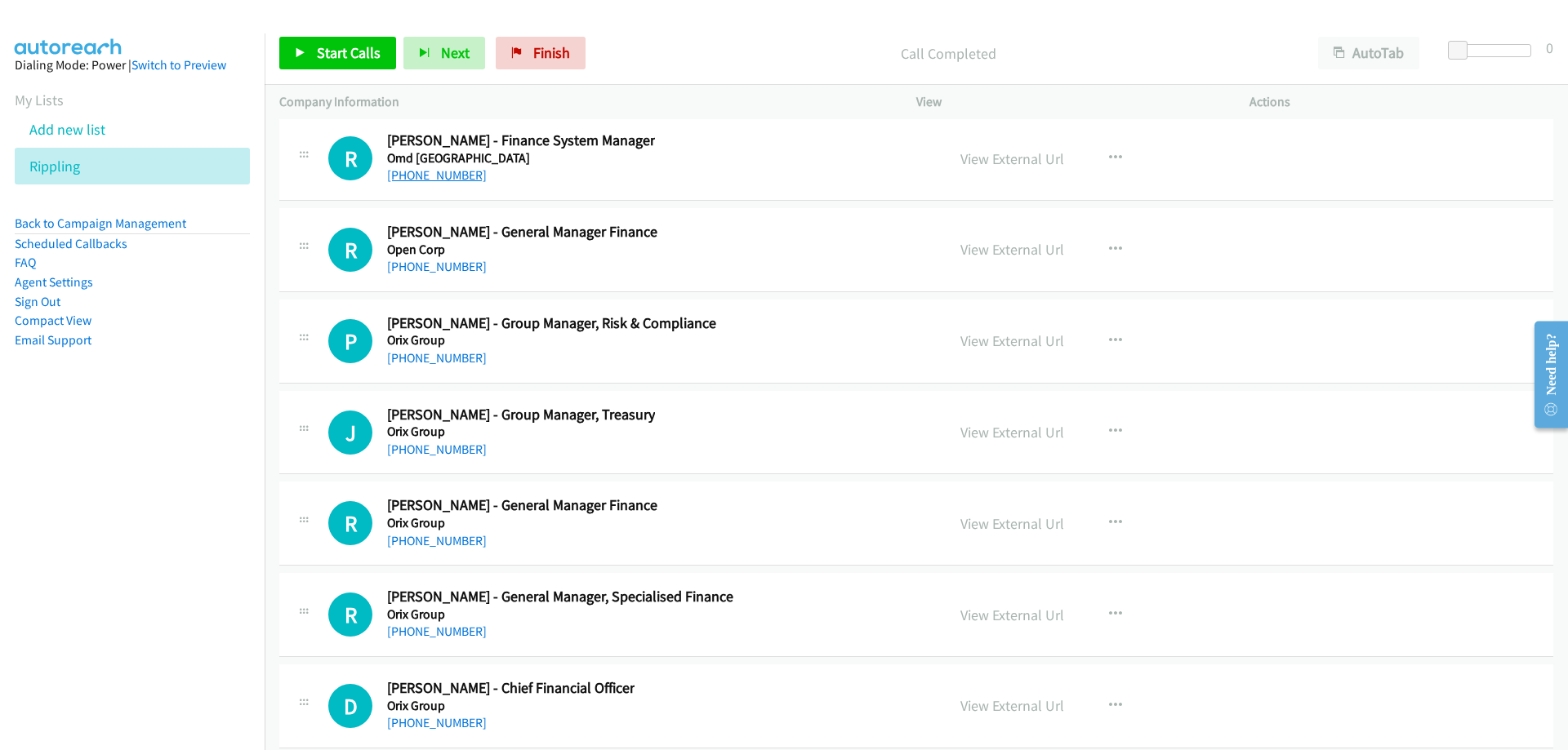
click at [411, 174] on link "[PHONE_NUMBER]" at bounding box center [437, 175] width 100 height 16
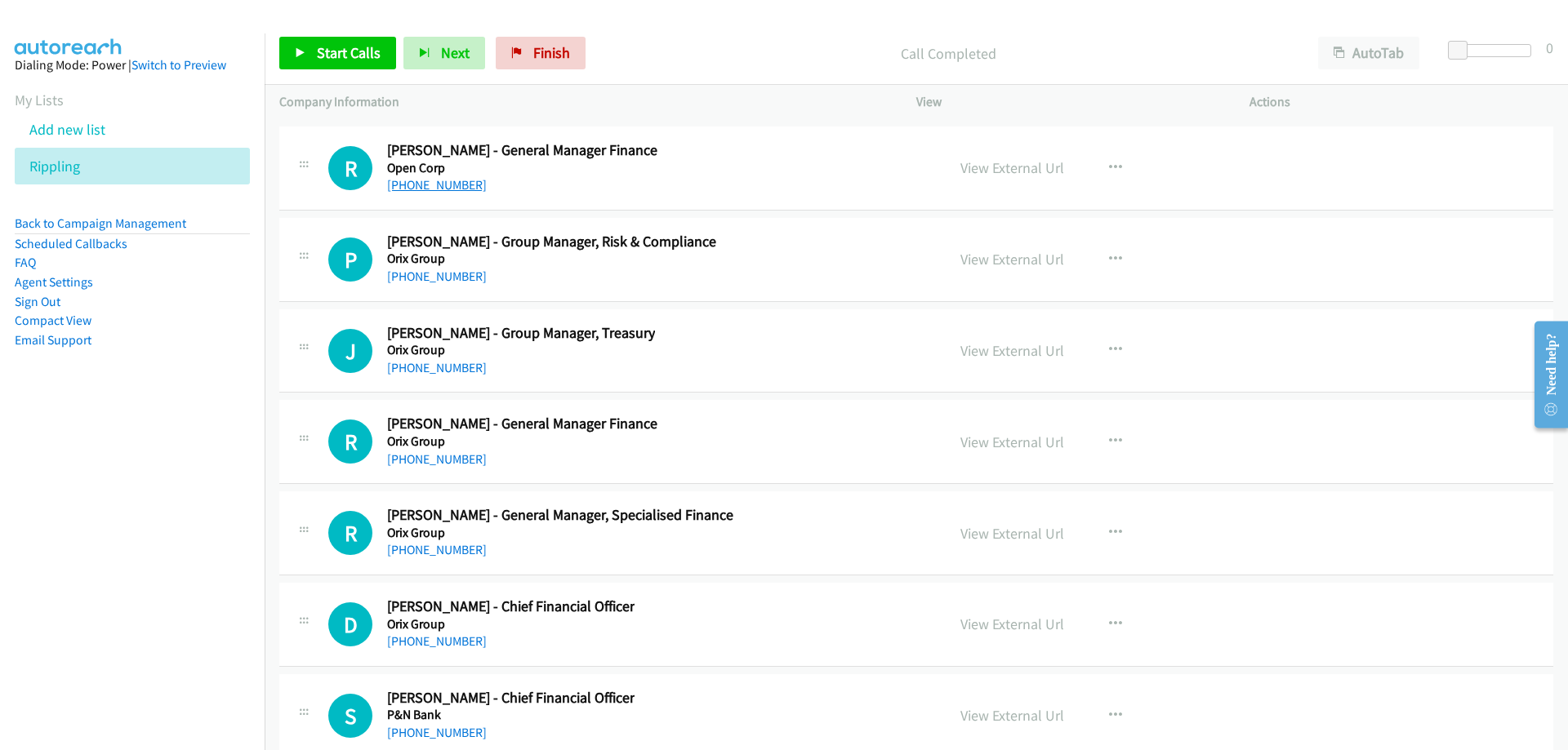
click at [412, 191] on link "[PHONE_NUMBER]" at bounding box center [437, 185] width 100 height 16
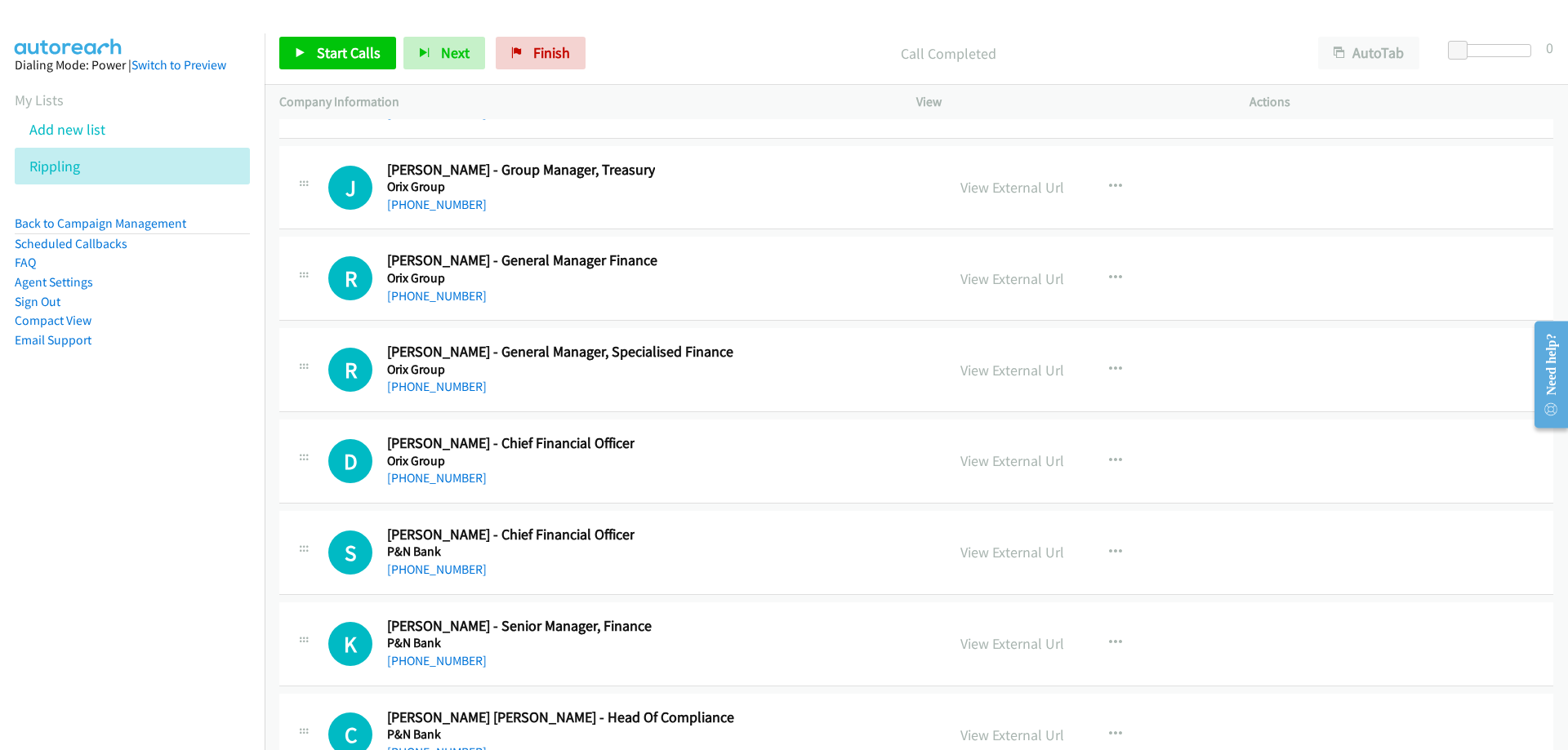
scroll to position [21473, 0]
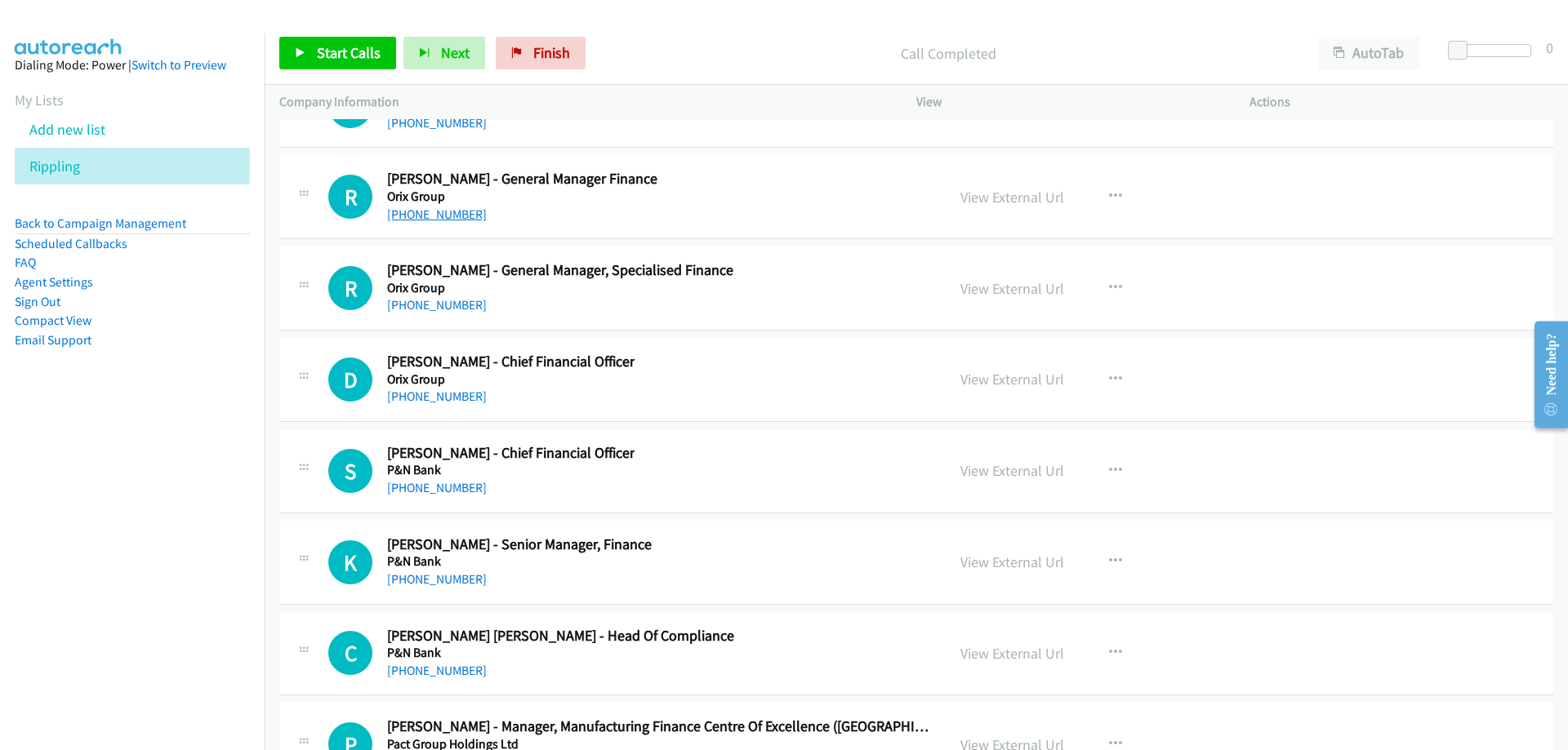
click at [433, 218] on link "[PHONE_NUMBER]" at bounding box center [437, 214] width 100 height 16
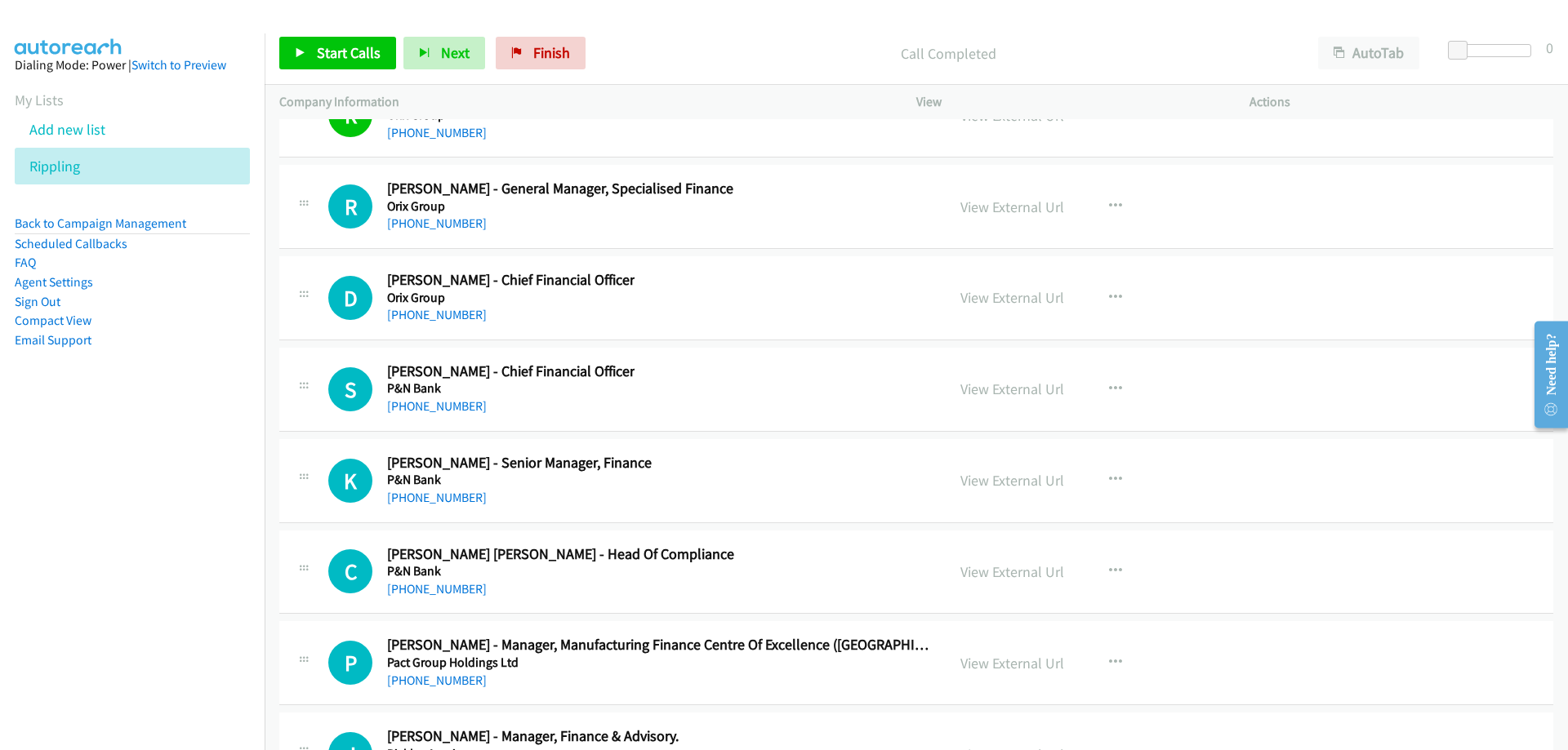
scroll to position [21636, 0]
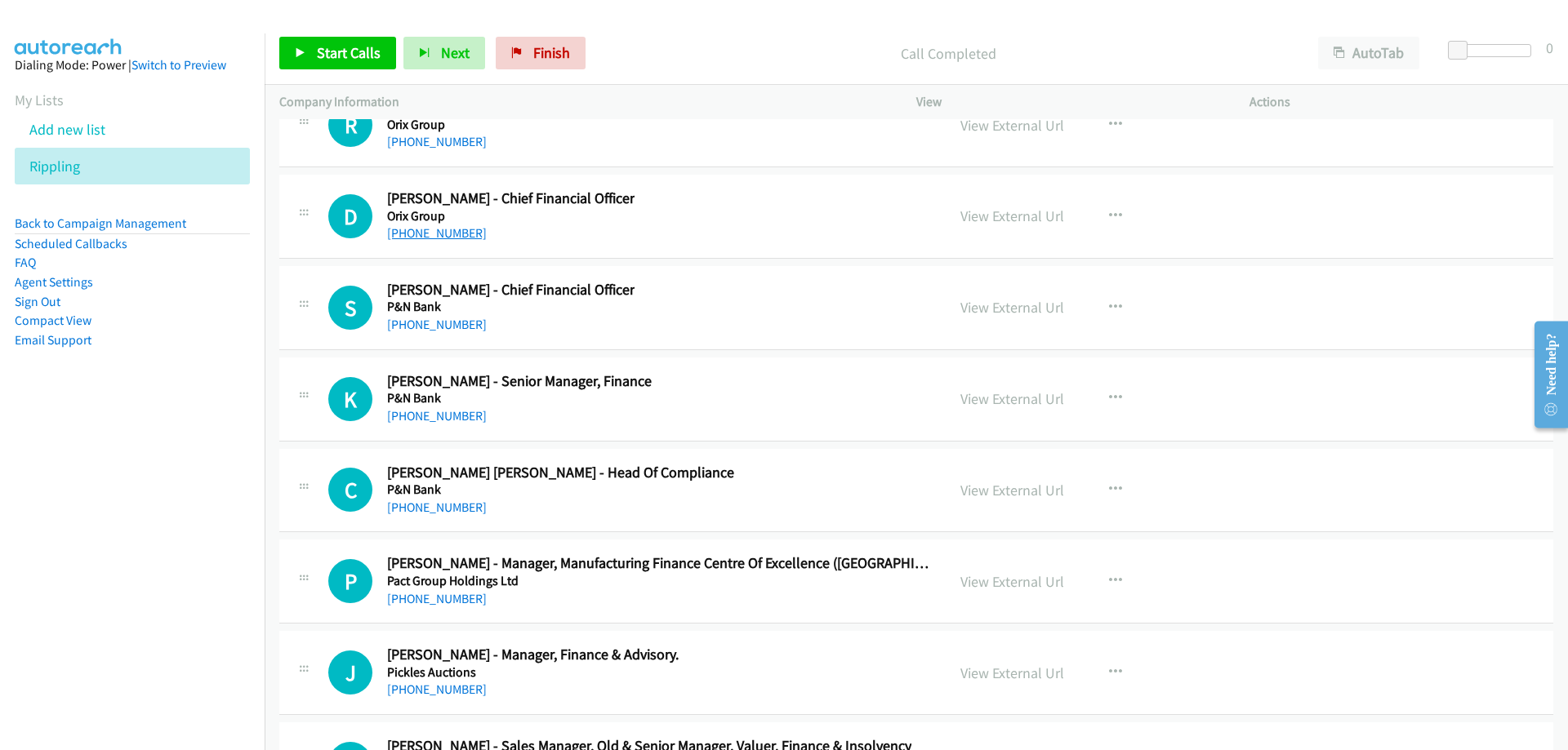
click at [453, 232] on link "[PHONE_NUMBER]" at bounding box center [437, 232] width 100 height 16
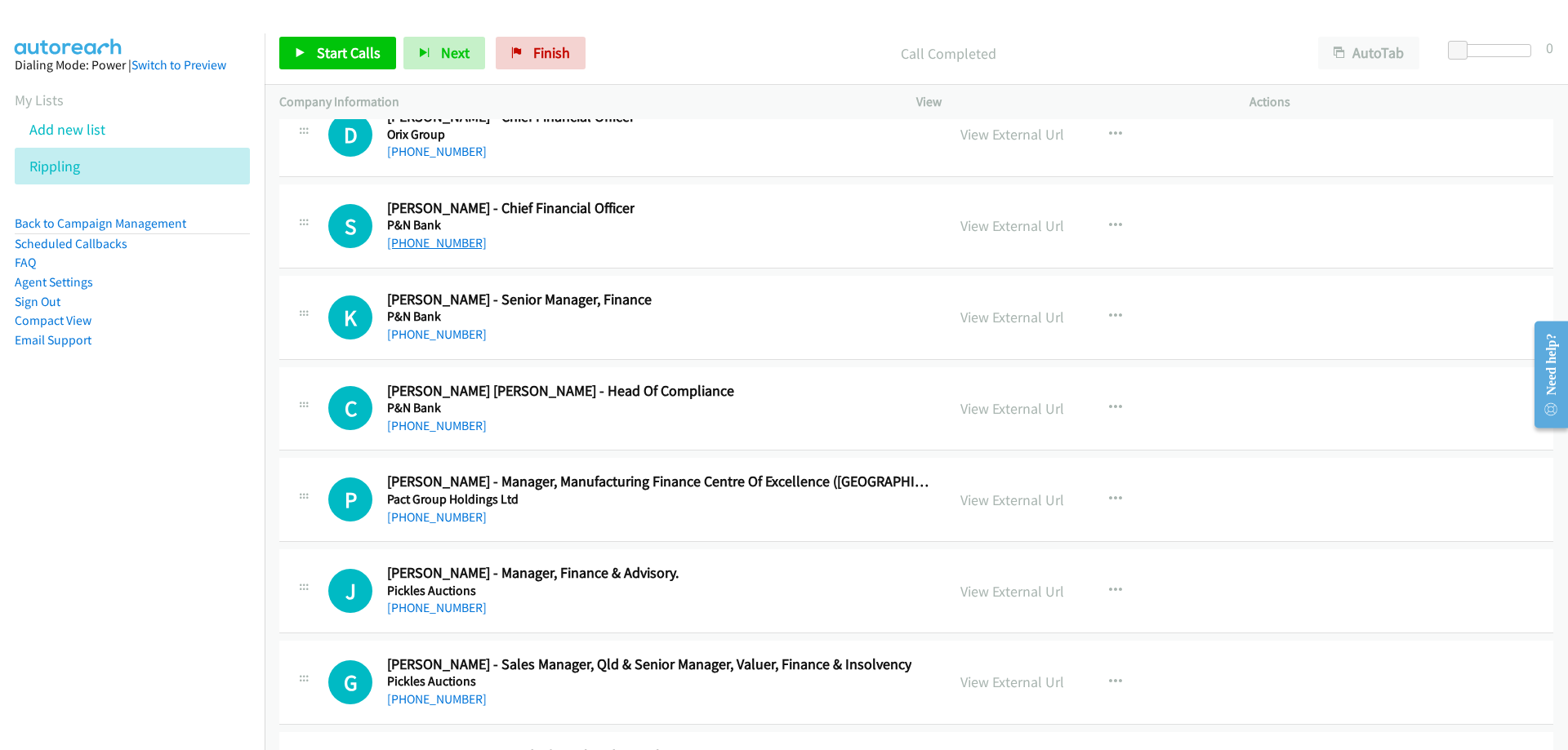
click at [449, 250] on link "[PHONE_NUMBER]" at bounding box center [437, 242] width 100 height 16
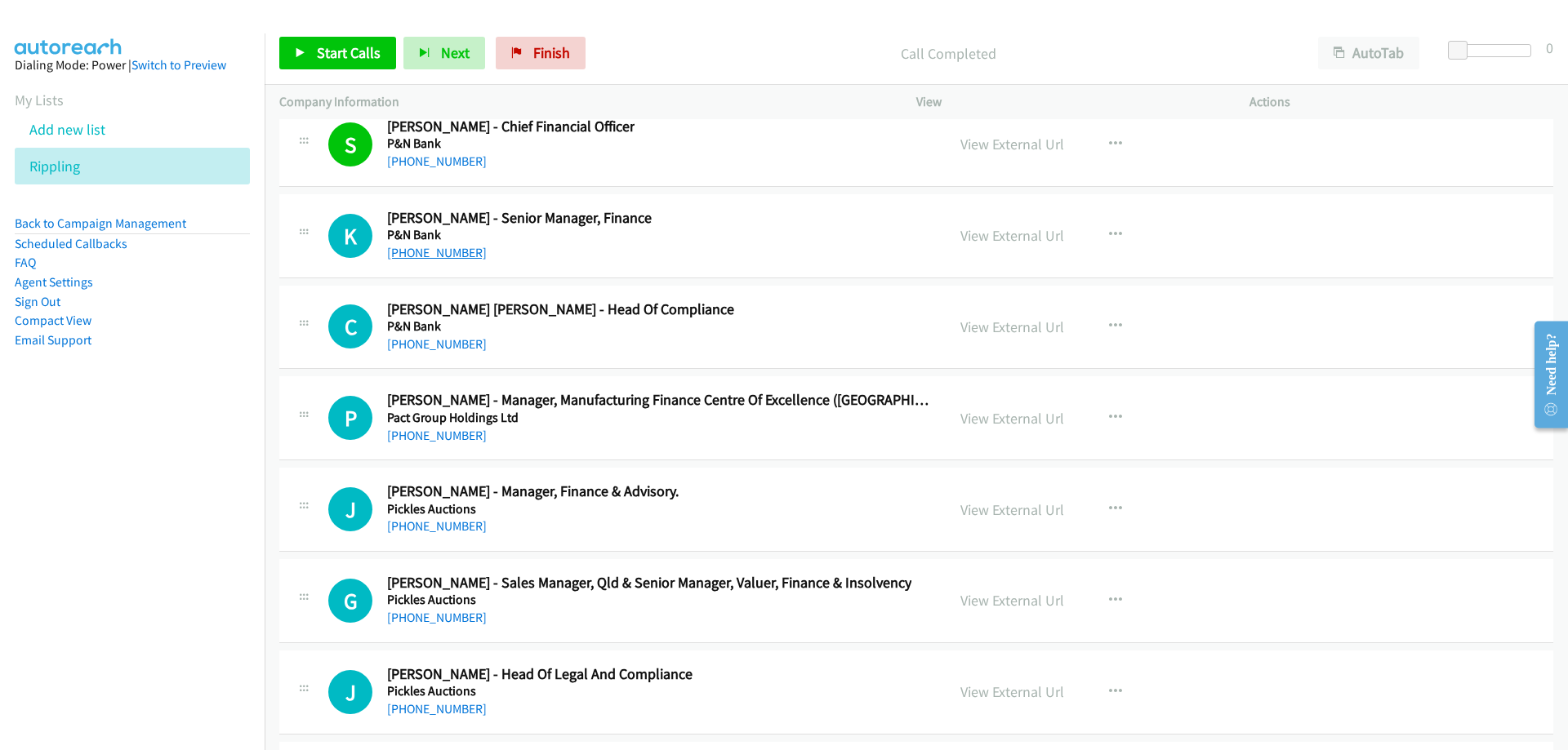
click at [436, 253] on link "[PHONE_NUMBER]" at bounding box center [437, 252] width 100 height 16
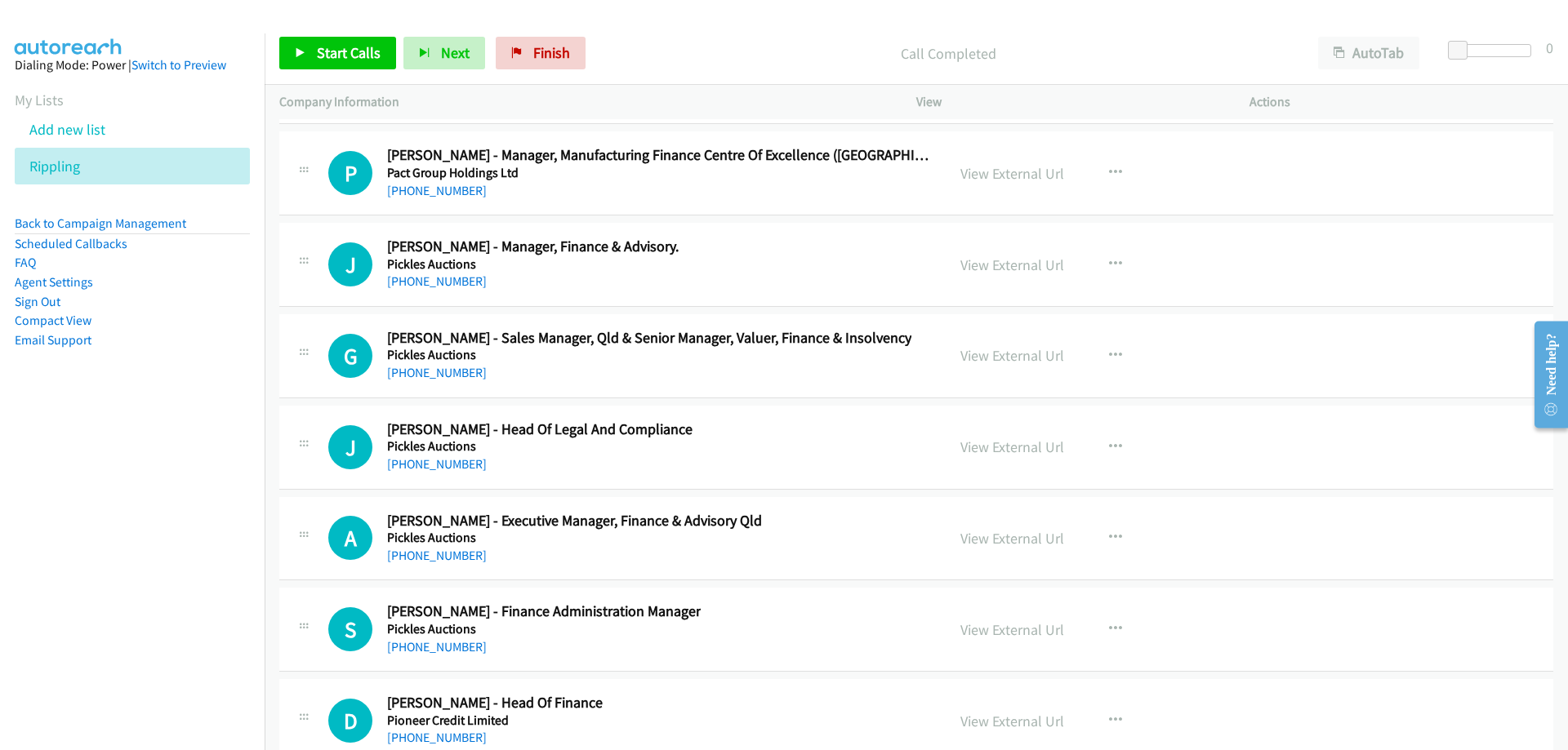
scroll to position [22126, 0]
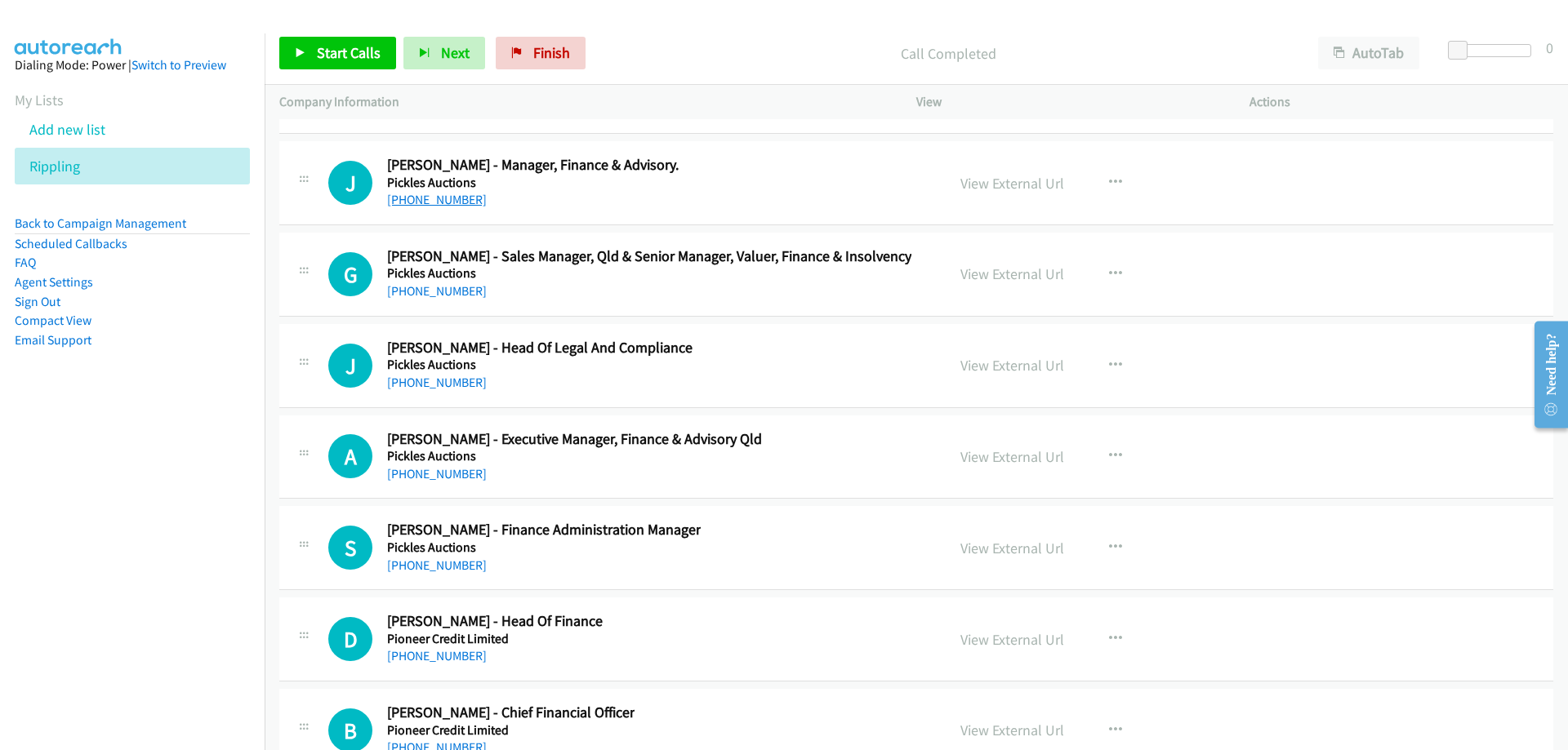
click at [430, 203] on link "[PHONE_NUMBER]" at bounding box center [437, 199] width 100 height 16
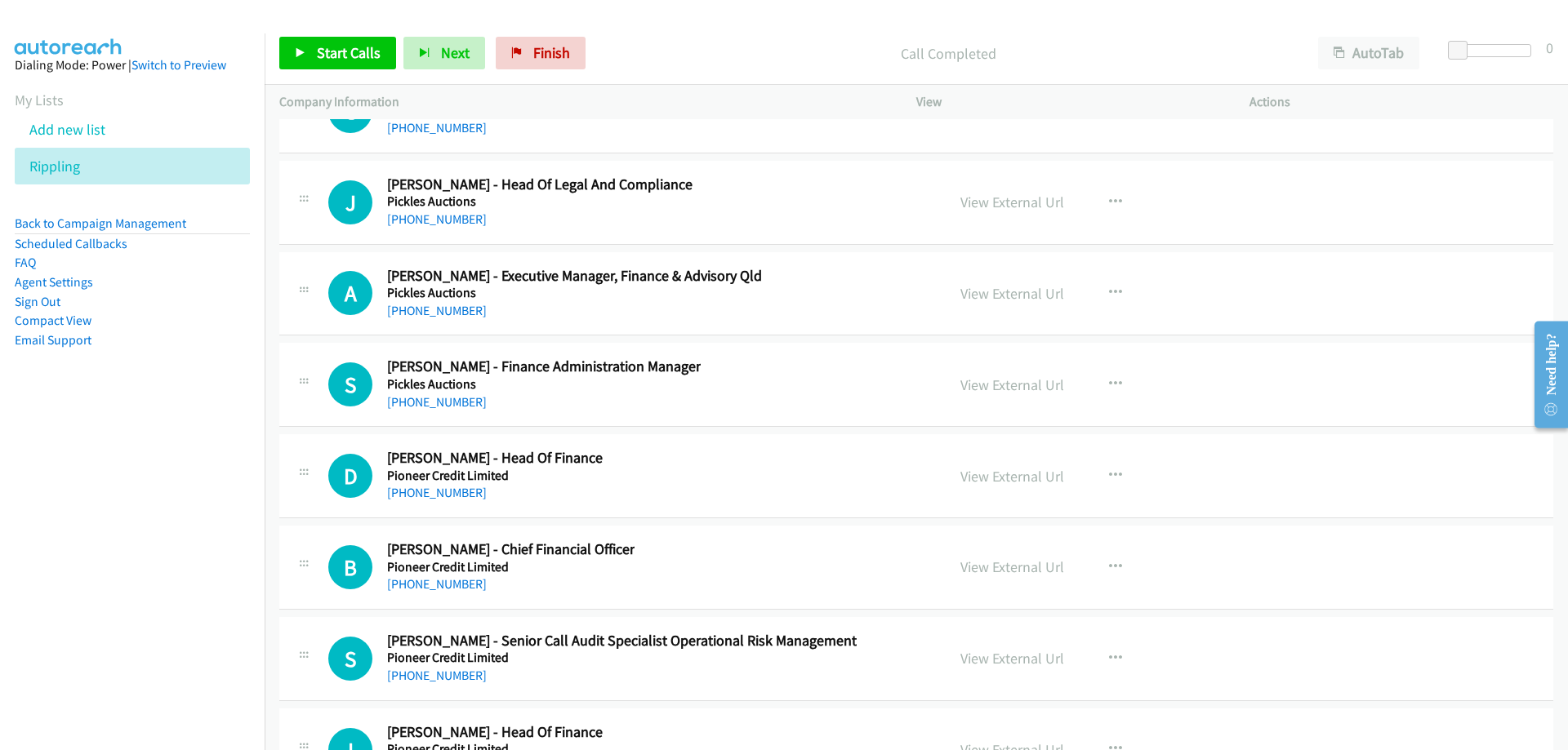
scroll to position [22371, 0]
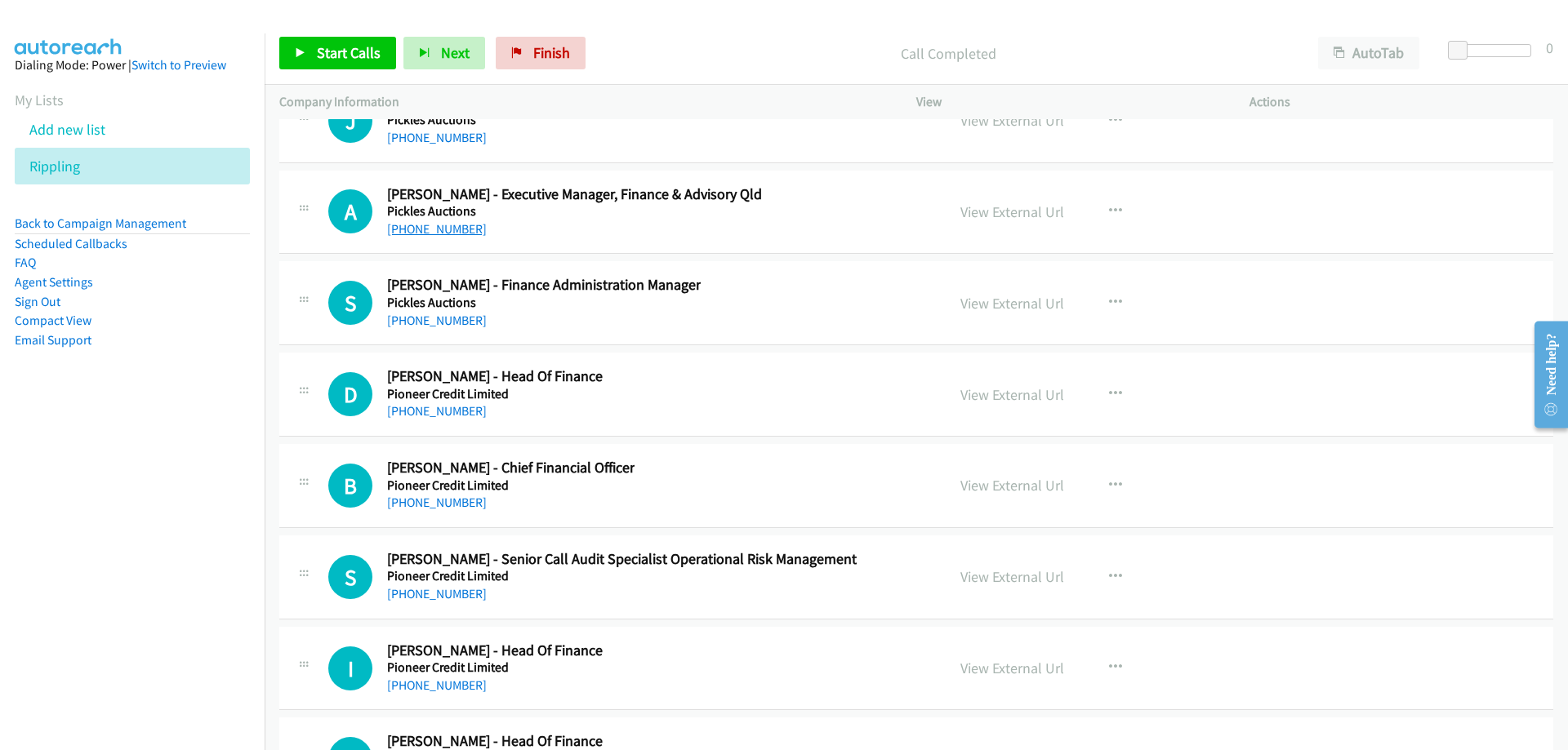
click at [451, 233] on link "[PHONE_NUMBER]" at bounding box center [437, 228] width 100 height 16
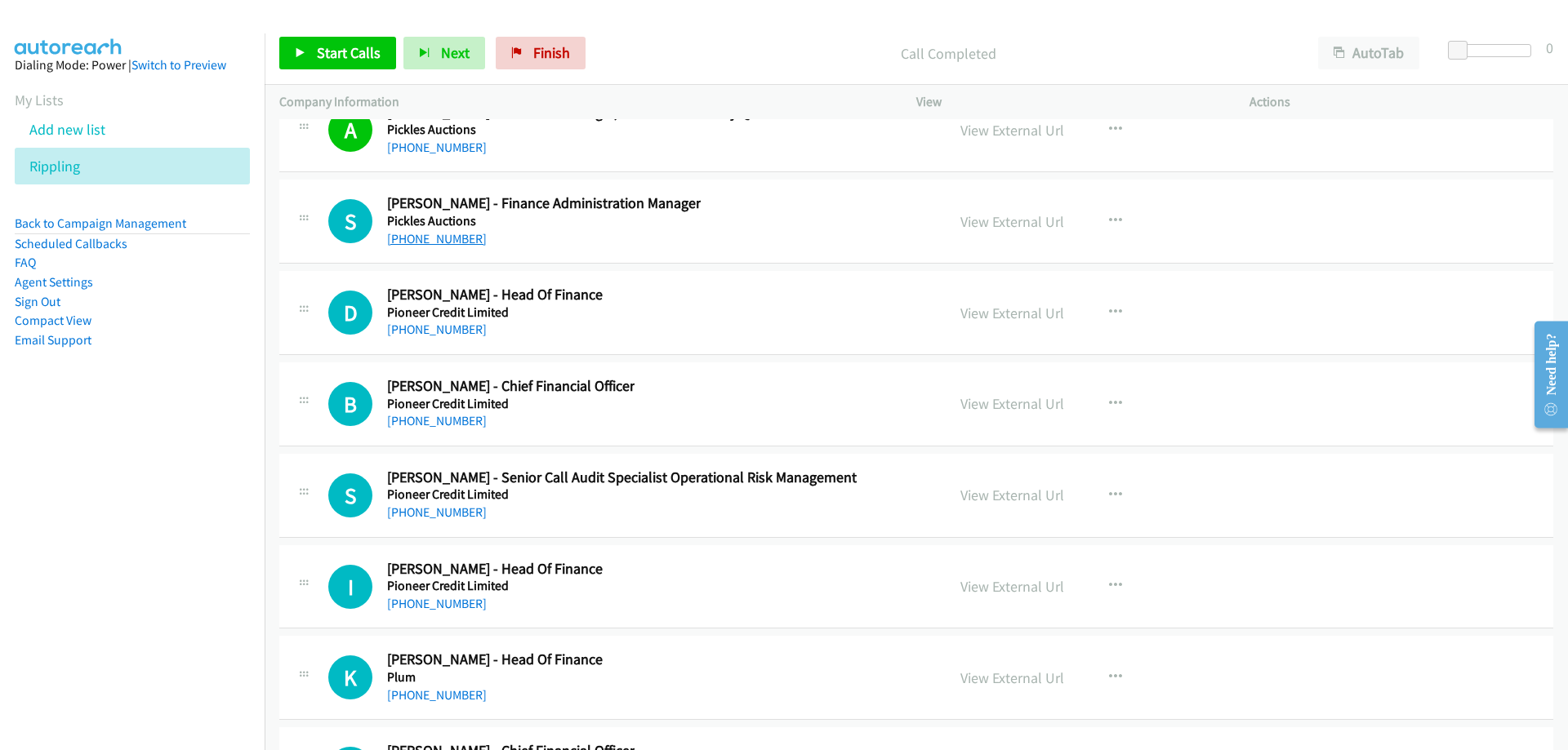
click at [465, 239] on link "[PHONE_NUMBER]" at bounding box center [437, 238] width 100 height 16
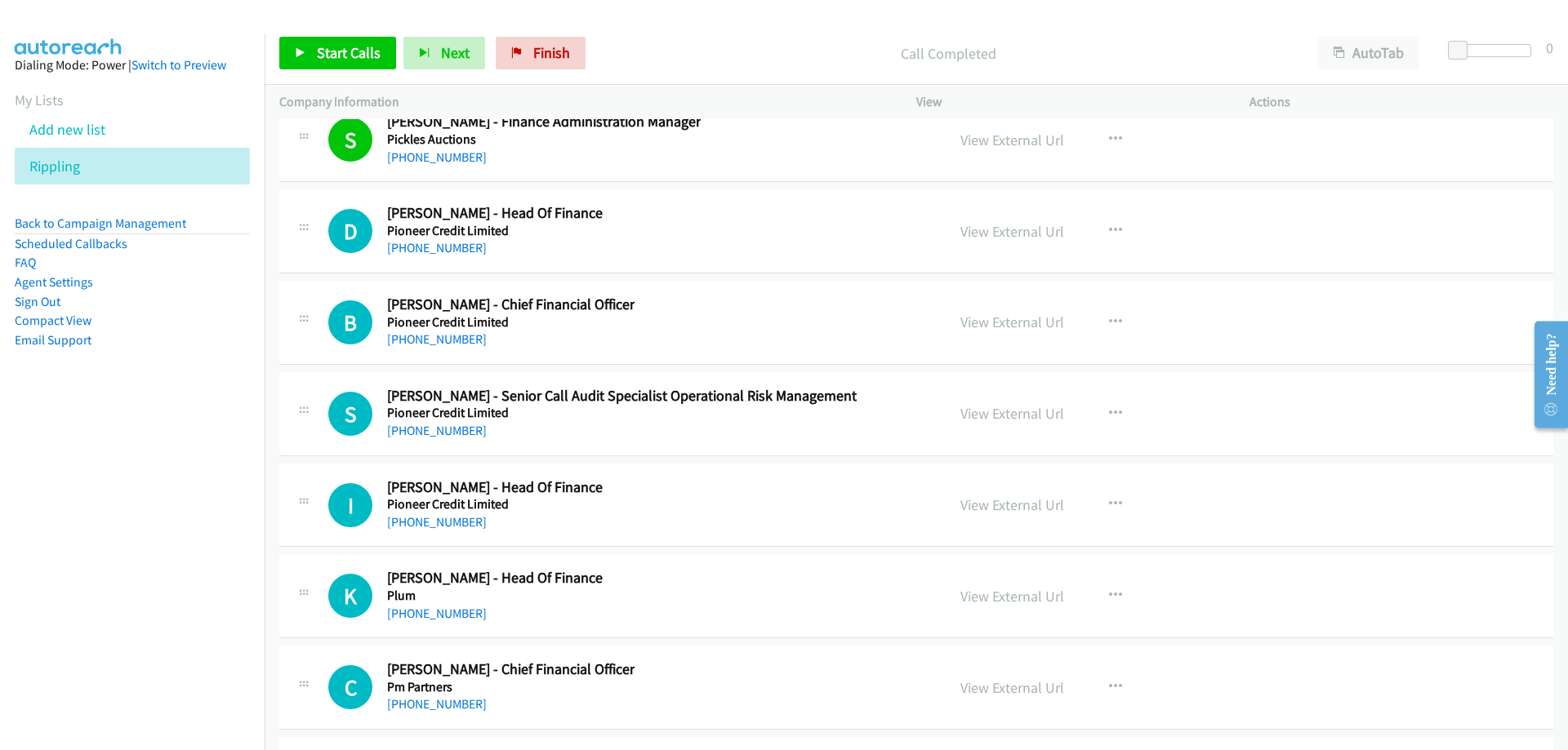
scroll to position [22616, 0]
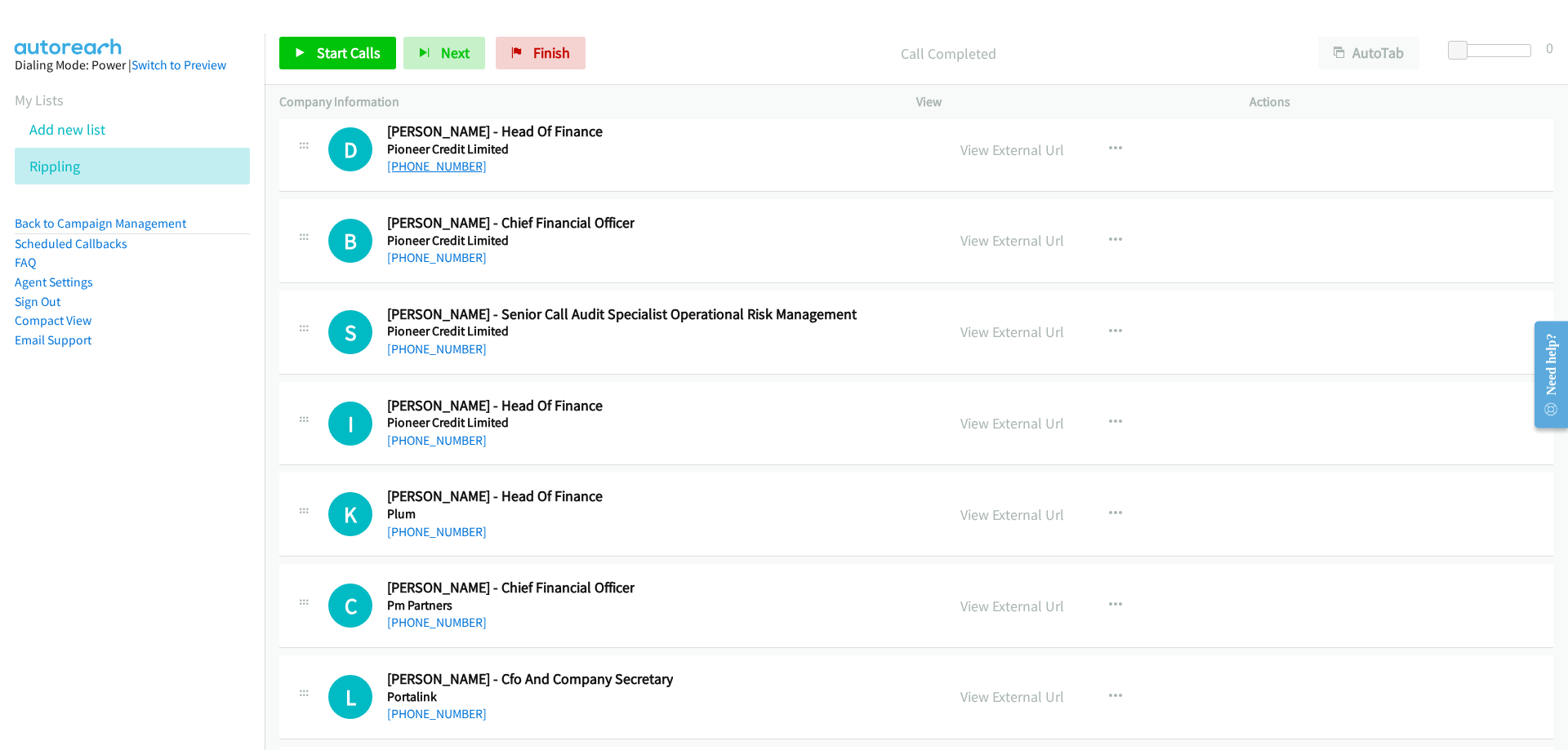
click at [412, 171] on link "[PHONE_NUMBER]" at bounding box center [437, 166] width 100 height 16
click at [407, 169] on link "[PHONE_NUMBER]" at bounding box center [437, 166] width 100 height 16
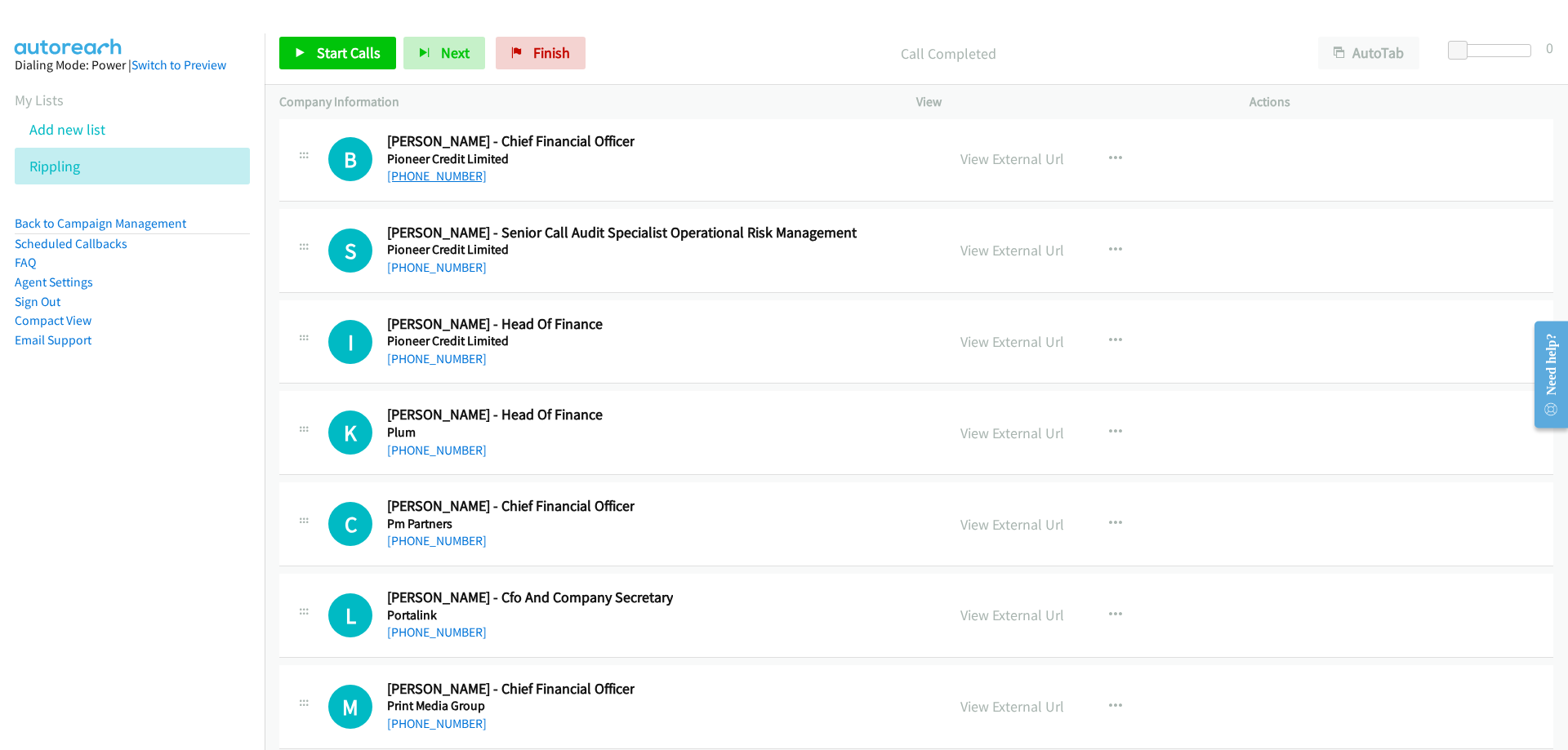
click at [419, 178] on link "[PHONE_NUMBER]" at bounding box center [437, 176] width 100 height 16
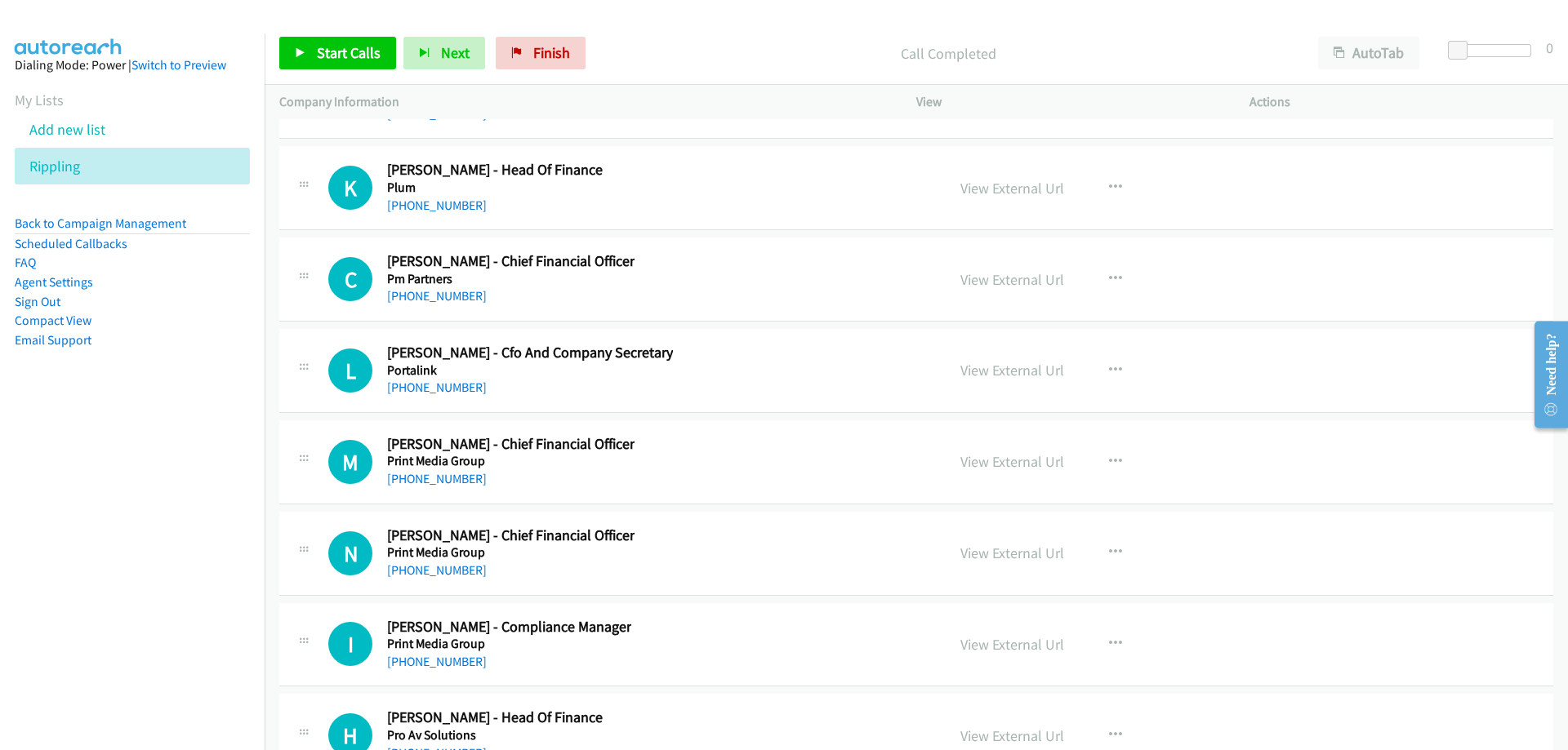
scroll to position [23024, 0]
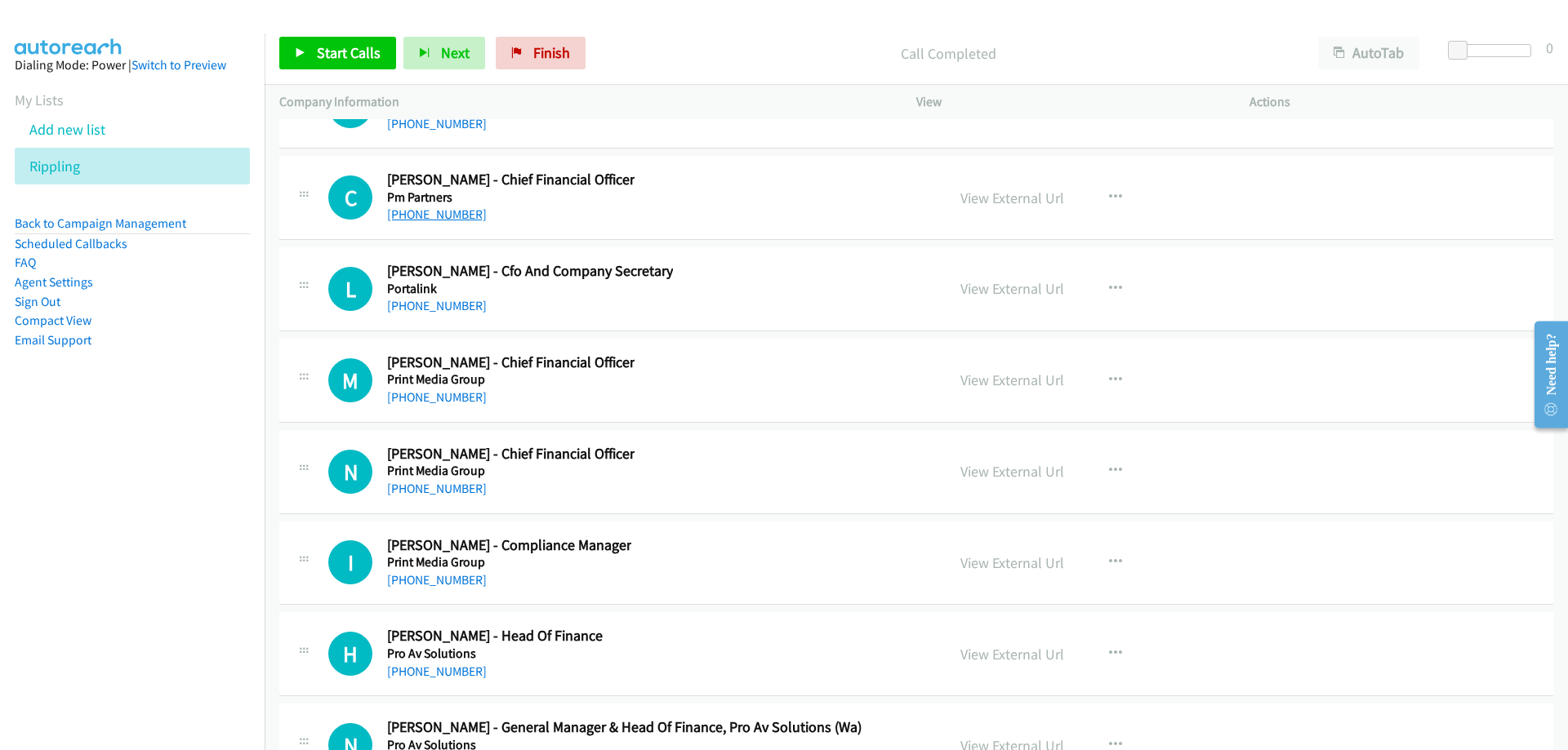
click at [410, 218] on link "[PHONE_NUMBER]" at bounding box center [437, 214] width 100 height 16
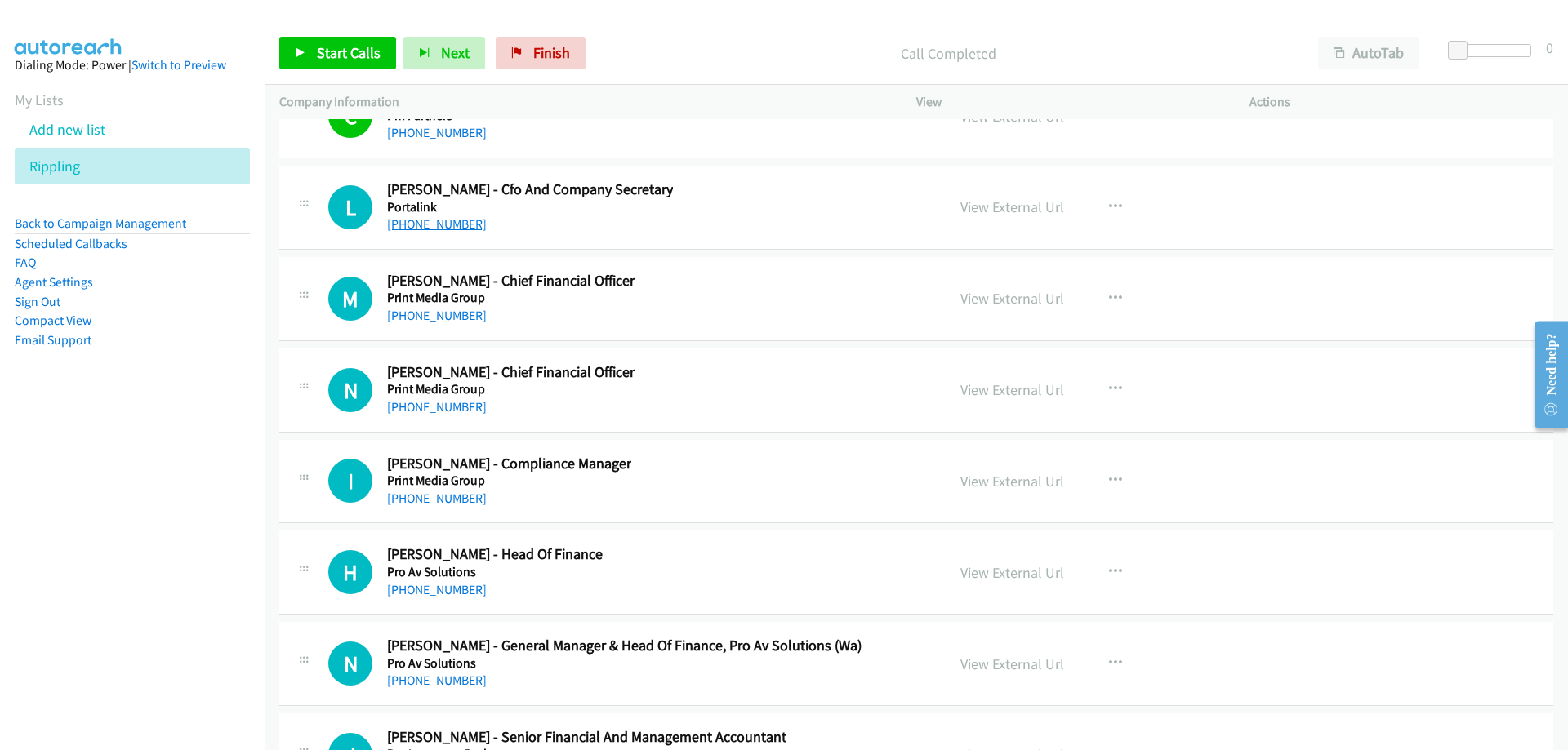
click at [453, 218] on link "[PHONE_NUMBER]" at bounding box center [437, 224] width 100 height 16
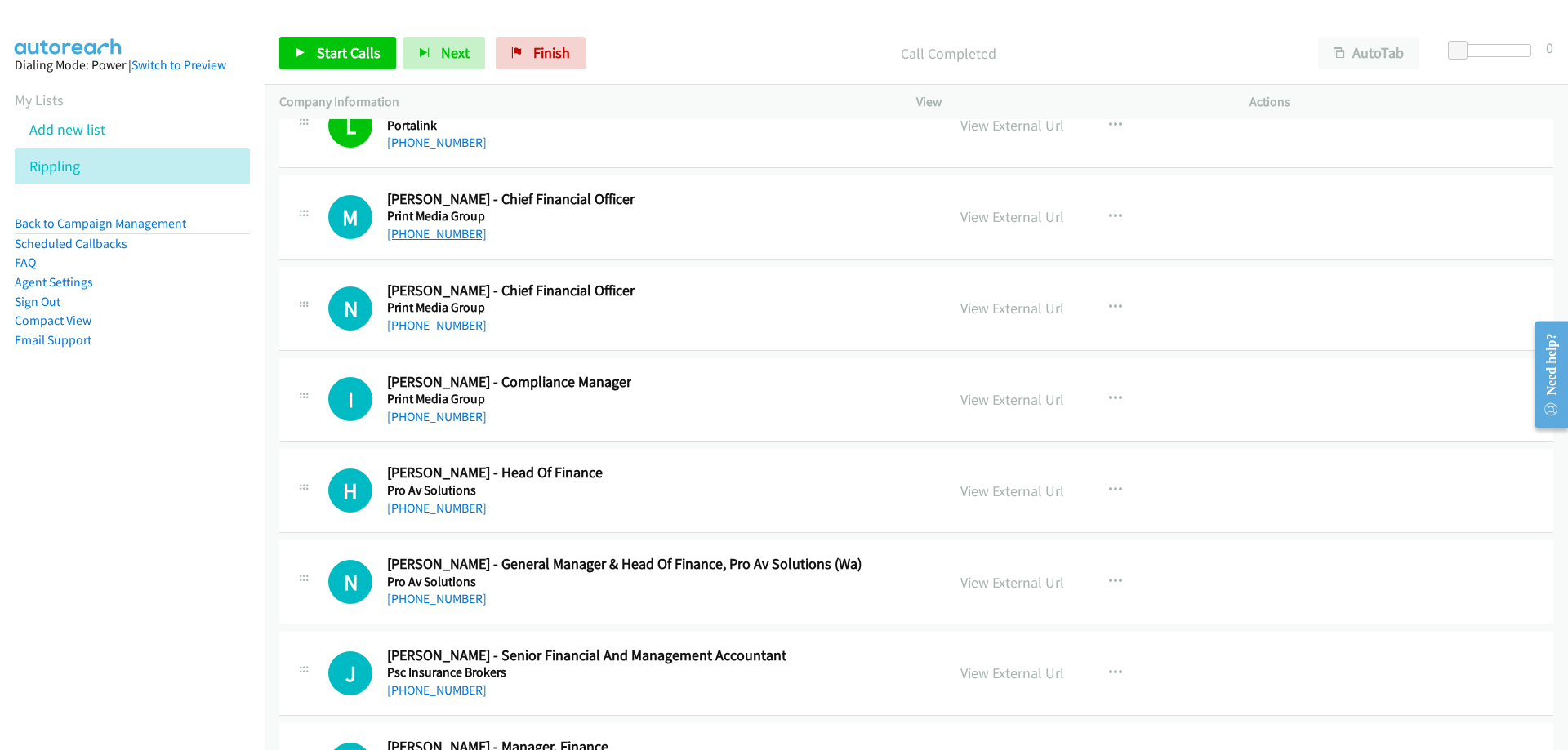
click at [425, 233] on link "[PHONE_NUMBER]" at bounding box center [437, 233] width 100 height 16
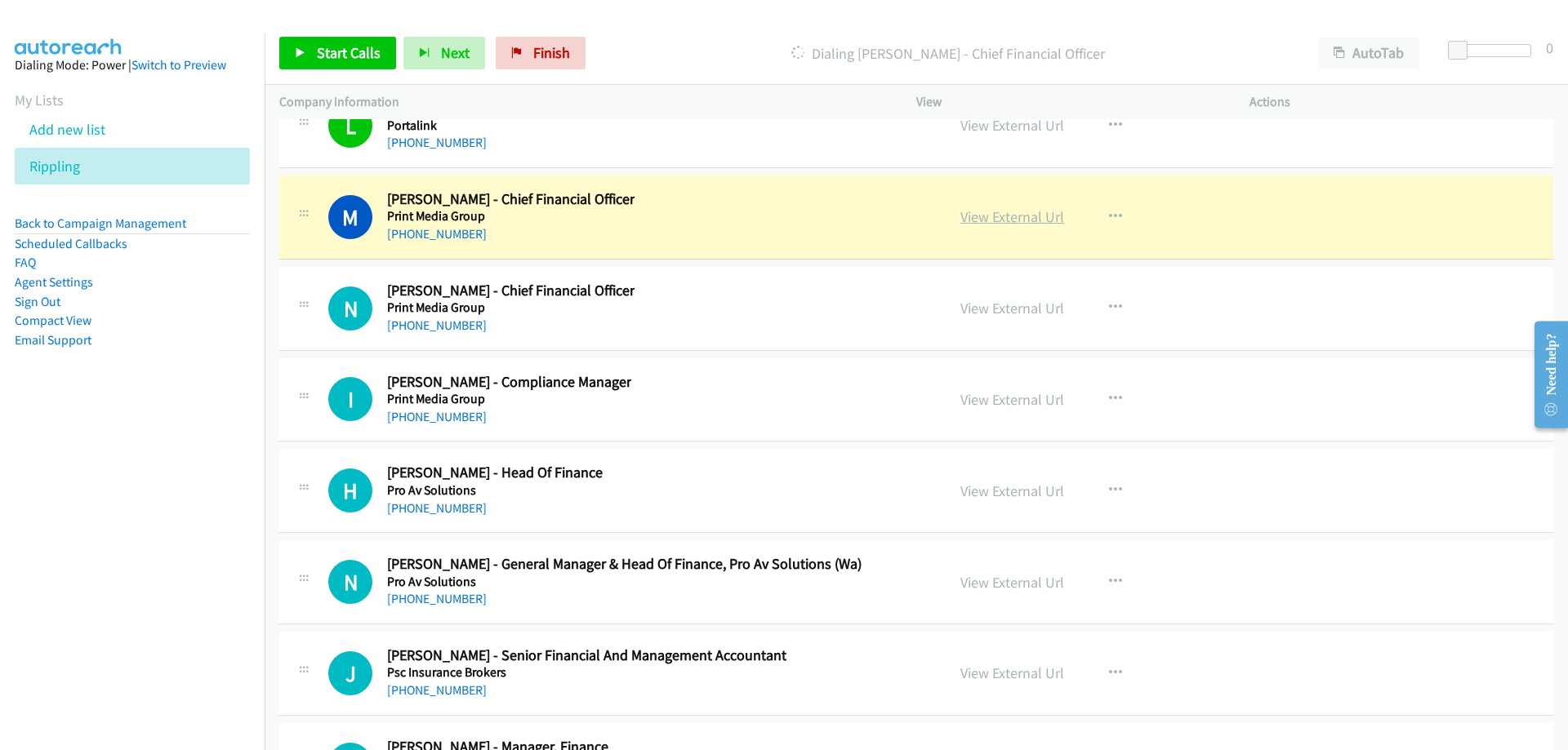
click at [985, 220] on link "View External Url" at bounding box center [1012, 217] width 104 height 19
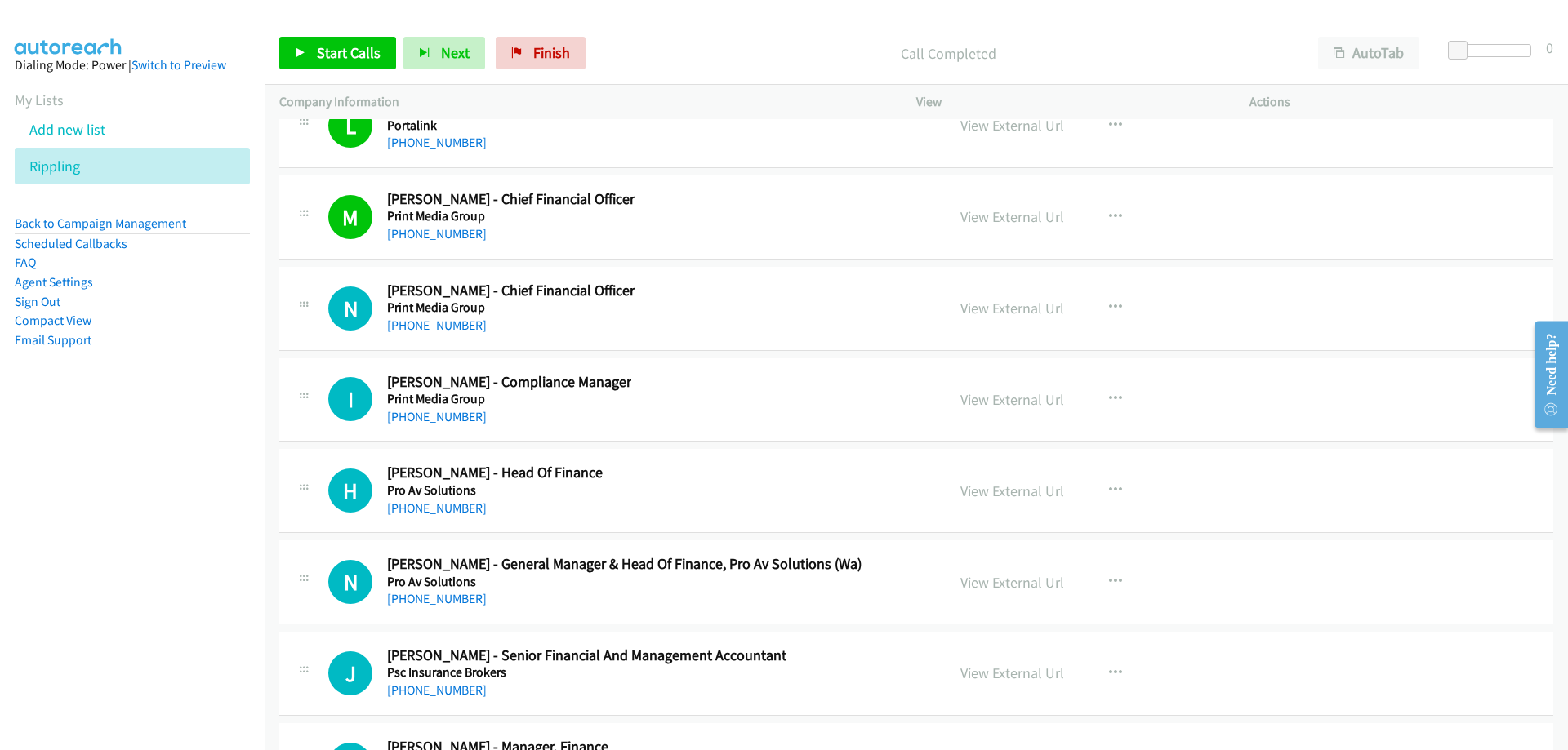
scroll to position [23269, 0]
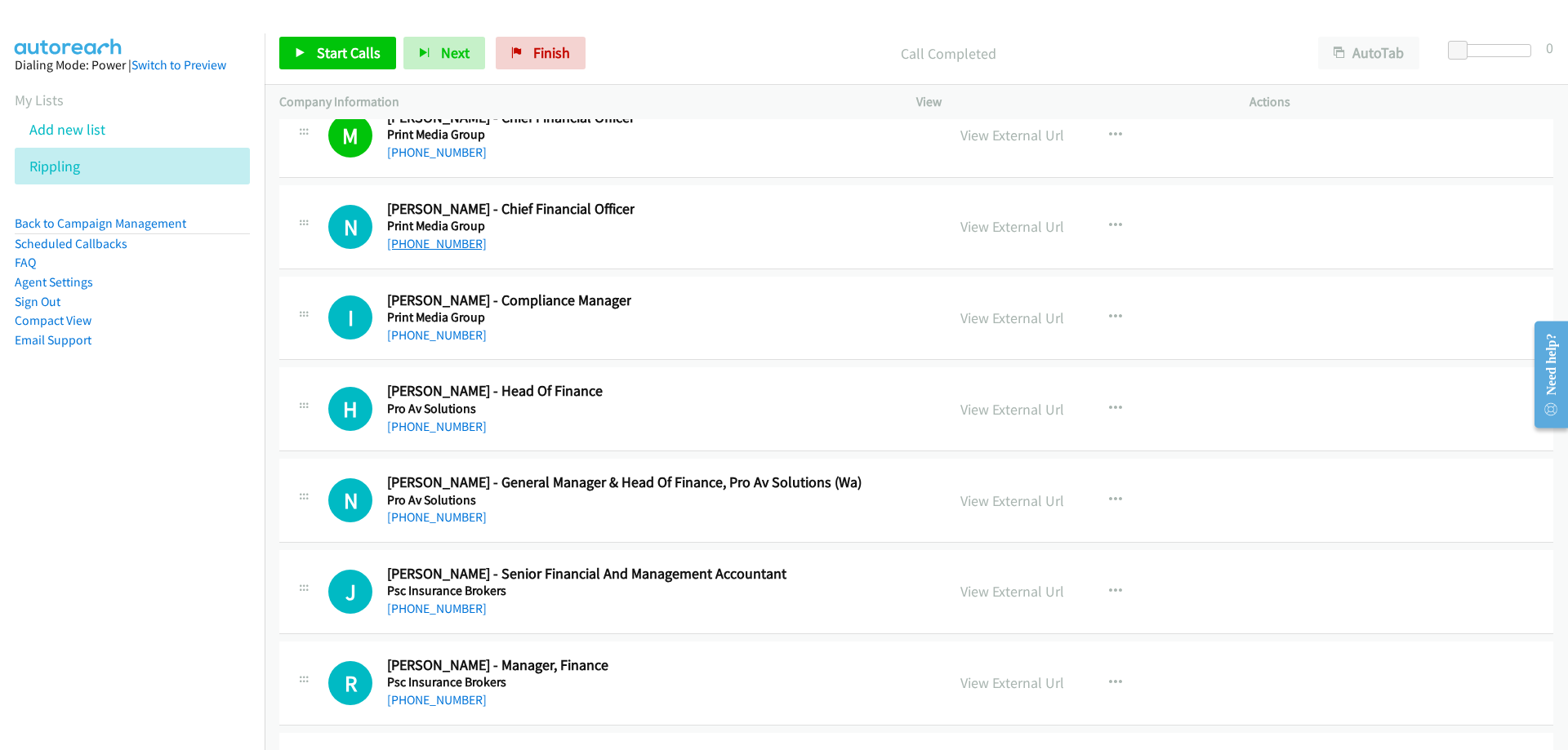
click at [462, 241] on link "[PHONE_NUMBER]" at bounding box center [437, 243] width 100 height 16
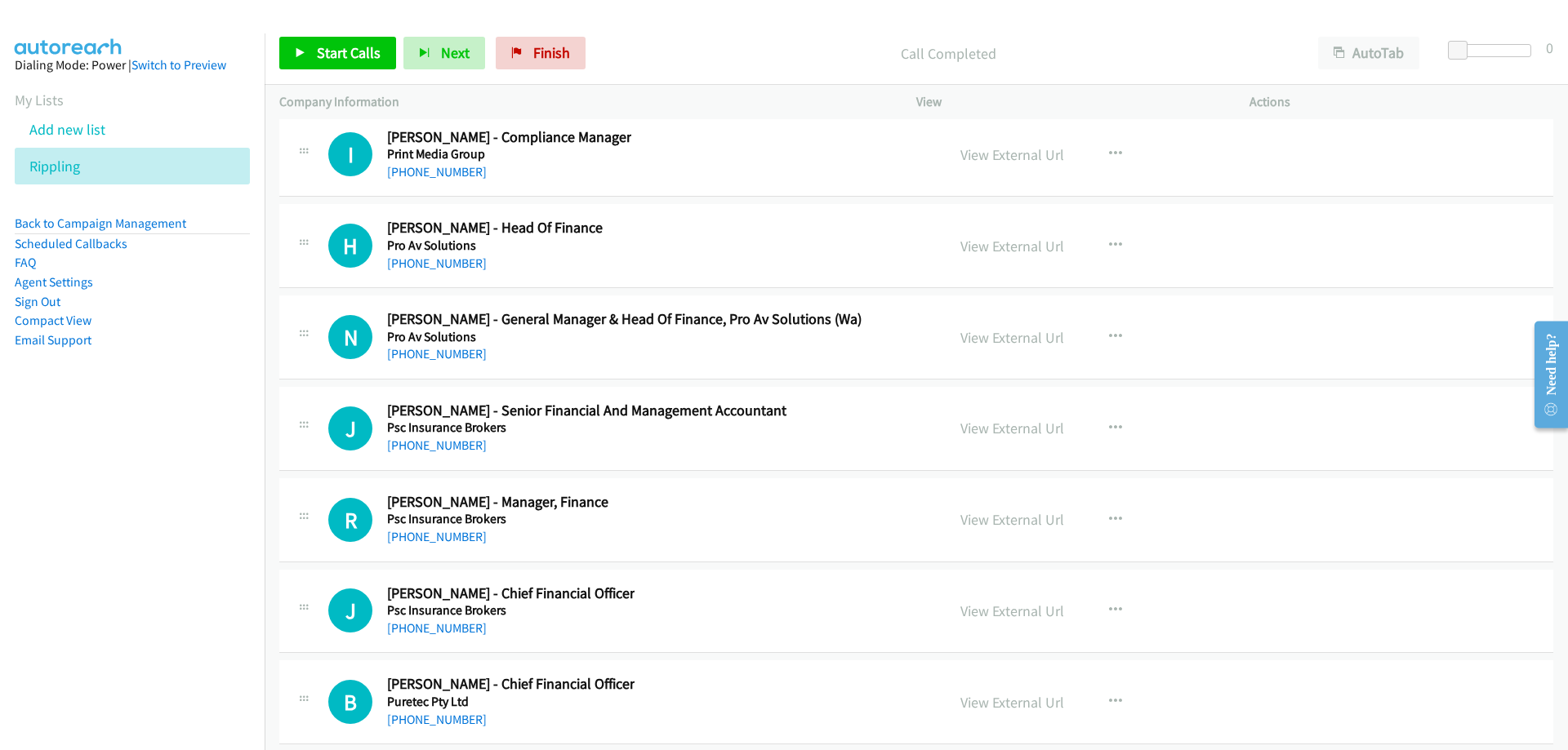
scroll to position [23514, 0]
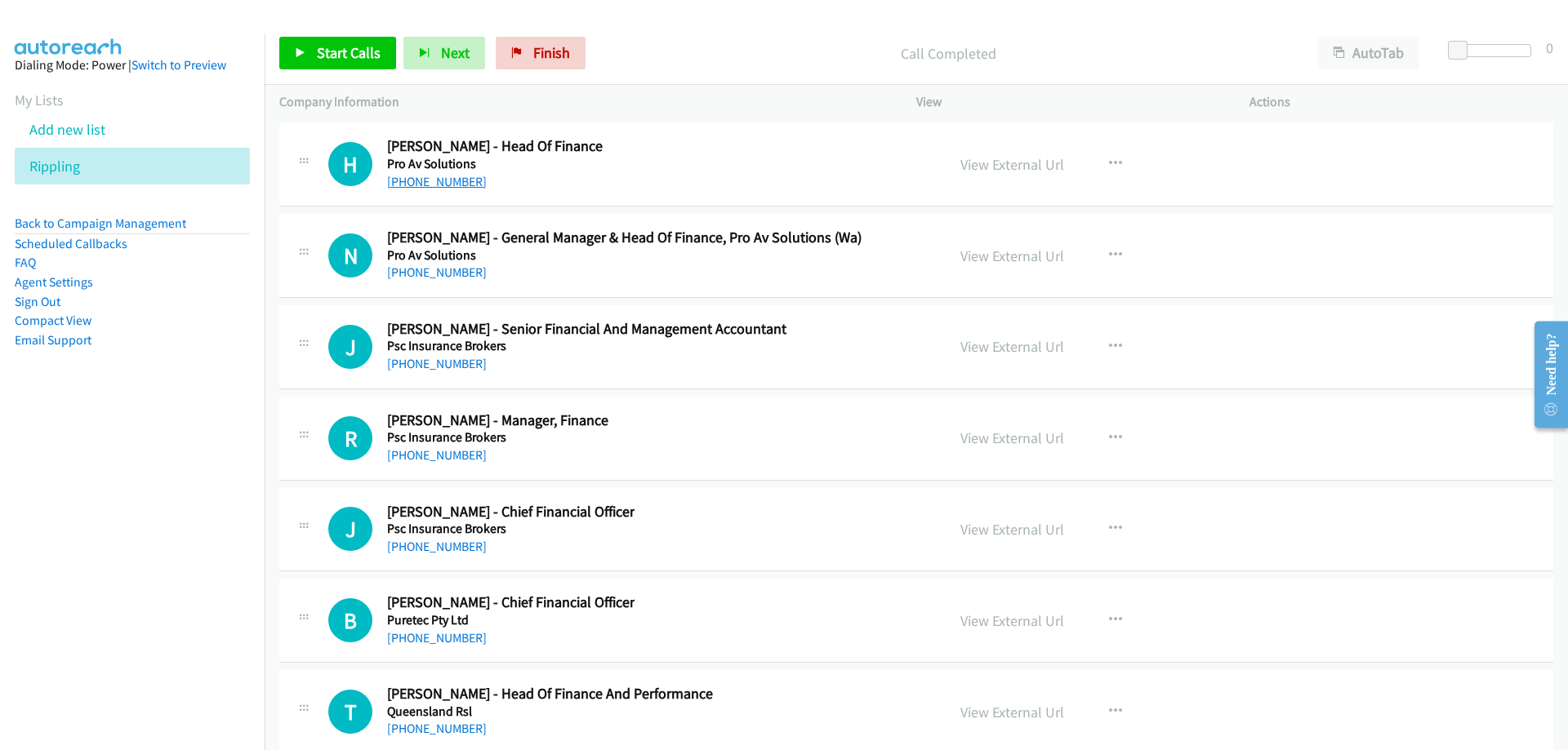
click at [426, 182] on link "[PHONE_NUMBER]" at bounding box center [437, 181] width 100 height 16
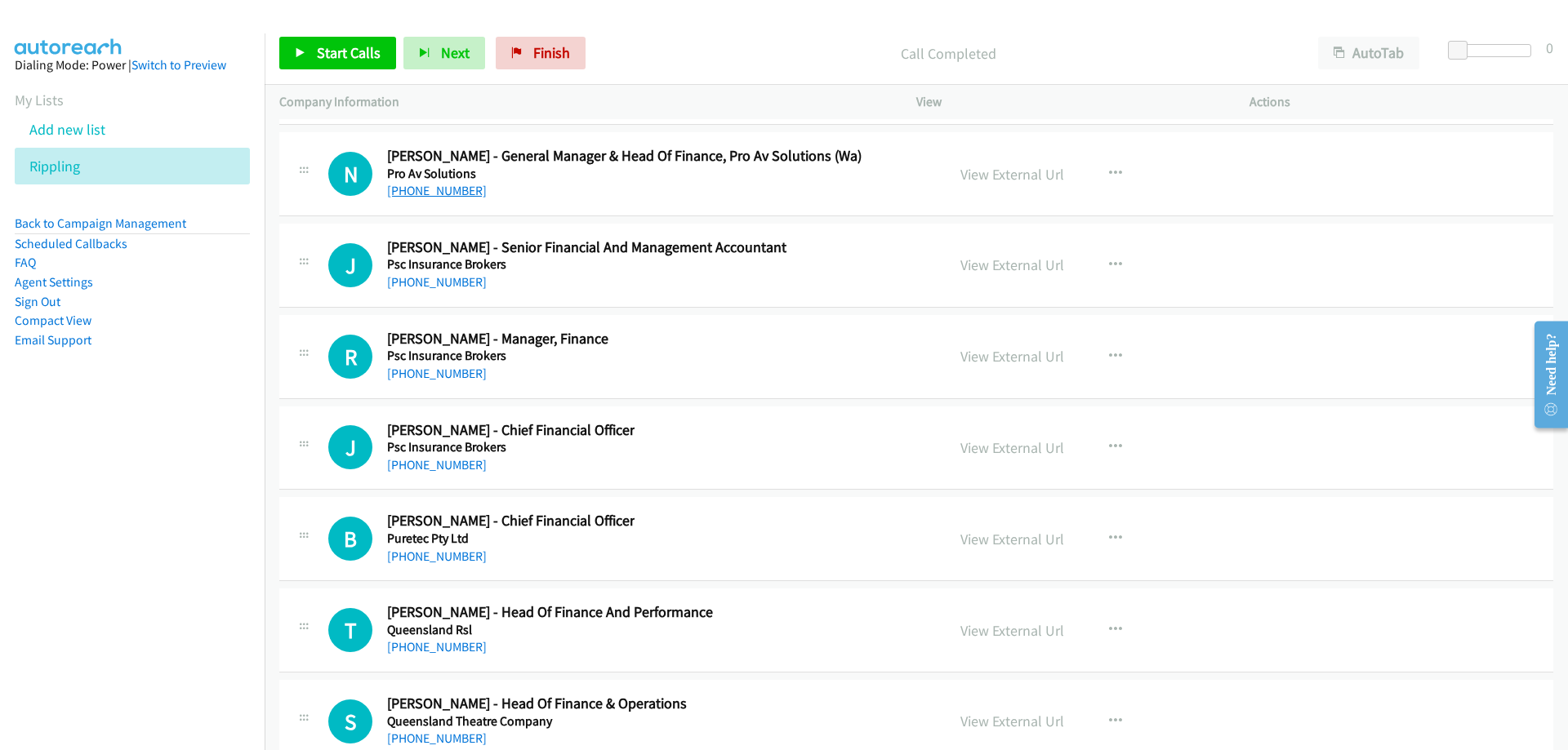
click at [431, 195] on link "[PHONE_NUMBER]" at bounding box center [437, 190] width 100 height 16
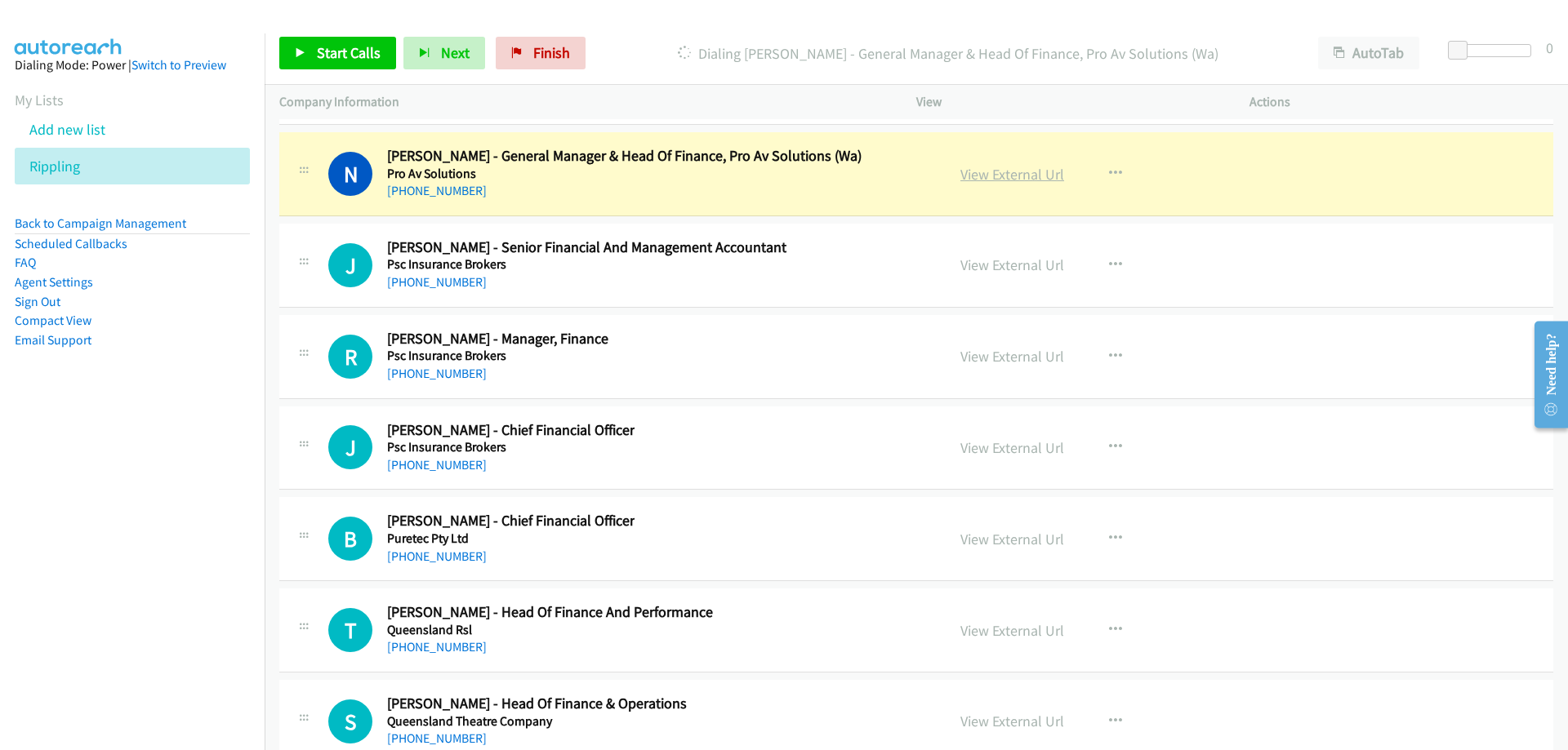
click at [996, 176] on link "View External Url" at bounding box center [1012, 174] width 104 height 19
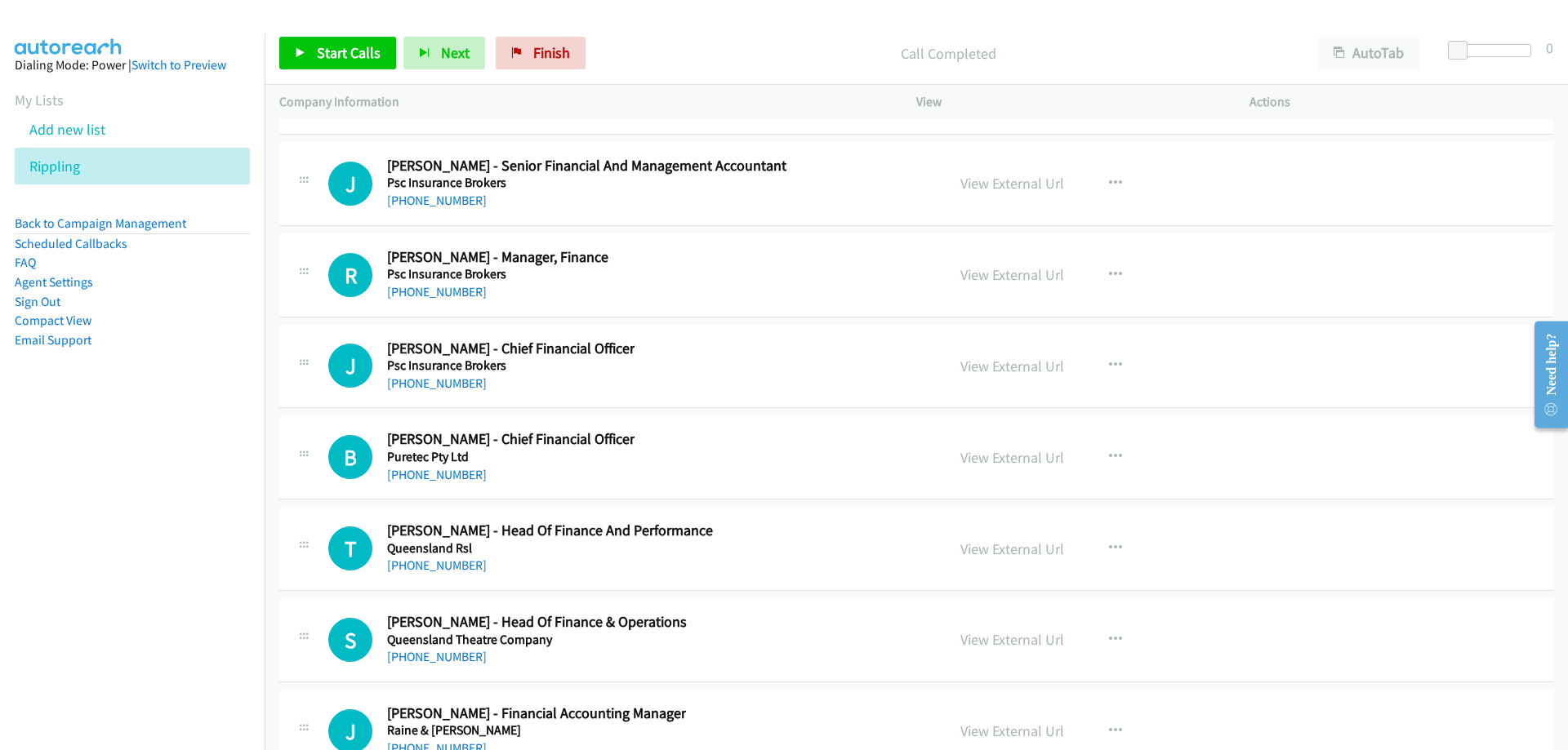
scroll to position [23759, 0]
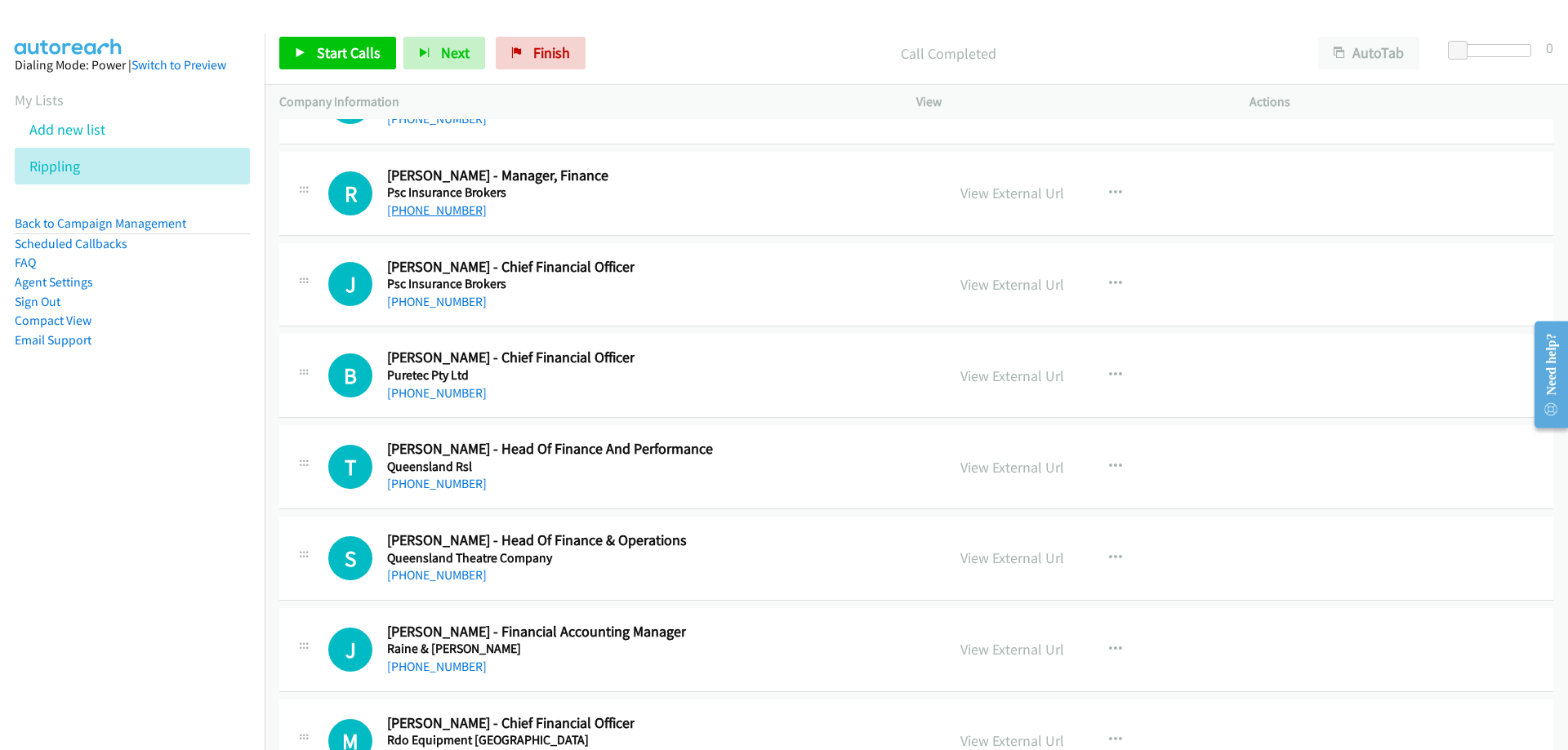
click at [458, 209] on link "[PHONE_NUMBER]" at bounding box center [437, 210] width 100 height 16
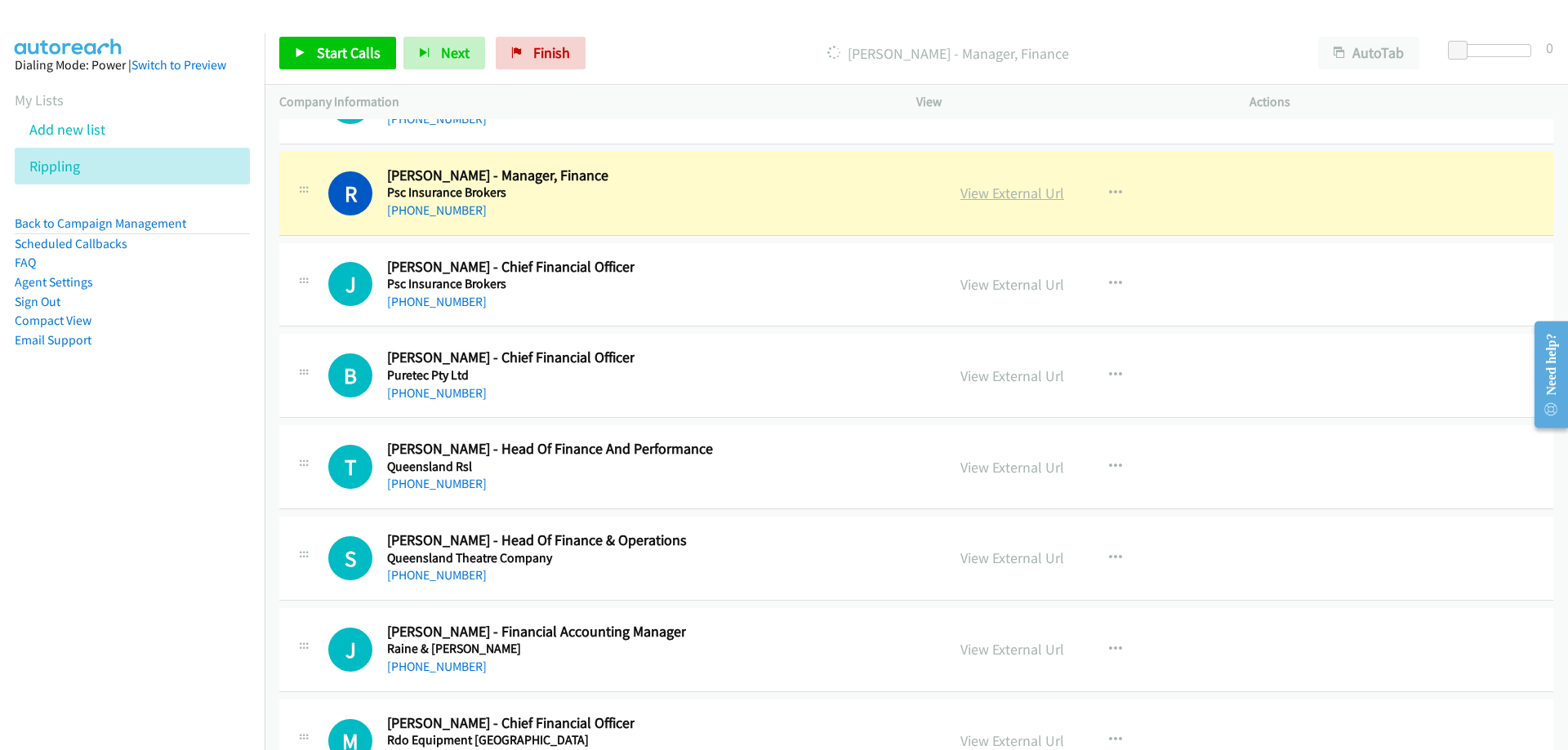
click at [965, 195] on link "View External Url" at bounding box center [1012, 193] width 104 height 19
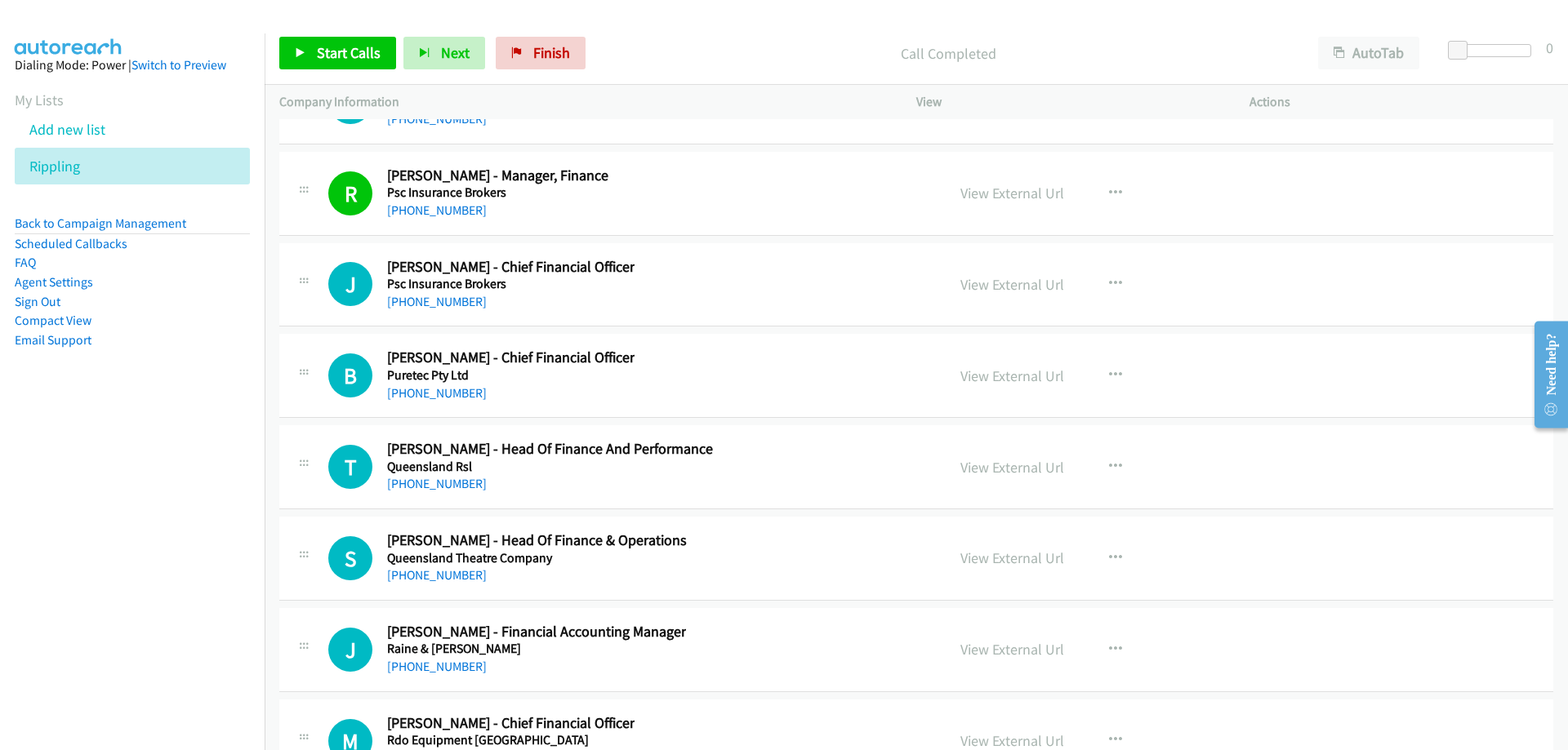
scroll to position [23841, 0]
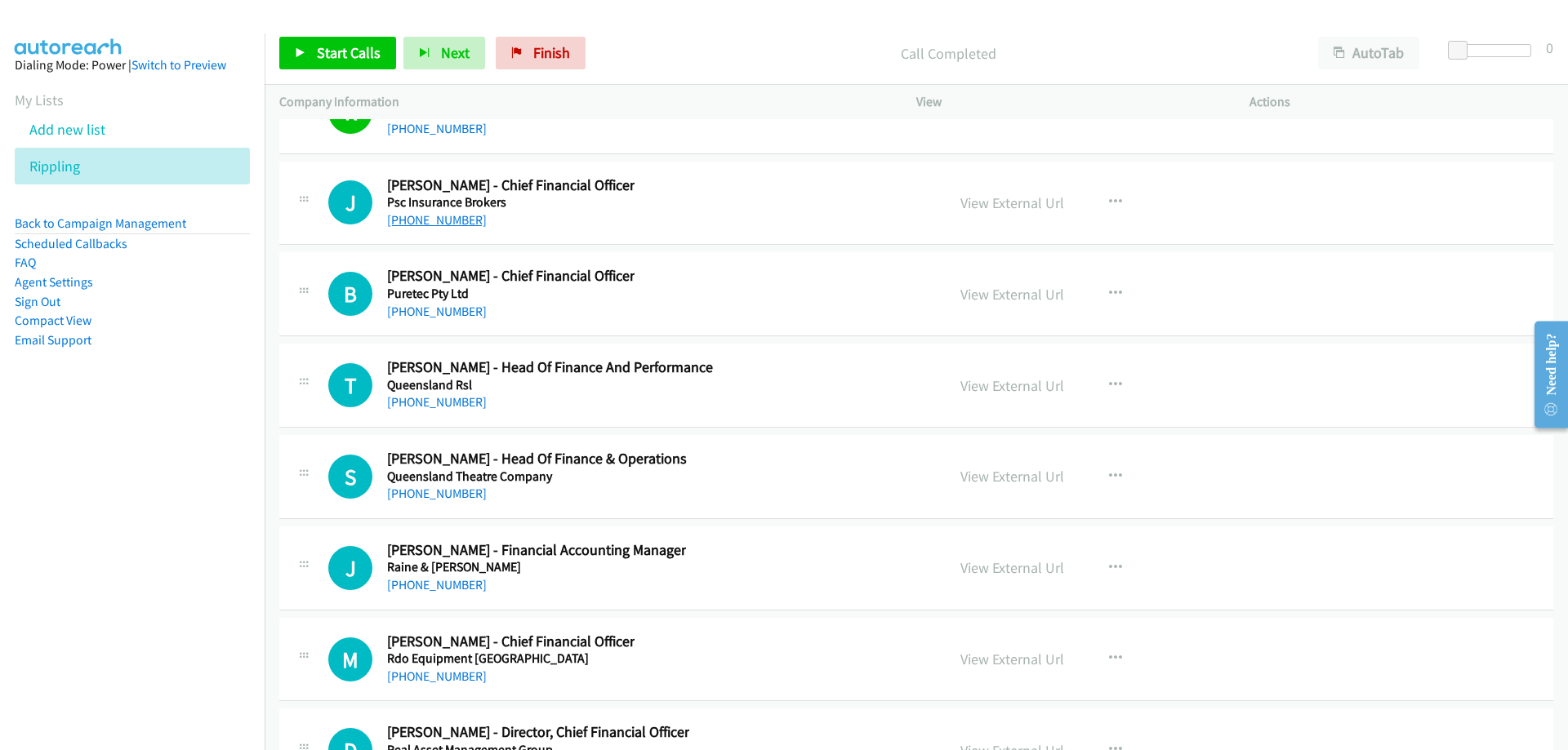
click at [428, 214] on link "[PHONE_NUMBER]" at bounding box center [437, 220] width 100 height 16
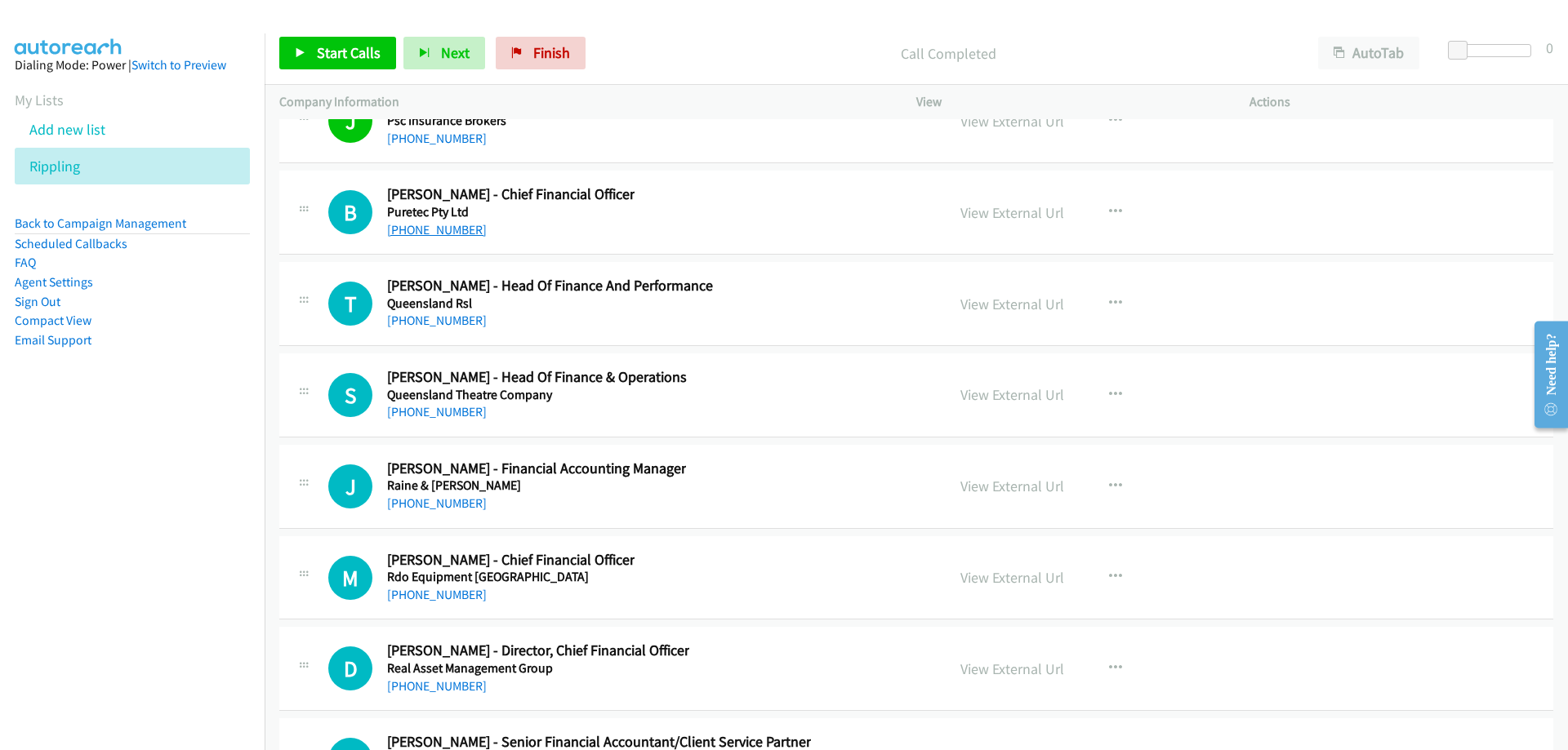
click at [403, 224] on link "[PHONE_NUMBER]" at bounding box center [437, 229] width 100 height 16
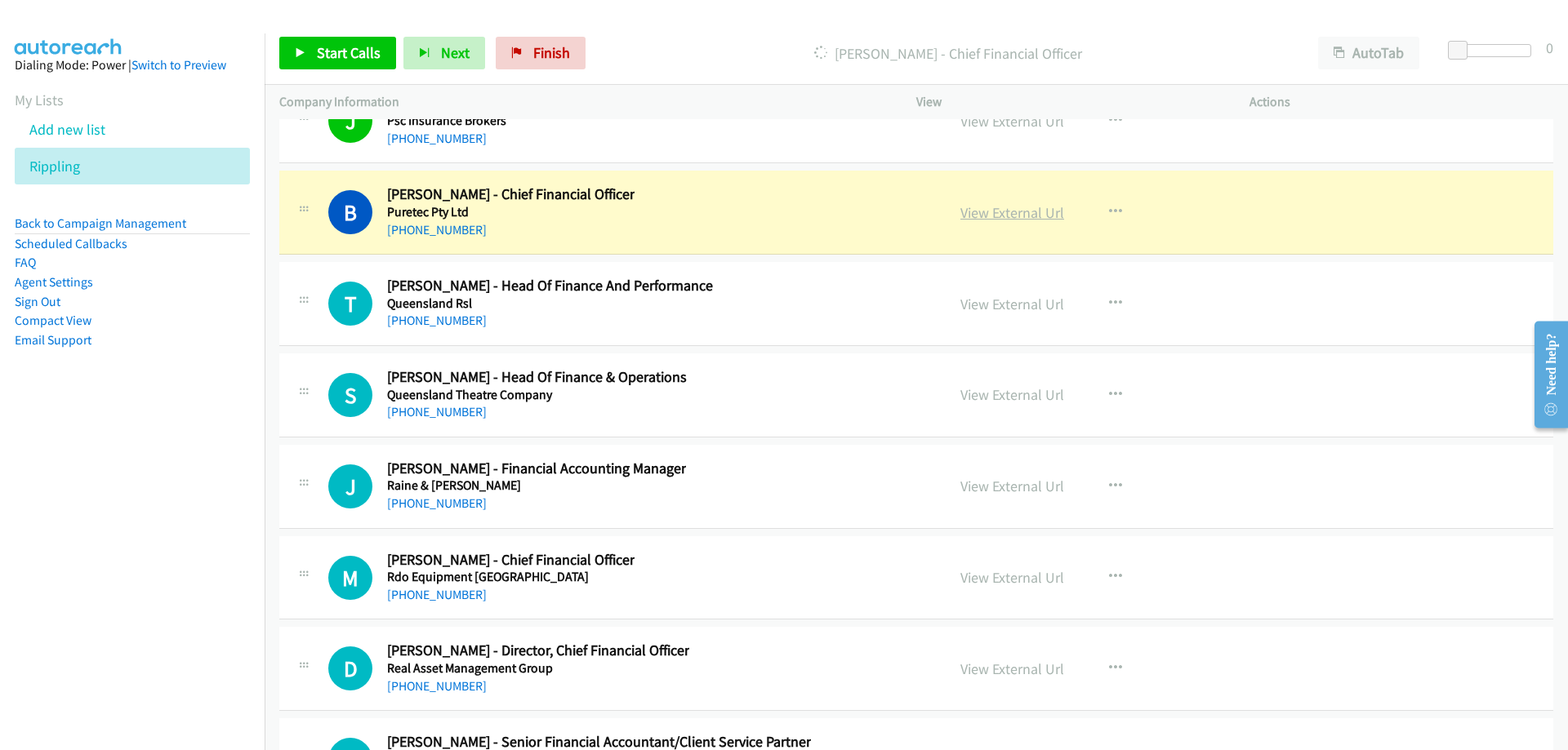
click at [1024, 211] on link "View External Url" at bounding box center [1012, 213] width 104 height 19
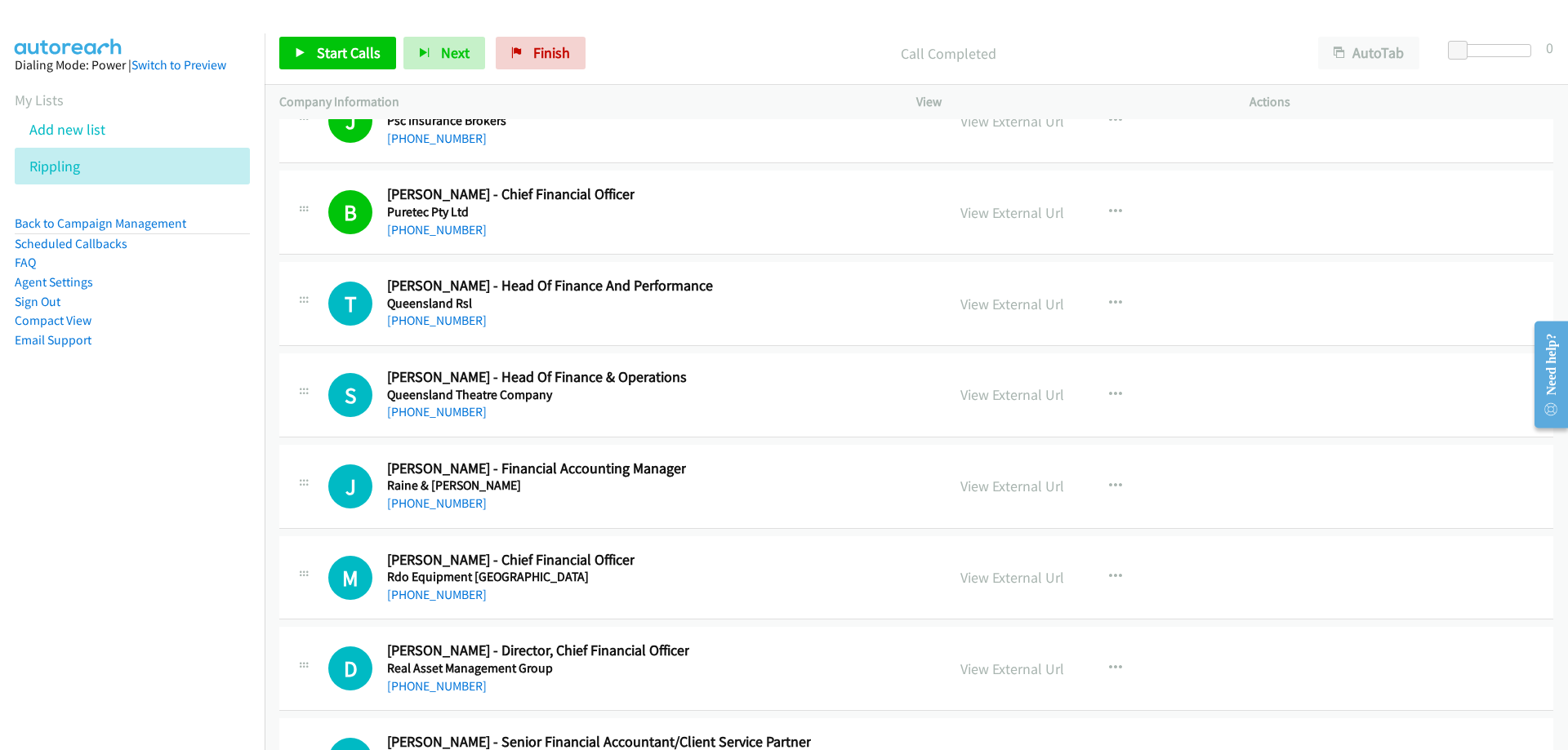
scroll to position [24004, 0]
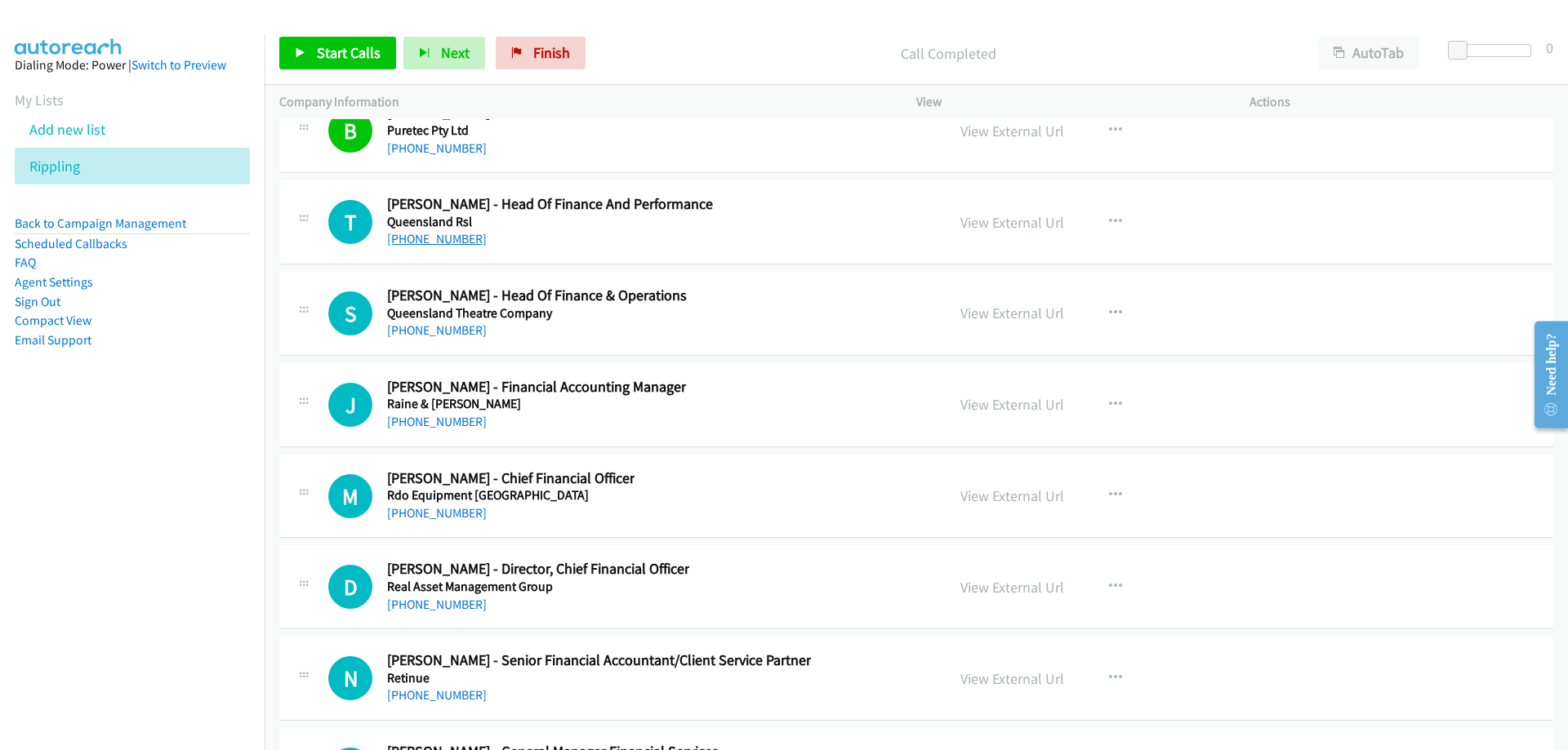
click at [451, 235] on link "[PHONE_NUMBER]" at bounding box center [437, 238] width 100 height 16
click at [451, 237] on link "[PHONE_NUMBER]" at bounding box center [437, 238] width 100 height 16
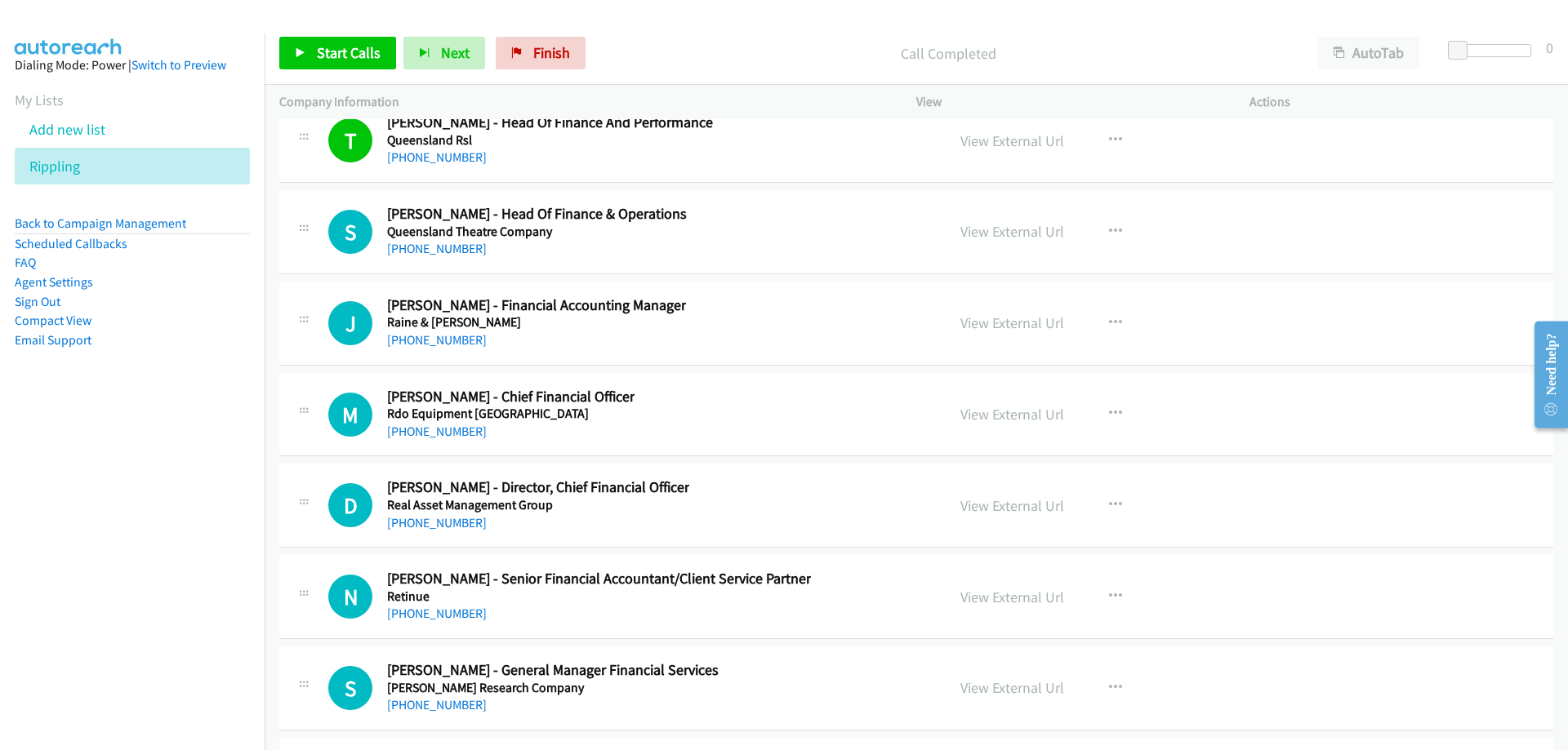
scroll to position [24167, 0]
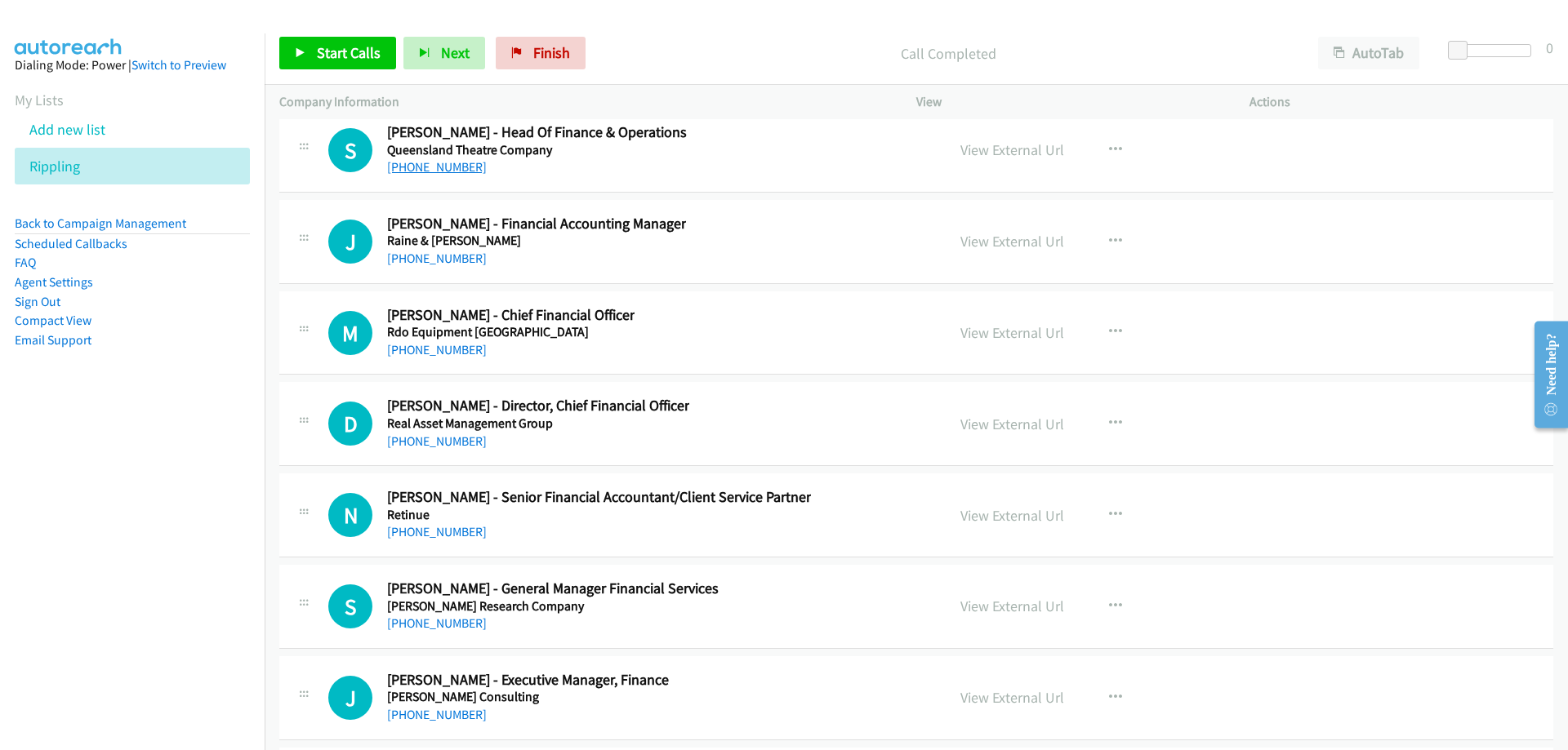
click at [444, 168] on link "[PHONE_NUMBER]" at bounding box center [437, 166] width 100 height 16
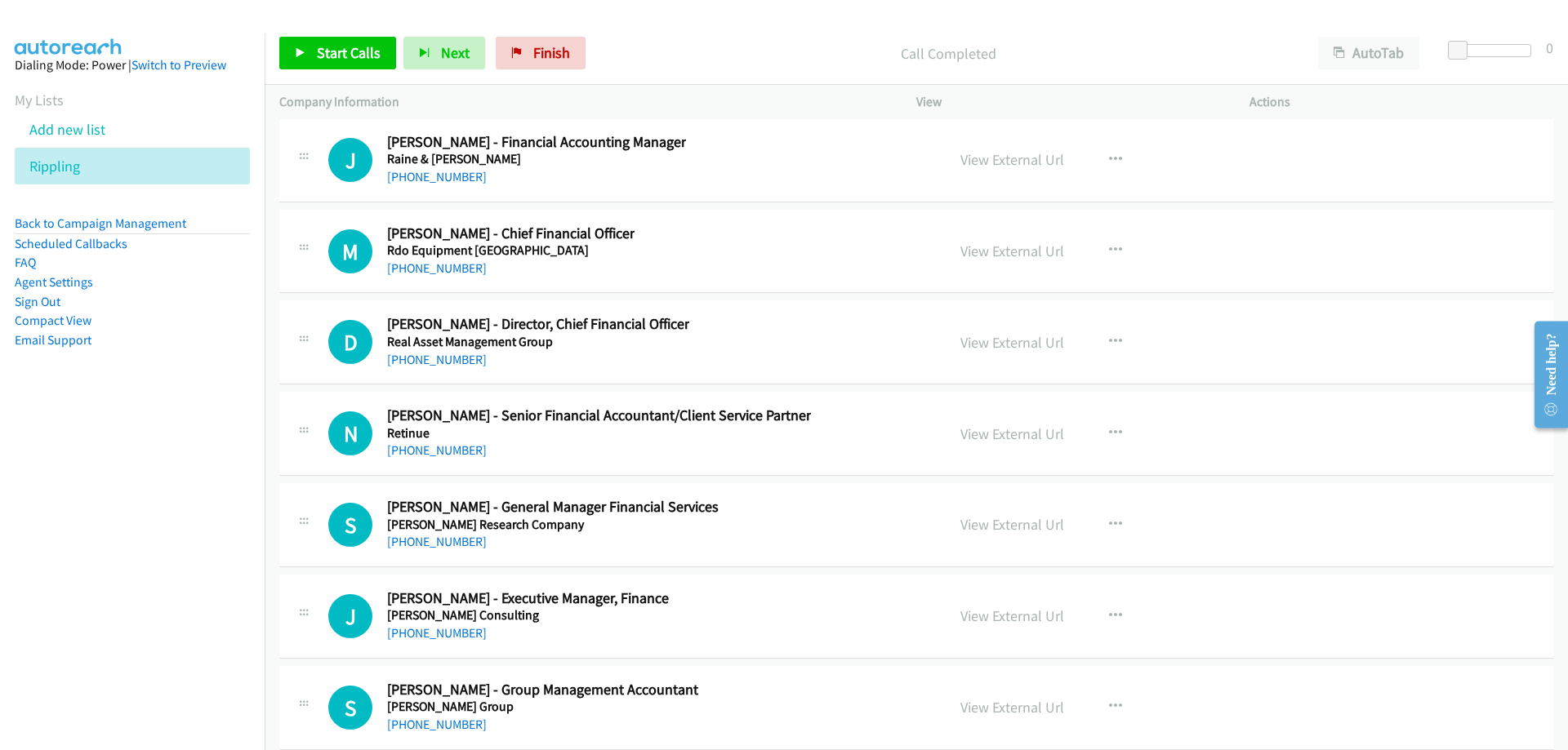
scroll to position [24330, 0]
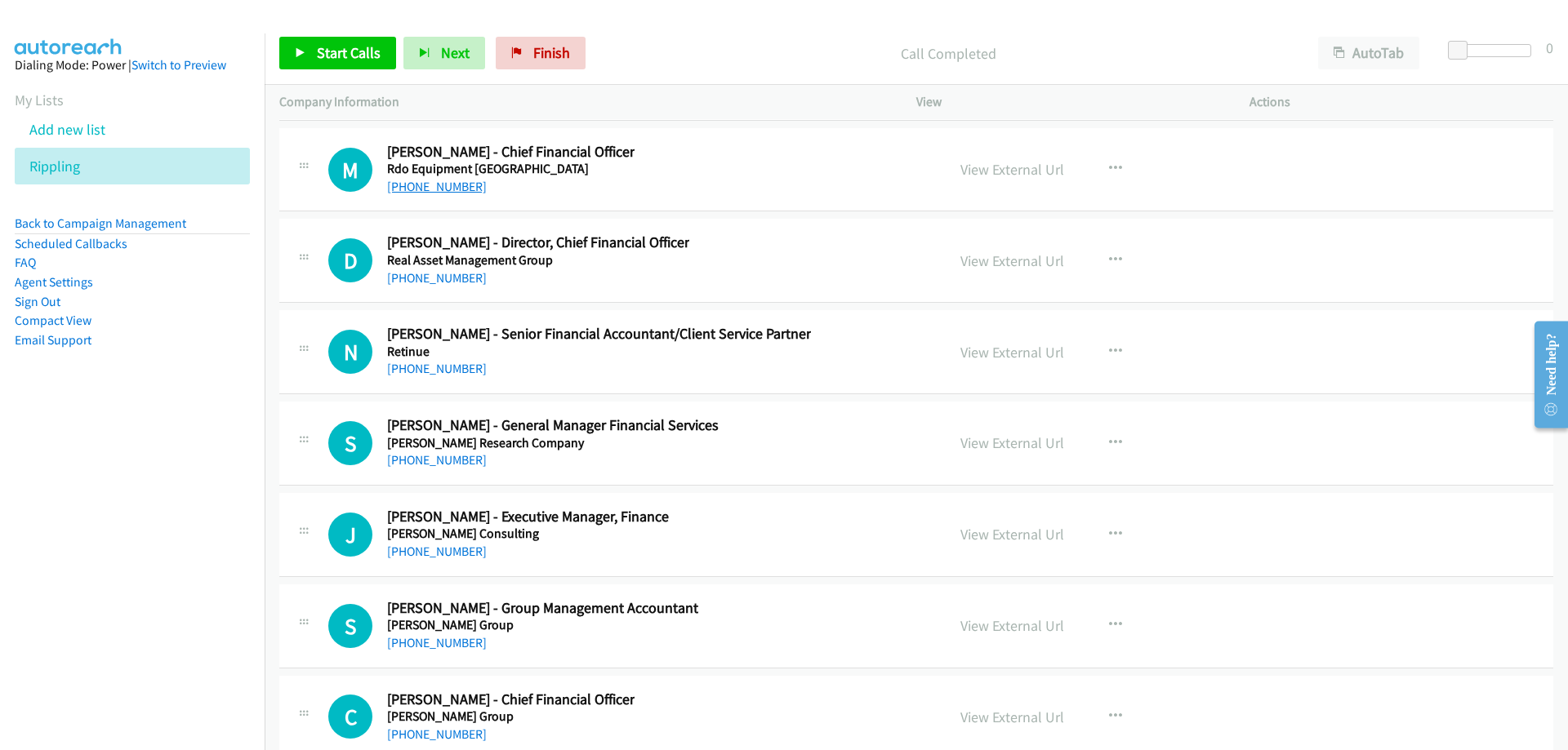
click at [458, 190] on link "[PHONE_NUMBER]" at bounding box center [437, 186] width 100 height 16
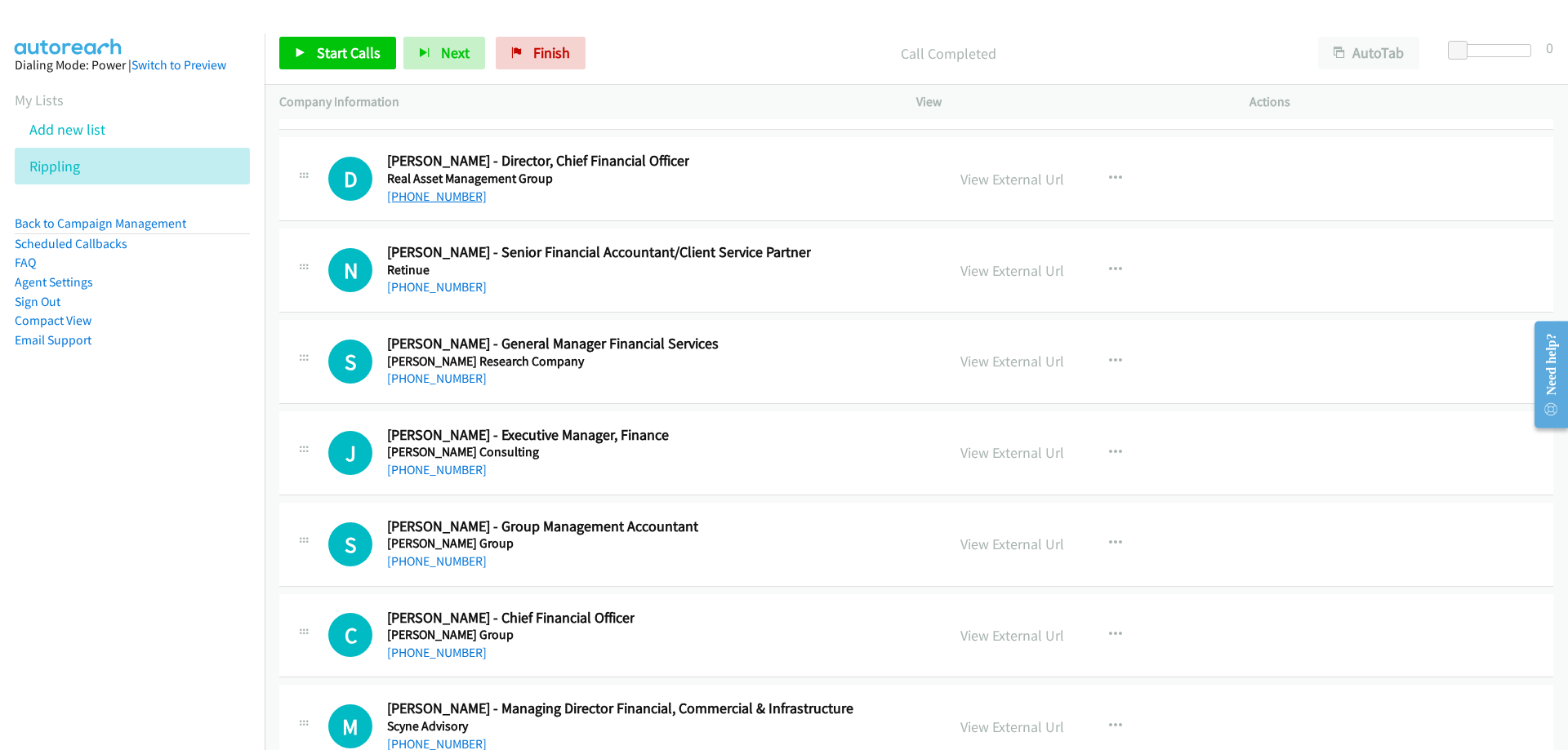
click at [418, 198] on link "[PHONE_NUMBER]" at bounding box center [437, 196] width 100 height 16
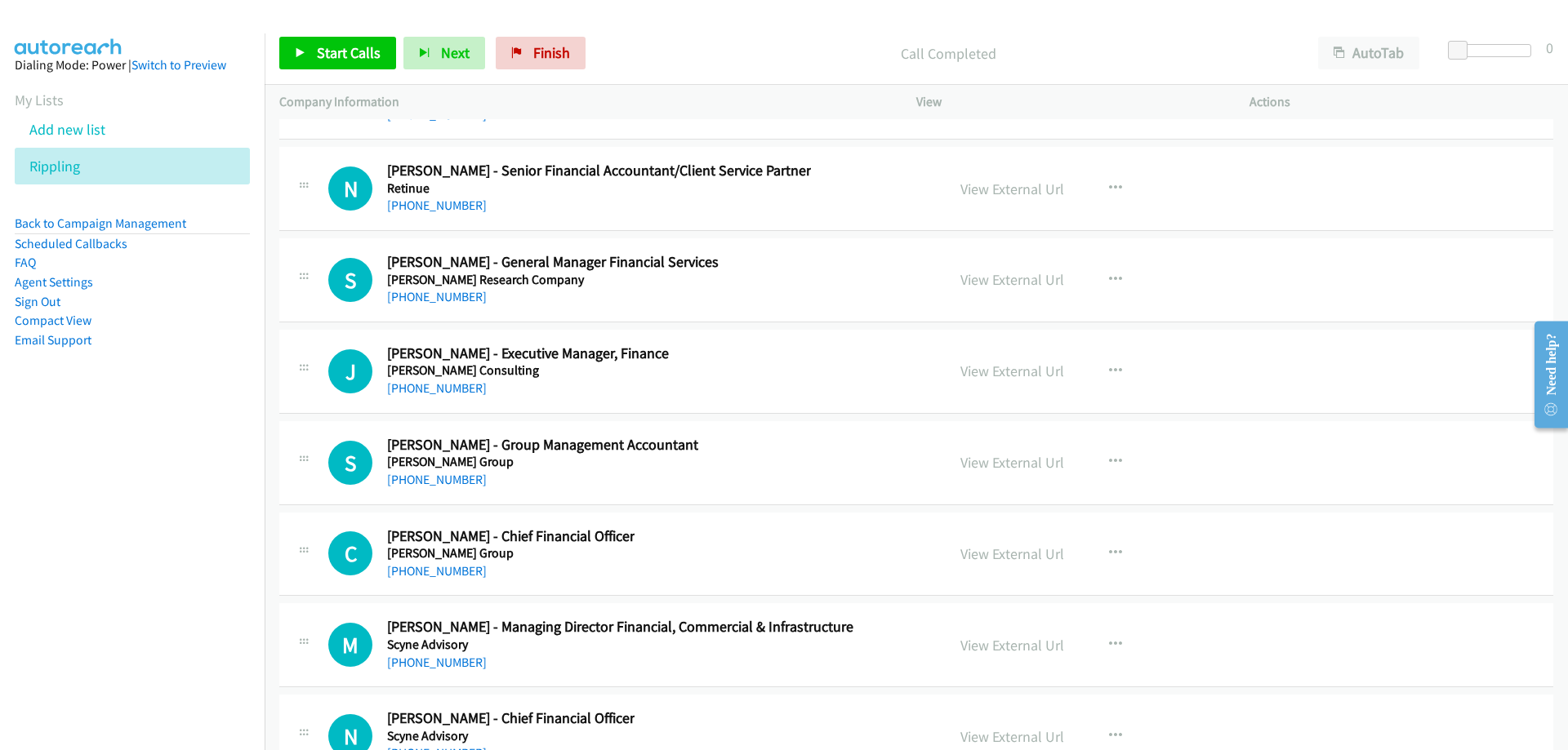
scroll to position [24575, 0]
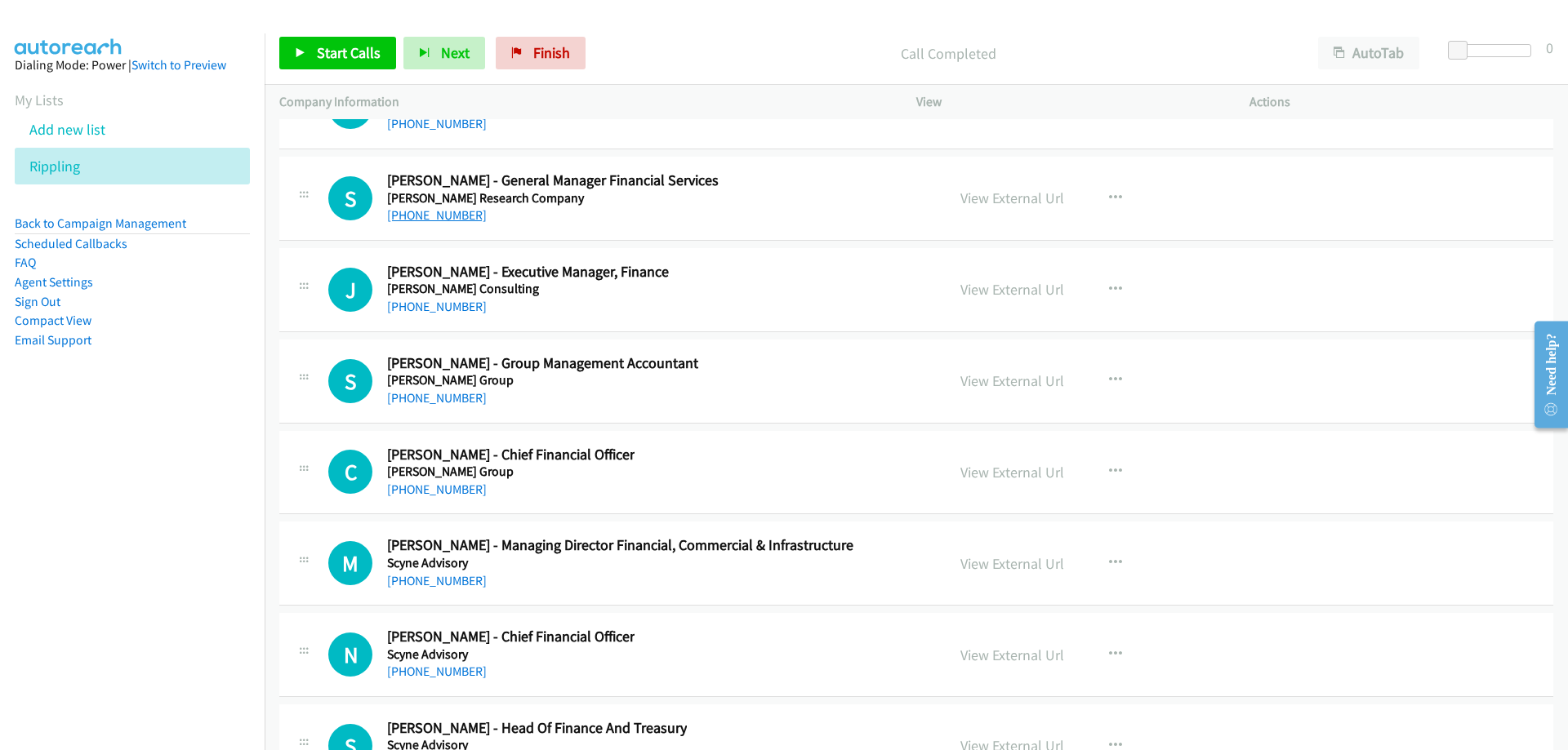
click at [412, 218] on link "[PHONE_NUMBER]" at bounding box center [437, 215] width 100 height 16
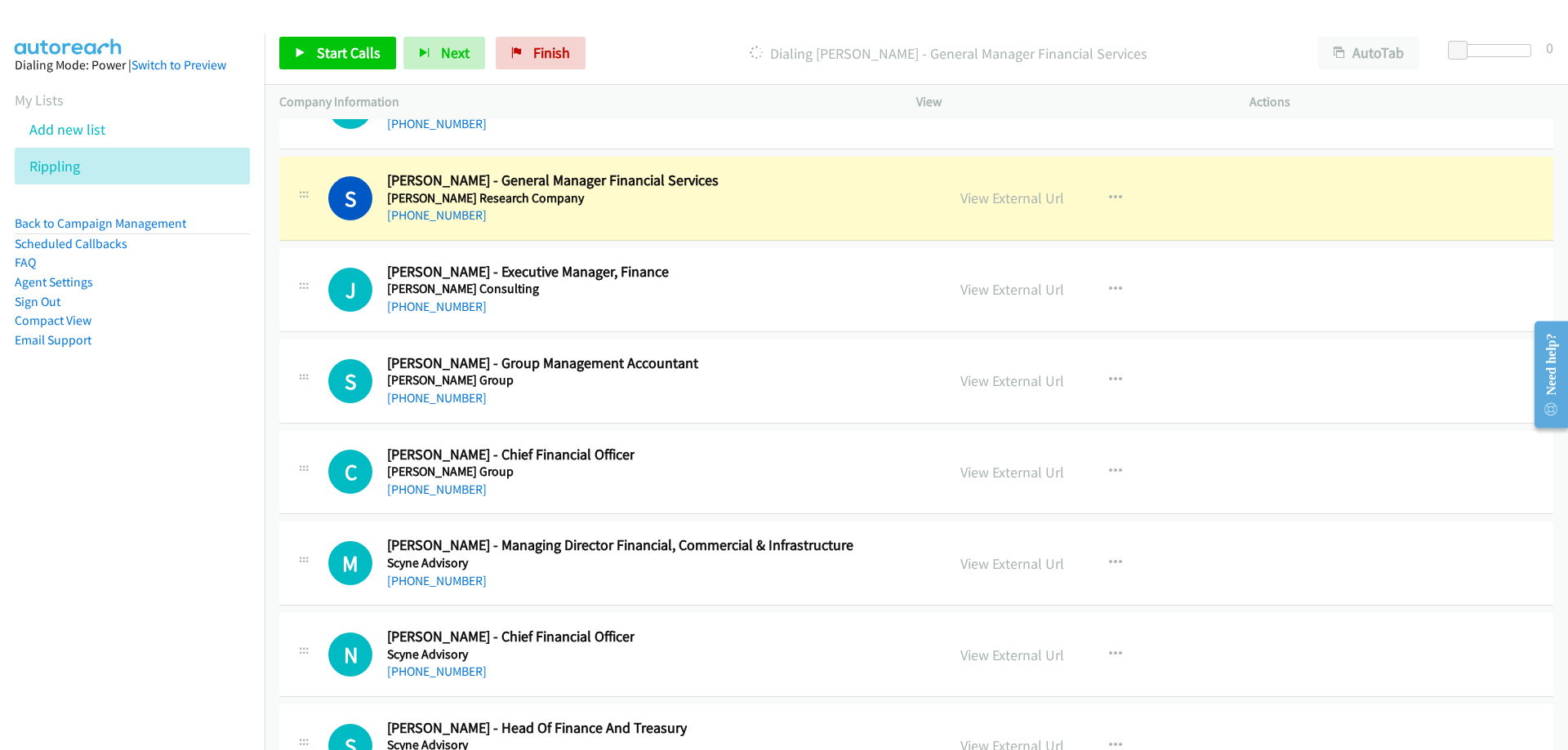
scroll to position [24657, 0]
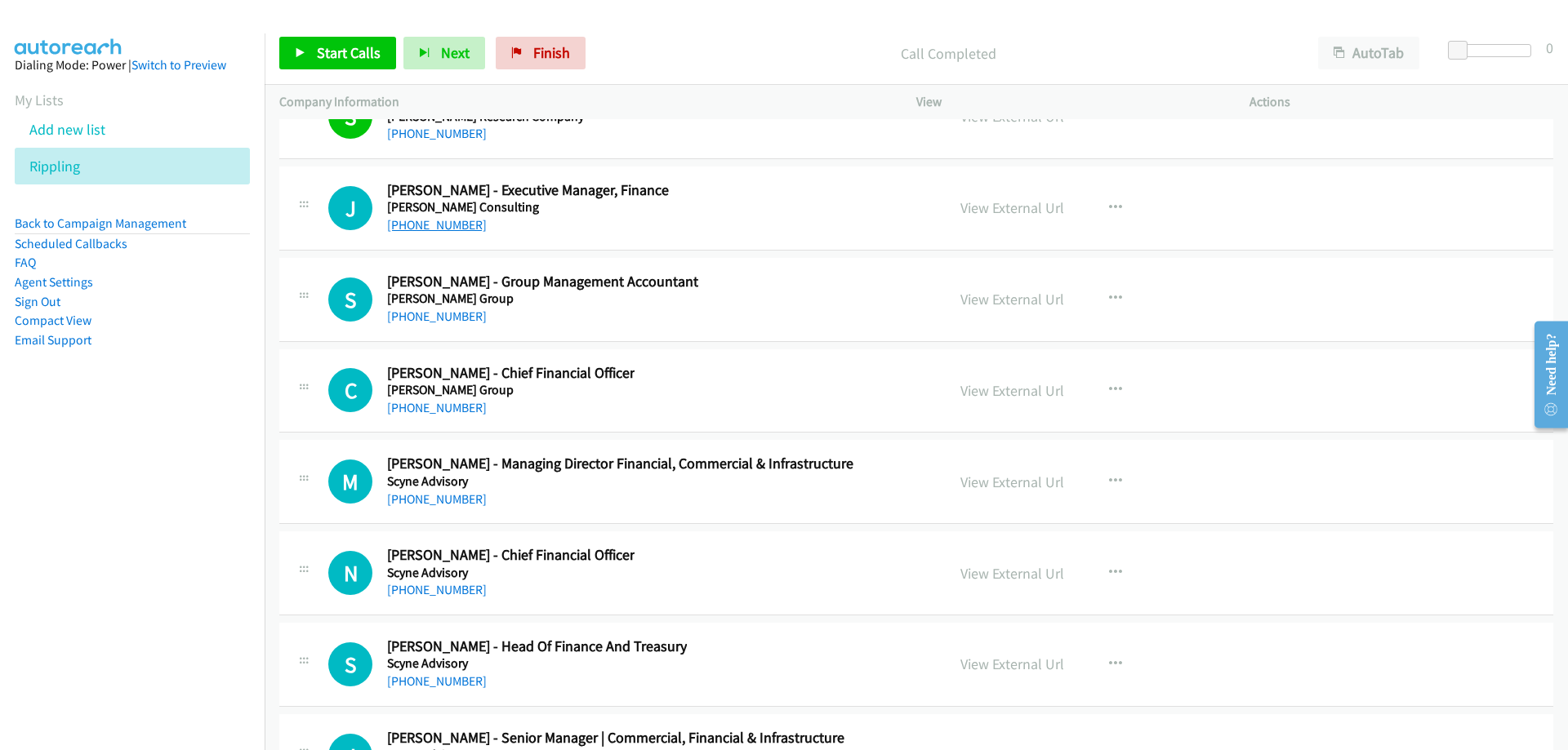
click at [447, 230] on link "[PHONE_NUMBER]" at bounding box center [437, 225] width 100 height 16
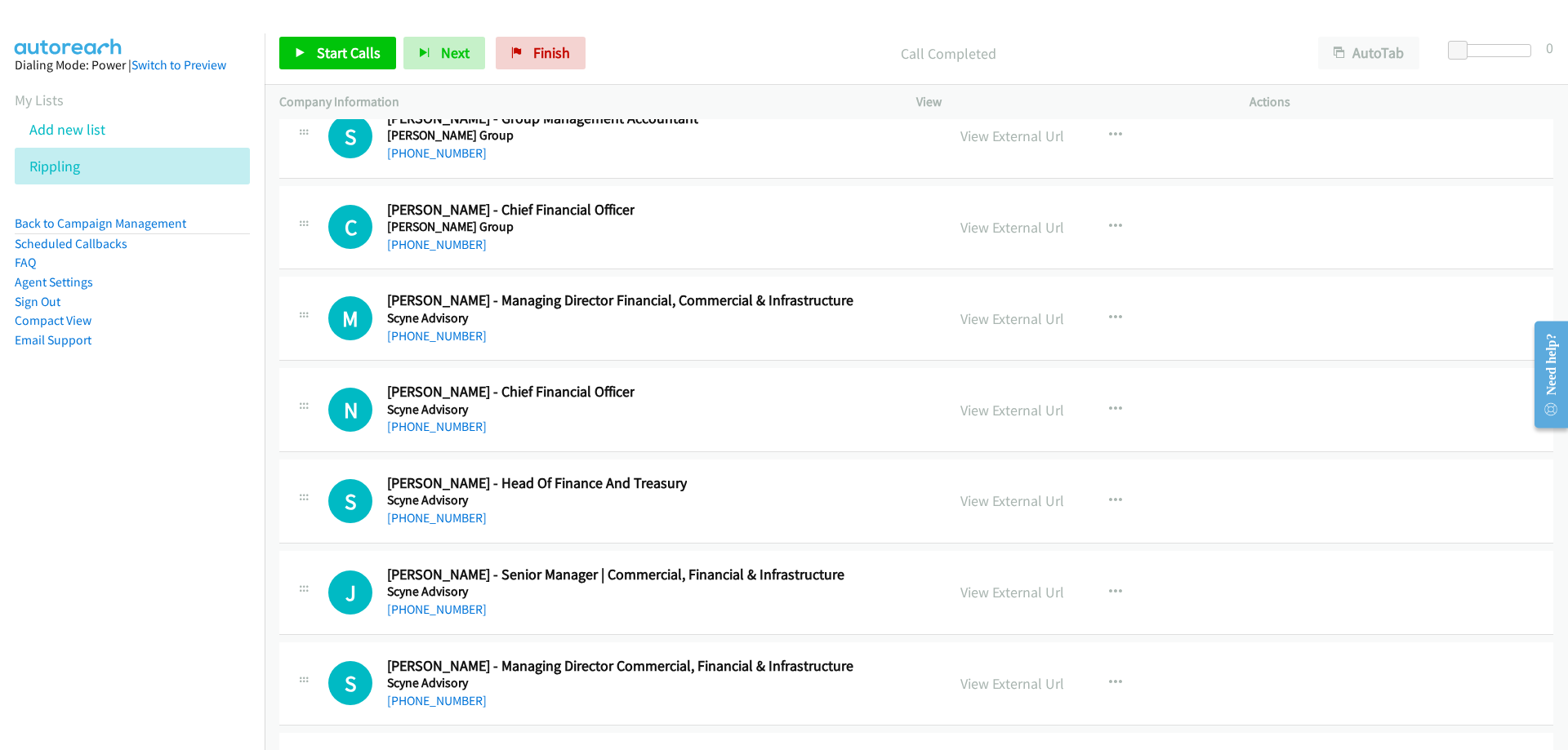
scroll to position [24902, 0]
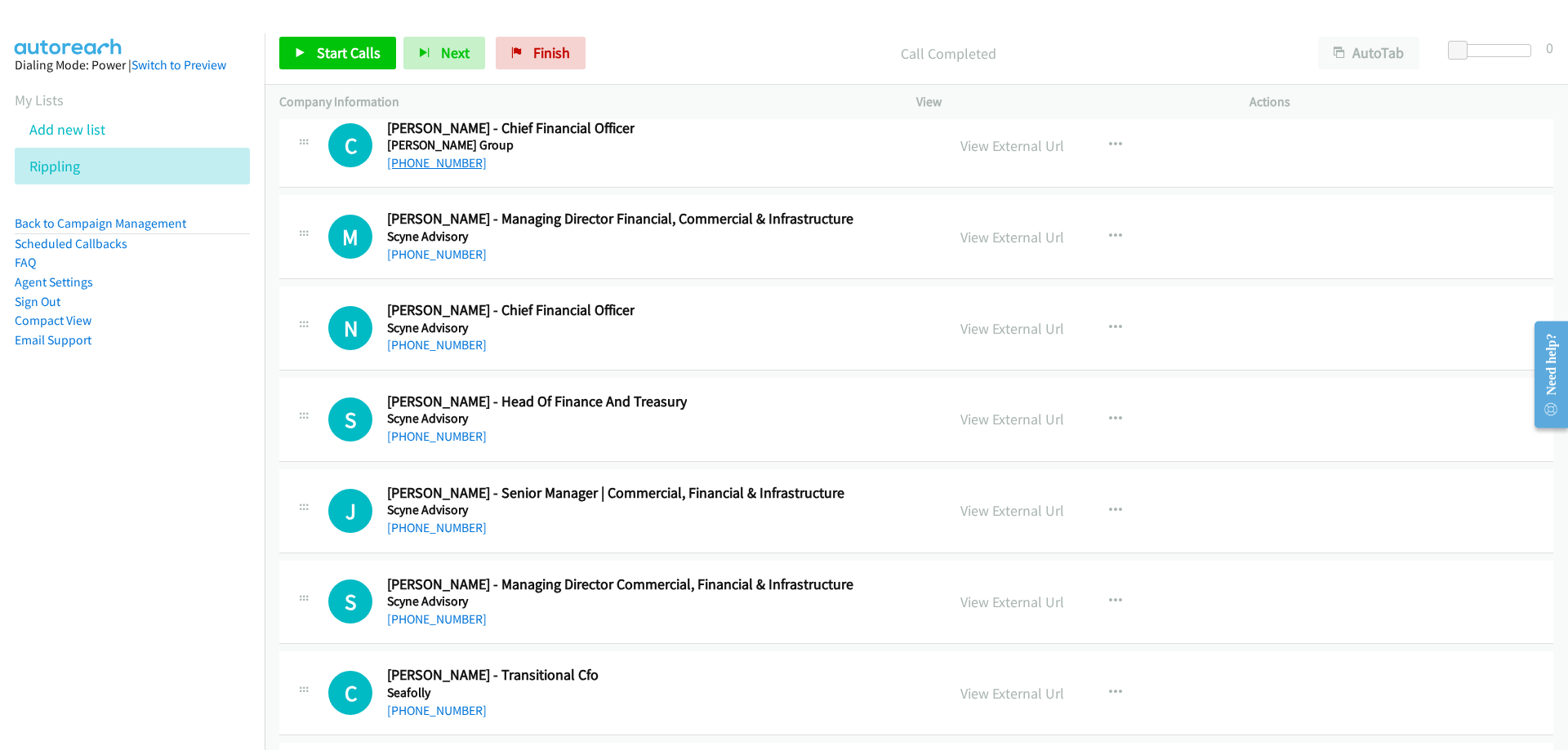
click at [435, 166] on link "[PHONE_NUMBER]" at bounding box center [437, 162] width 100 height 16
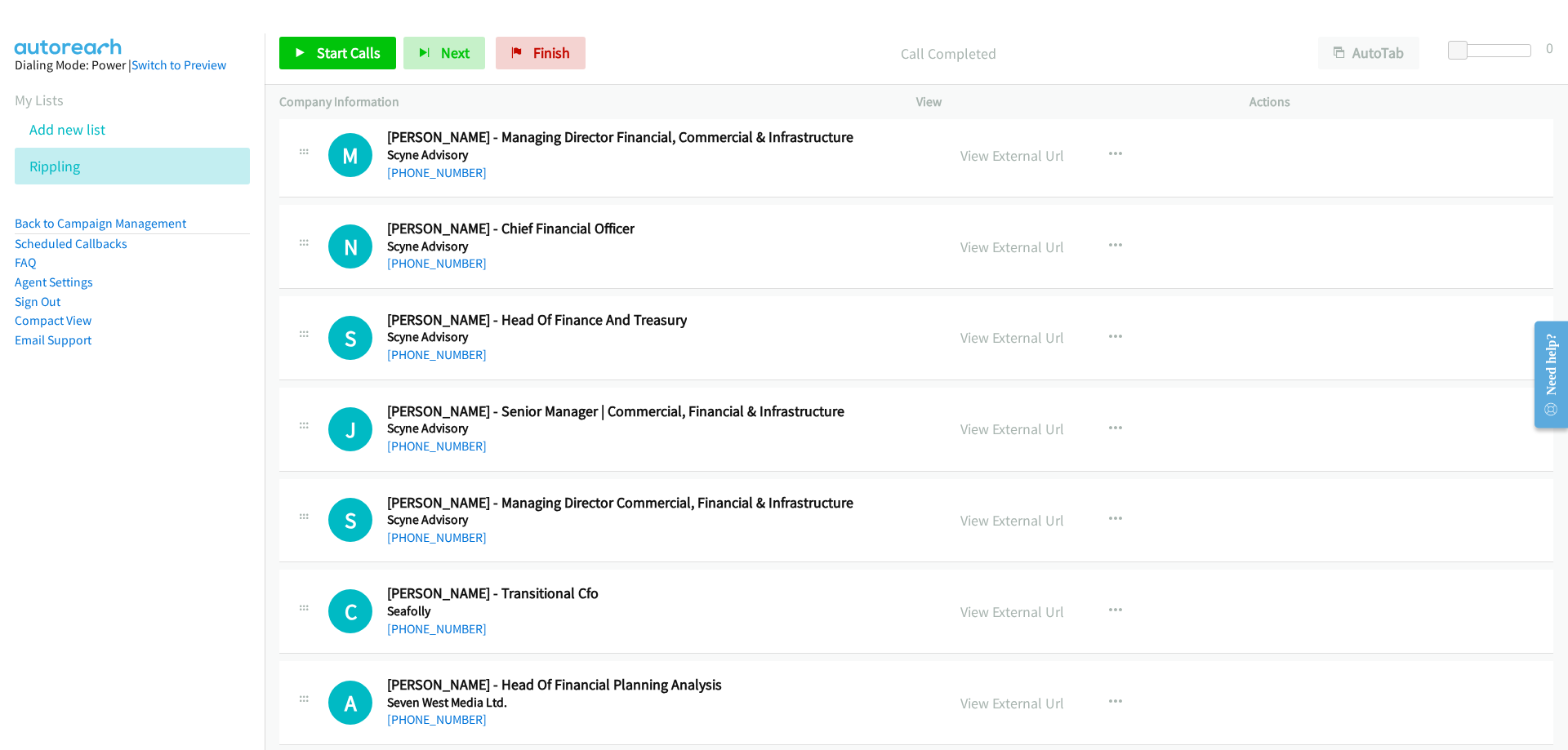
scroll to position [25065, 0]
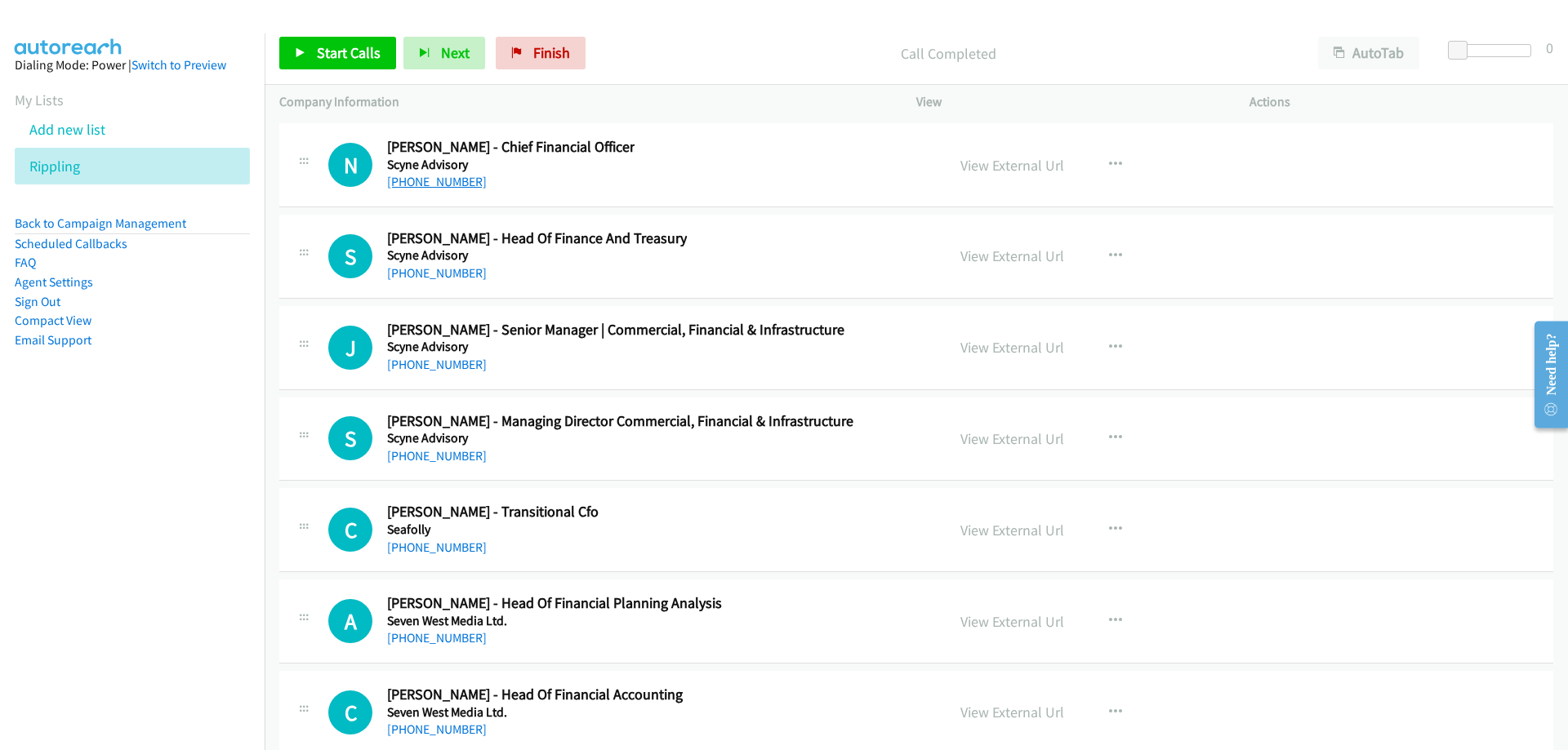
click at [399, 179] on link "[PHONE_NUMBER]" at bounding box center [437, 181] width 100 height 16
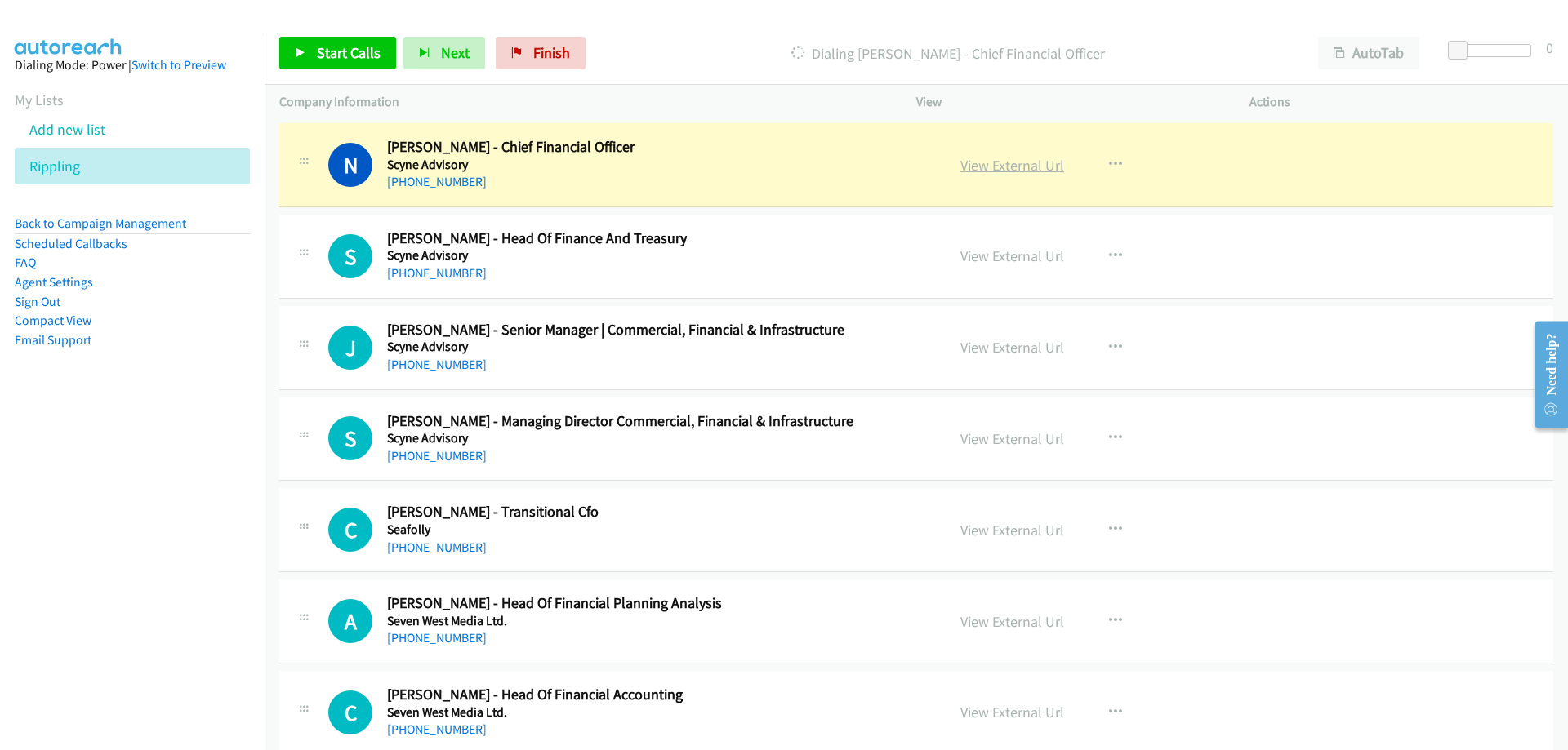
click at [1002, 157] on link "View External Url" at bounding box center [1012, 165] width 104 height 19
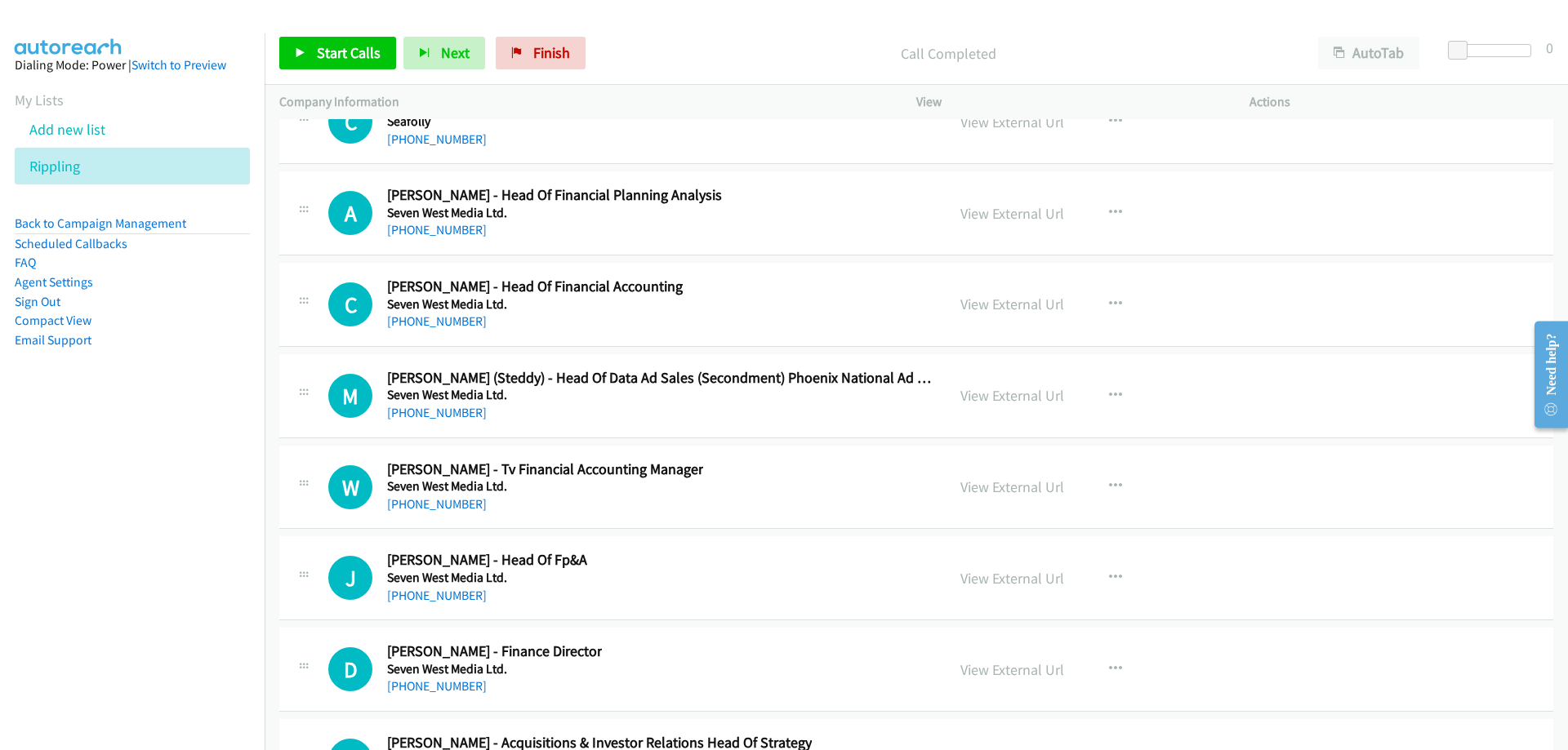
scroll to position [25555, 0]
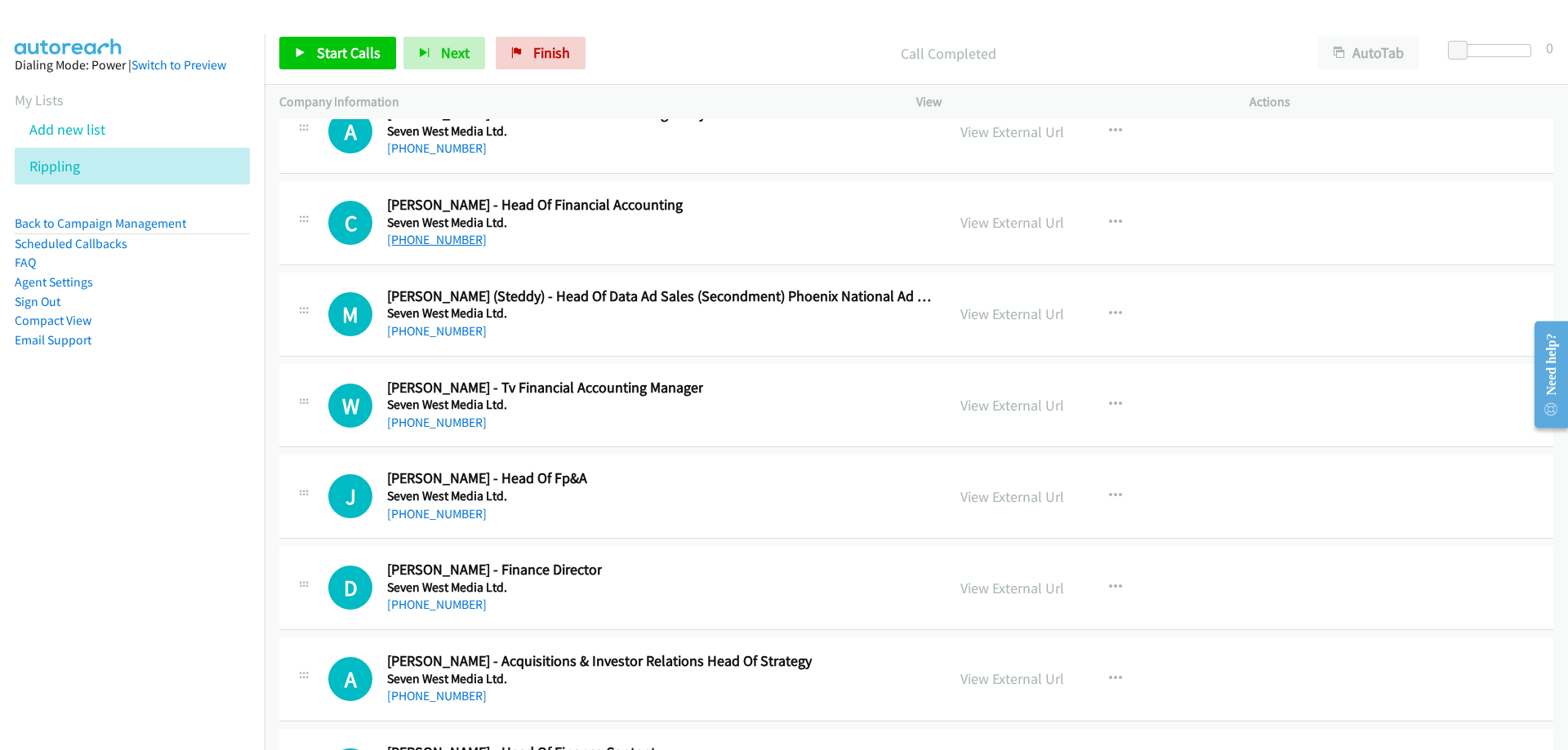
click at [456, 242] on link "[PHONE_NUMBER]" at bounding box center [437, 239] width 100 height 16
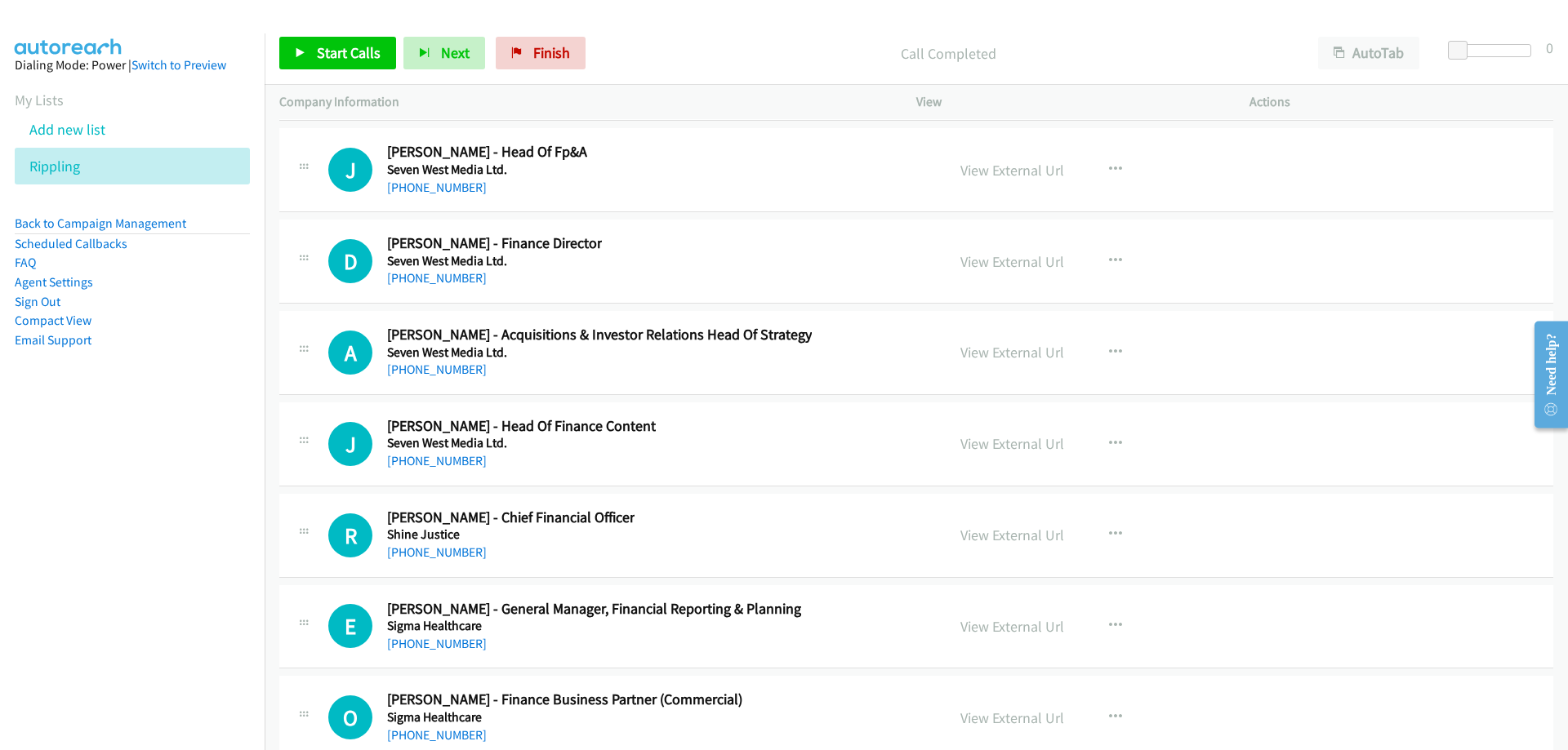
scroll to position [25963, 0]
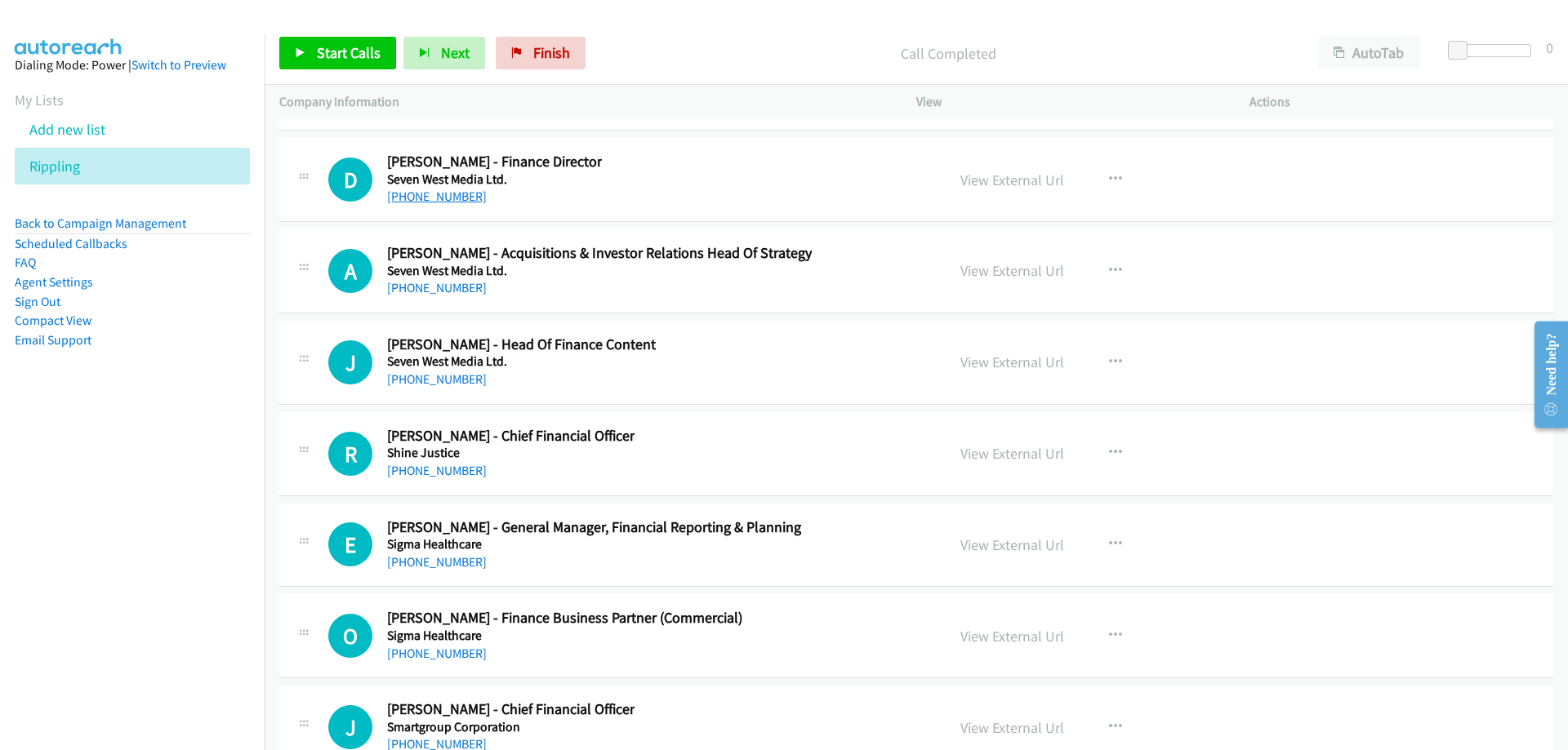
click at [457, 201] on link "[PHONE_NUMBER]" at bounding box center [437, 196] width 100 height 16
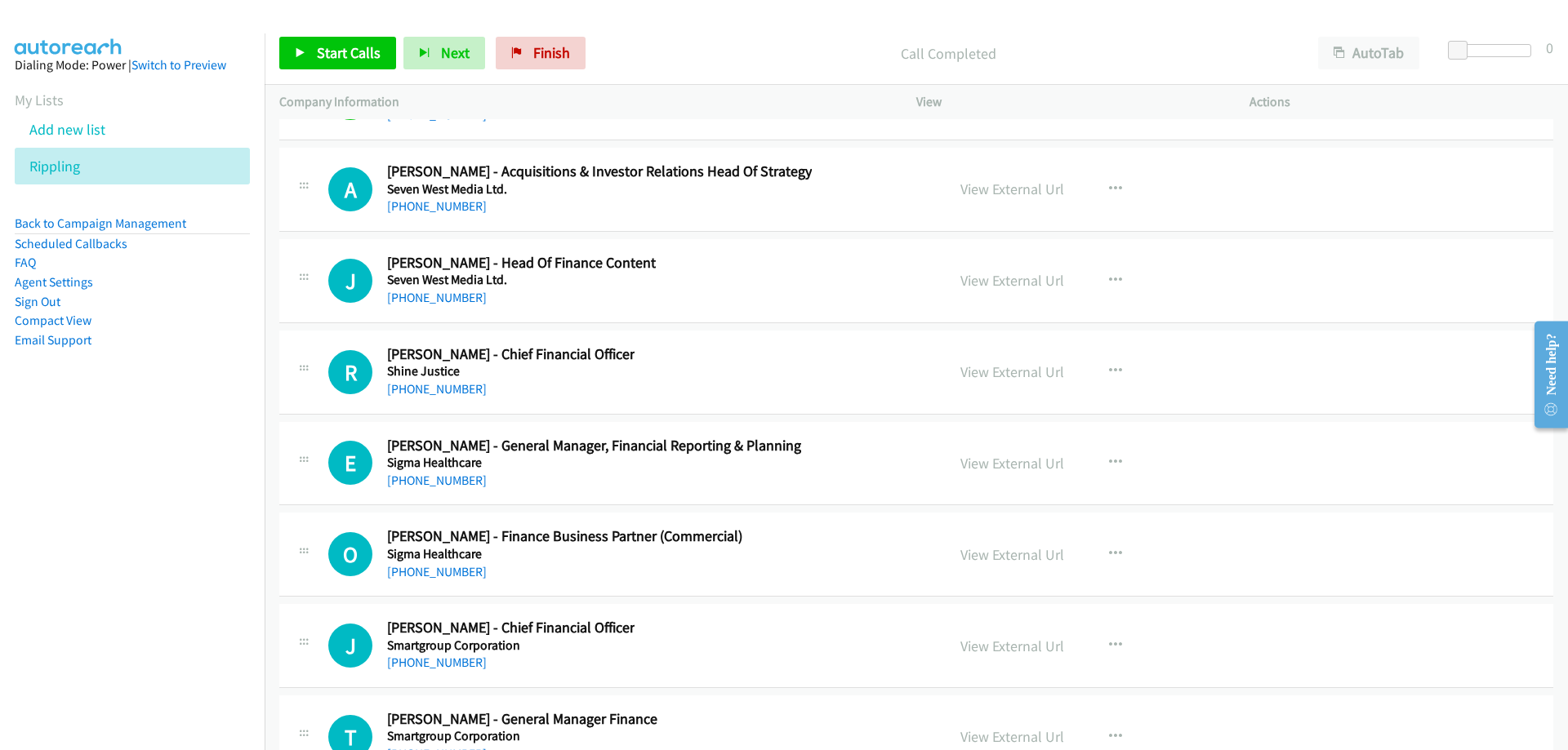
scroll to position [26208, 0]
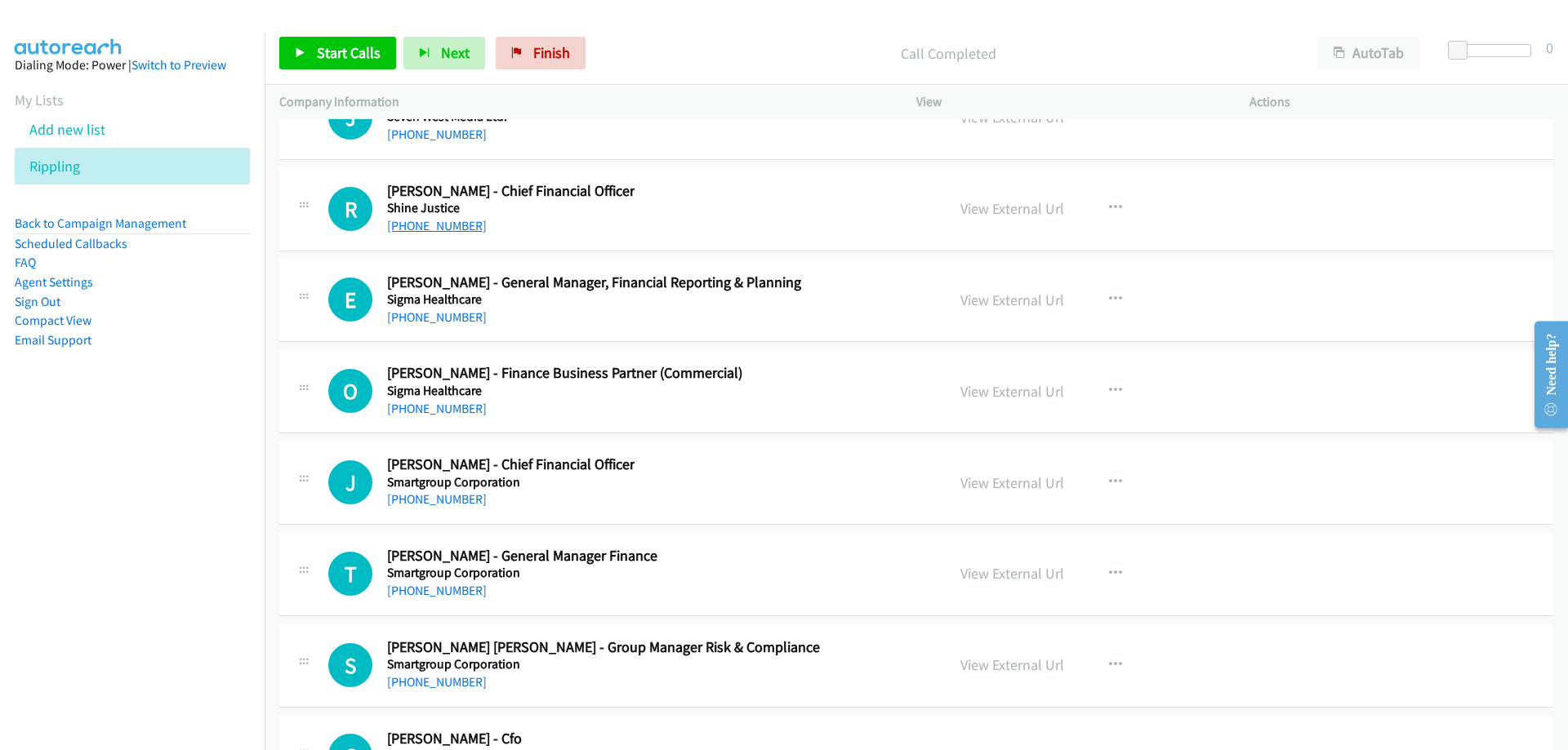
click at [442, 225] on link "[PHONE_NUMBER]" at bounding box center [437, 225] width 100 height 16
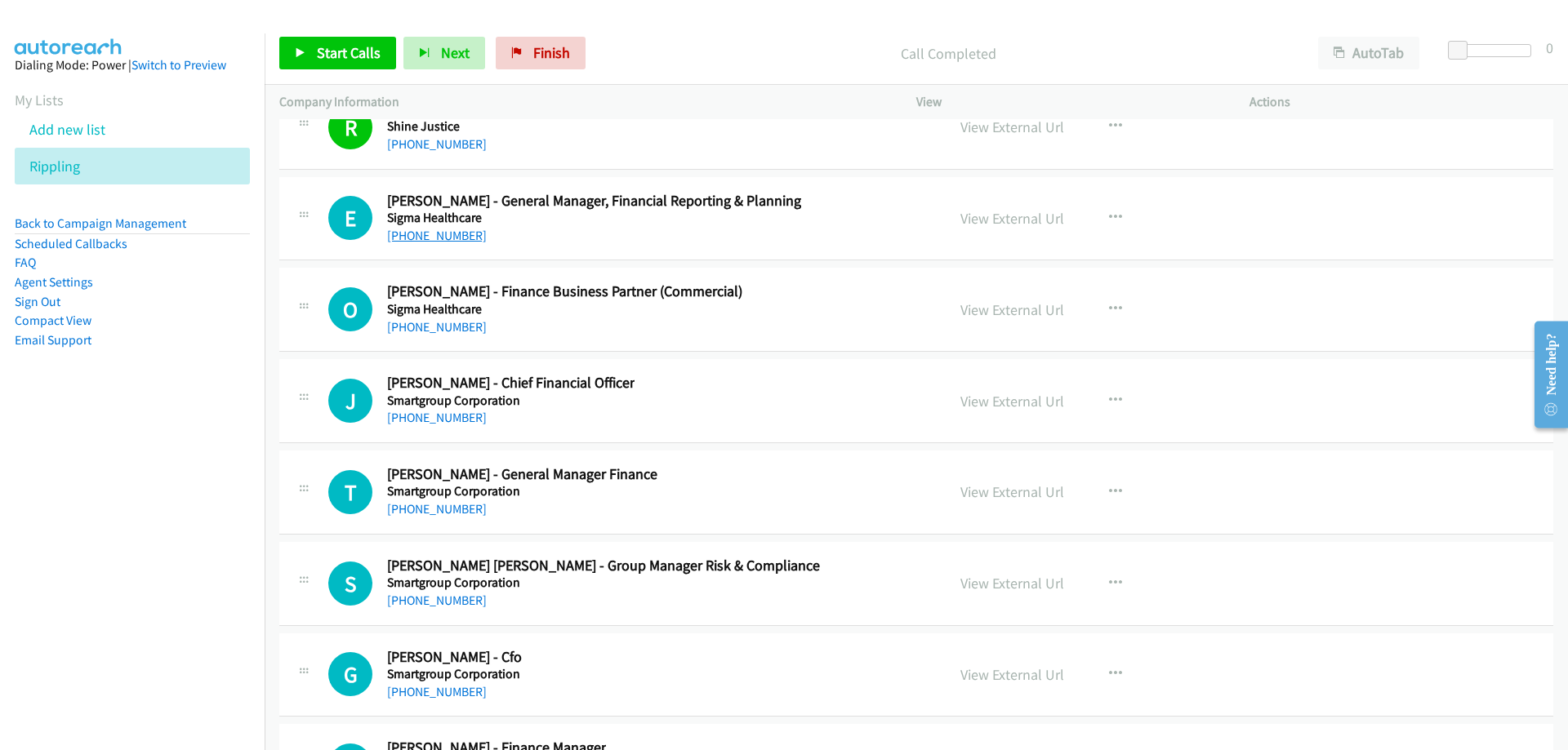
click at [448, 240] on link "[PHONE_NUMBER]" at bounding box center [437, 235] width 100 height 16
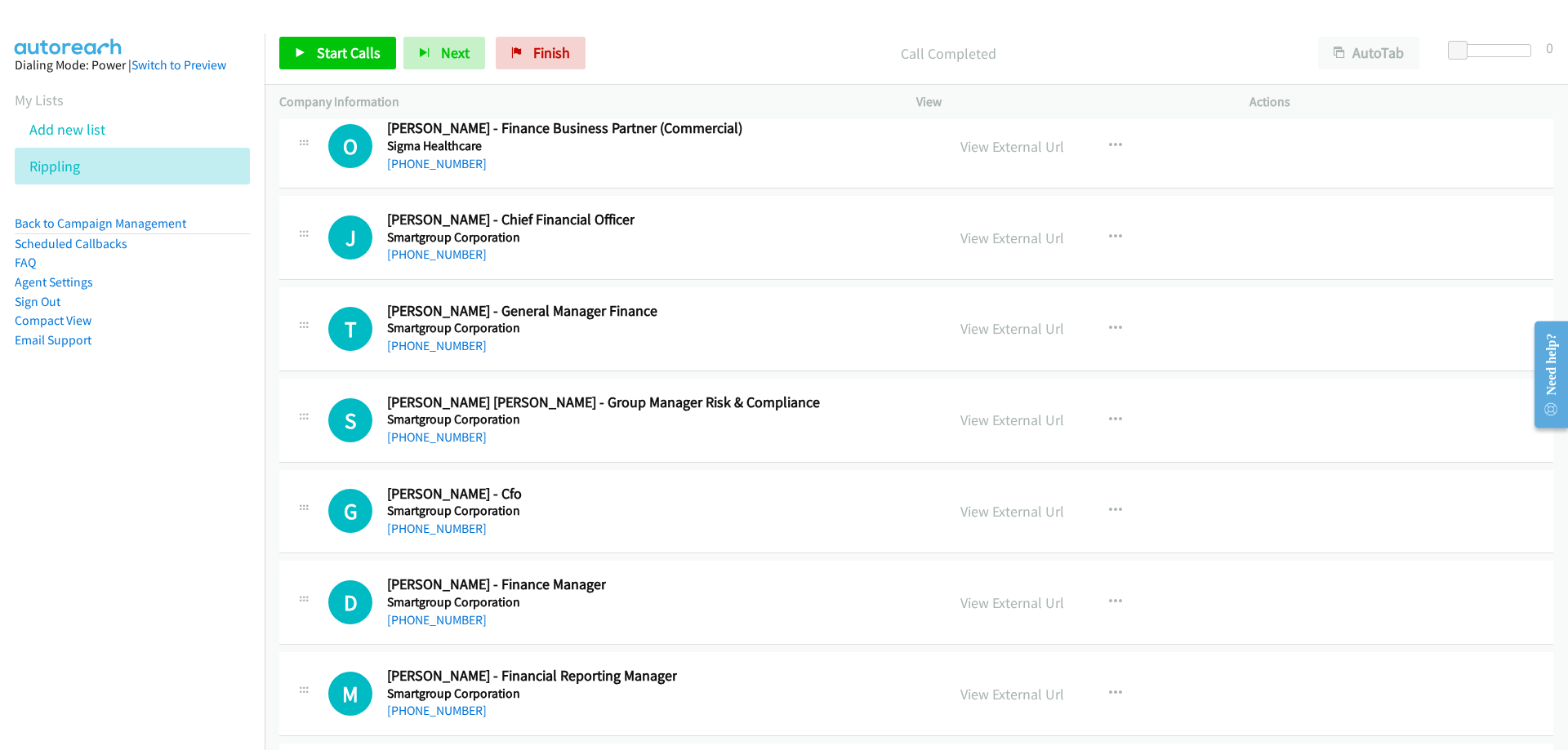
scroll to position [26535, 0]
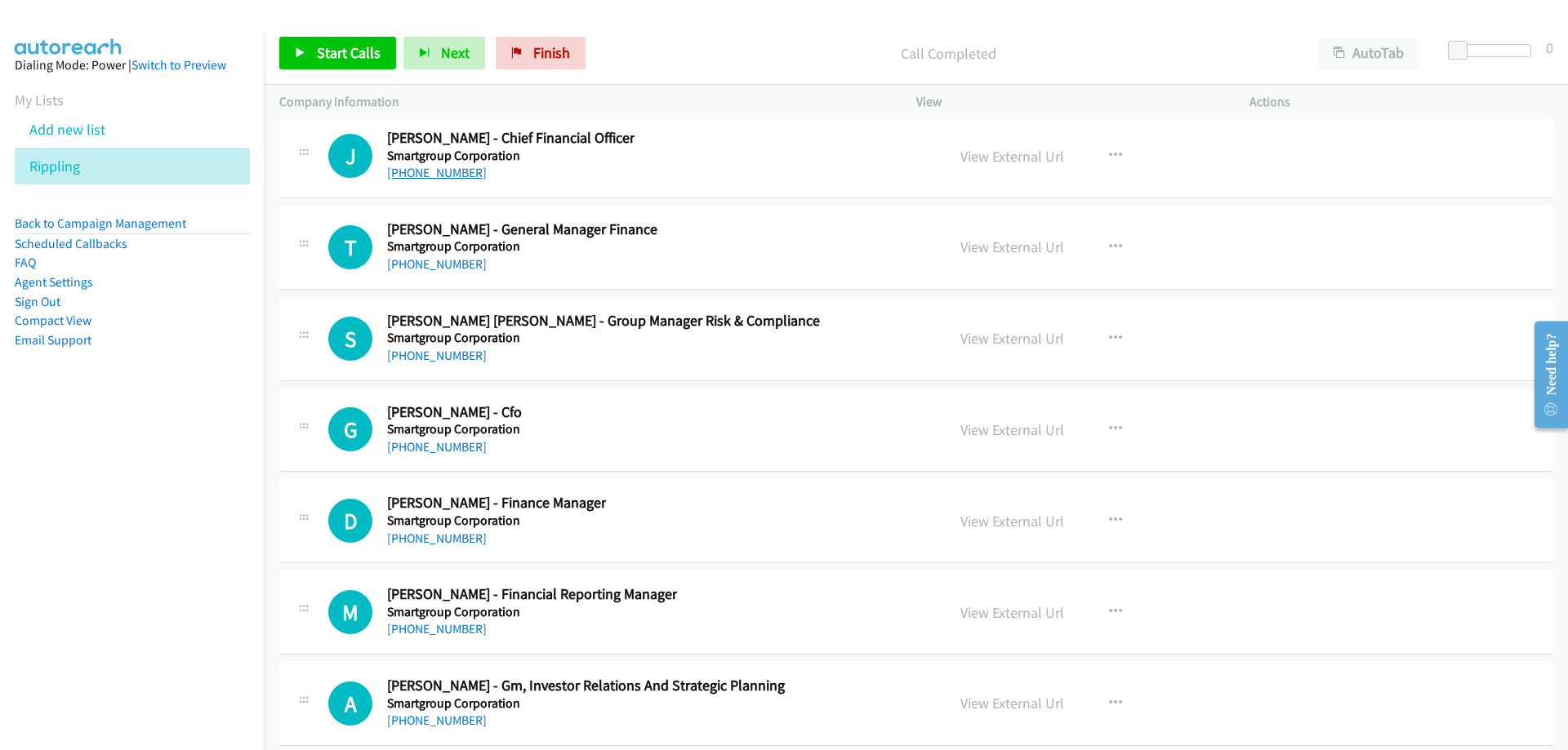
click at [448, 172] on link "[PHONE_NUMBER]" at bounding box center [437, 172] width 100 height 16
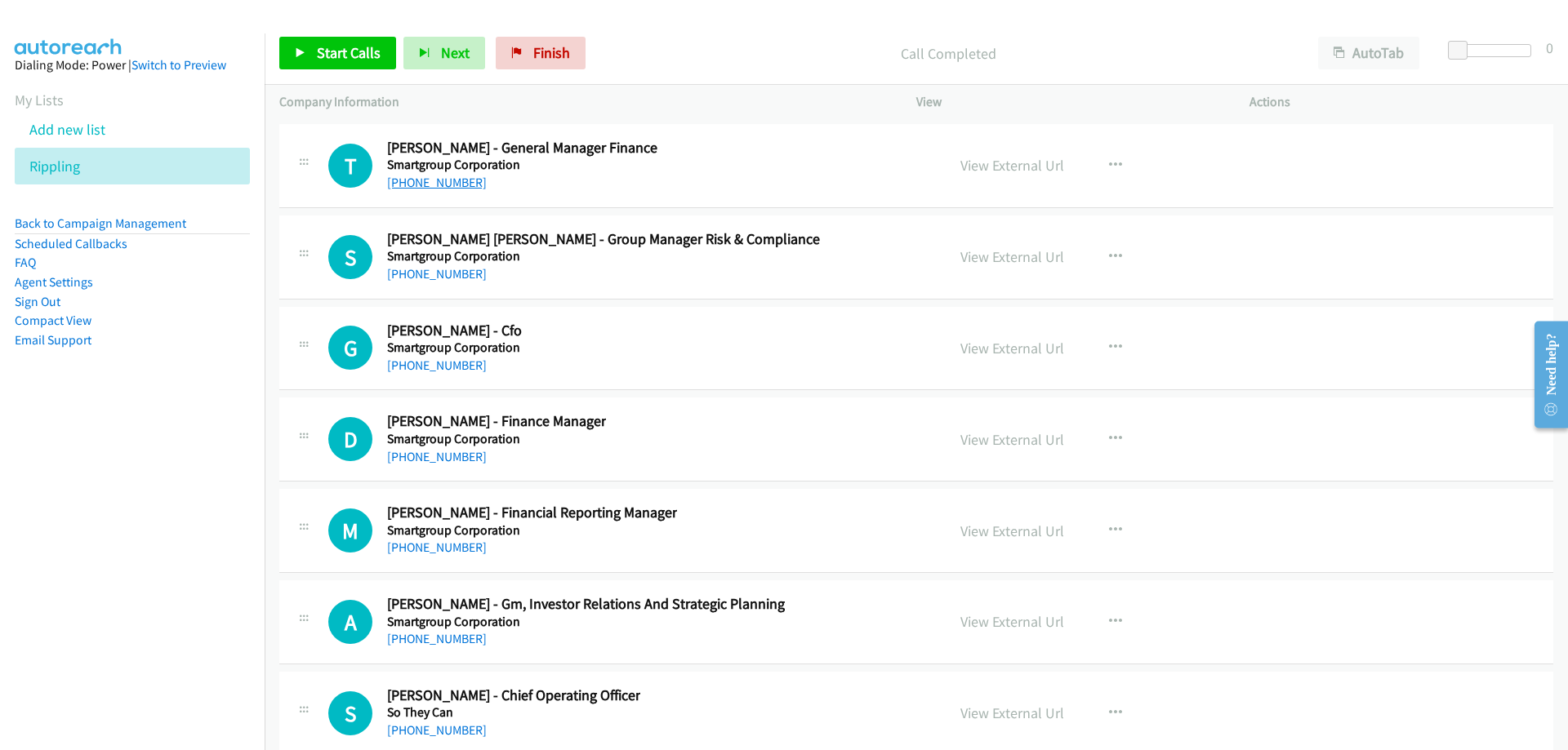
click at [455, 188] on link "[PHONE_NUMBER]" at bounding box center [437, 182] width 100 height 16
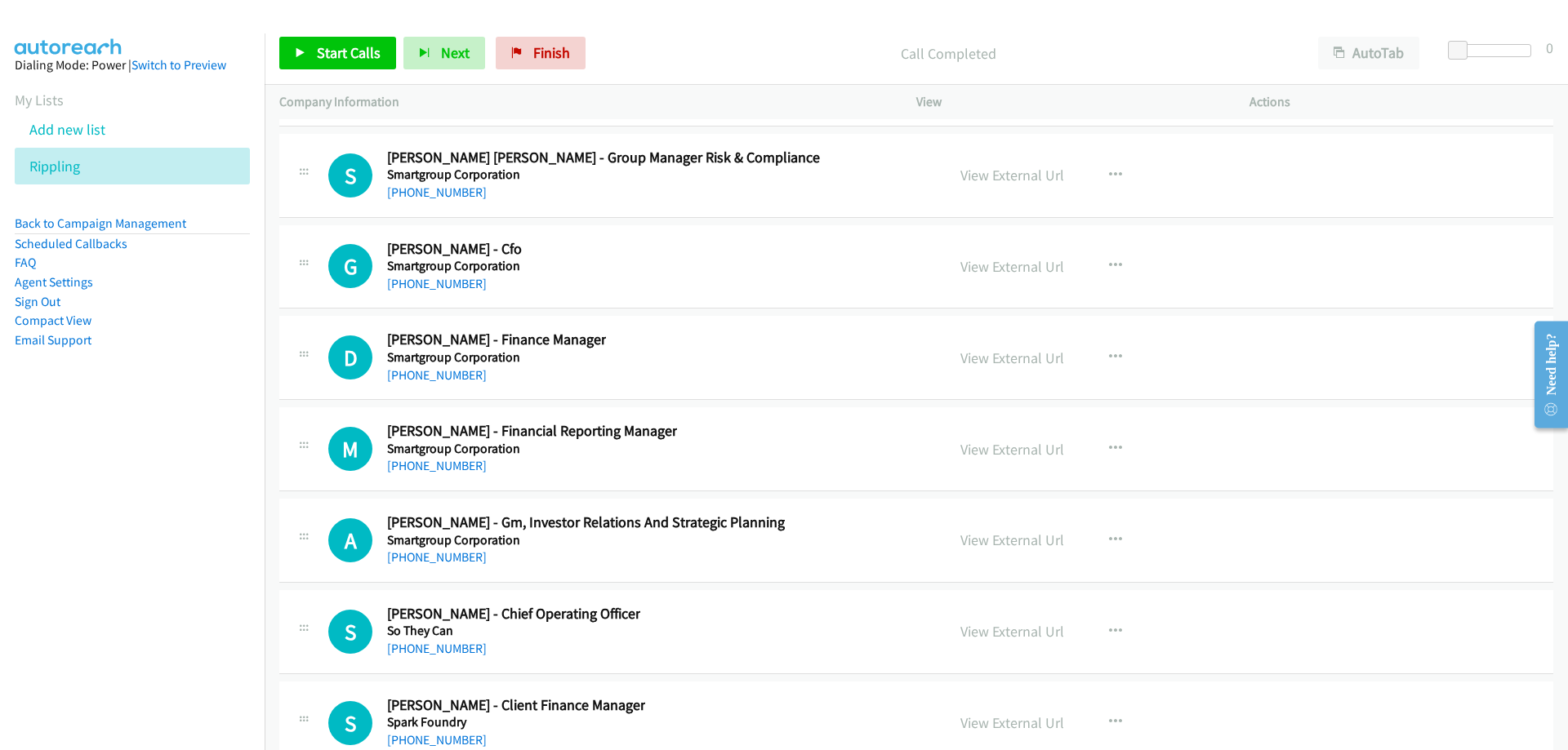
scroll to position [26780, 0]
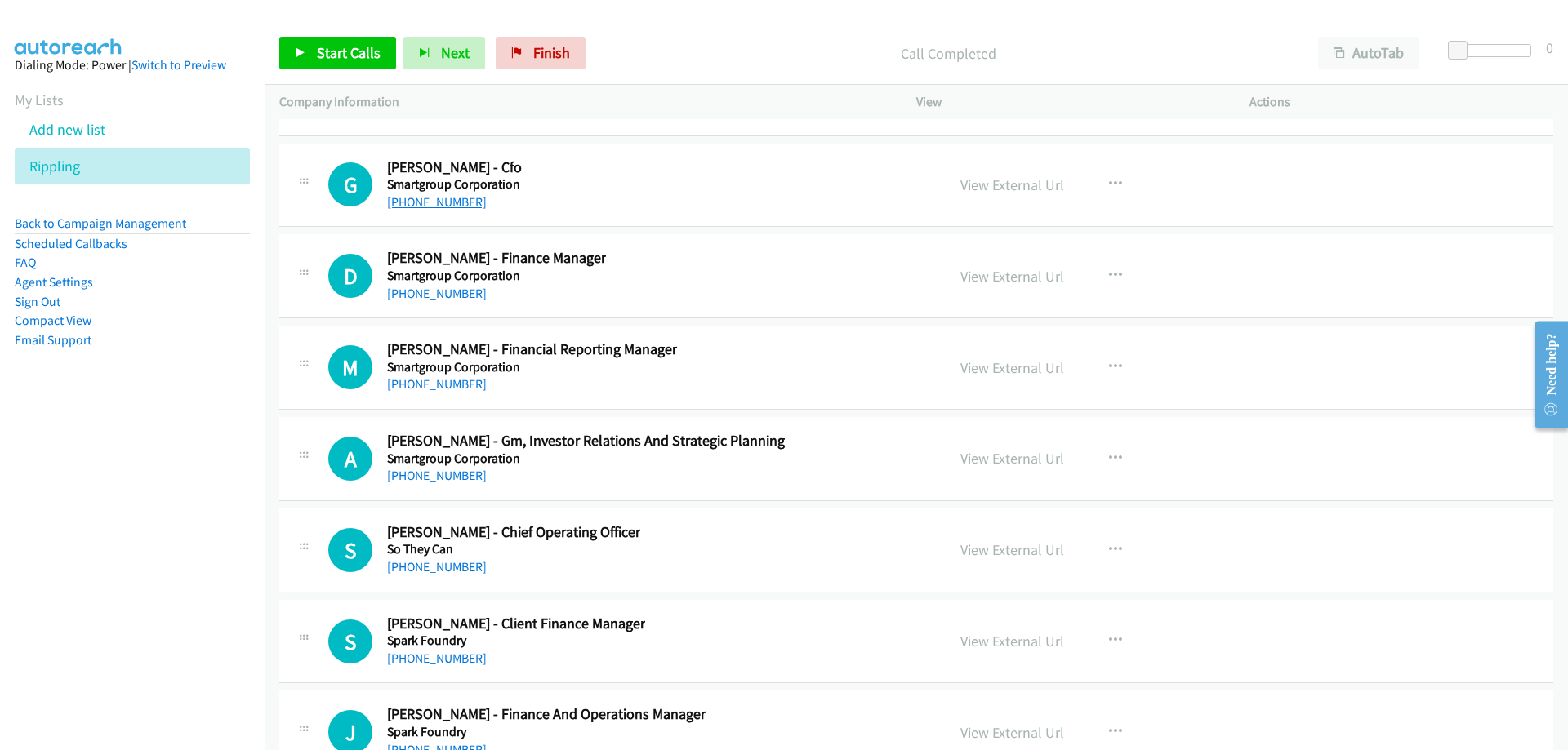
click at [444, 206] on link "[PHONE_NUMBER]" at bounding box center [437, 202] width 100 height 16
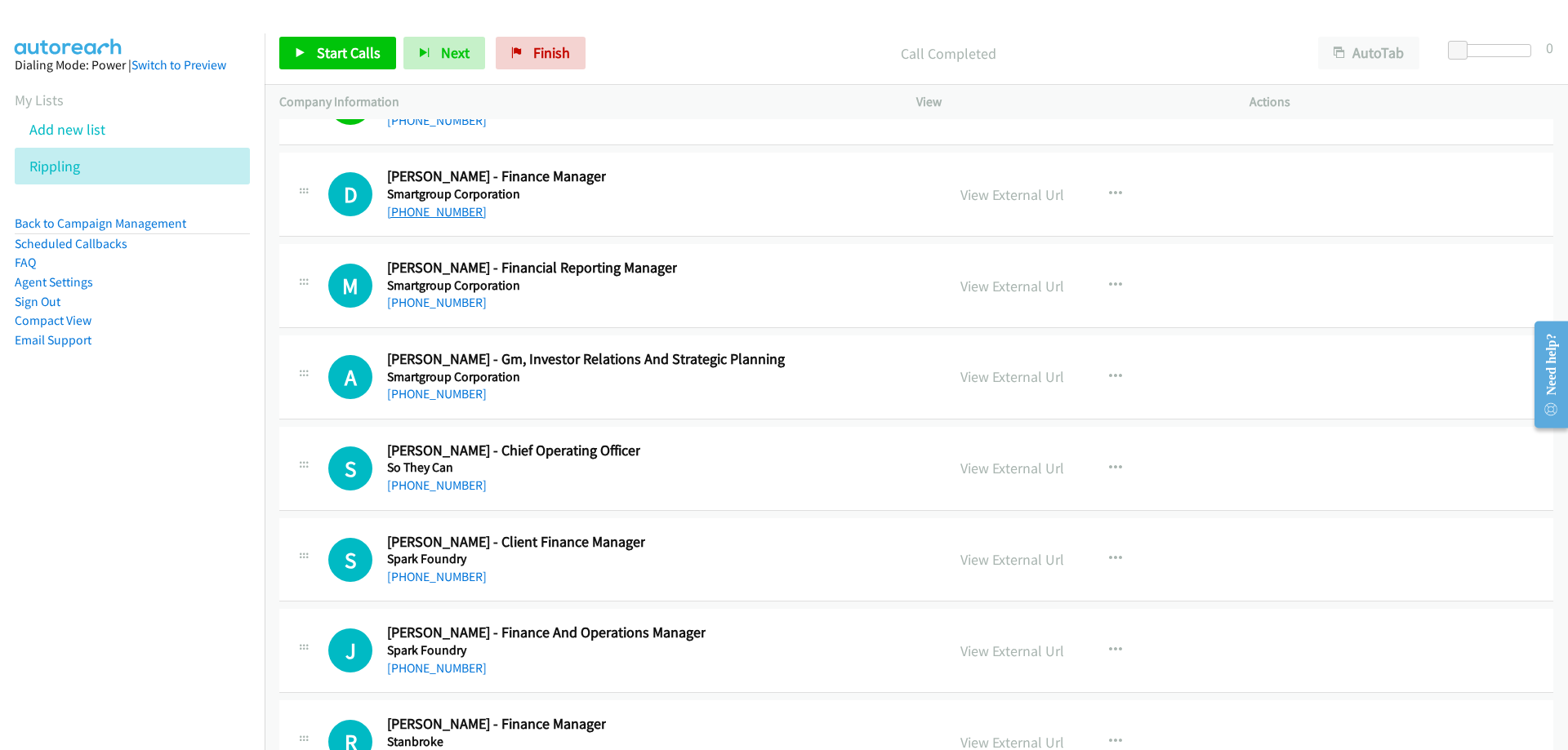
click at [453, 213] on link "[PHONE_NUMBER]" at bounding box center [437, 212] width 100 height 16
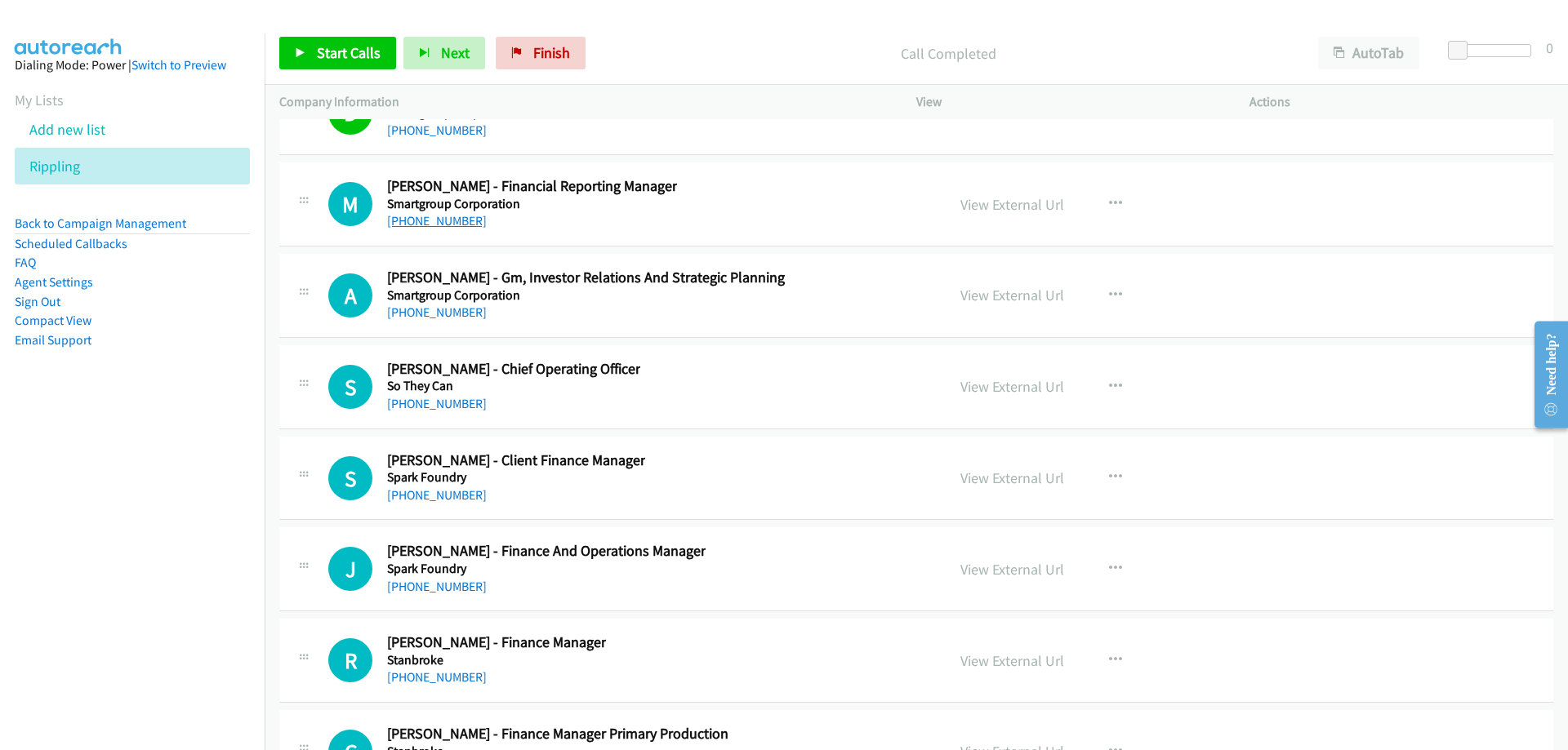
click at [448, 224] on link "[PHONE_NUMBER]" at bounding box center [437, 221] width 100 height 16
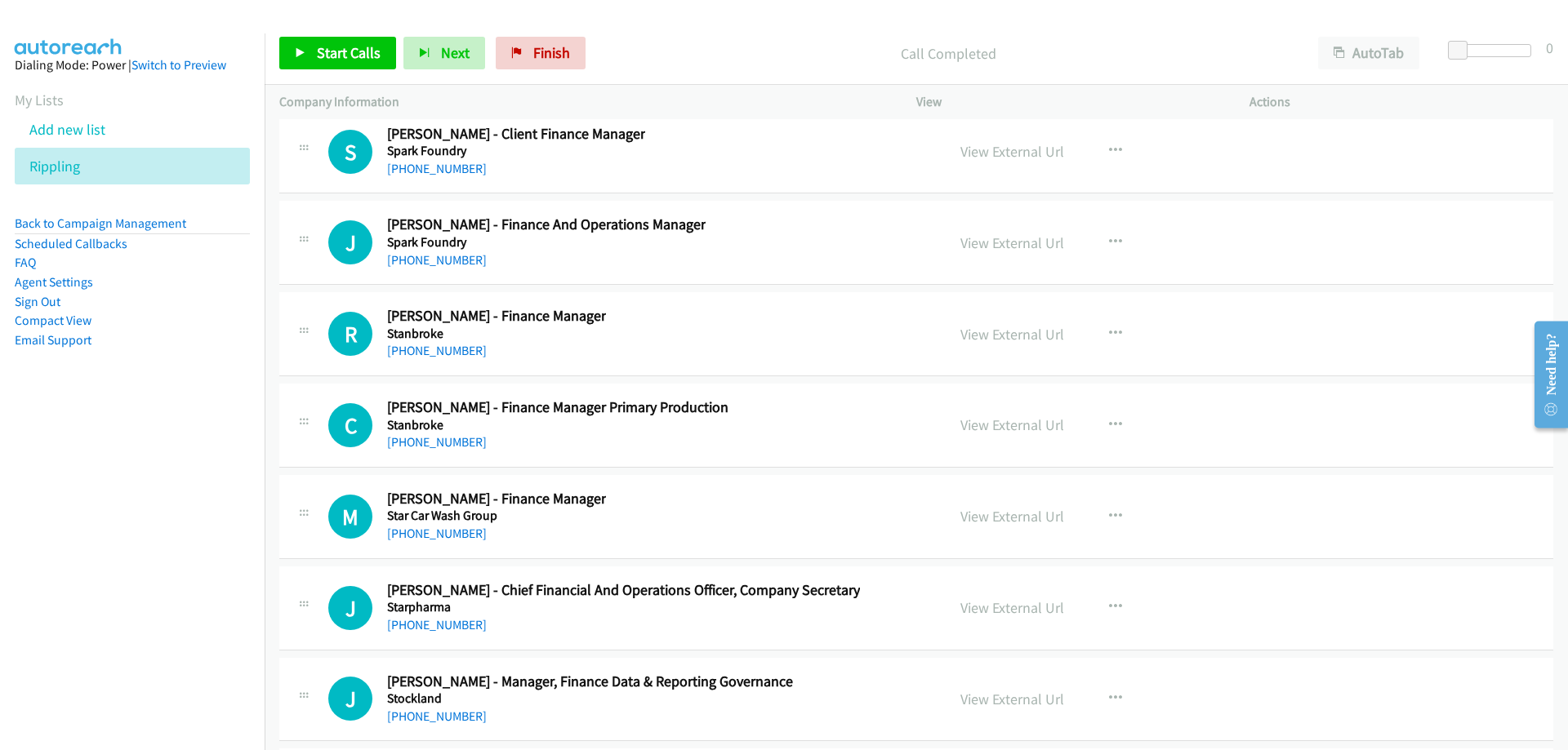
scroll to position [27351, 0]
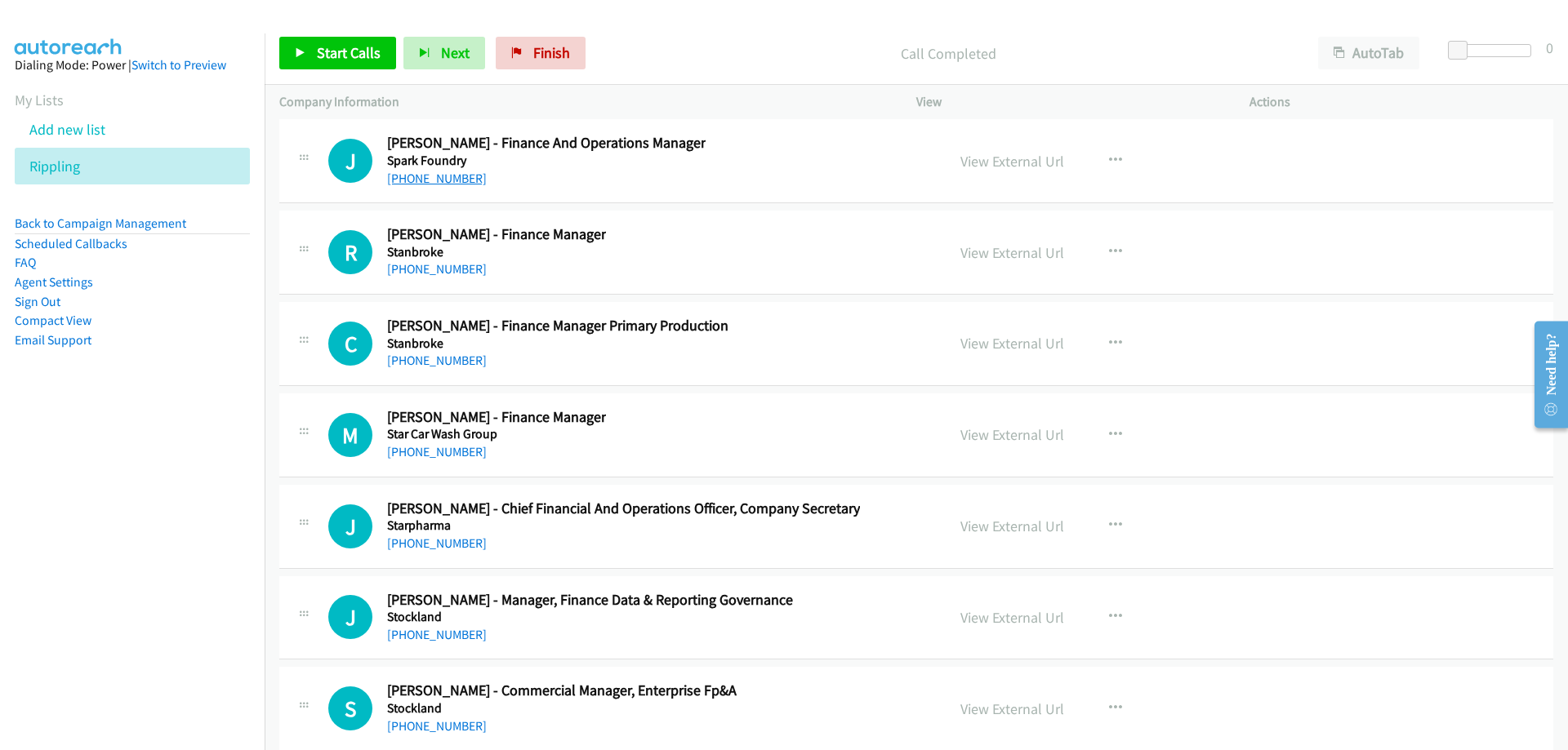
click at [450, 182] on link "[PHONE_NUMBER]" at bounding box center [437, 178] width 100 height 16
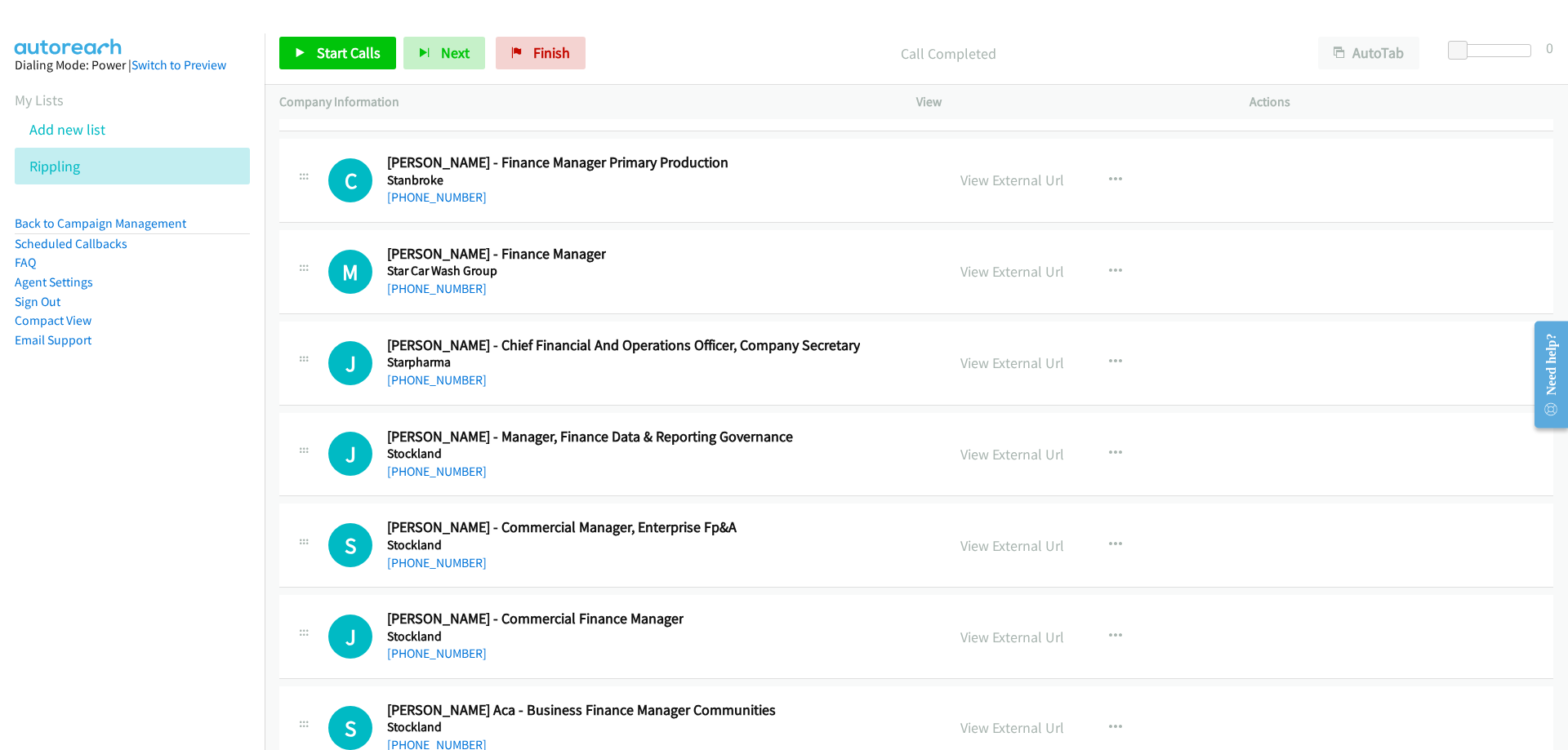
scroll to position [27596, 0]
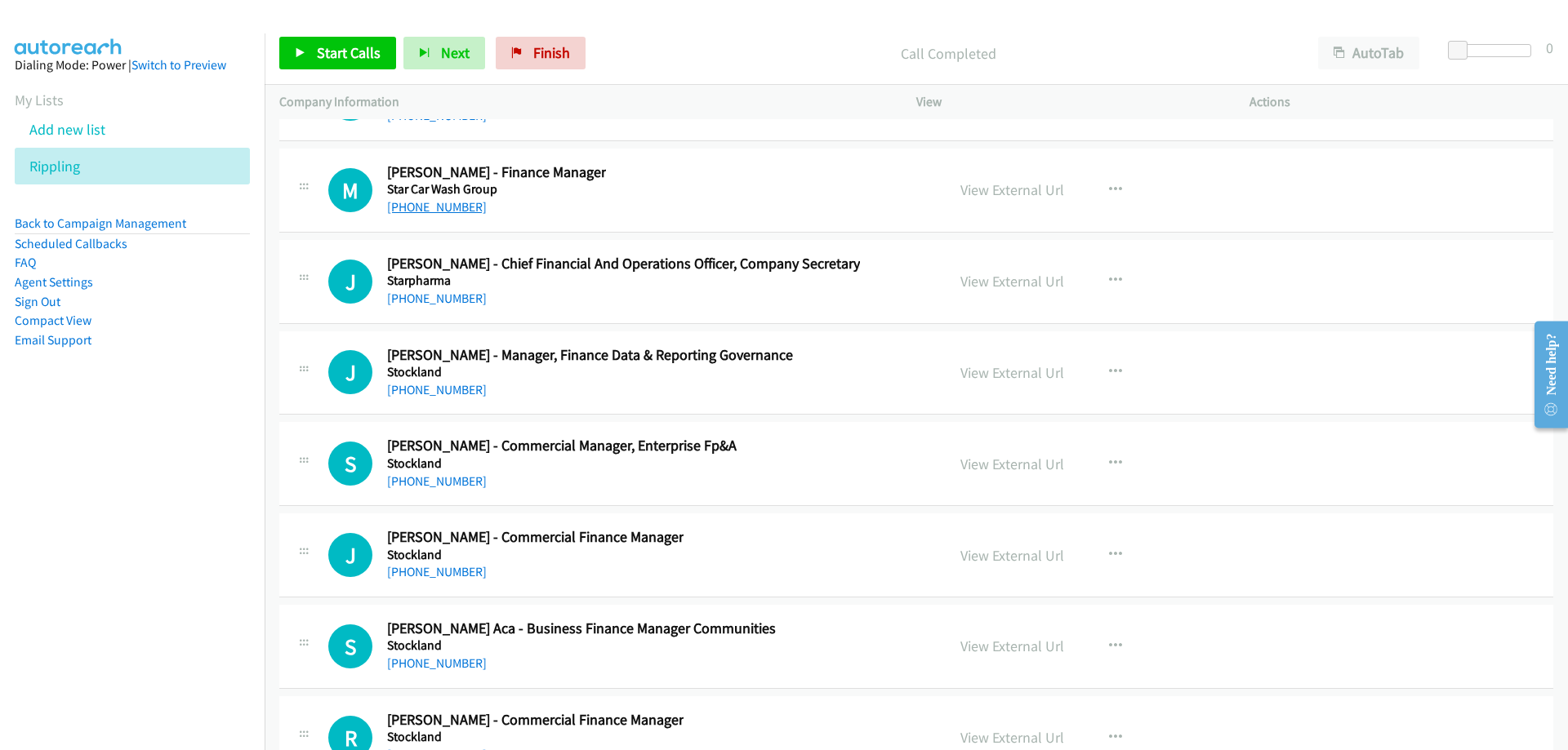
click at [463, 212] on link "[PHONE_NUMBER]" at bounding box center [437, 207] width 100 height 16
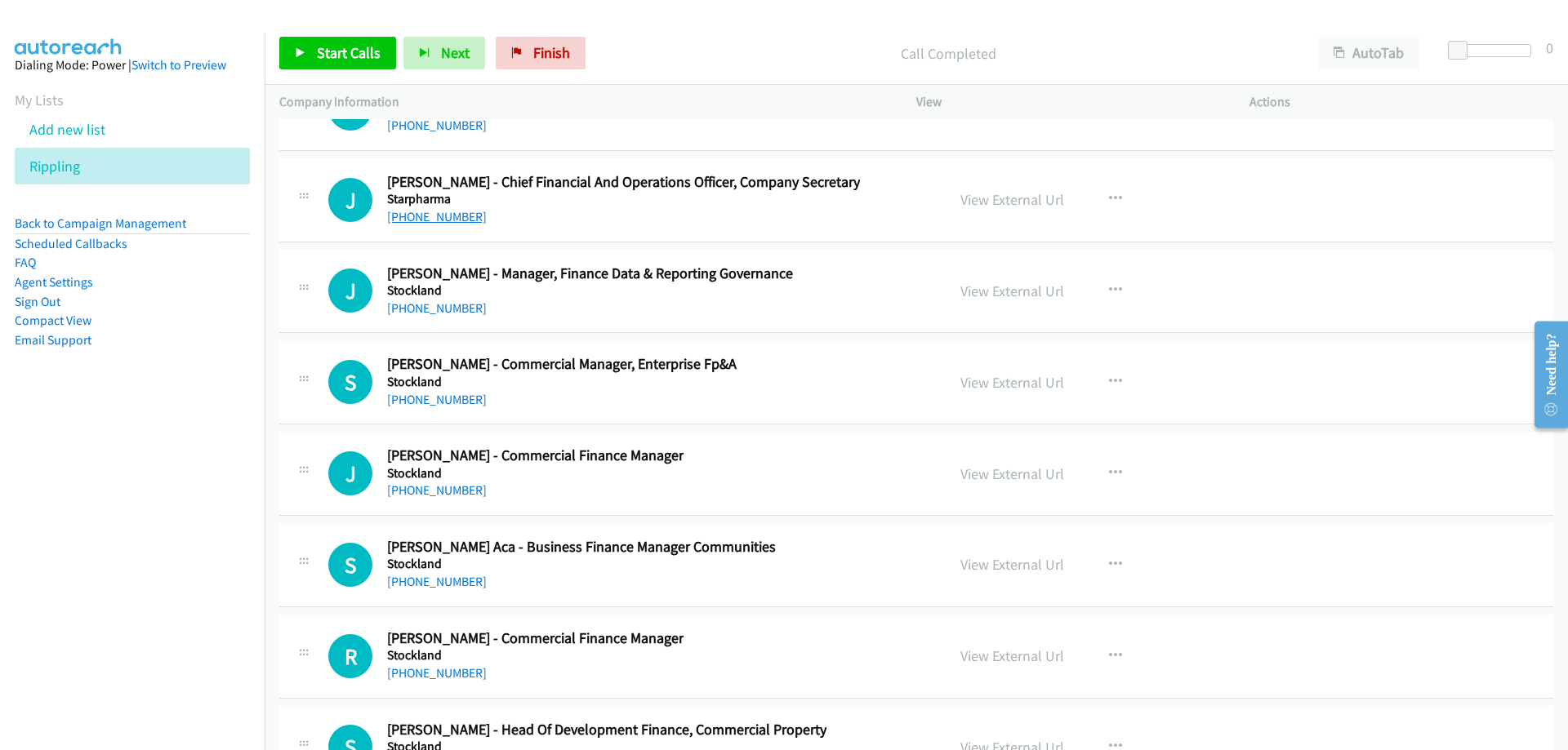
click at [455, 218] on link "[PHONE_NUMBER]" at bounding box center [437, 217] width 100 height 16
click at [439, 218] on link "[PHONE_NUMBER]" at bounding box center [437, 217] width 100 height 16
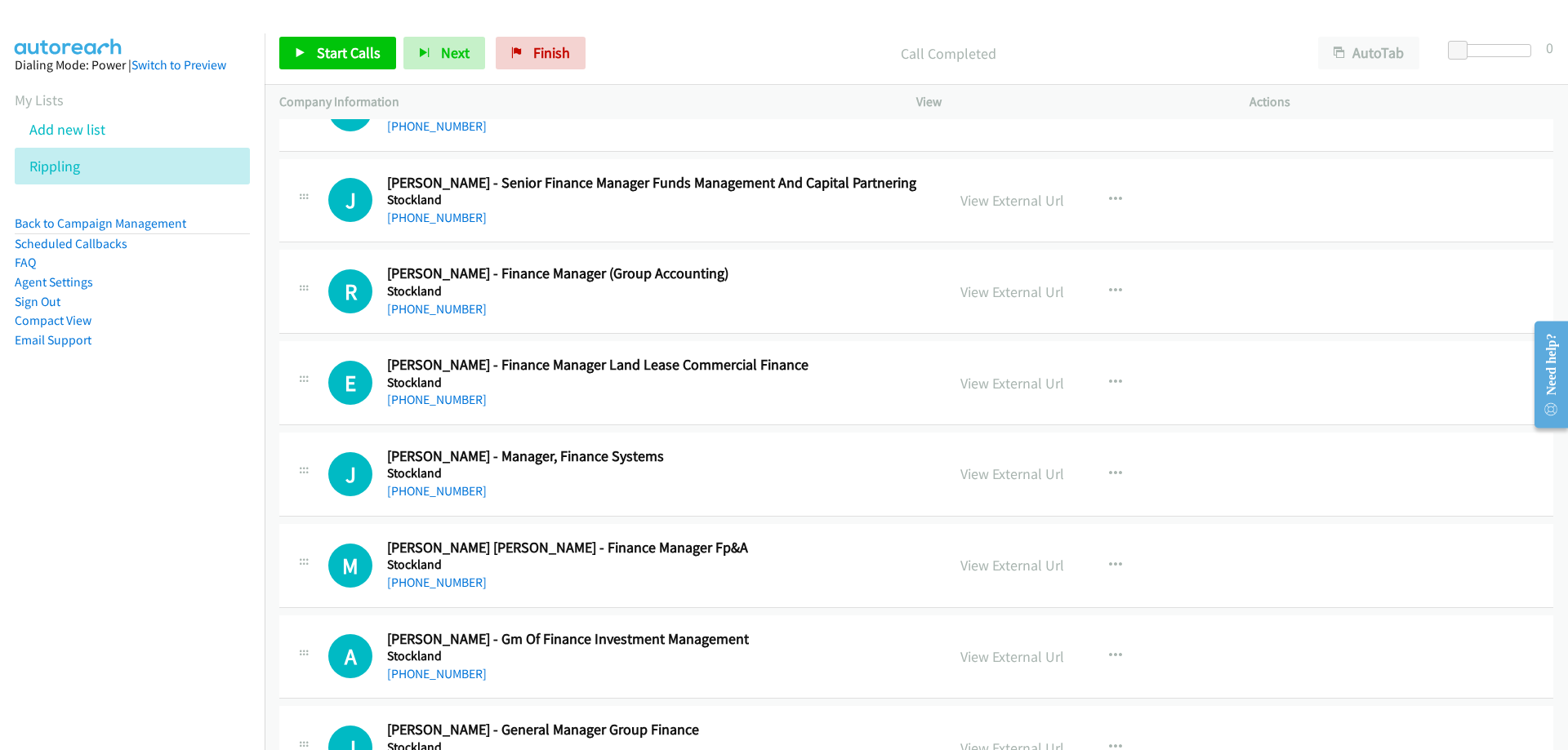
scroll to position [29311, 0]
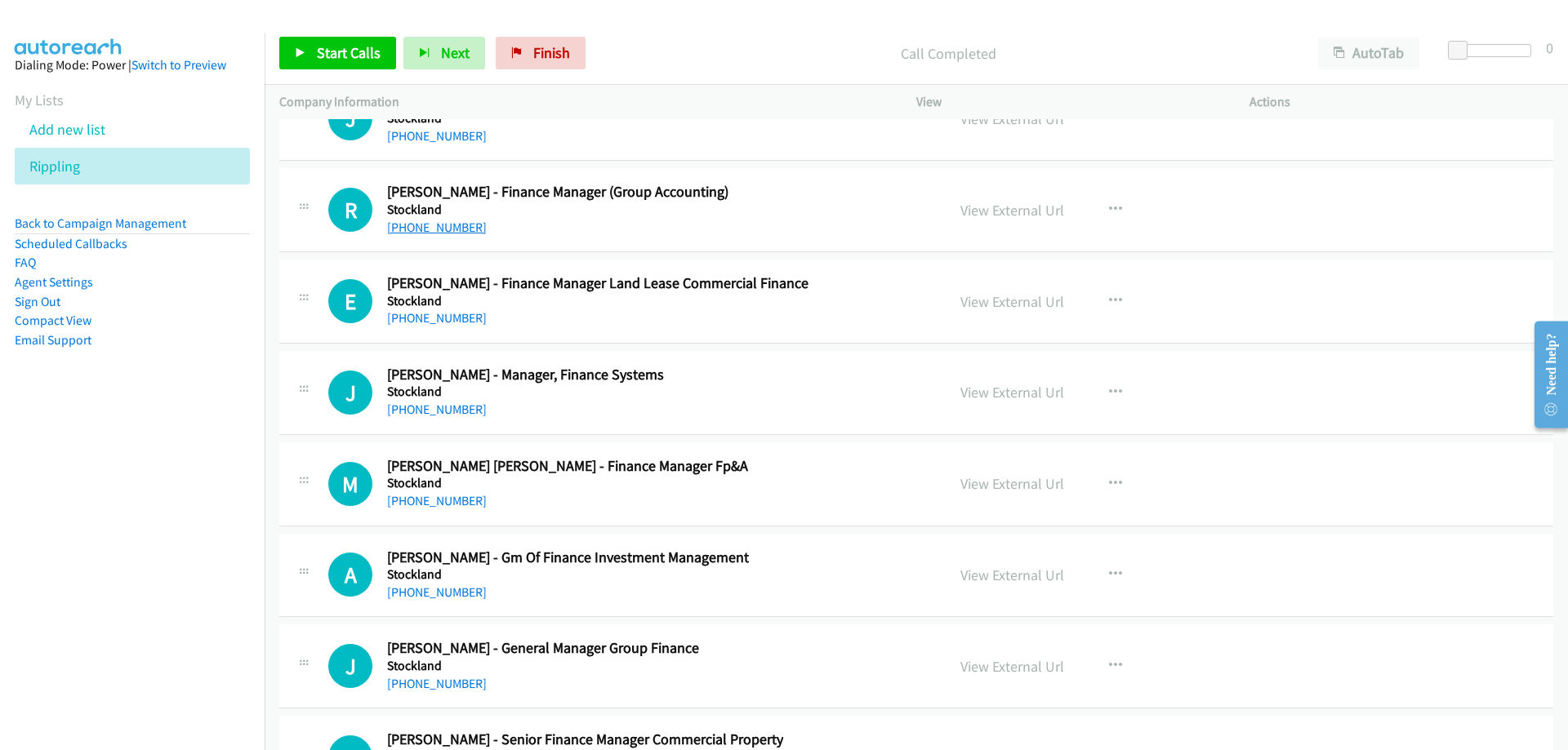
click at [445, 229] on link "[PHONE_NUMBER]" at bounding box center [437, 227] width 100 height 16
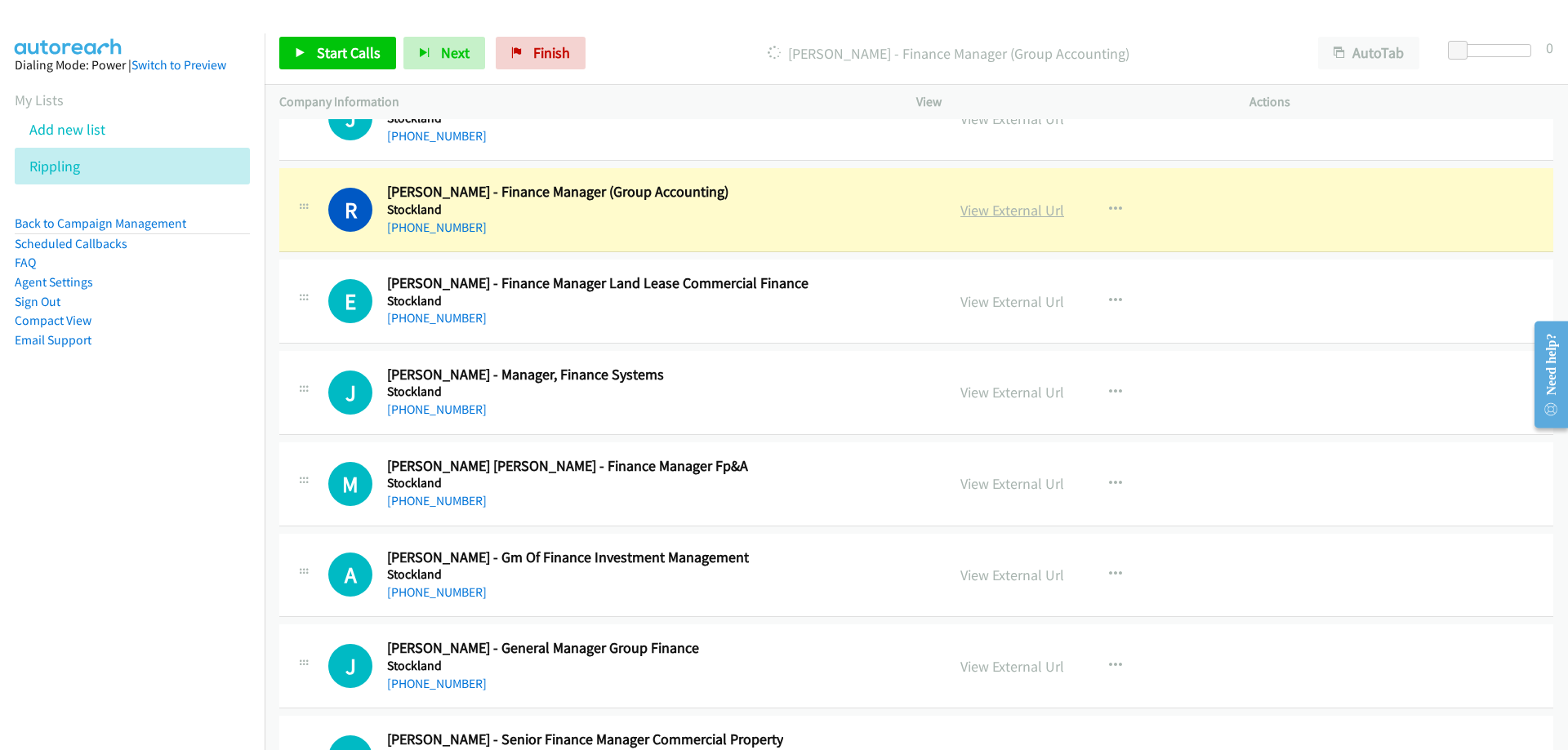
click at [960, 214] on link "View External Url" at bounding box center [1012, 210] width 104 height 19
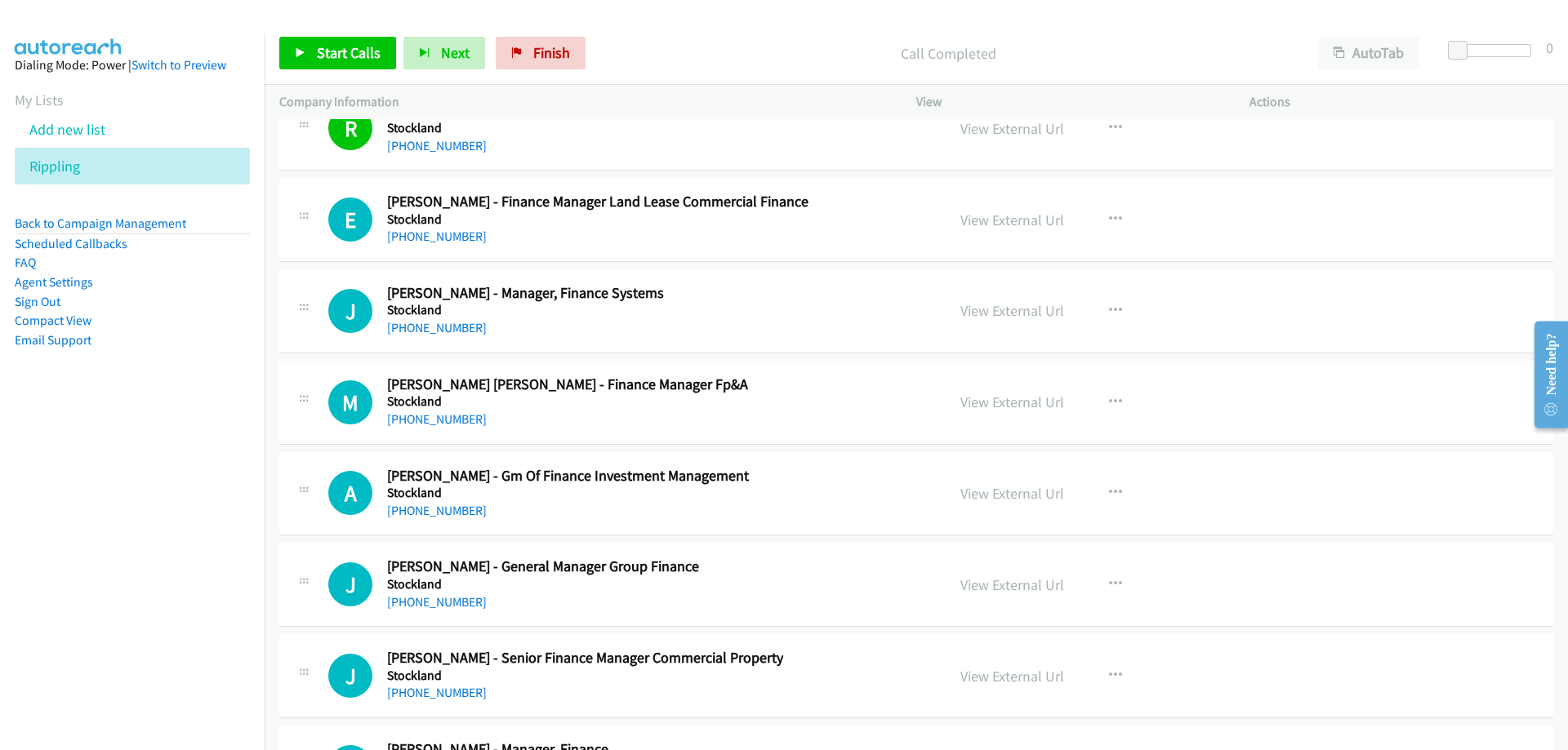
scroll to position [29474, 0]
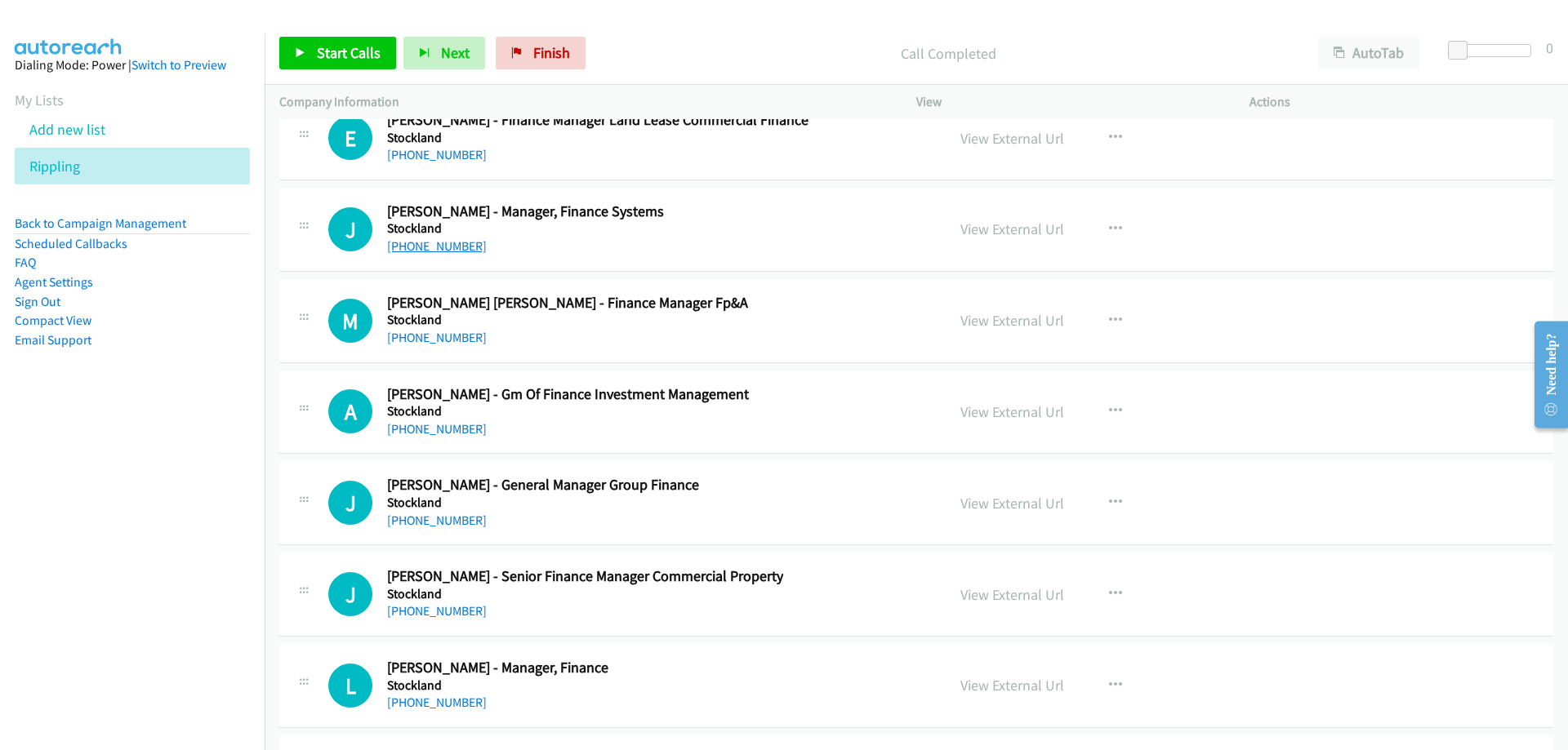
click at [446, 250] on link "[PHONE_NUMBER]" at bounding box center [437, 246] width 100 height 16
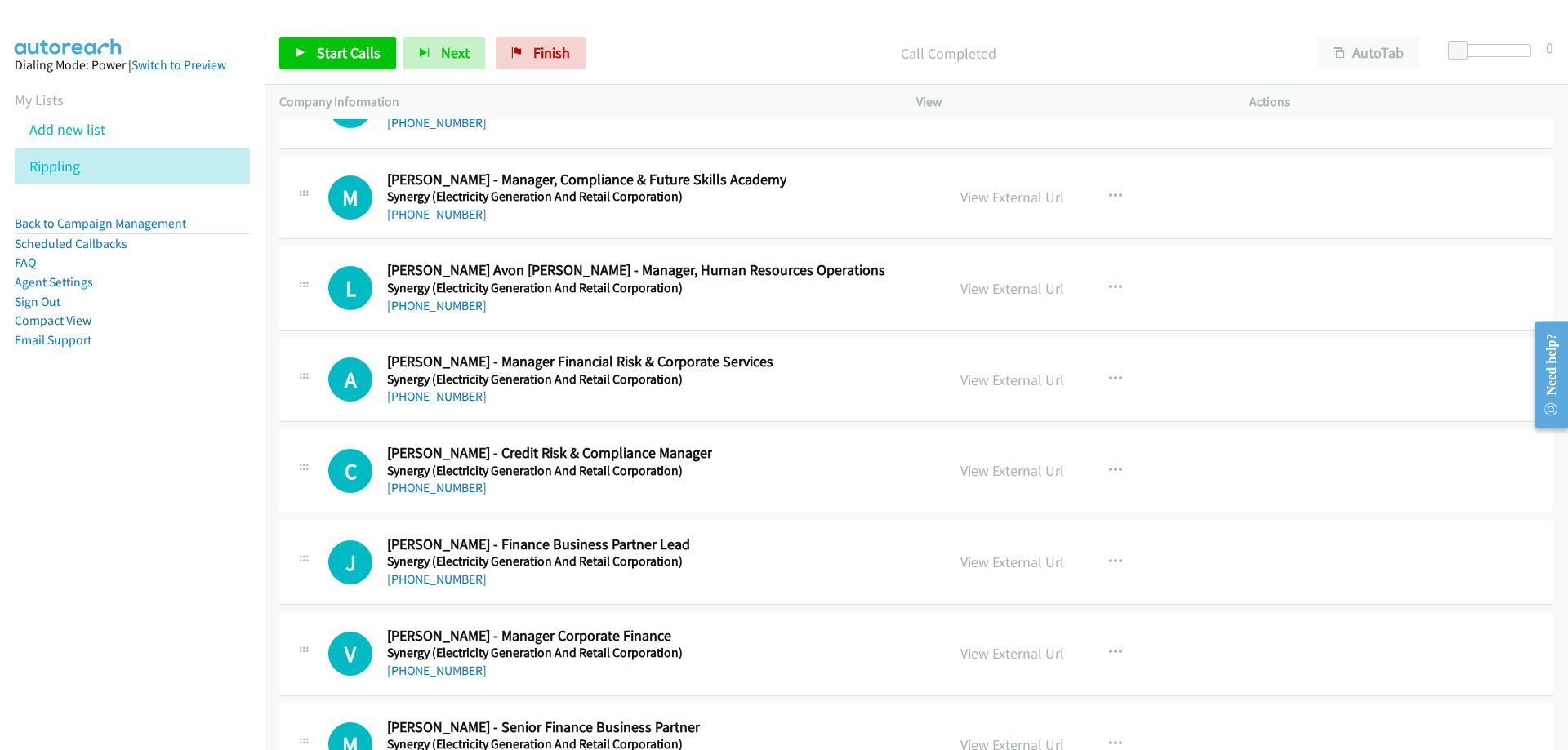
scroll to position [33148, 0]
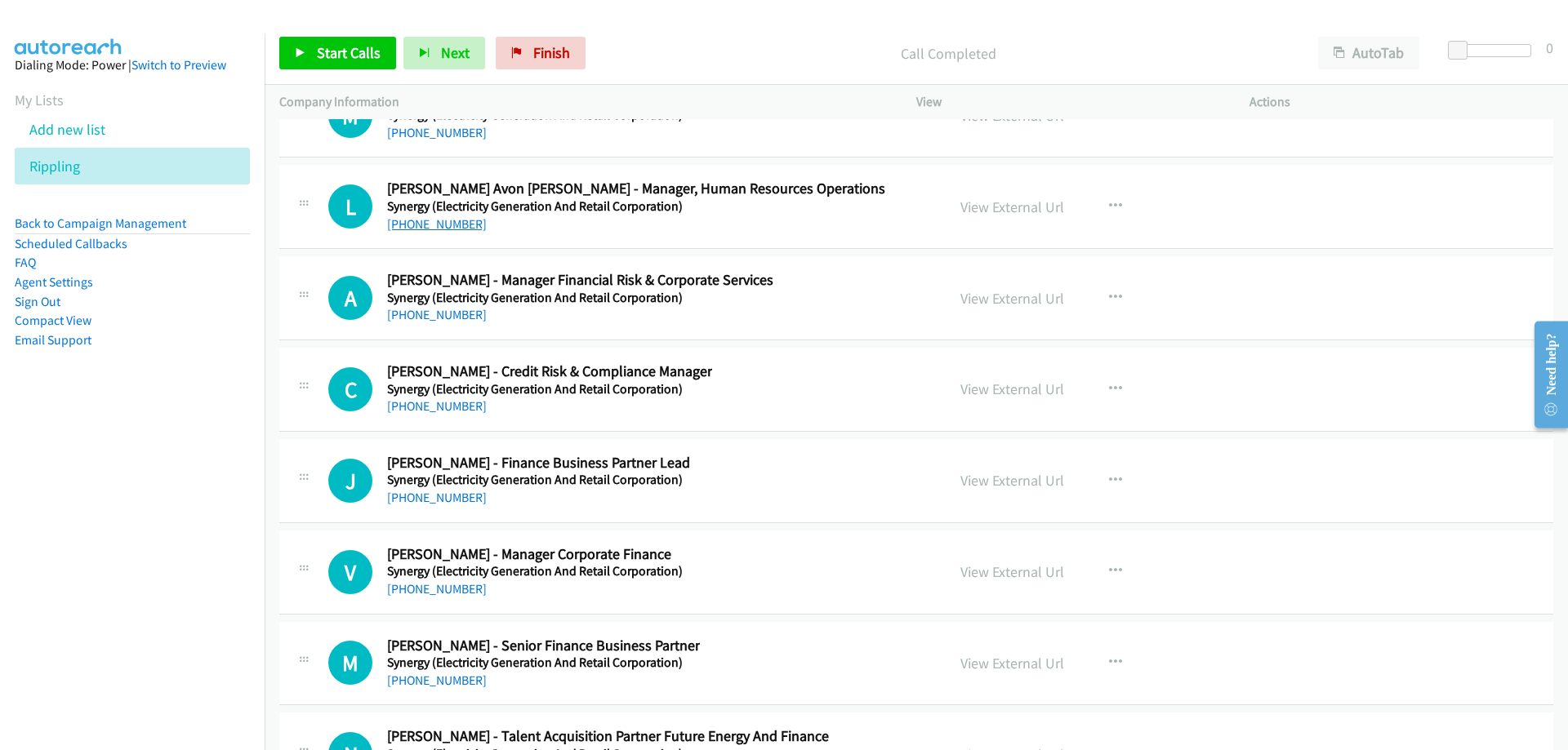
click at [448, 222] on link "[PHONE_NUMBER]" at bounding box center [437, 224] width 100 height 16
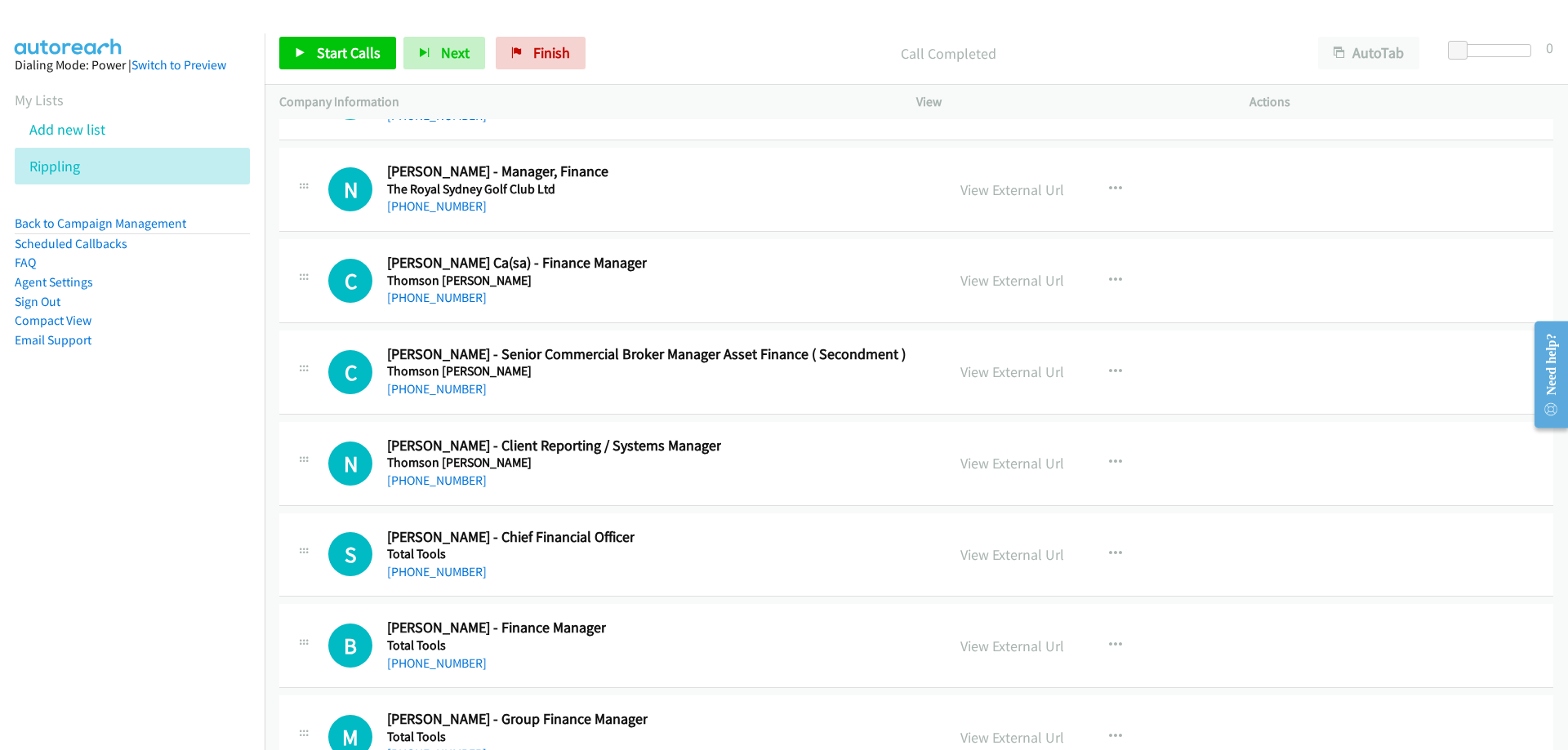
scroll to position [37720, 0]
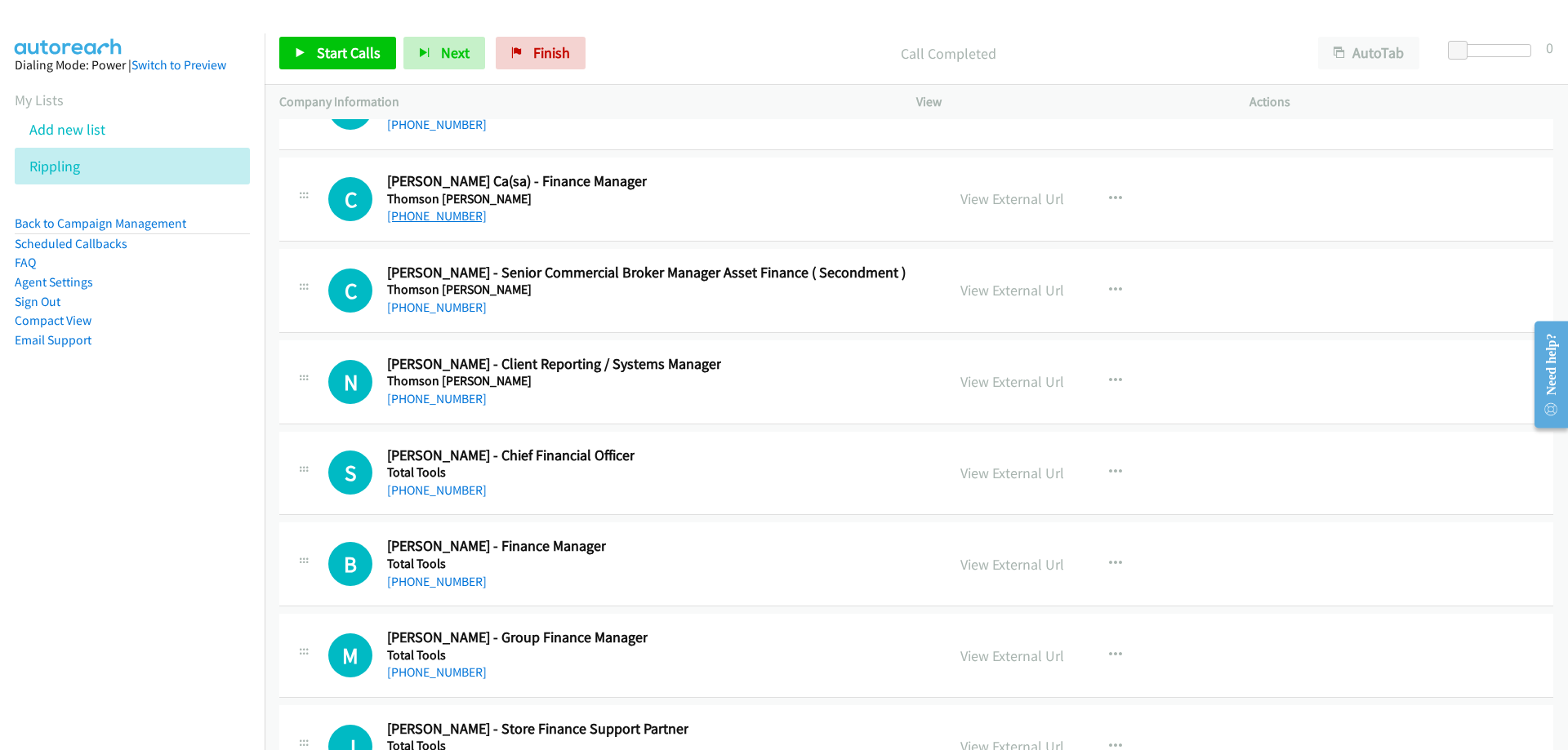
click at [444, 218] on link "[PHONE_NUMBER]" at bounding box center [437, 216] width 100 height 16
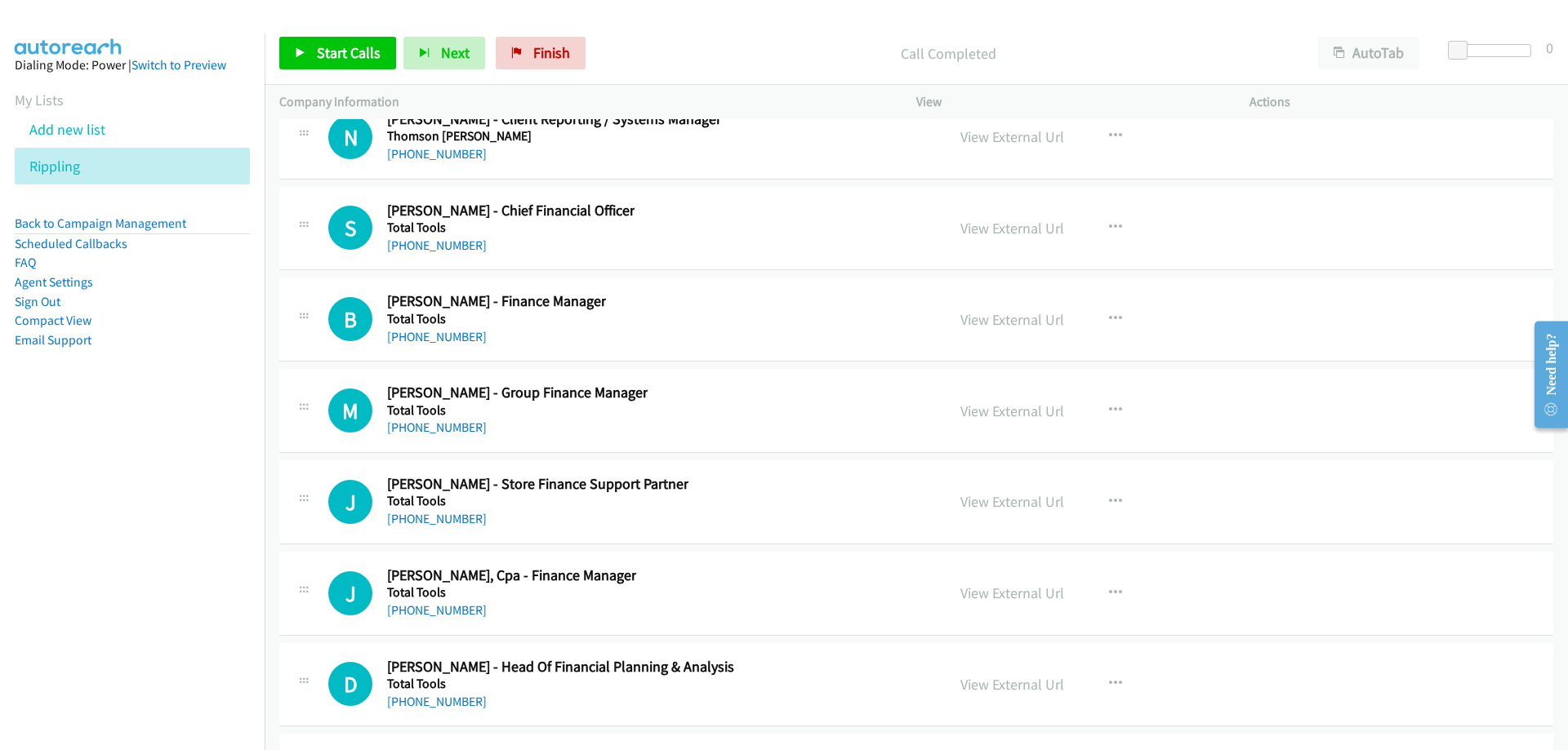
scroll to position [38047, 0]
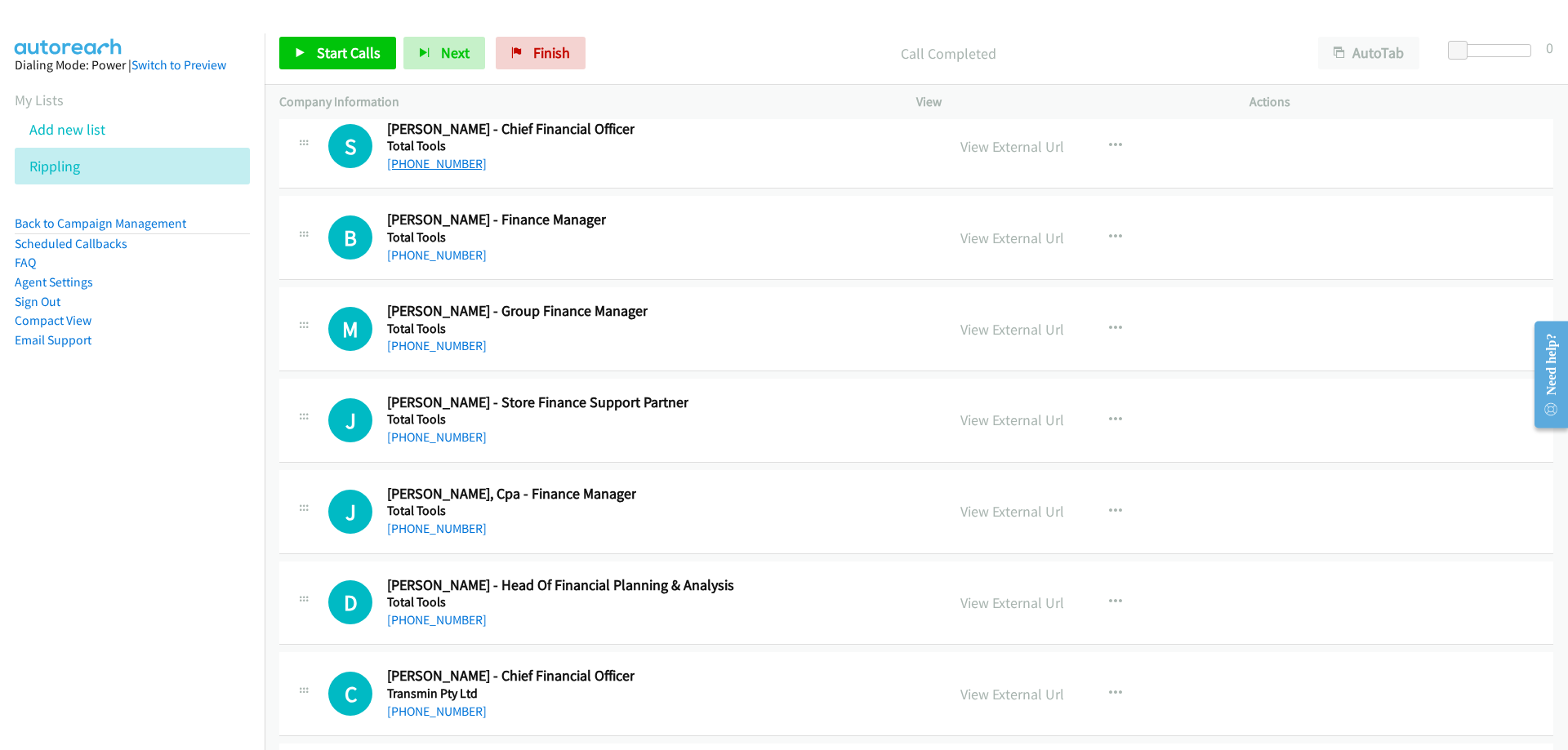
click at [448, 161] on link "[PHONE_NUMBER]" at bounding box center [437, 163] width 100 height 16
